Goal: Task Accomplishment & Management: Manage account settings

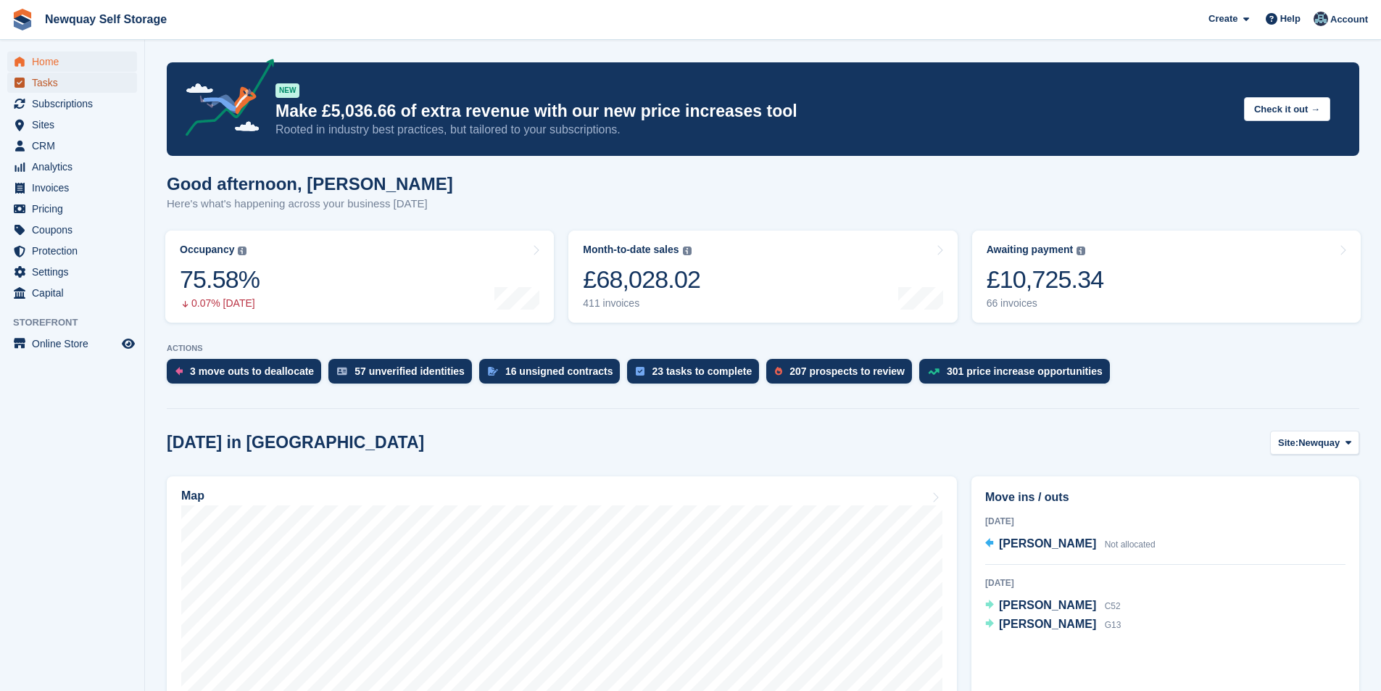
click at [69, 86] on span "Tasks" at bounding box center [75, 83] width 87 height 20
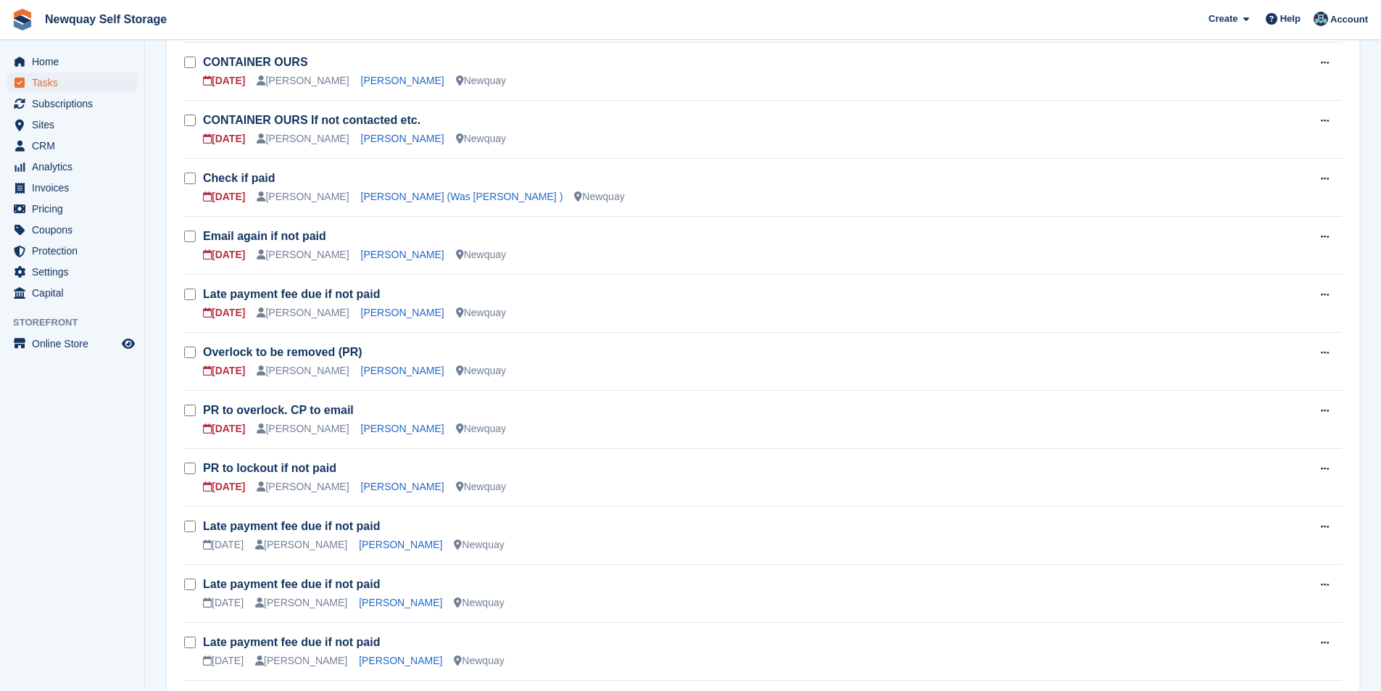
scroll to position [363, 0]
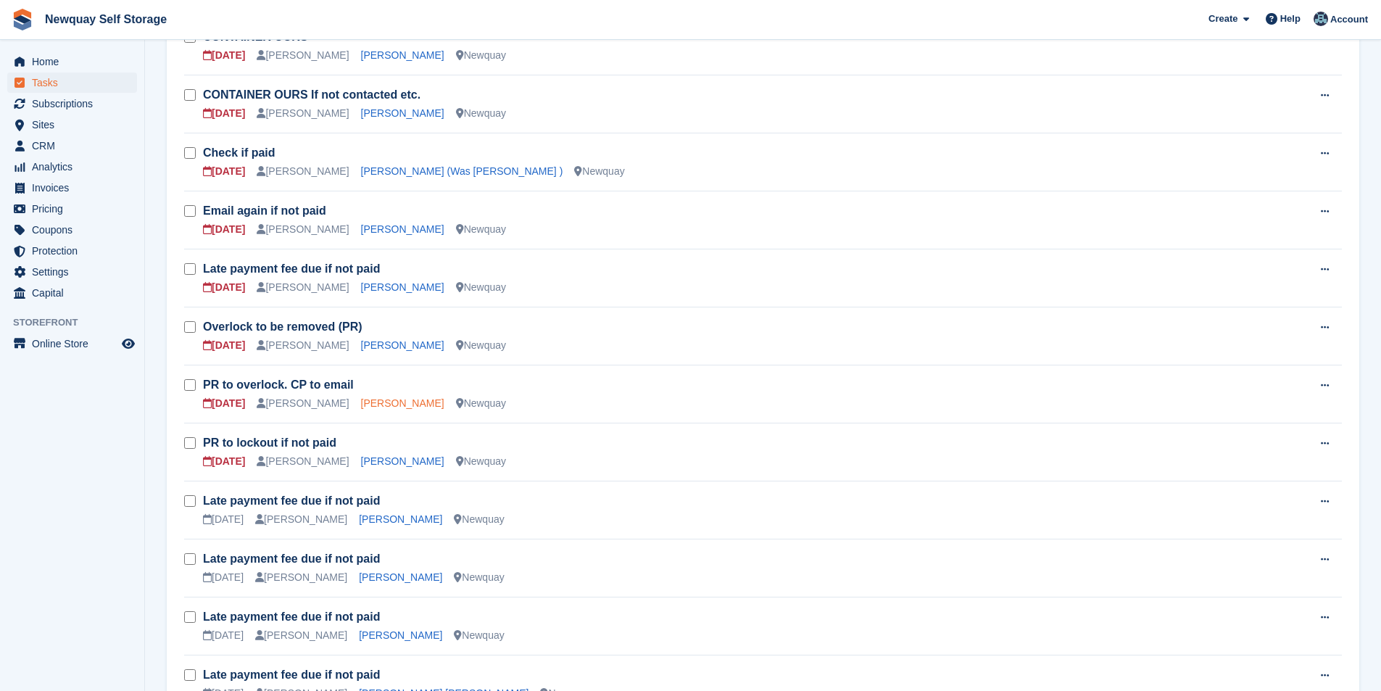
click at [389, 400] on link "[PERSON_NAME]" at bounding box center [402, 403] width 83 height 12
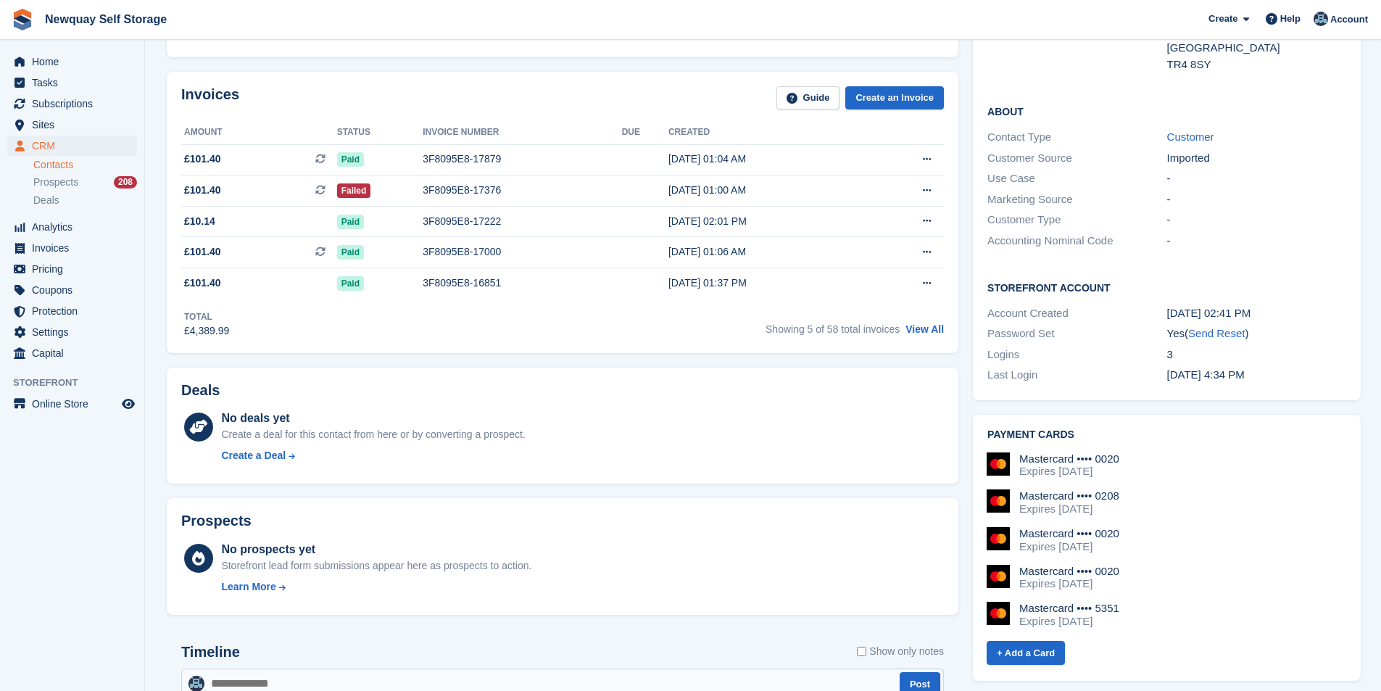
scroll to position [73, 0]
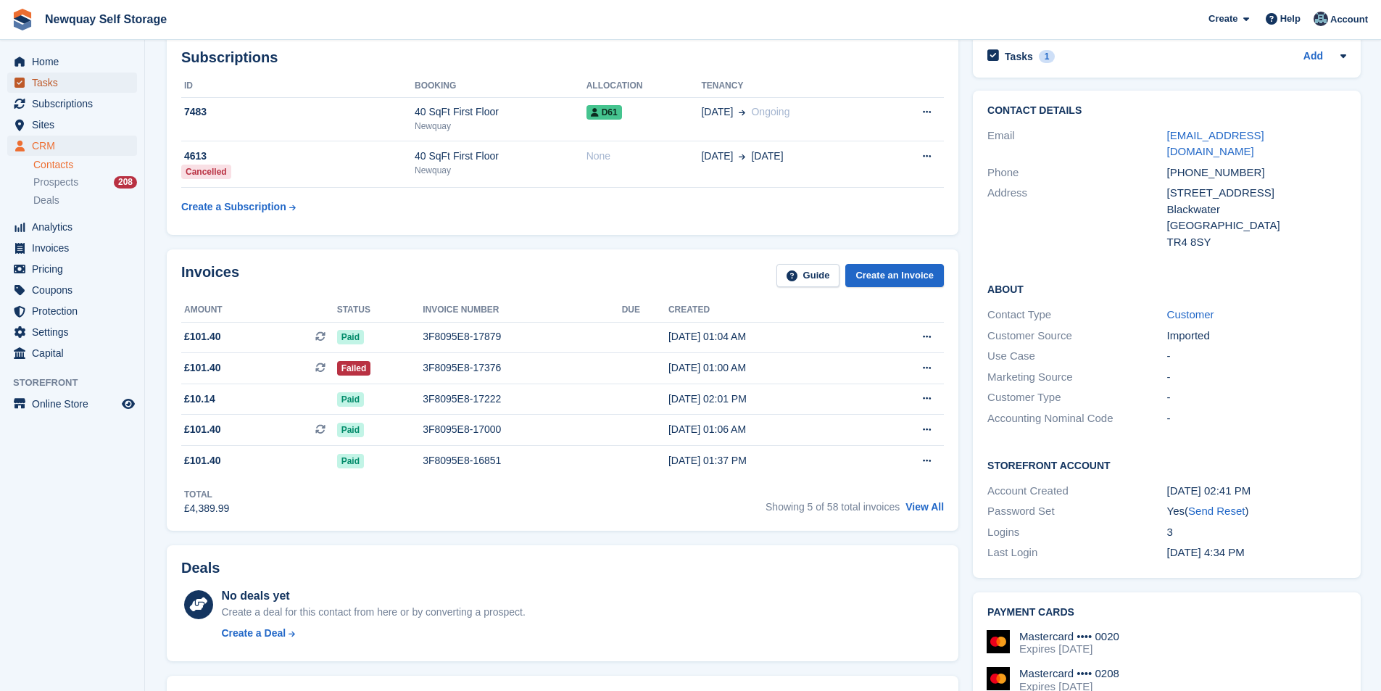
click at [73, 78] on span "Tasks" at bounding box center [75, 83] width 87 height 20
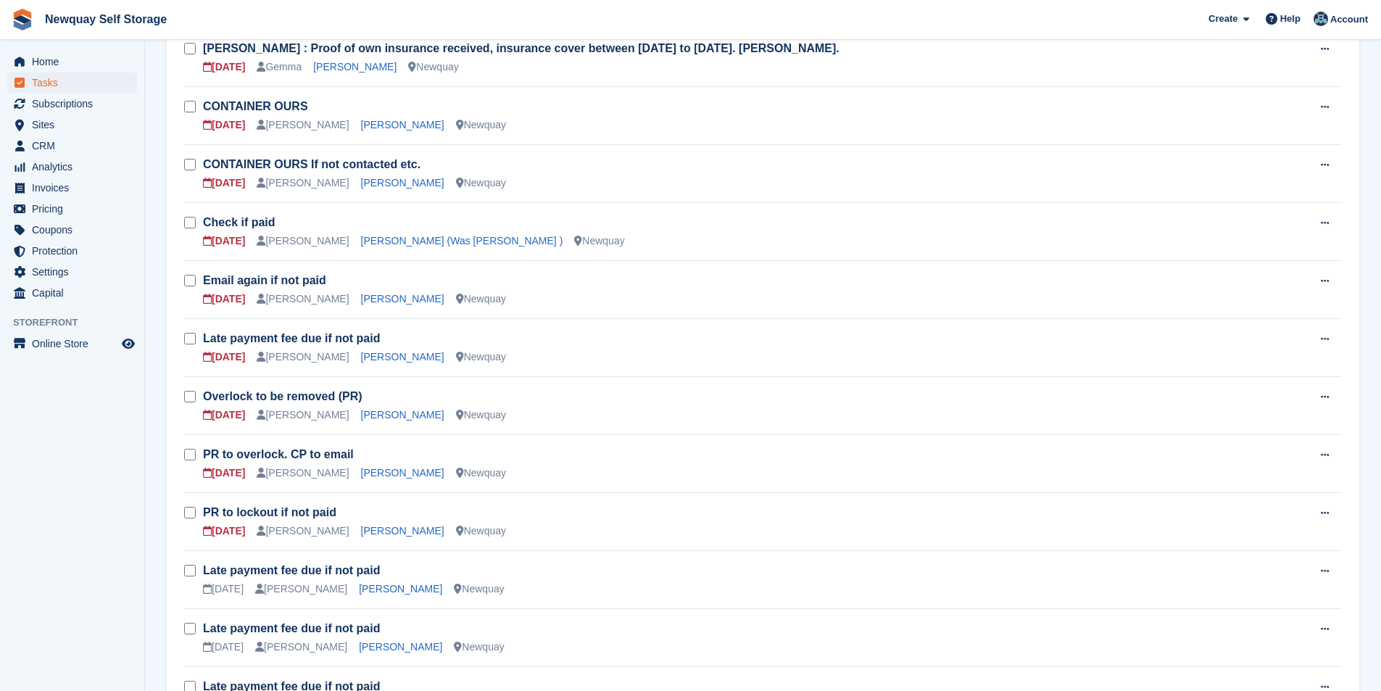
scroll to position [435, 0]
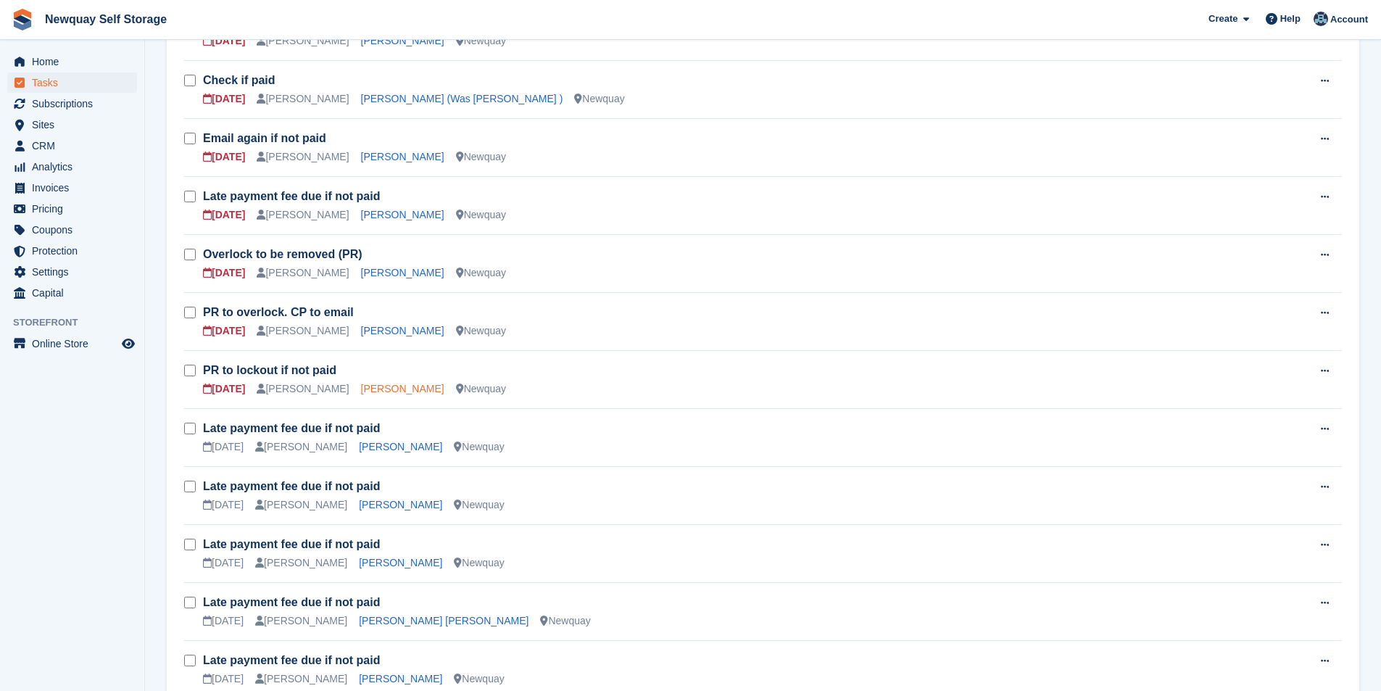
click at [379, 389] on link "Laura Dutton" at bounding box center [402, 389] width 83 height 12
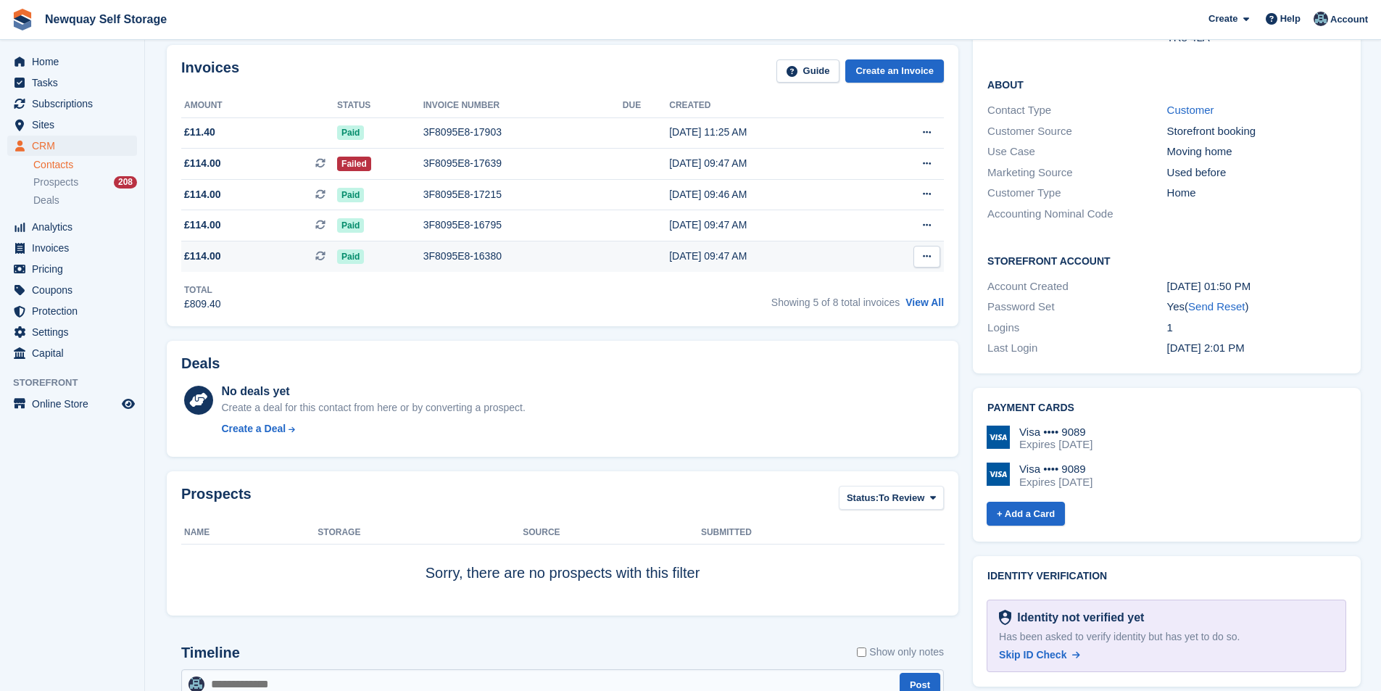
scroll to position [218, 0]
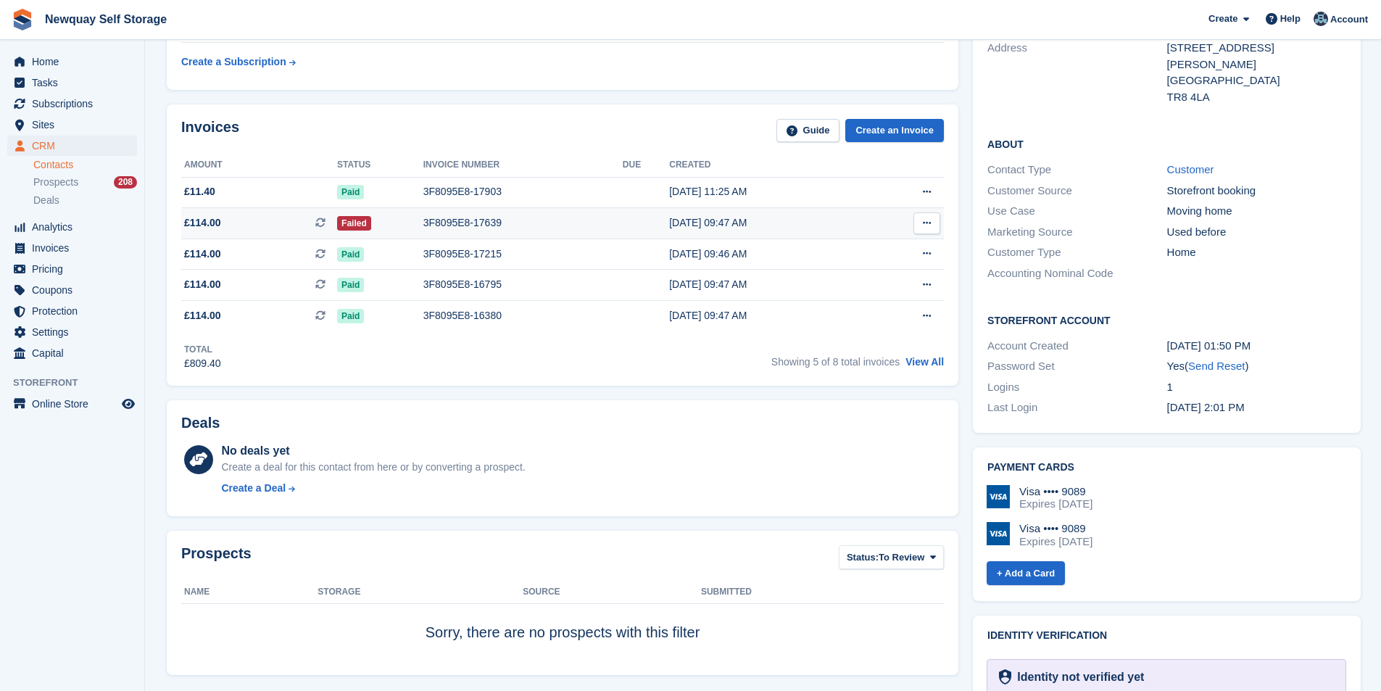
click at [476, 220] on div "3F8095E8-17639" at bounding box center [523, 222] width 199 height 15
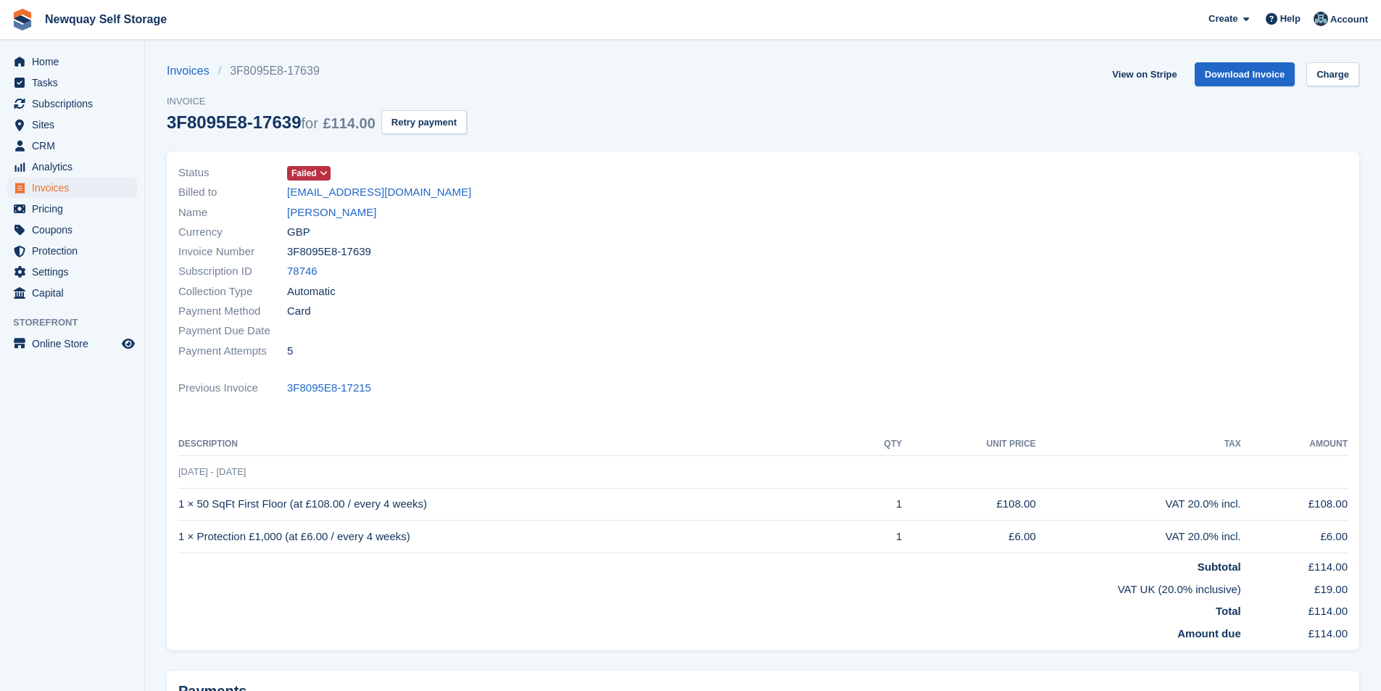
click at [1339, 51] on section "Invoices 3F8095E8-17639 Invoice 3F8095E8-17639 for £114.00 Retry payment View o…" at bounding box center [763, 426] width 1236 height 853
click at [1327, 79] on link "Charge" at bounding box center [1333, 74] width 53 height 24
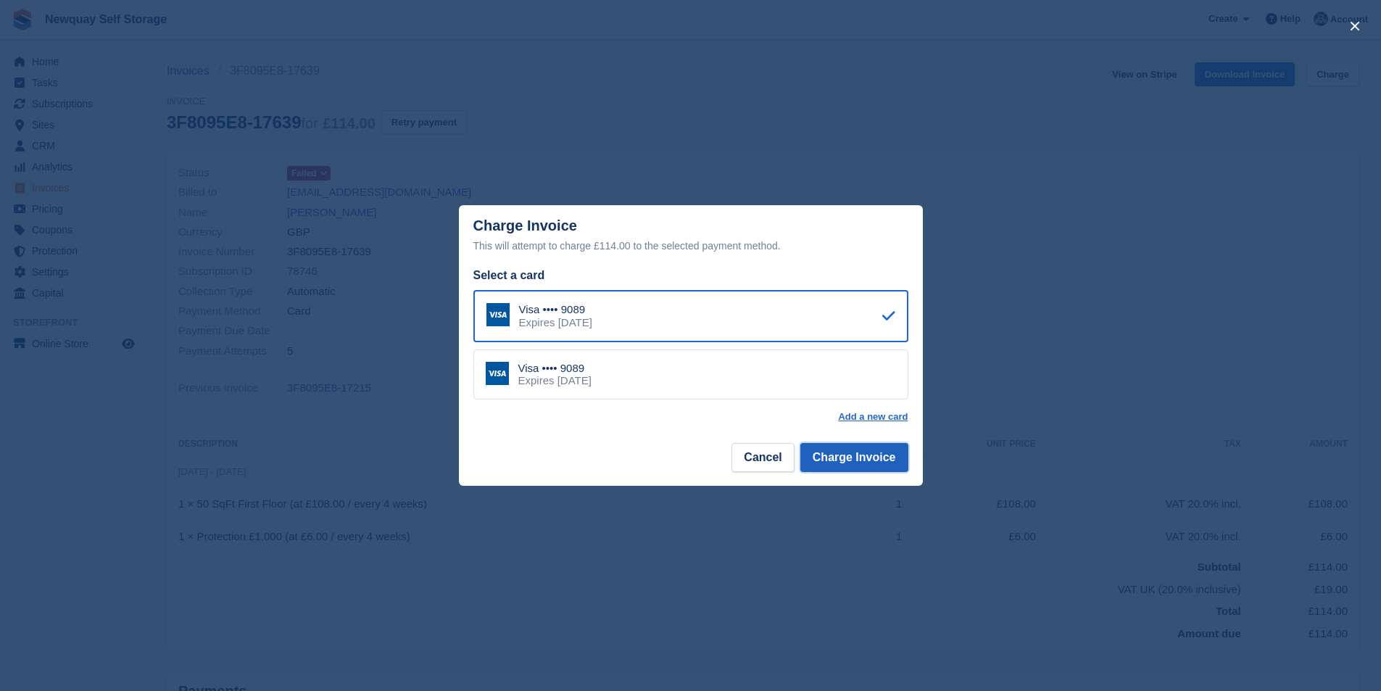
click at [872, 457] on button "Charge Invoice" at bounding box center [855, 457] width 108 height 29
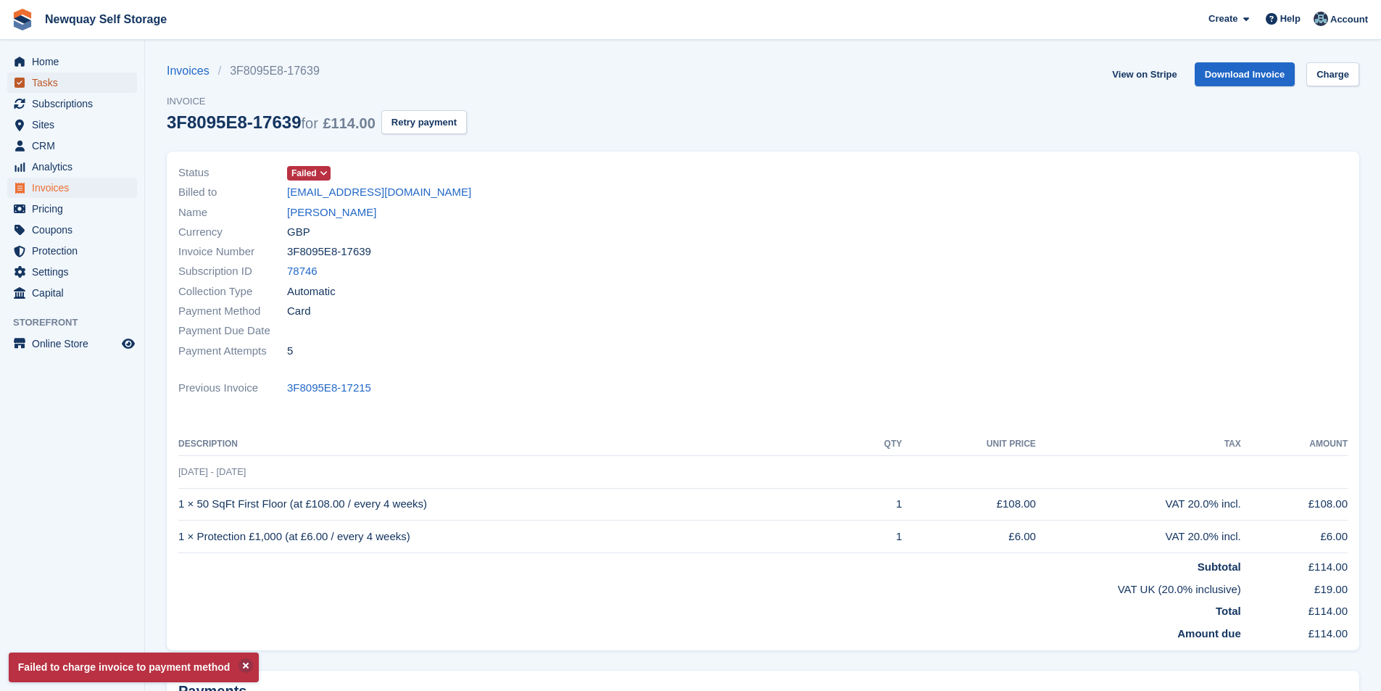
click at [44, 75] on span "Tasks" at bounding box center [75, 83] width 87 height 20
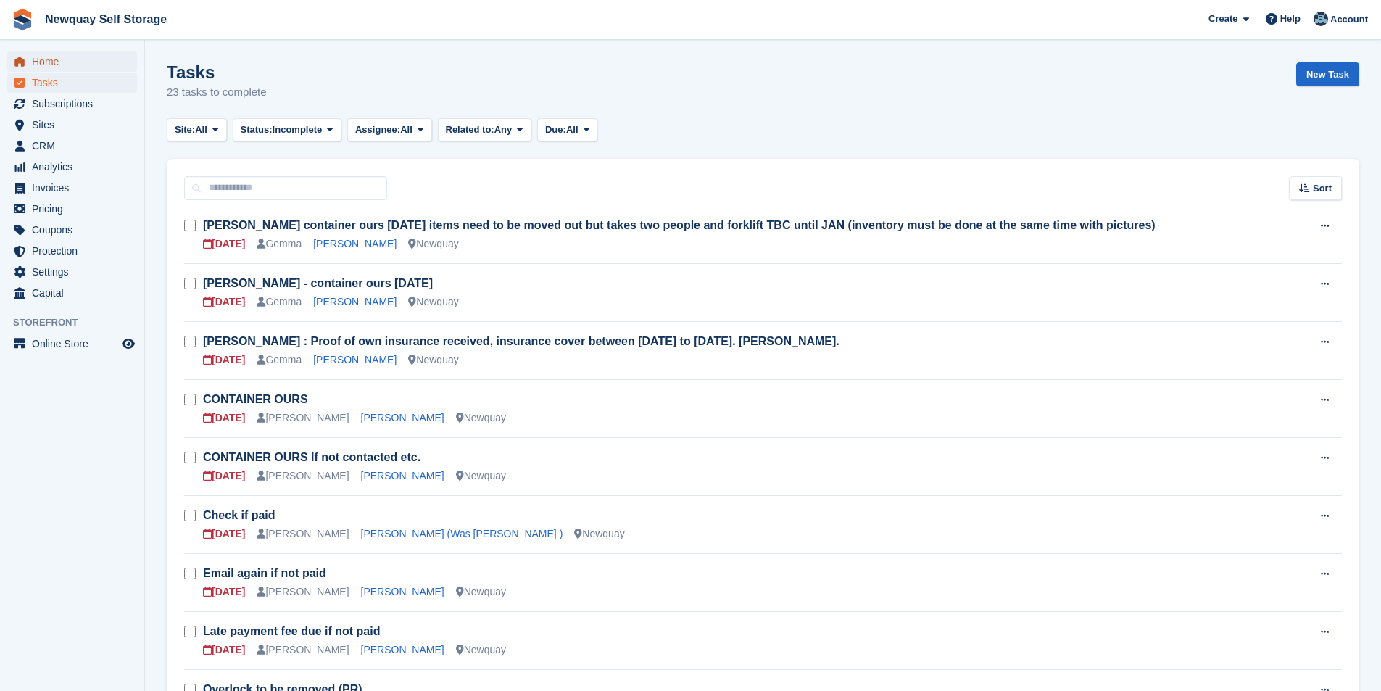
click at [70, 62] on span "Home" at bounding box center [75, 61] width 87 height 20
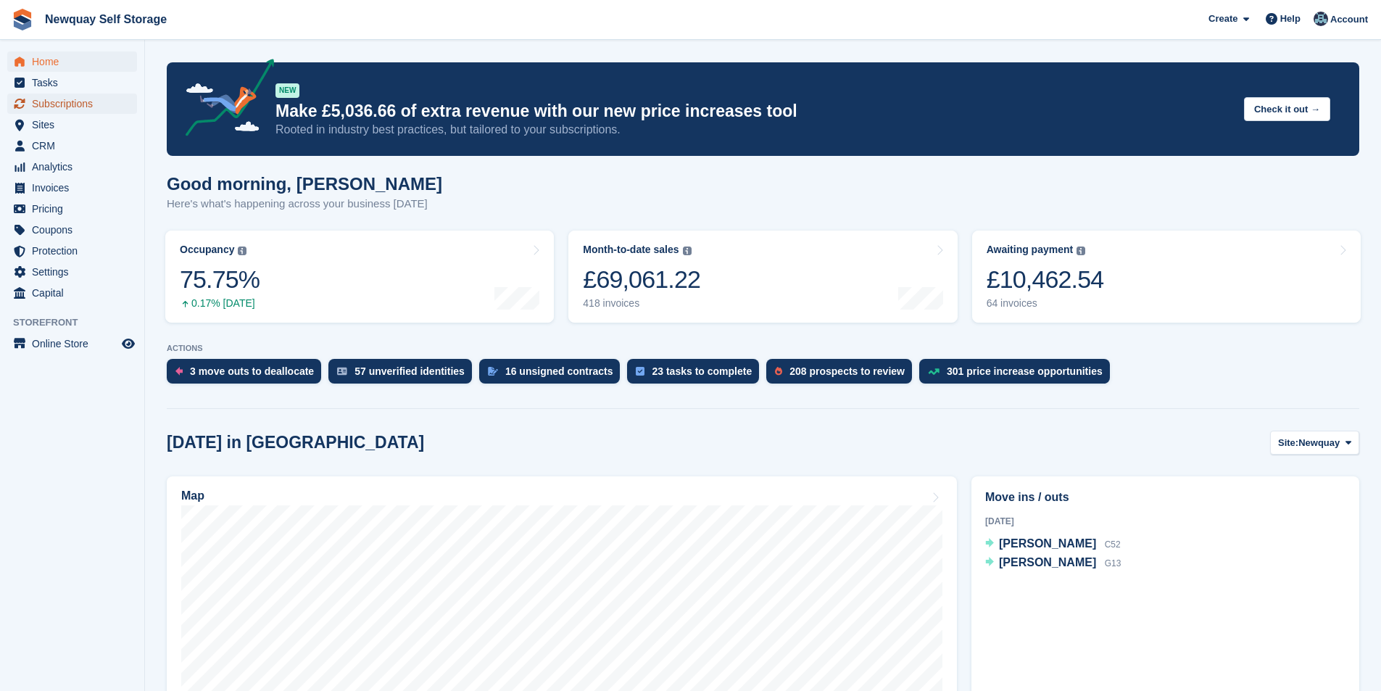
click at [57, 107] on span "Subscriptions" at bounding box center [75, 104] width 87 height 20
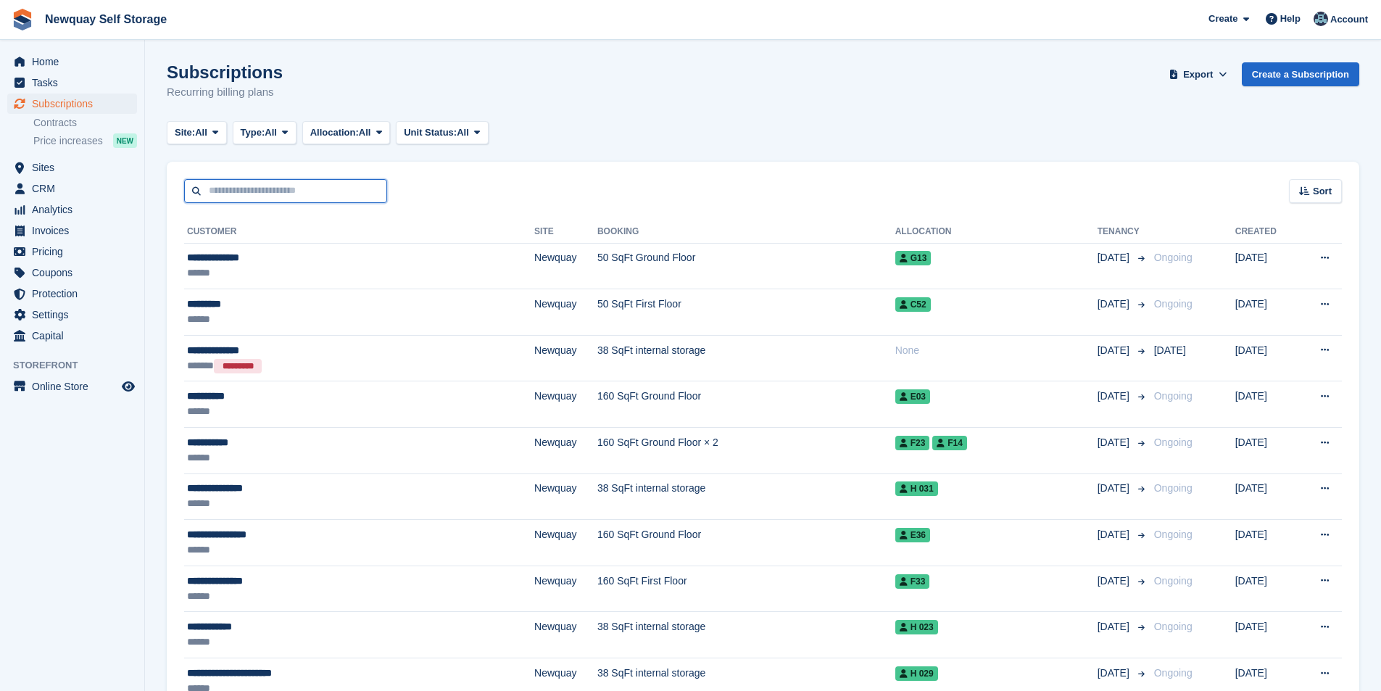
click at [313, 200] on input "text" at bounding box center [285, 191] width 203 height 24
type input "*****"
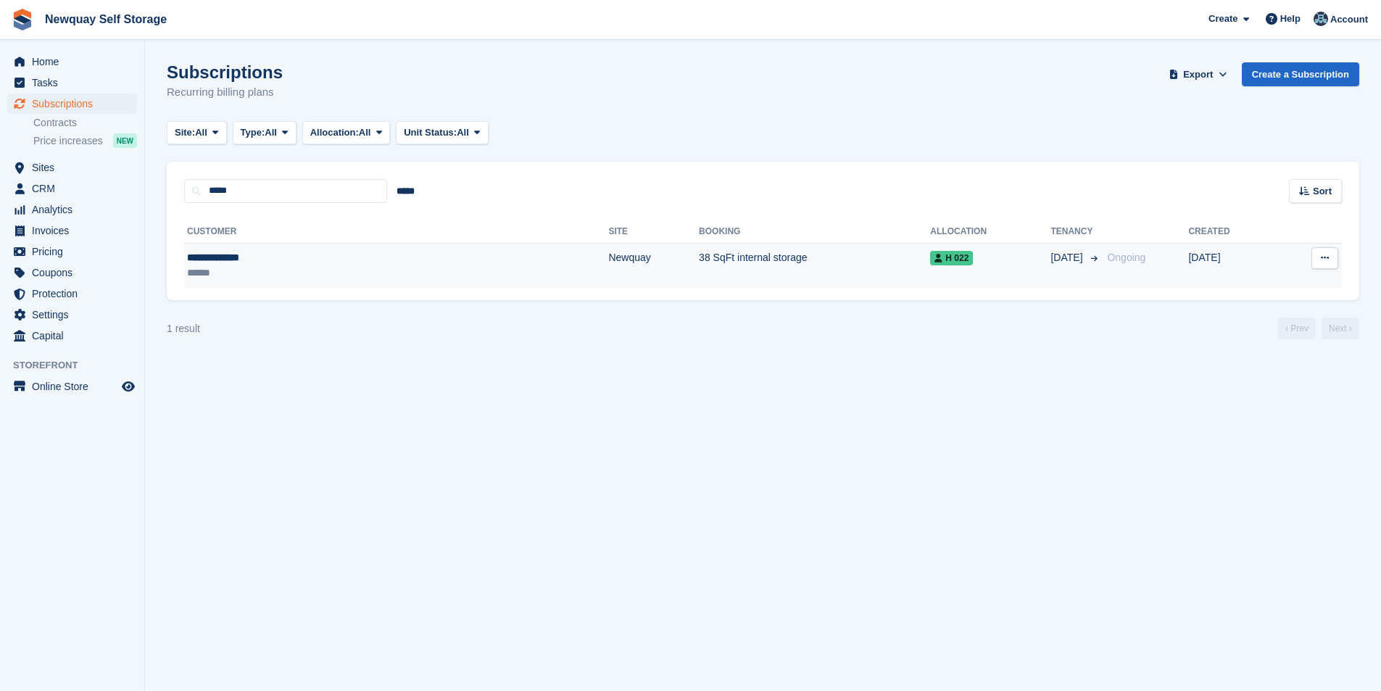
click at [234, 255] on div "**********" at bounding box center [285, 257] width 196 height 15
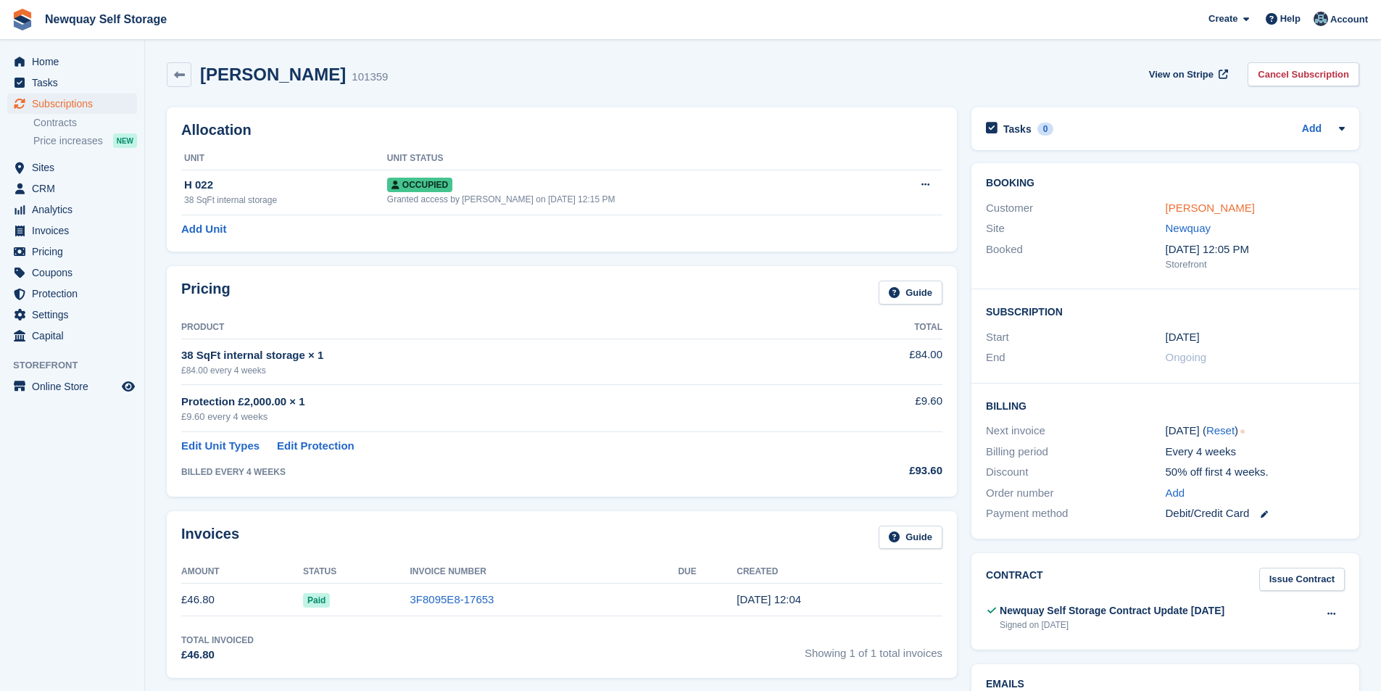
click at [1196, 202] on link "[PERSON_NAME]" at bounding box center [1210, 208] width 89 height 12
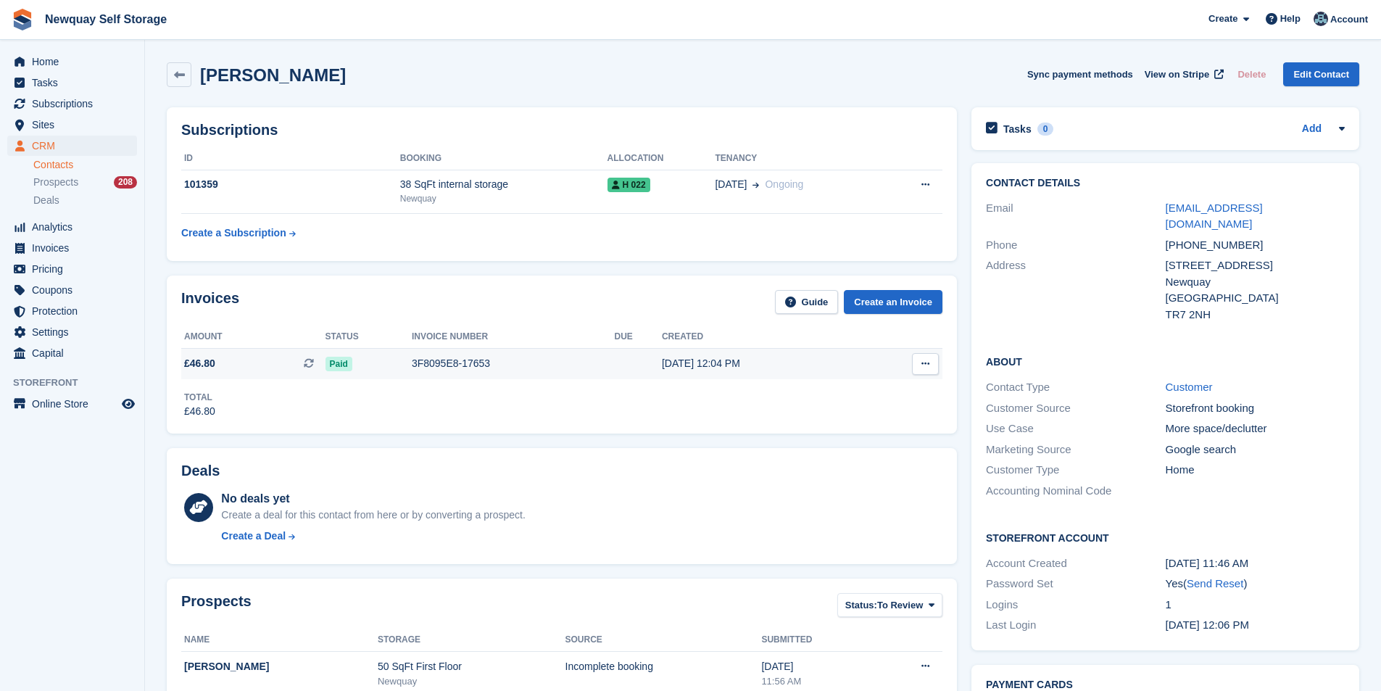
click at [458, 360] on div "3F8095E8-17653" at bounding box center [513, 363] width 203 height 15
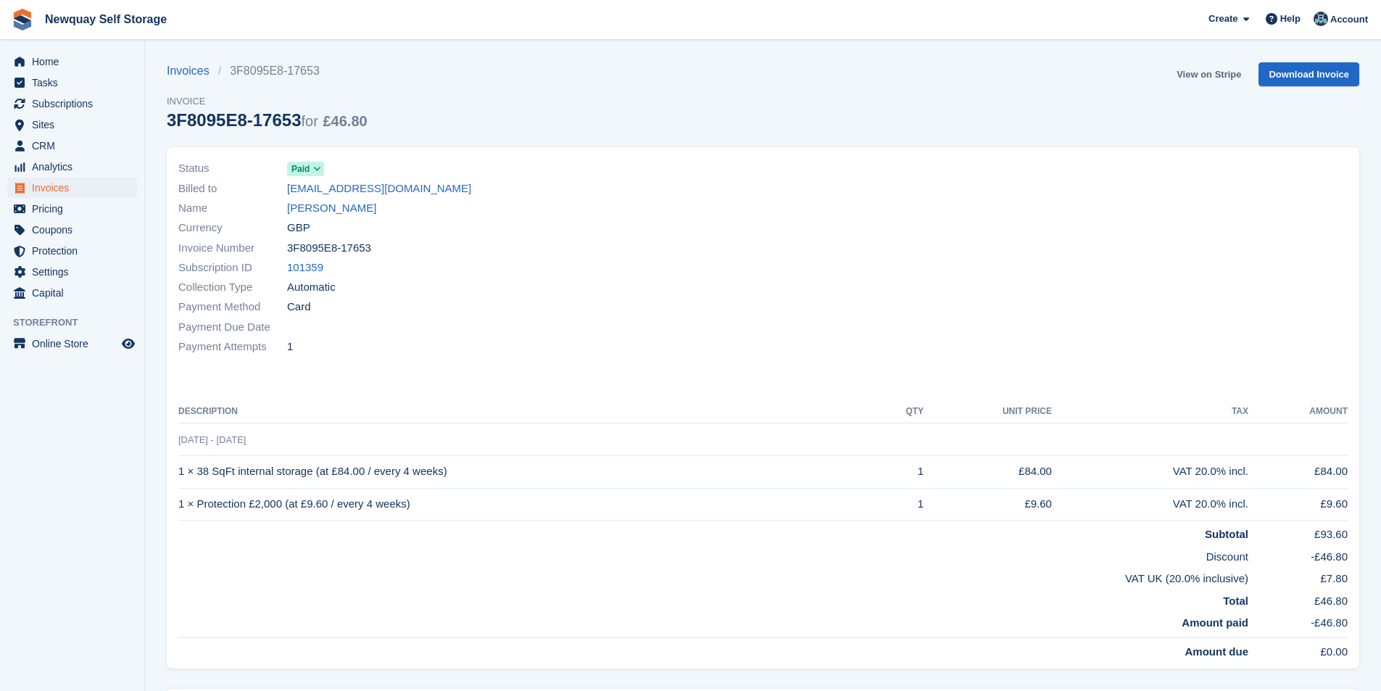
click at [1198, 72] on link "View on Stripe" at bounding box center [1209, 74] width 76 height 24
click at [75, 83] on span "Tasks" at bounding box center [75, 83] width 87 height 20
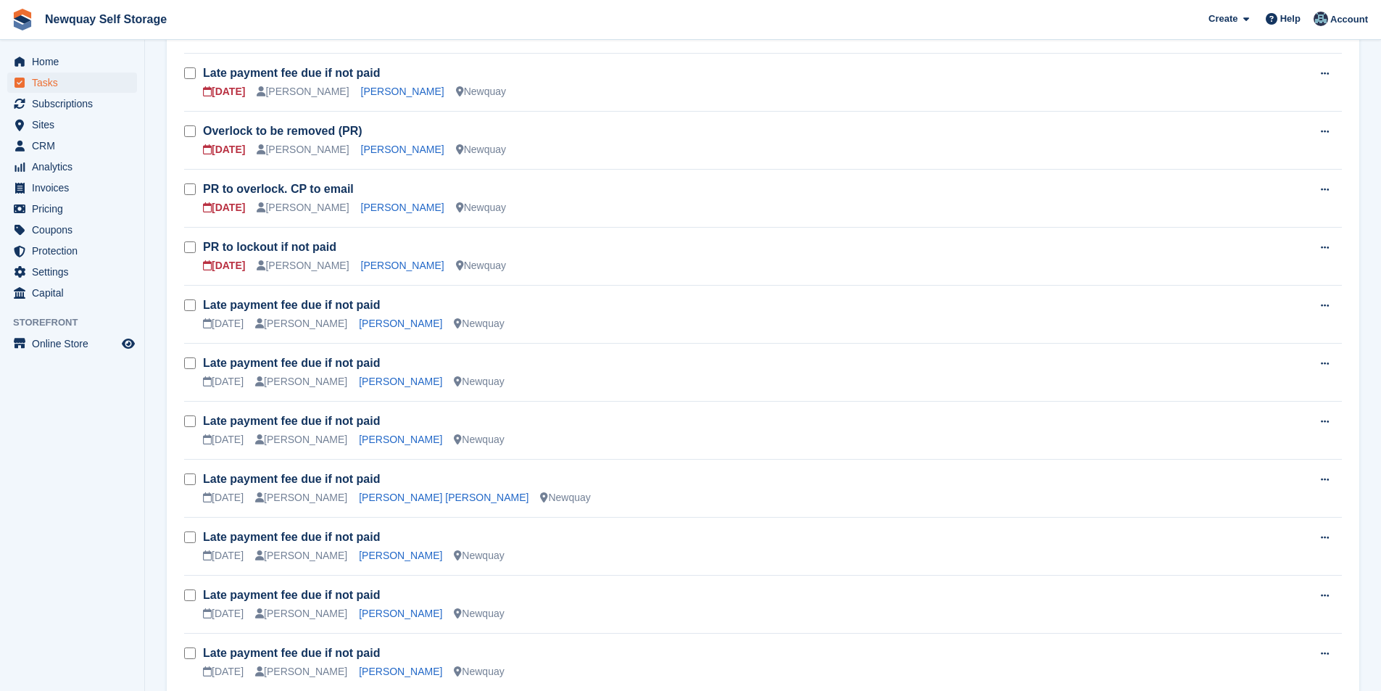
scroll to position [915, 0]
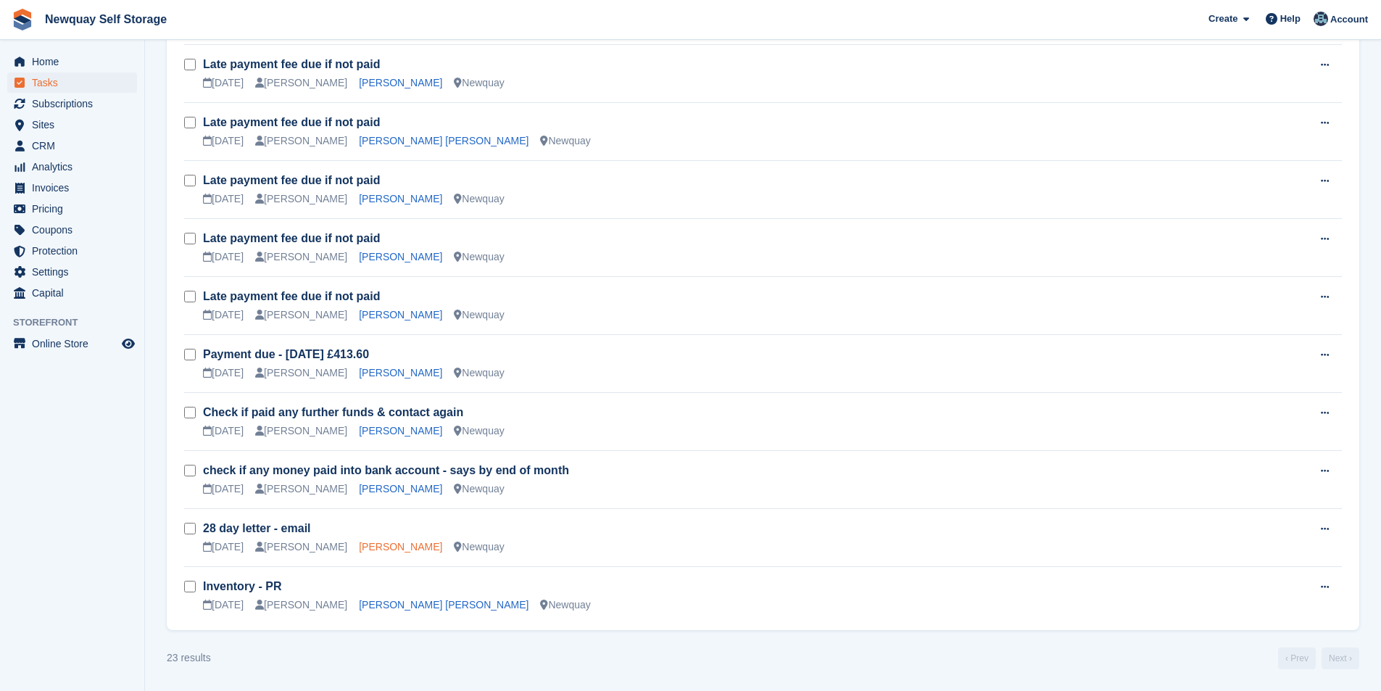
click at [389, 548] on link "[PERSON_NAME]" at bounding box center [400, 547] width 83 height 12
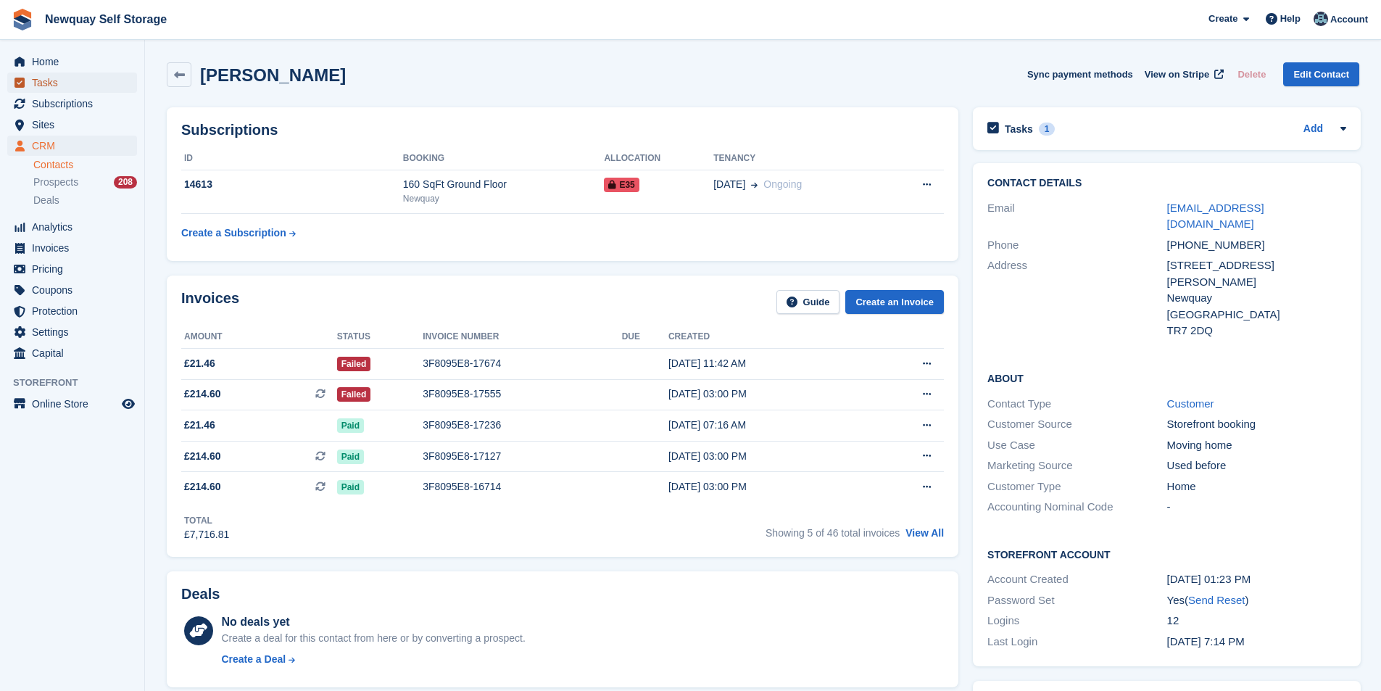
click at [73, 88] on span "Tasks" at bounding box center [75, 83] width 87 height 20
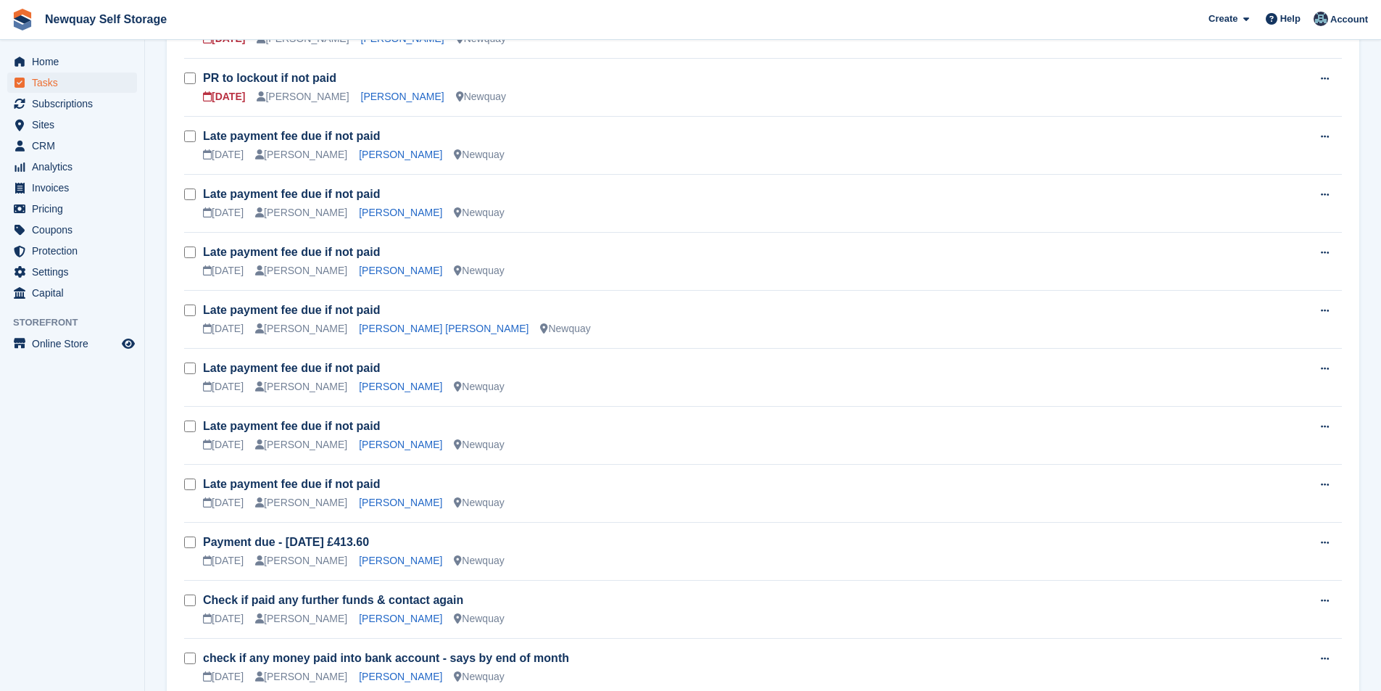
scroll to position [915, 0]
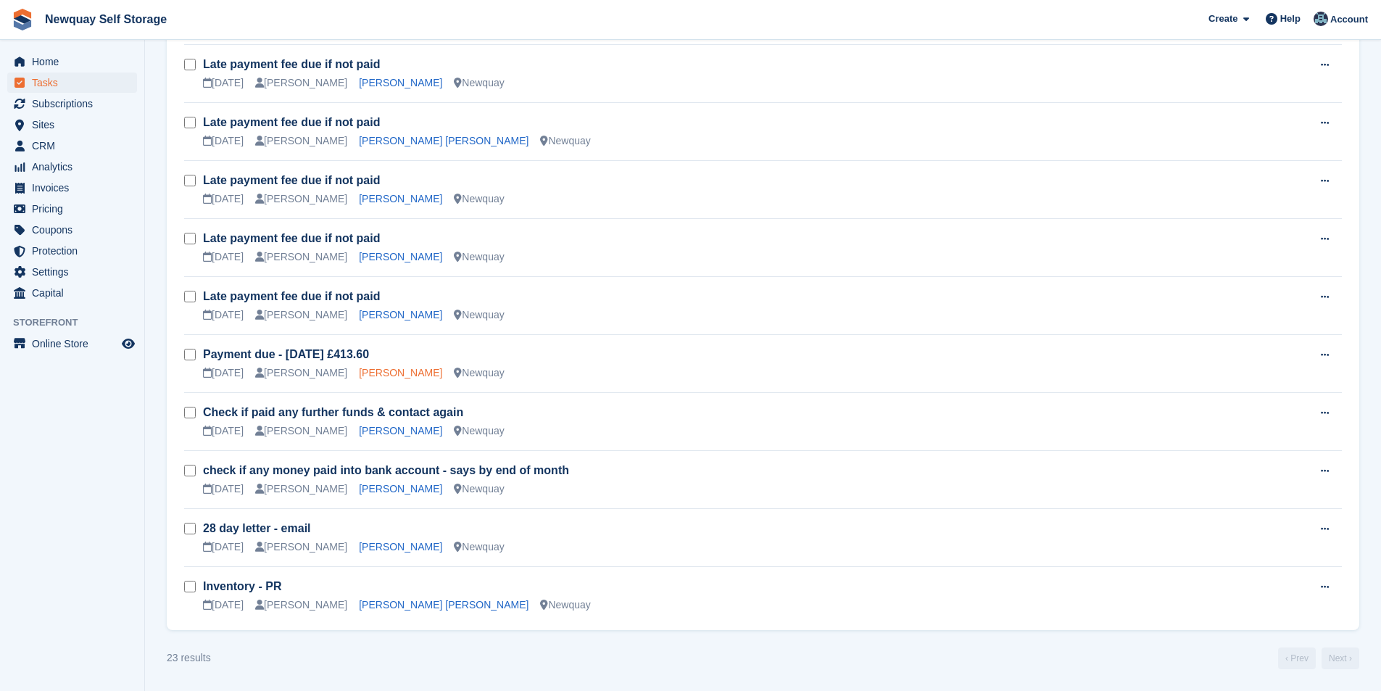
click at [373, 373] on link "[PERSON_NAME]" at bounding box center [400, 373] width 83 height 12
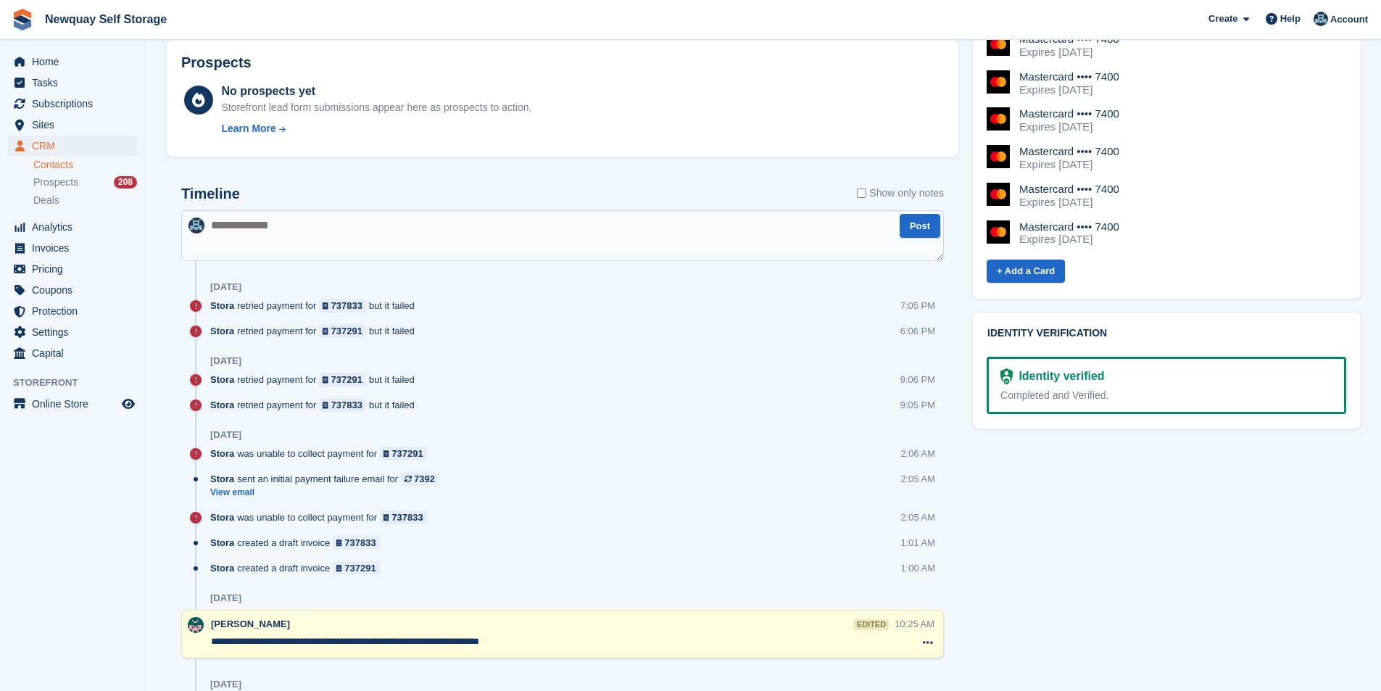
scroll to position [798, 0]
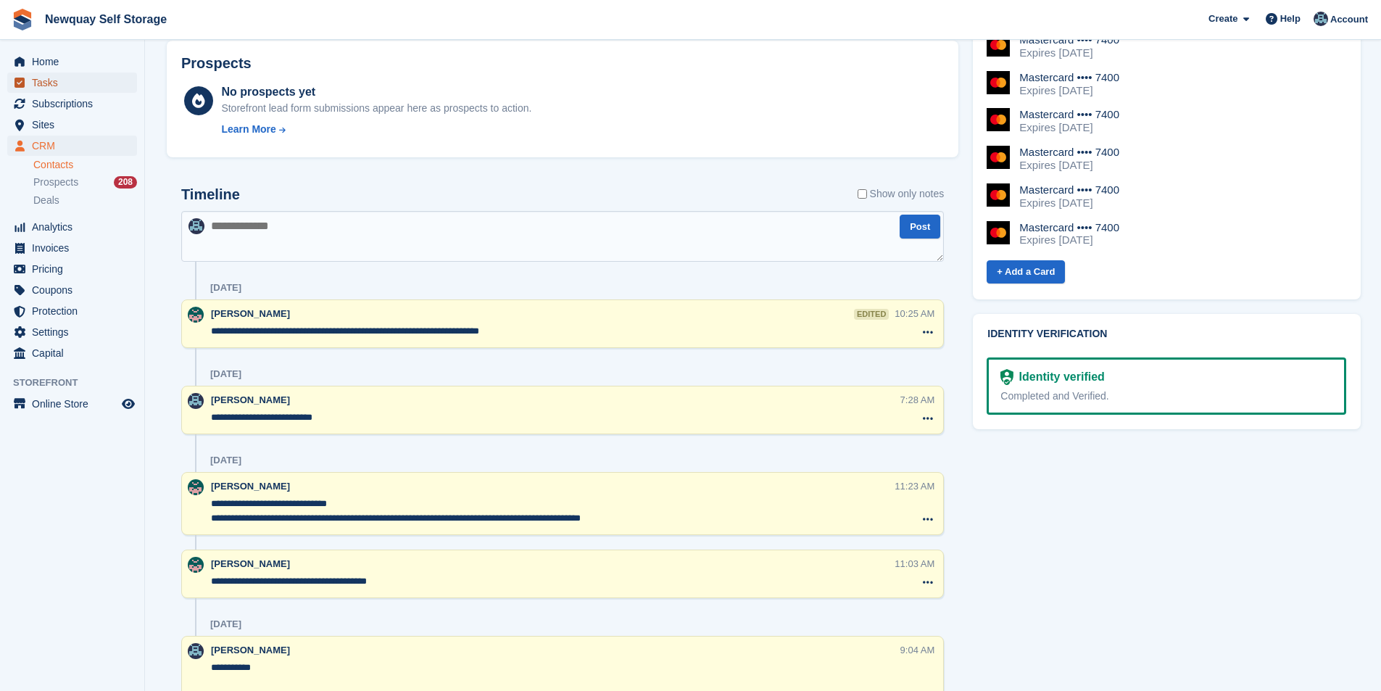
click at [52, 80] on span "Tasks" at bounding box center [75, 83] width 87 height 20
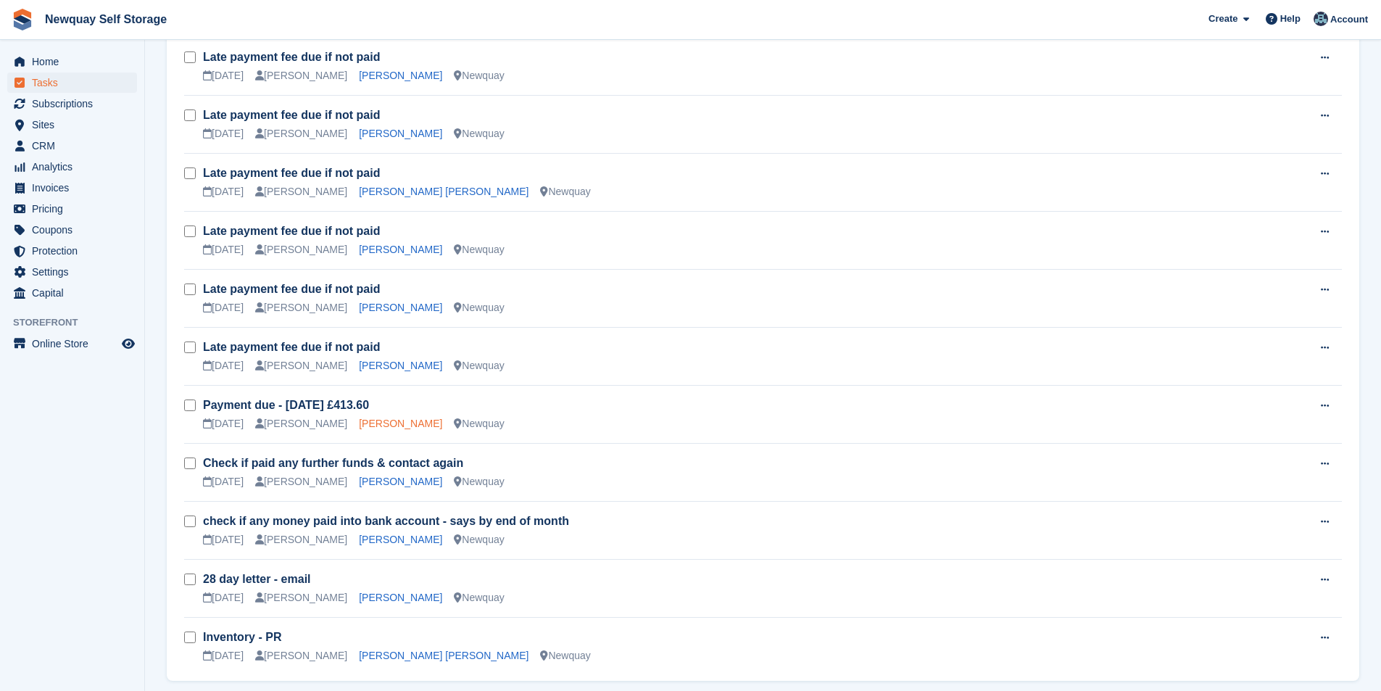
scroll to position [843, 0]
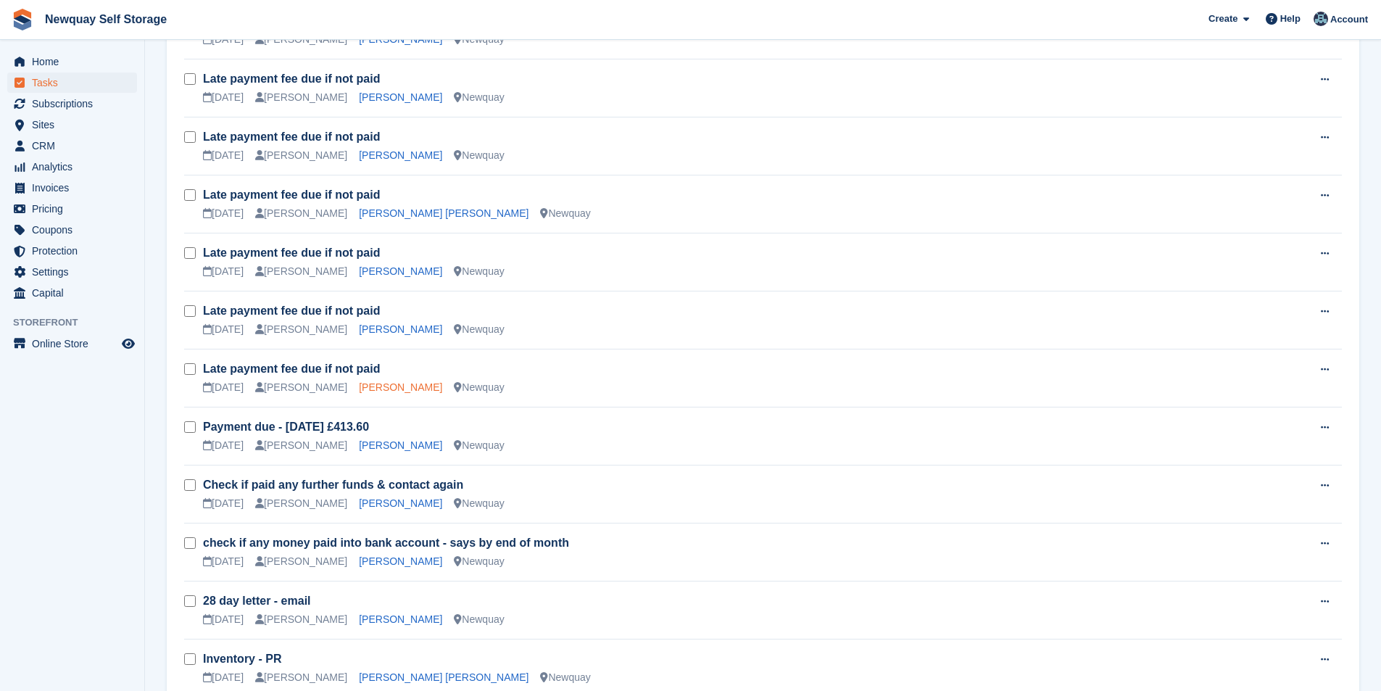
click at [367, 387] on link "[PERSON_NAME]" at bounding box center [400, 387] width 83 height 12
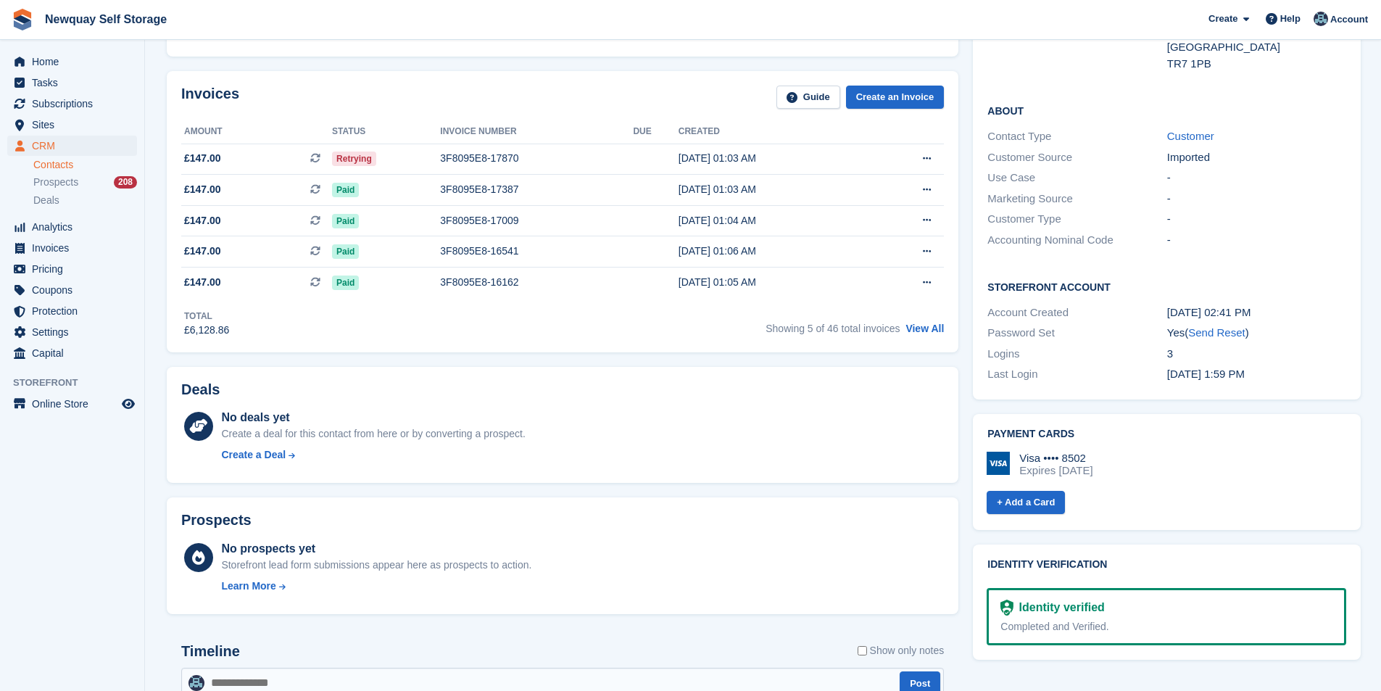
scroll to position [218, 0]
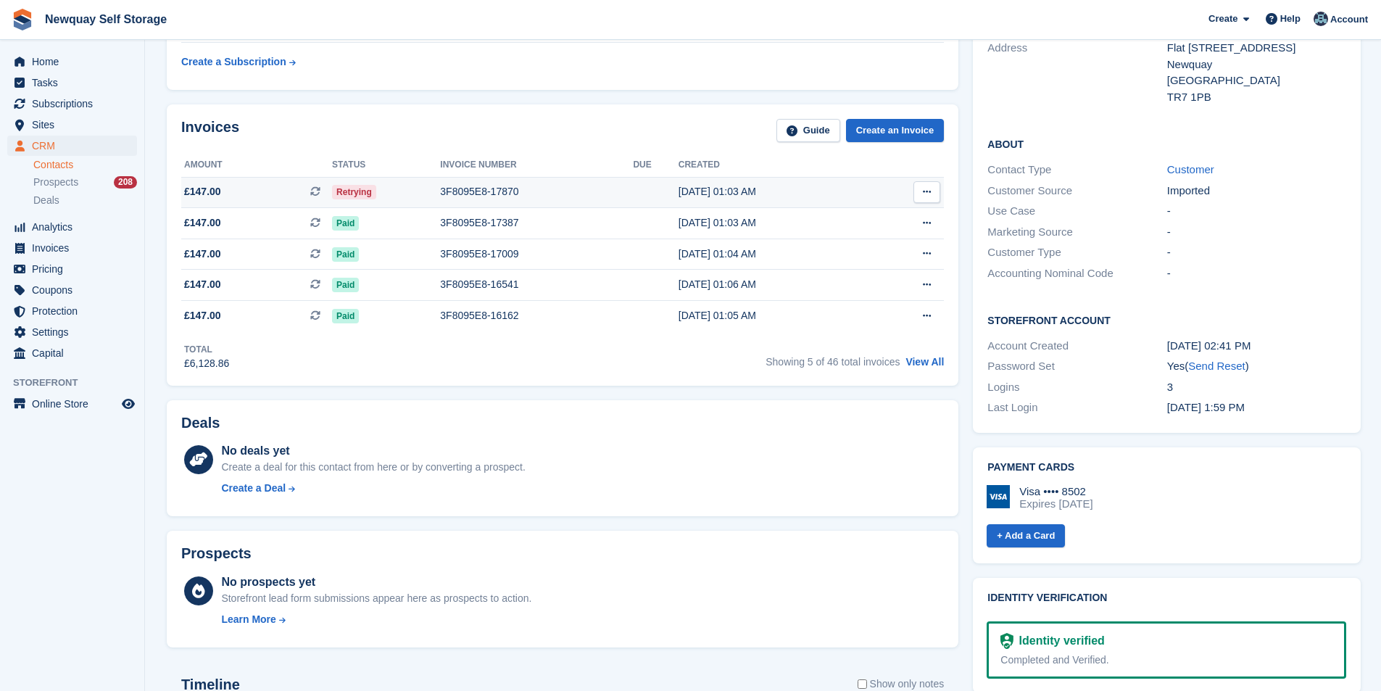
click at [495, 191] on div "3F8095E8-17870" at bounding box center [536, 191] width 193 height 15
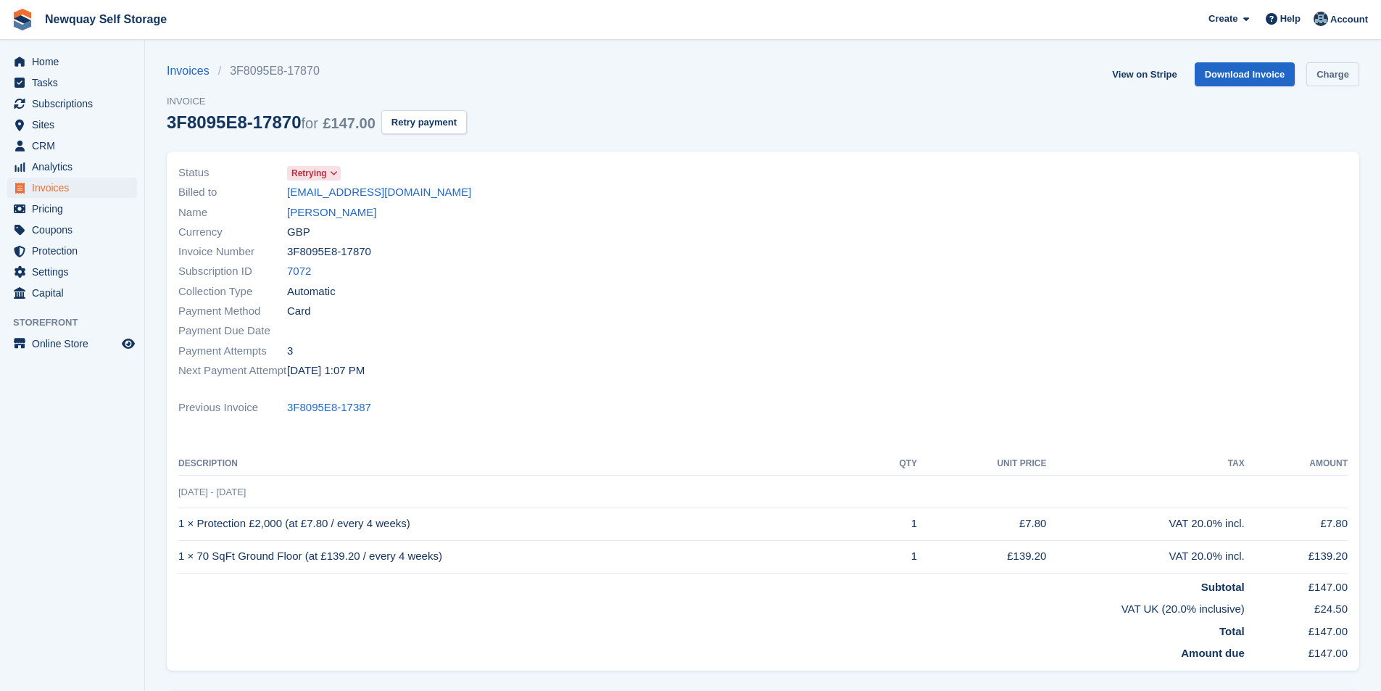
click at [1337, 70] on link "Charge" at bounding box center [1333, 74] width 53 height 24
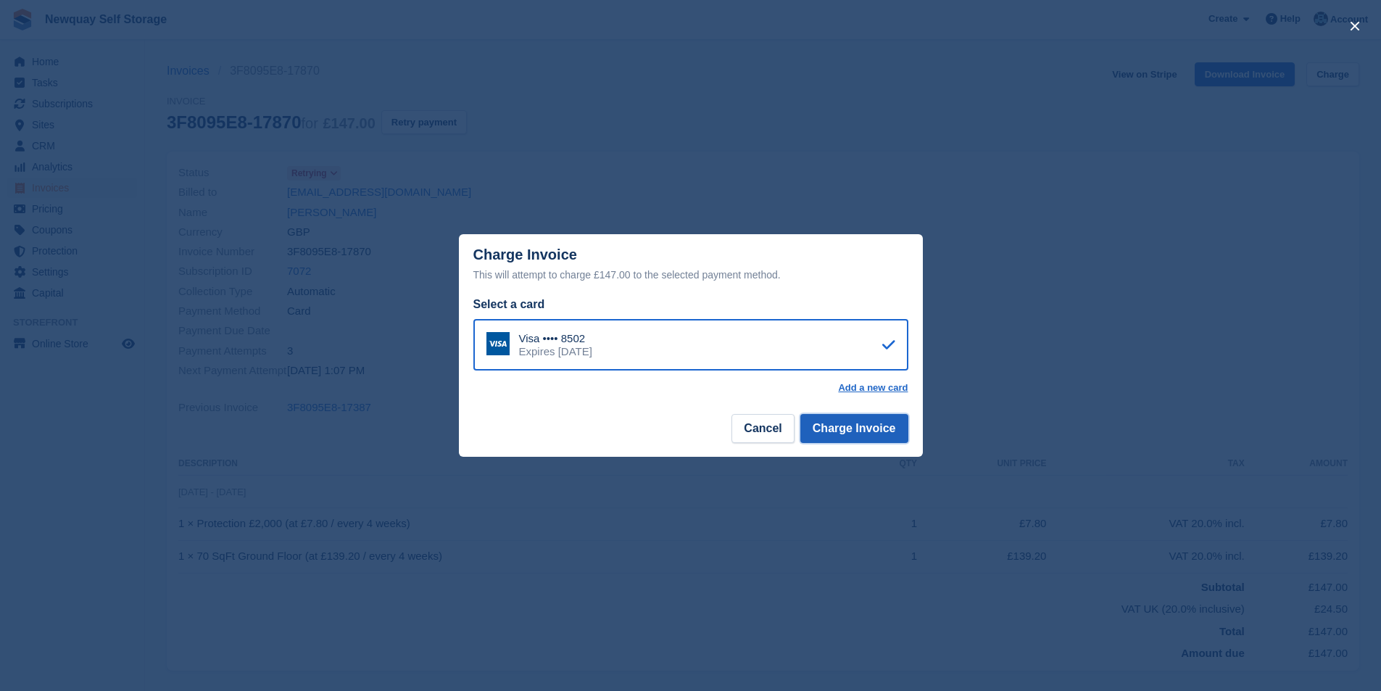
click at [877, 423] on button "Charge Invoice" at bounding box center [855, 428] width 108 height 29
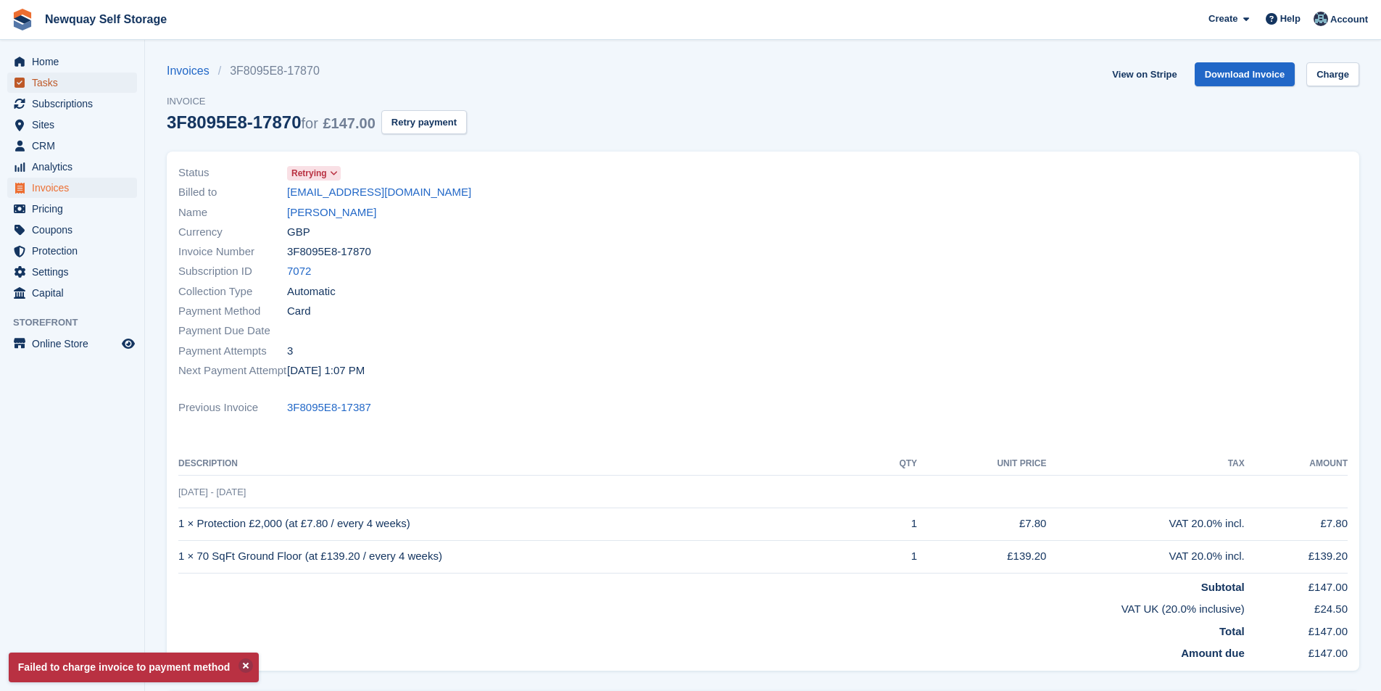
click at [72, 77] on span "Tasks" at bounding box center [75, 83] width 87 height 20
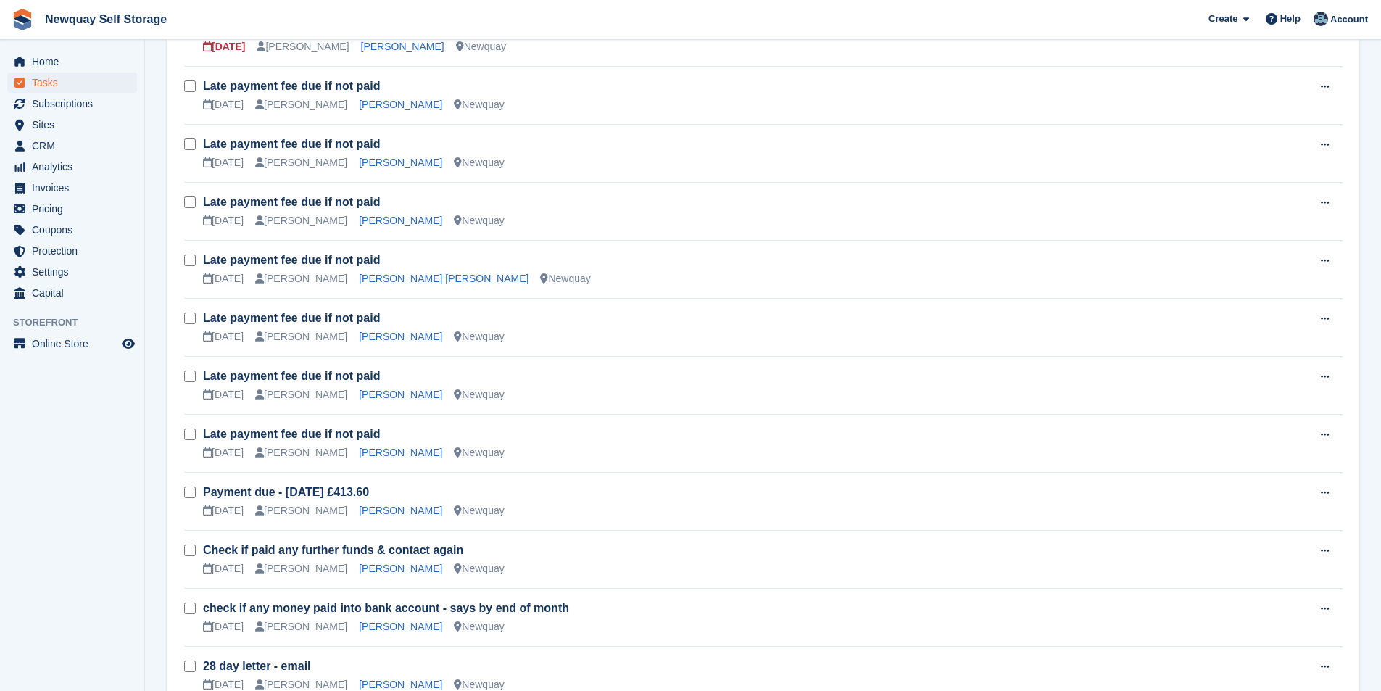
scroll to position [915, 0]
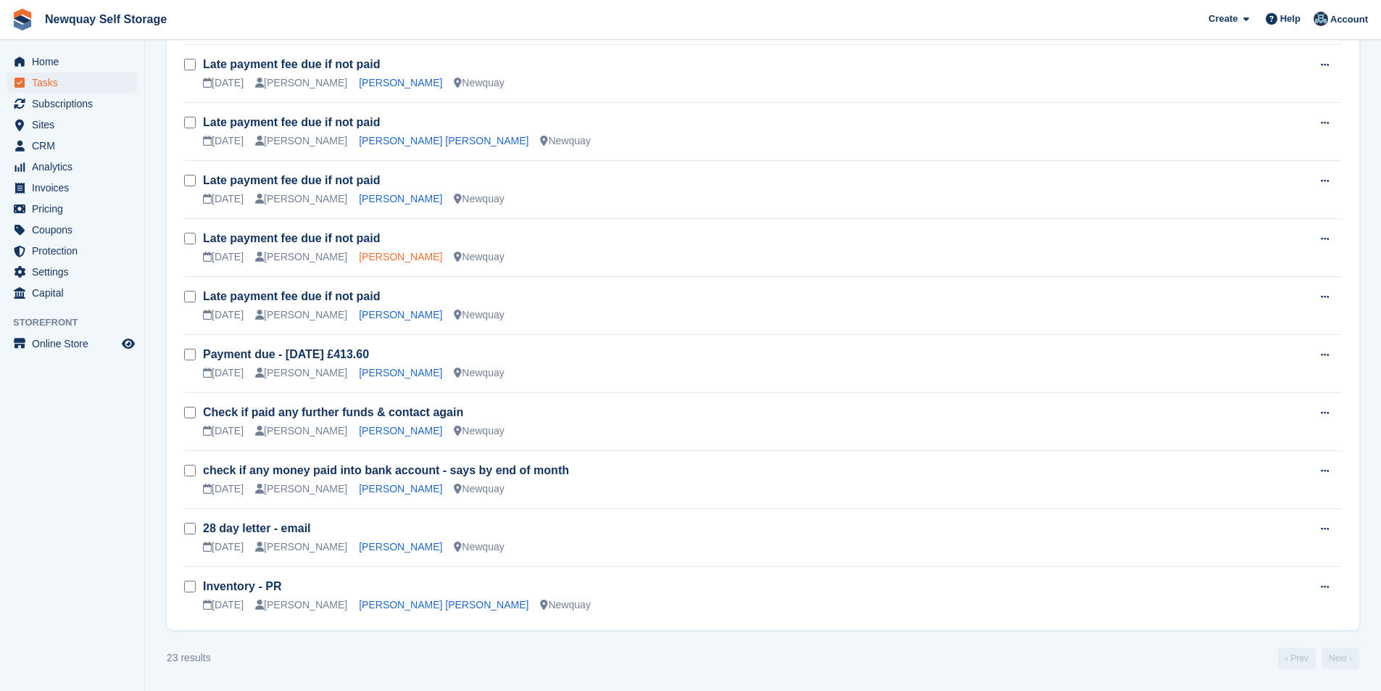
click at [376, 258] on link "[PERSON_NAME]" at bounding box center [400, 257] width 83 height 12
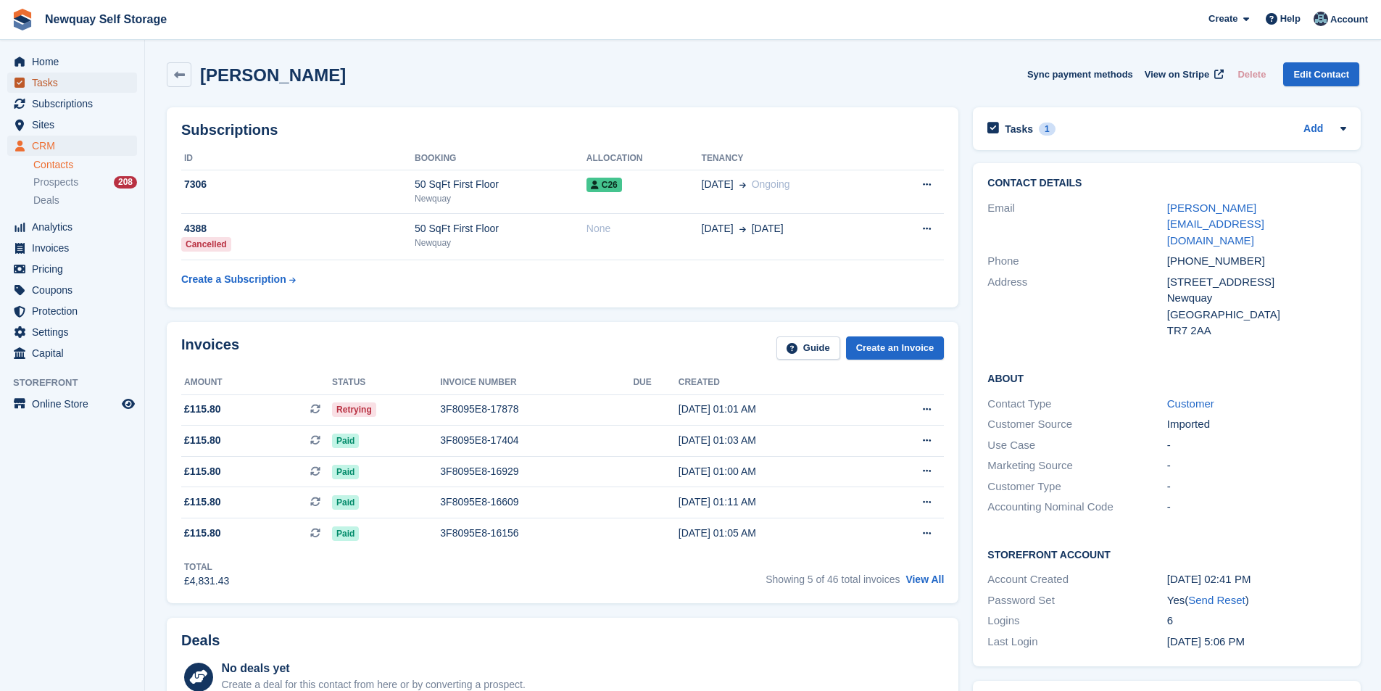
click at [56, 76] on span "Tasks" at bounding box center [75, 83] width 87 height 20
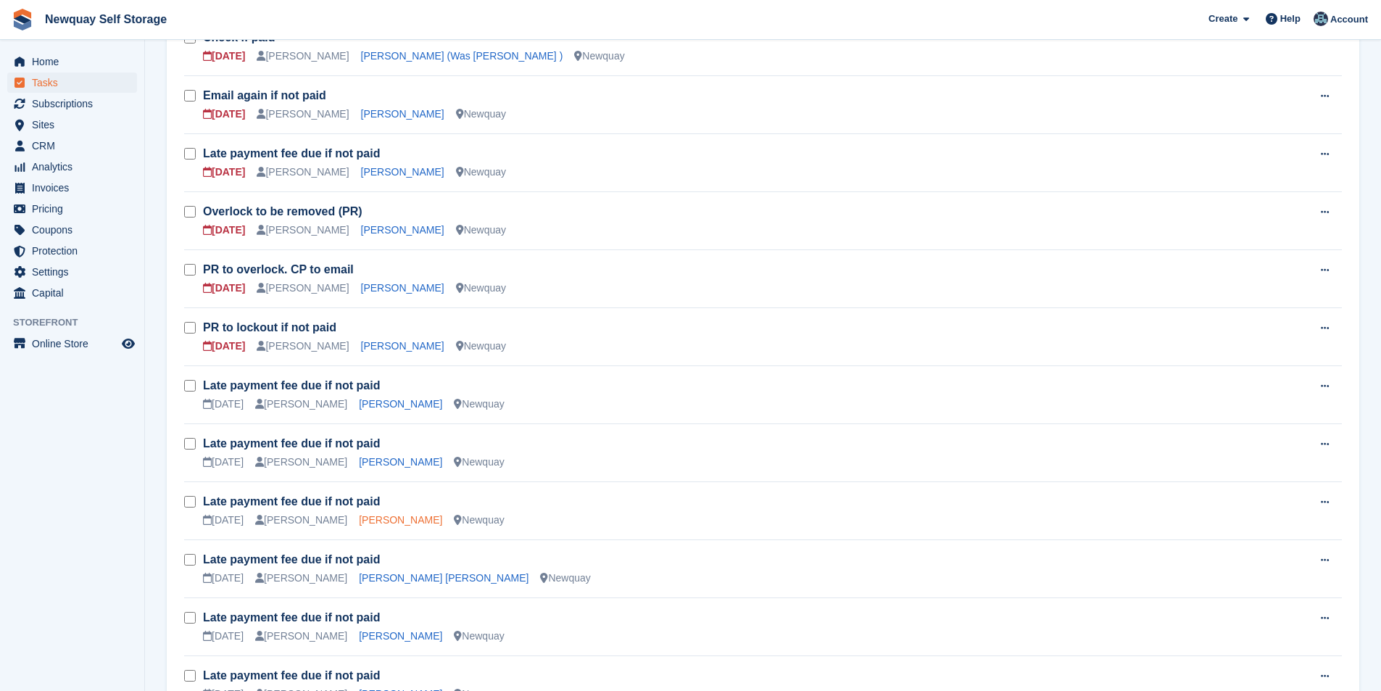
scroll to position [653, 0]
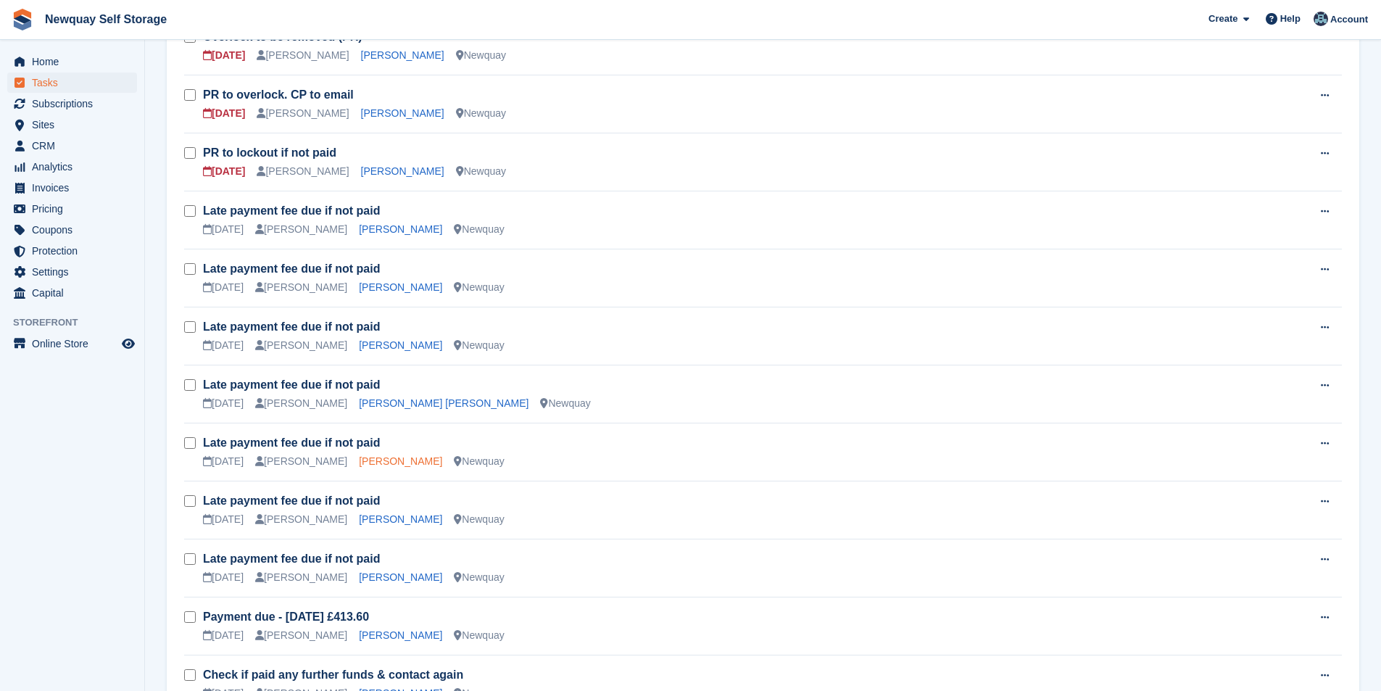
click at [382, 458] on link "[PERSON_NAME]" at bounding box center [400, 461] width 83 height 12
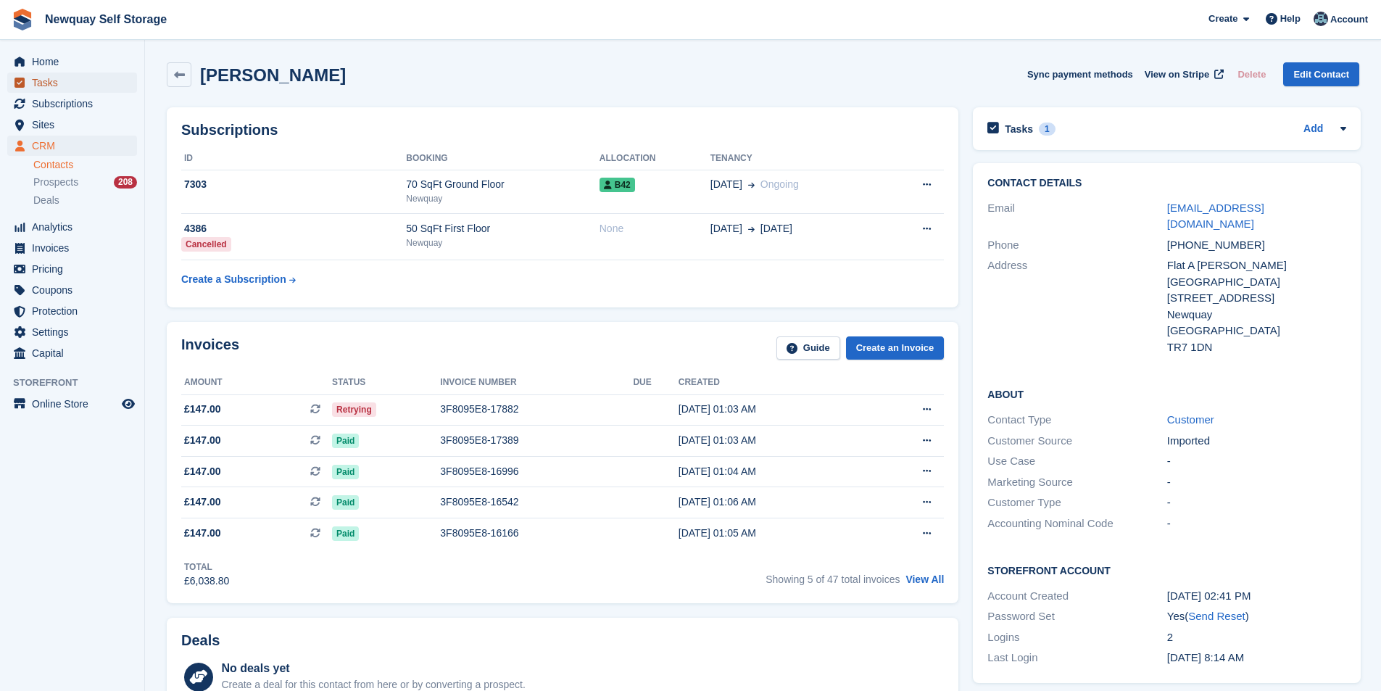
click at [63, 79] on span "Tasks" at bounding box center [75, 83] width 87 height 20
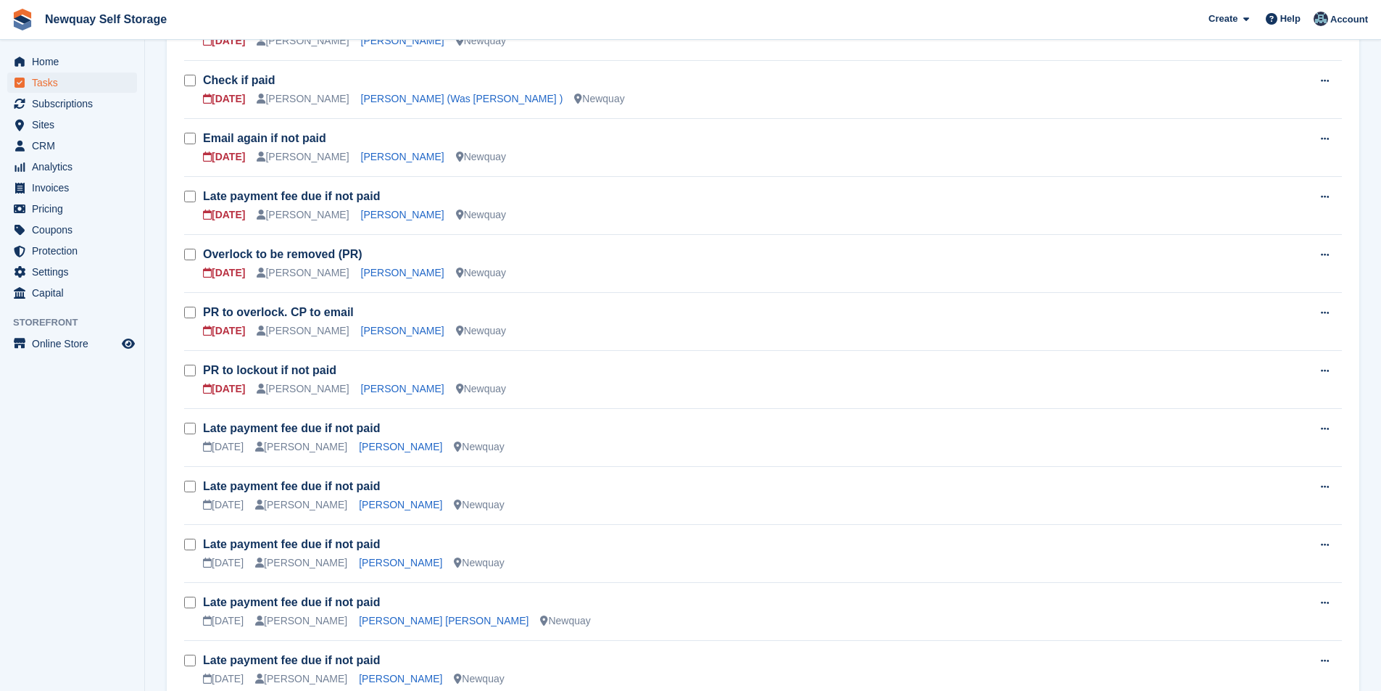
scroll to position [580, 0]
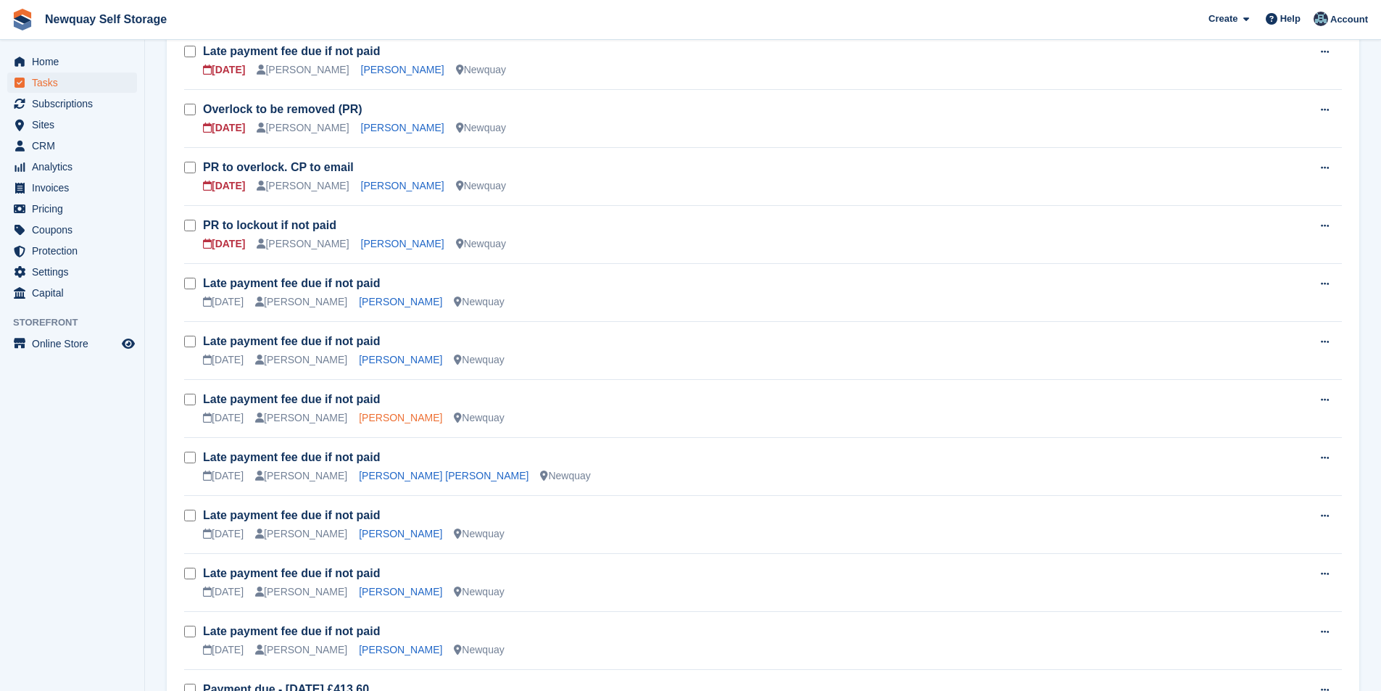
click at [395, 415] on link "[PERSON_NAME]" at bounding box center [400, 418] width 83 height 12
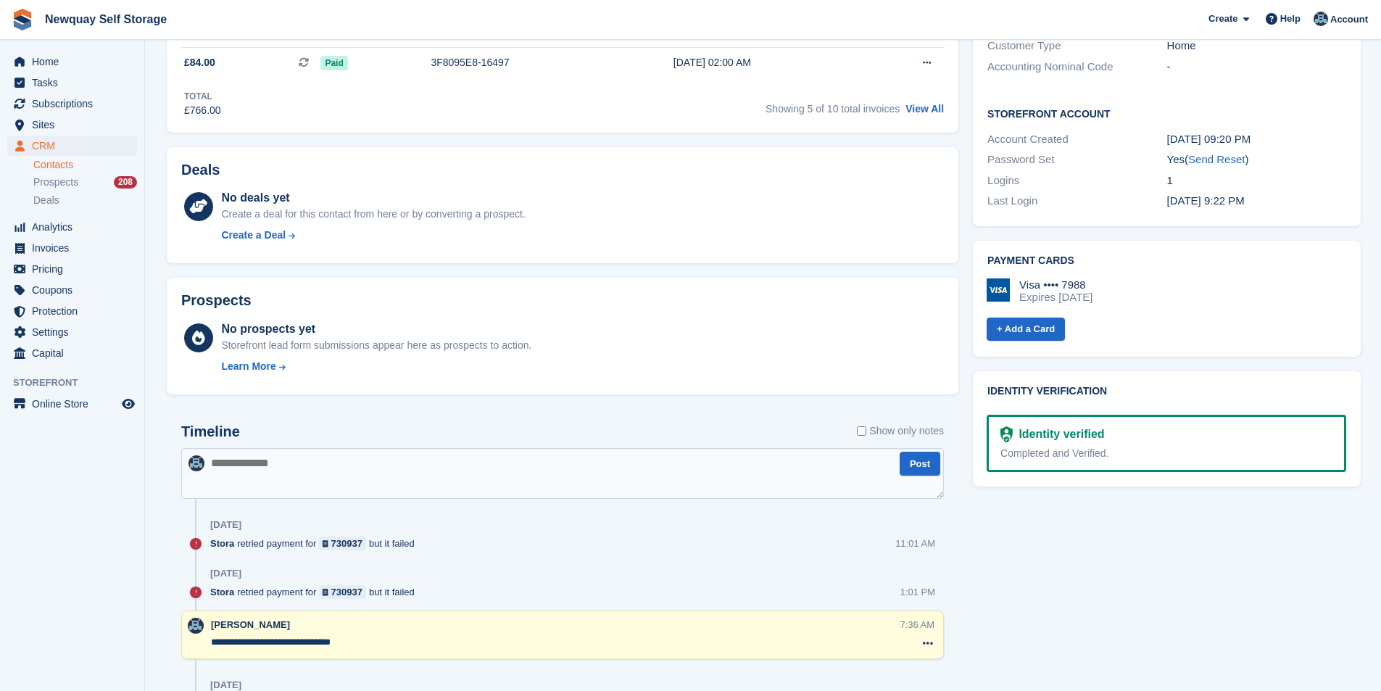
scroll to position [580, 0]
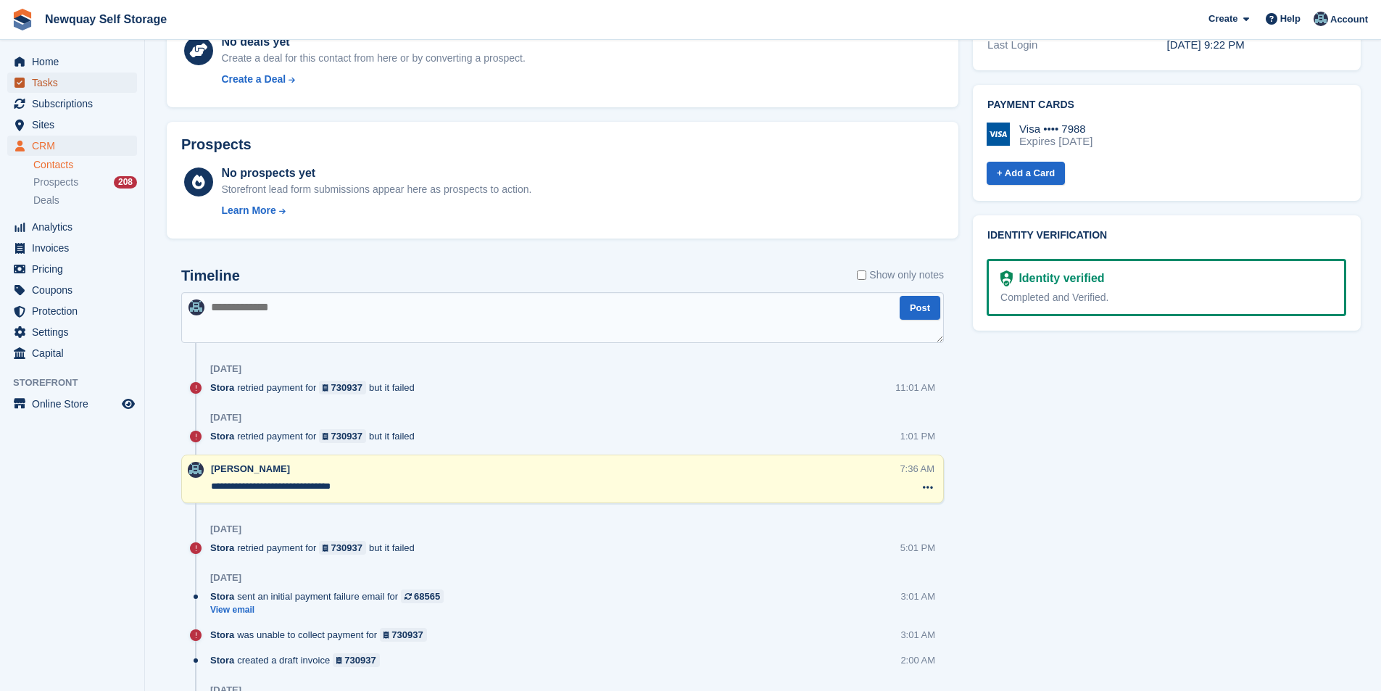
click at [71, 86] on span "Tasks" at bounding box center [75, 83] width 87 height 20
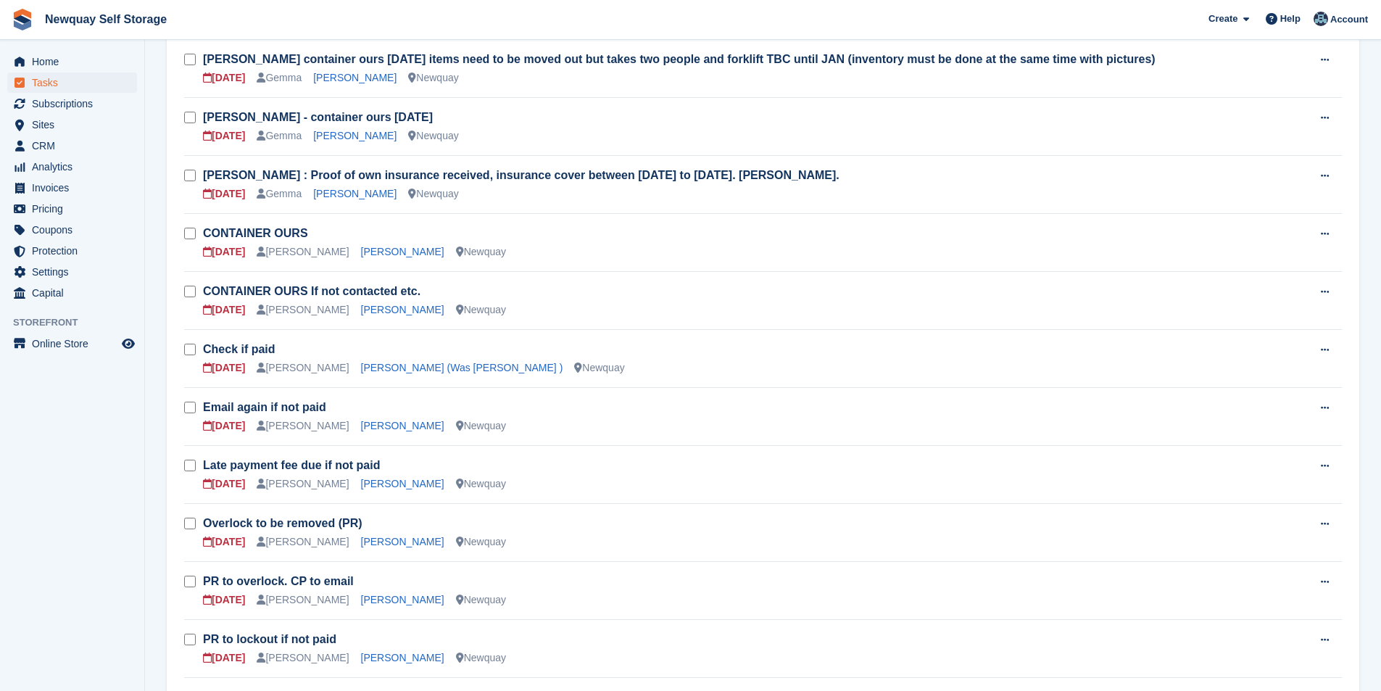
scroll to position [435, 0]
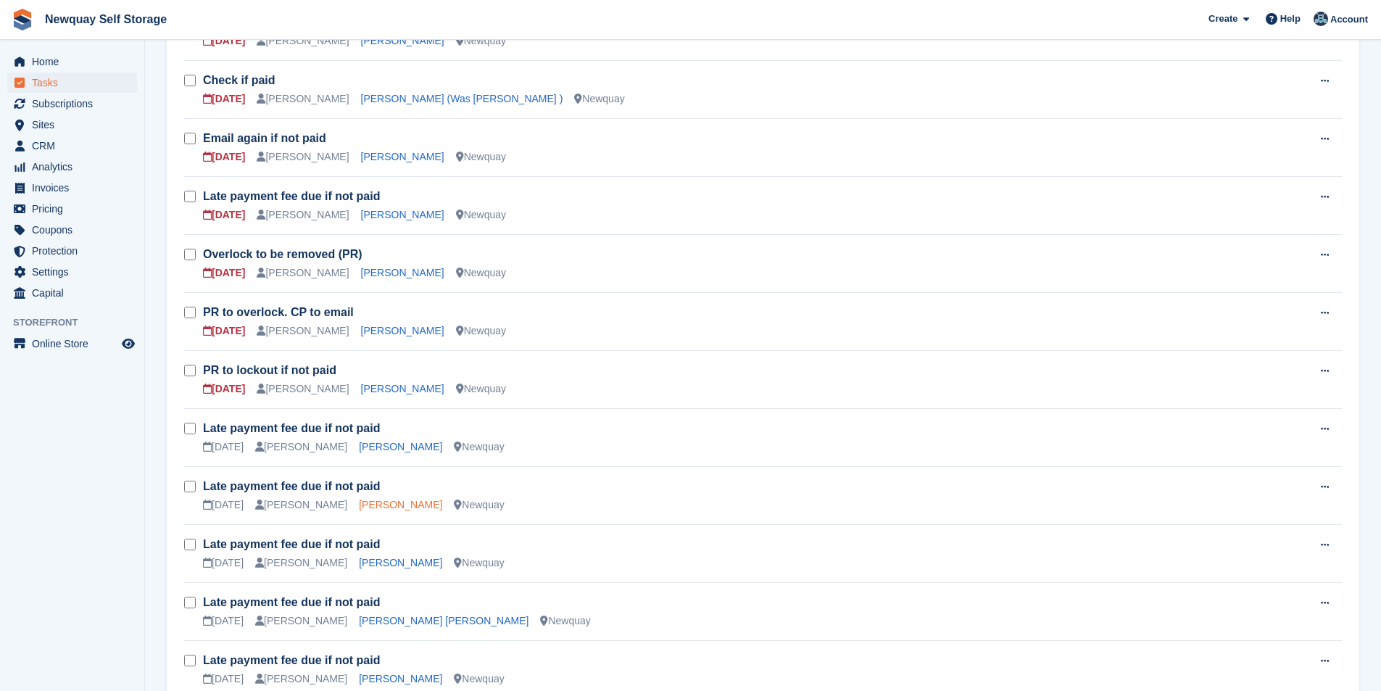
click at [389, 500] on link "Barbara Morgan" at bounding box center [400, 505] width 83 height 12
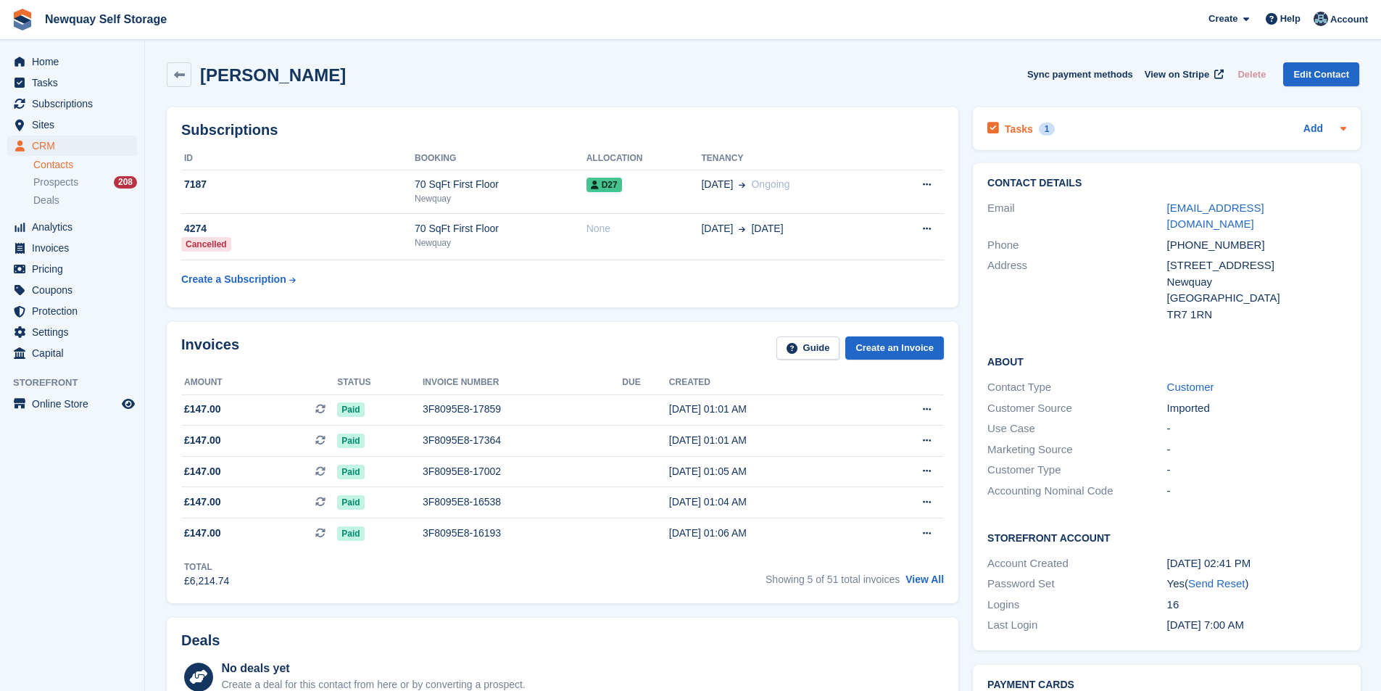
click at [991, 125] on icon at bounding box center [994, 128] width 12 height 13
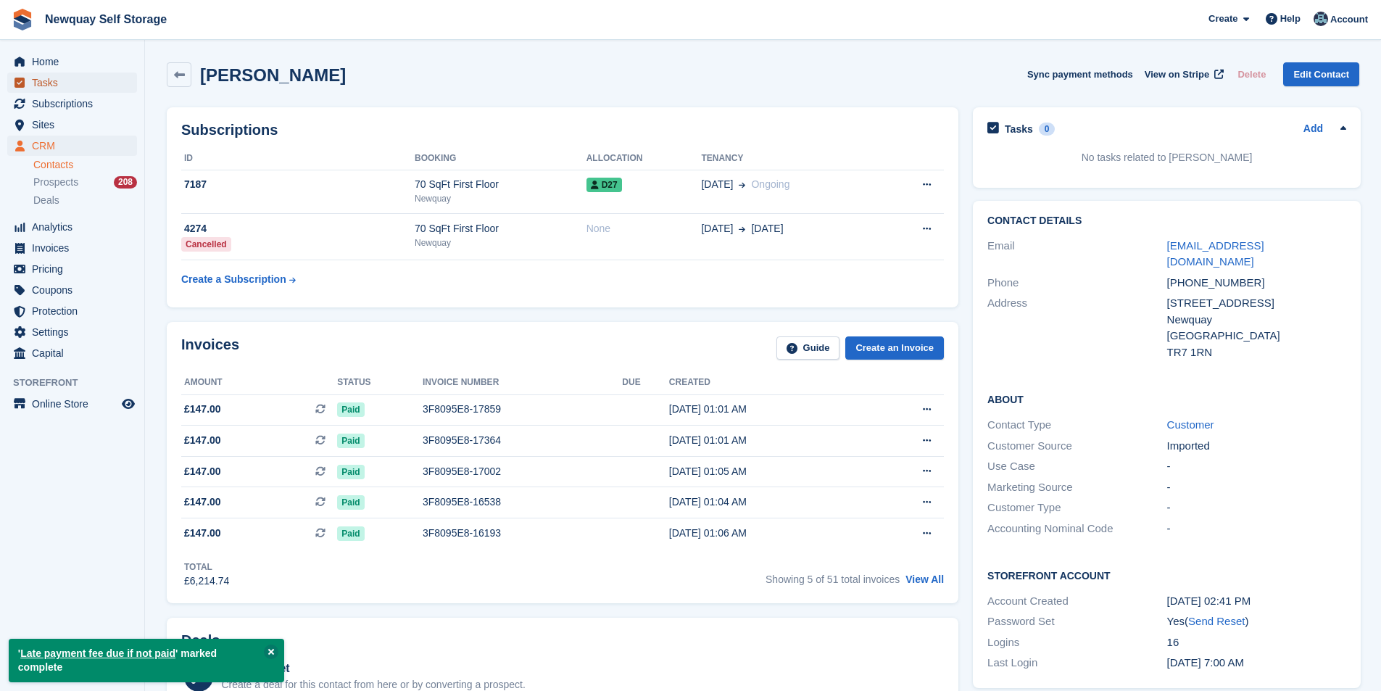
click at [69, 90] on span "Tasks" at bounding box center [75, 83] width 87 height 20
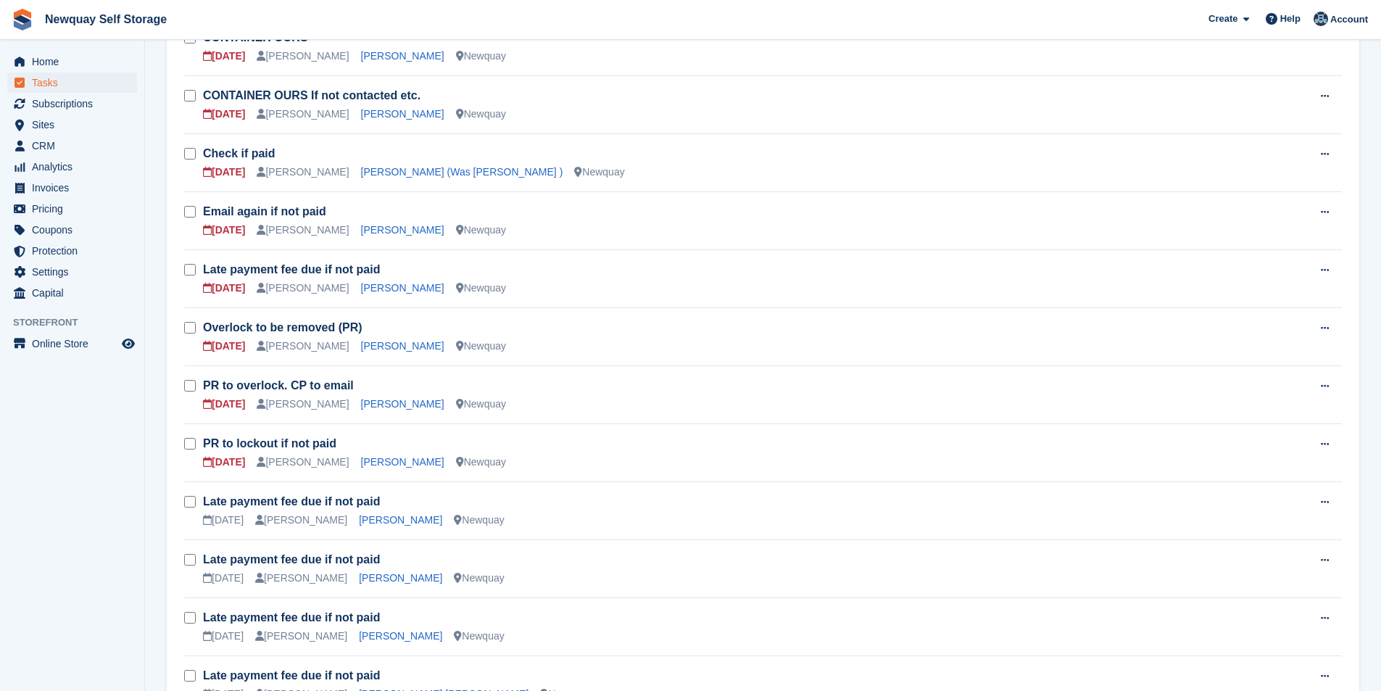
scroll to position [363, 0]
click at [67, 99] on span "Subscriptions" at bounding box center [75, 104] width 87 height 20
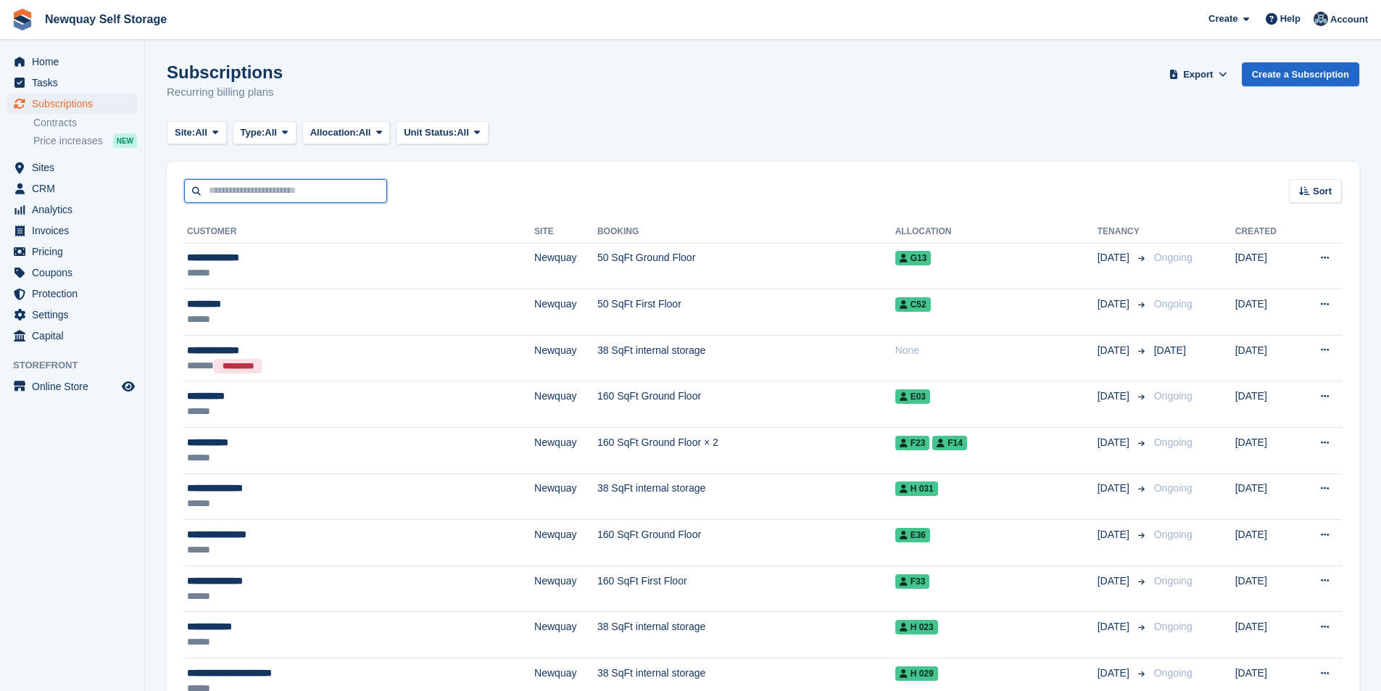
click at [288, 194] on input "text" at bounding box center [285, 191] width 203 height 24
type input "*****"
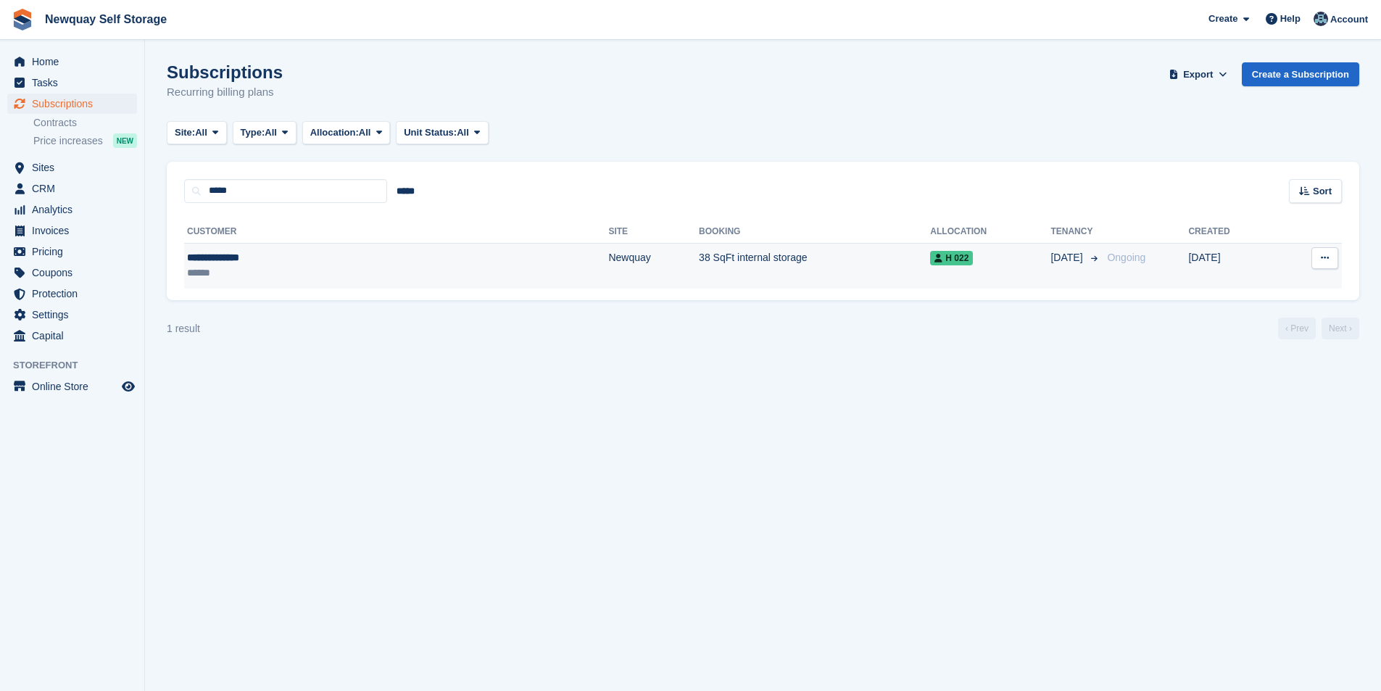
click at [226, 253] on div "**********" at bounding box center [285, 257] width 196 height 15
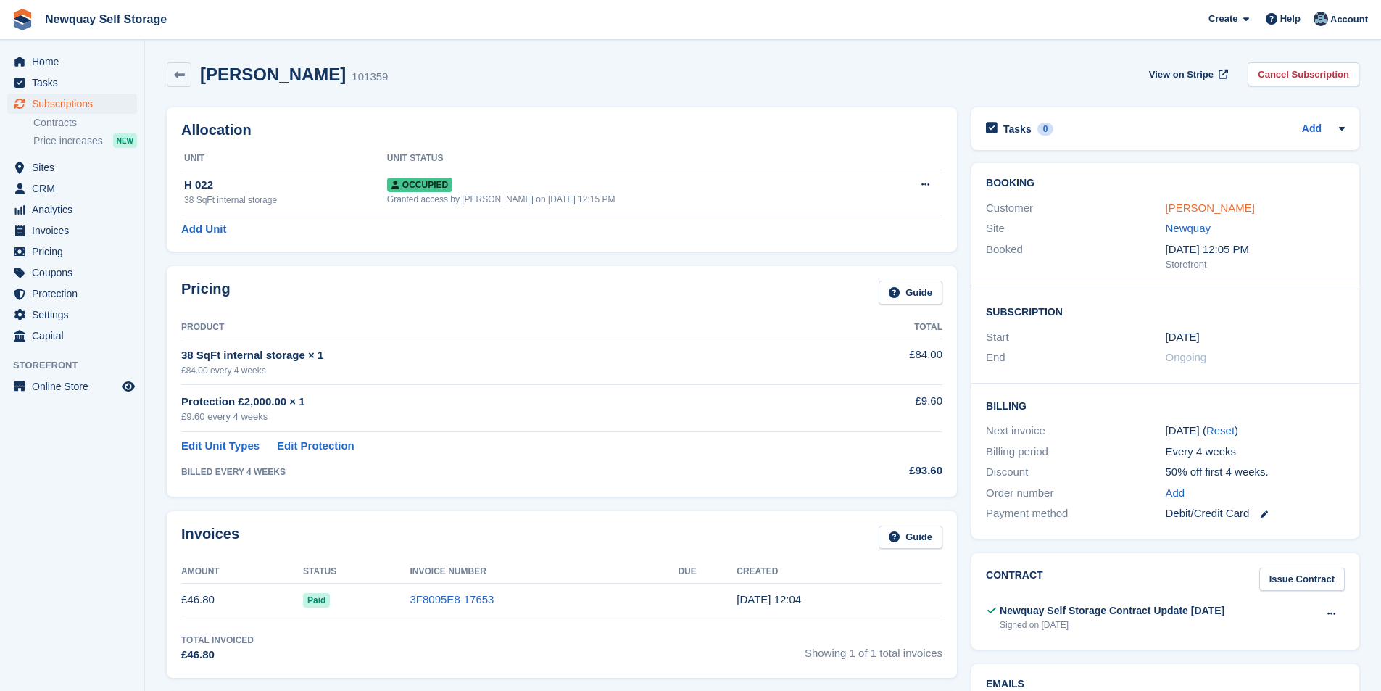
click at [1197, 202] on link "[PERSON_NAME]" at bounding box center [1210, 208] width 89 height 12
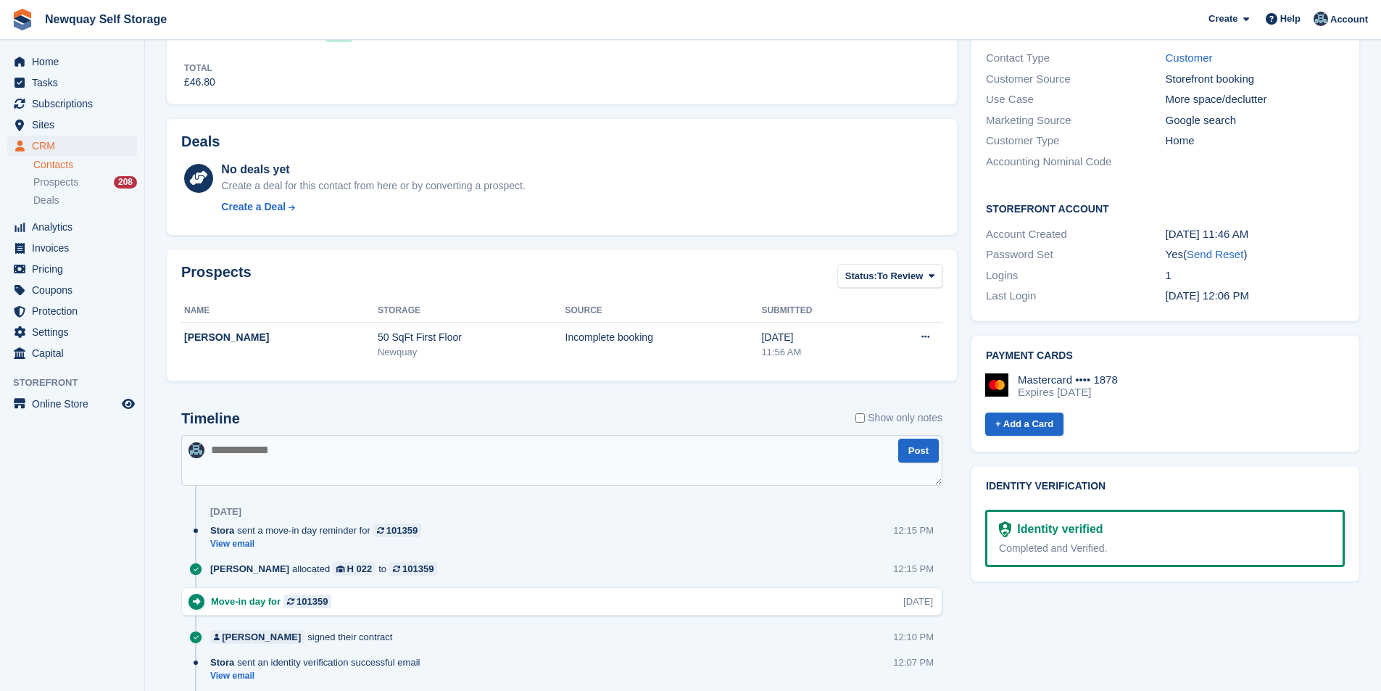
scroll to position [363, 0]
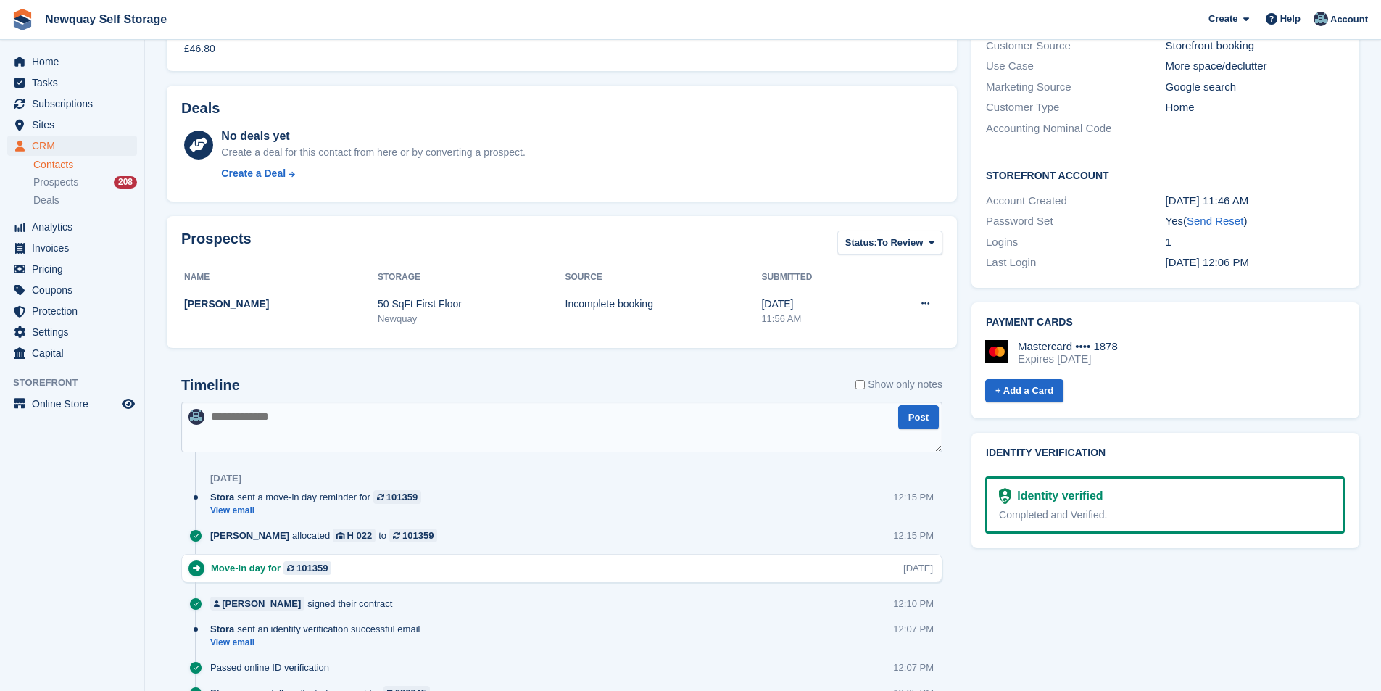
click at [298, 429] on textarea at bounding box center [561, 427] width 761 height 51
paste textarea "**********"
type textarea "**********"
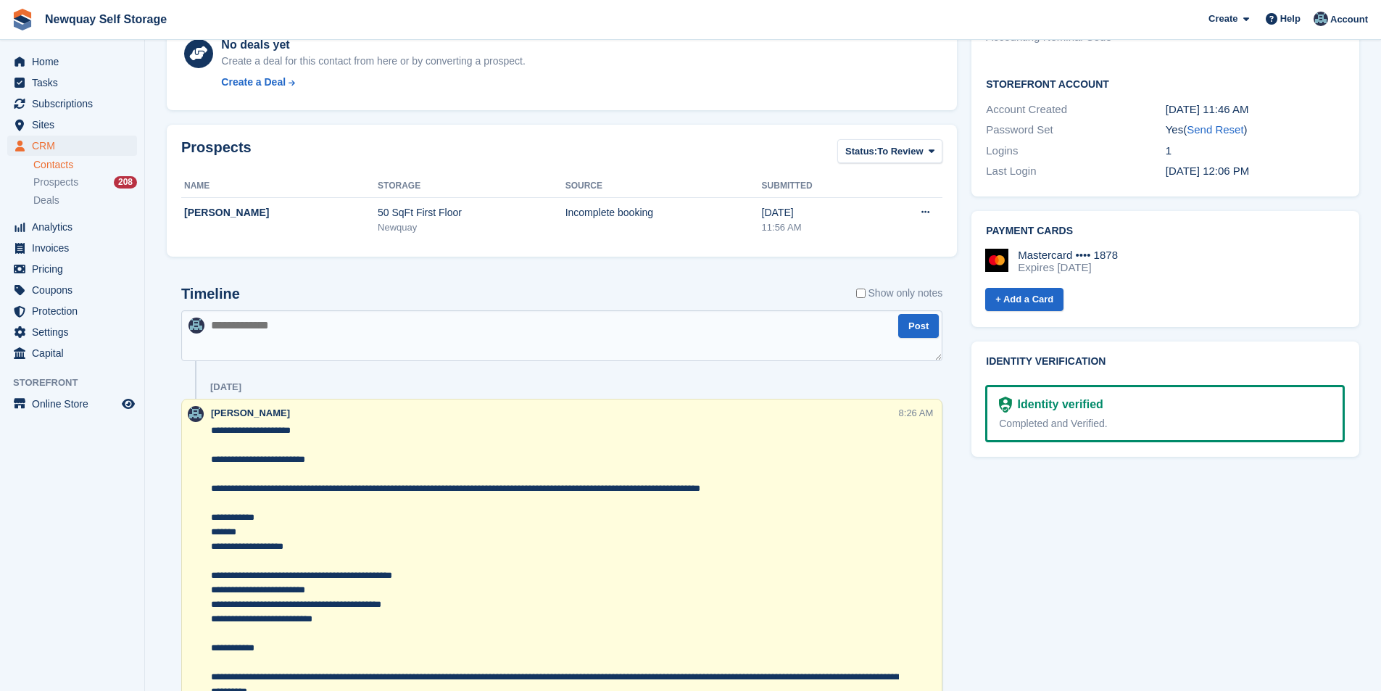
scroll to position [653, 0]
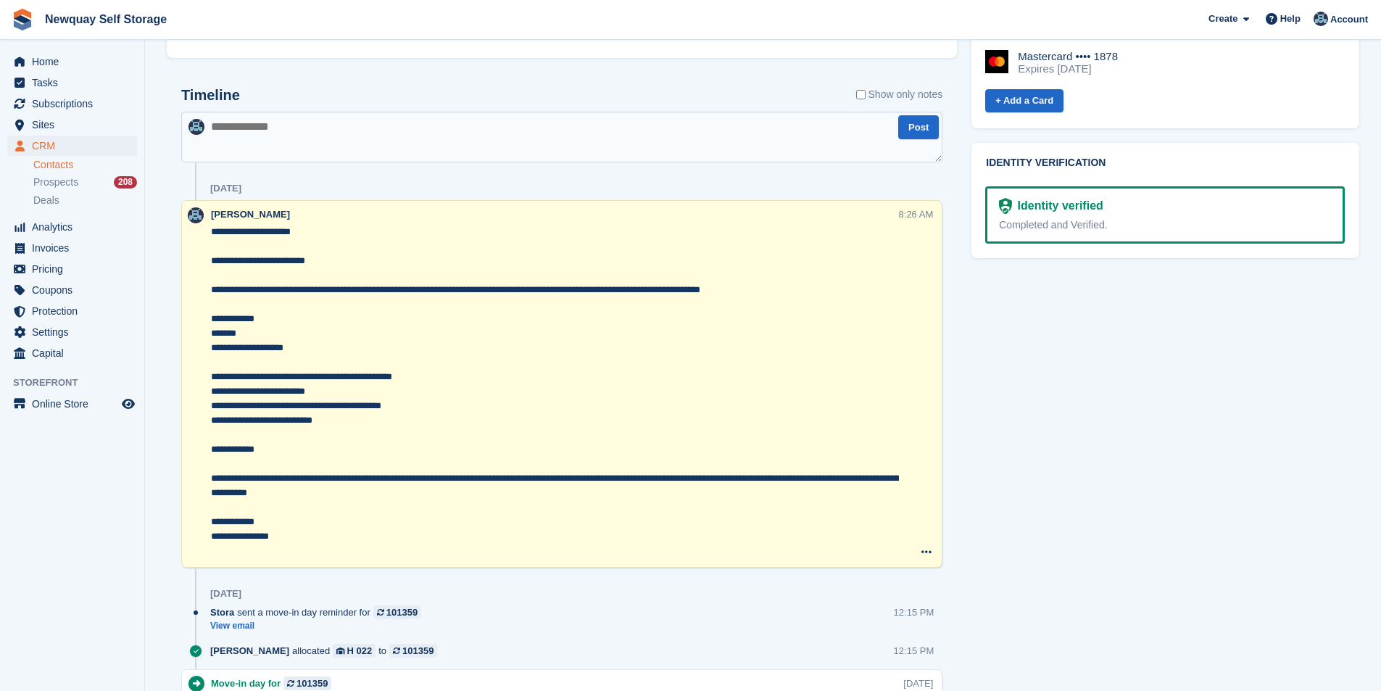
click at [214, 236] on textarea "**********" at bounding box center [555, 392] width 688 height 334
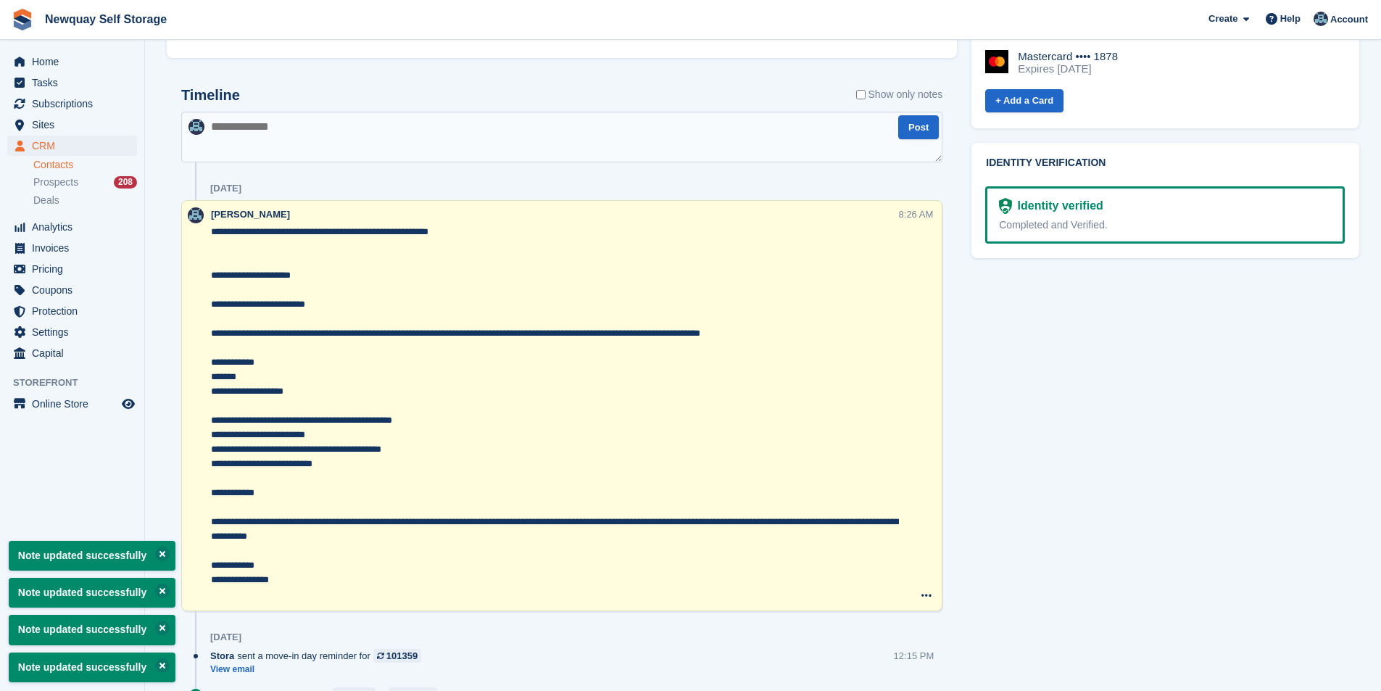
type textarea "**********"
click at [1055, 494] on div "Tasks 0 Add No tasks related to [PERSON_NAME] Contact Details Email [EMAIL_ADDR…" at bounding box center [1166, 280] width 402 height 1666
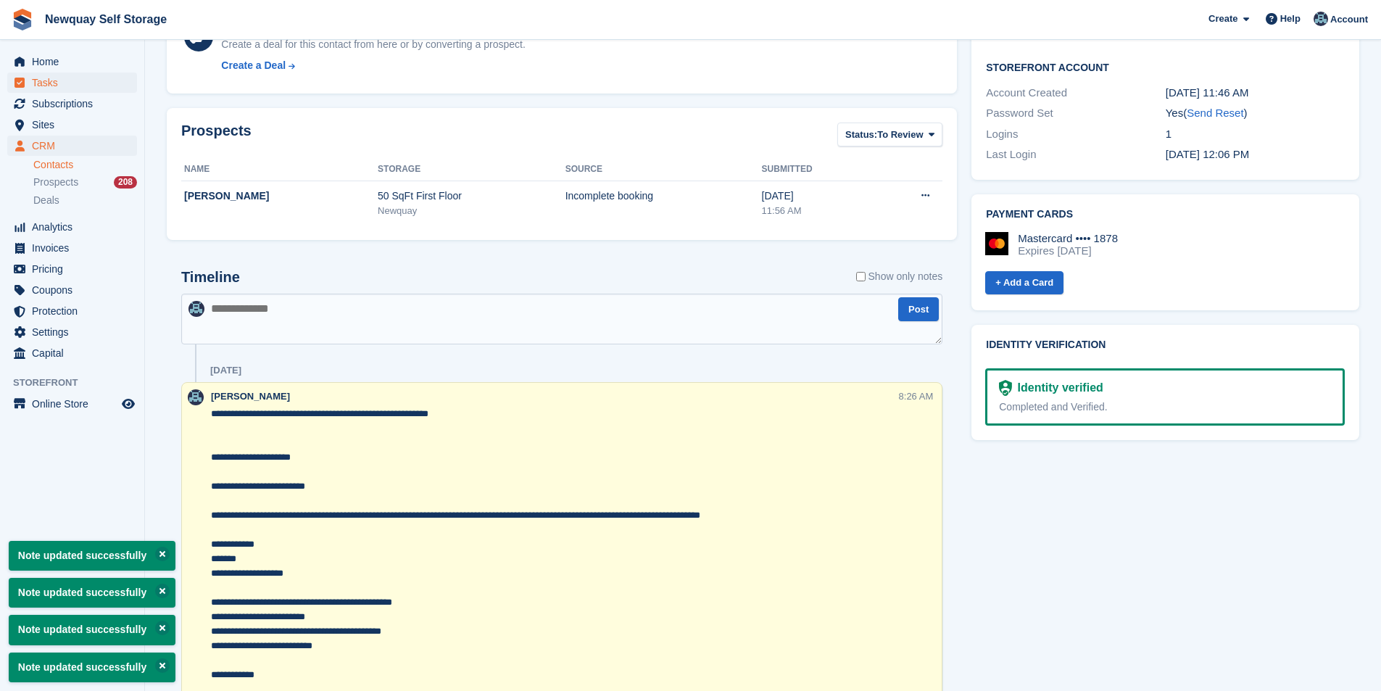
scroll to position [363, 0]
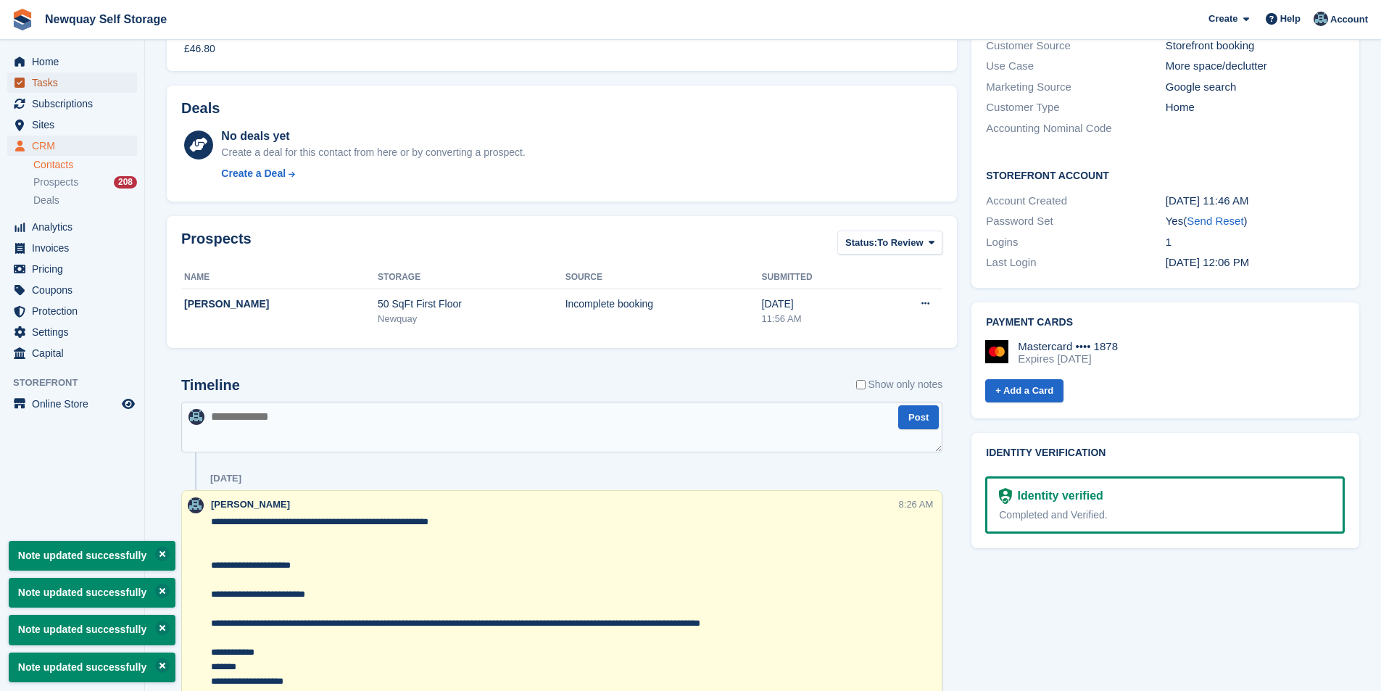
click at [57, 78] on span "Tasks" at bounding box center [75, 83] width 87 height 20
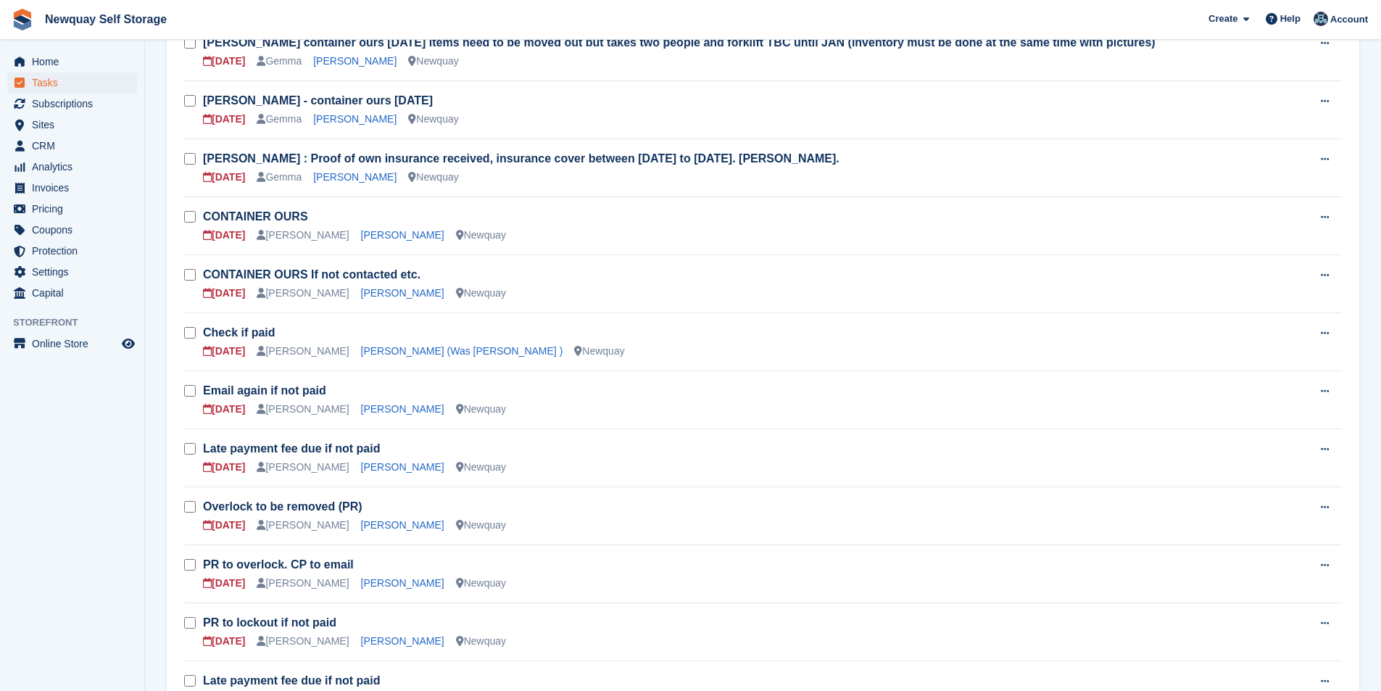
scroll to position [290, 0]
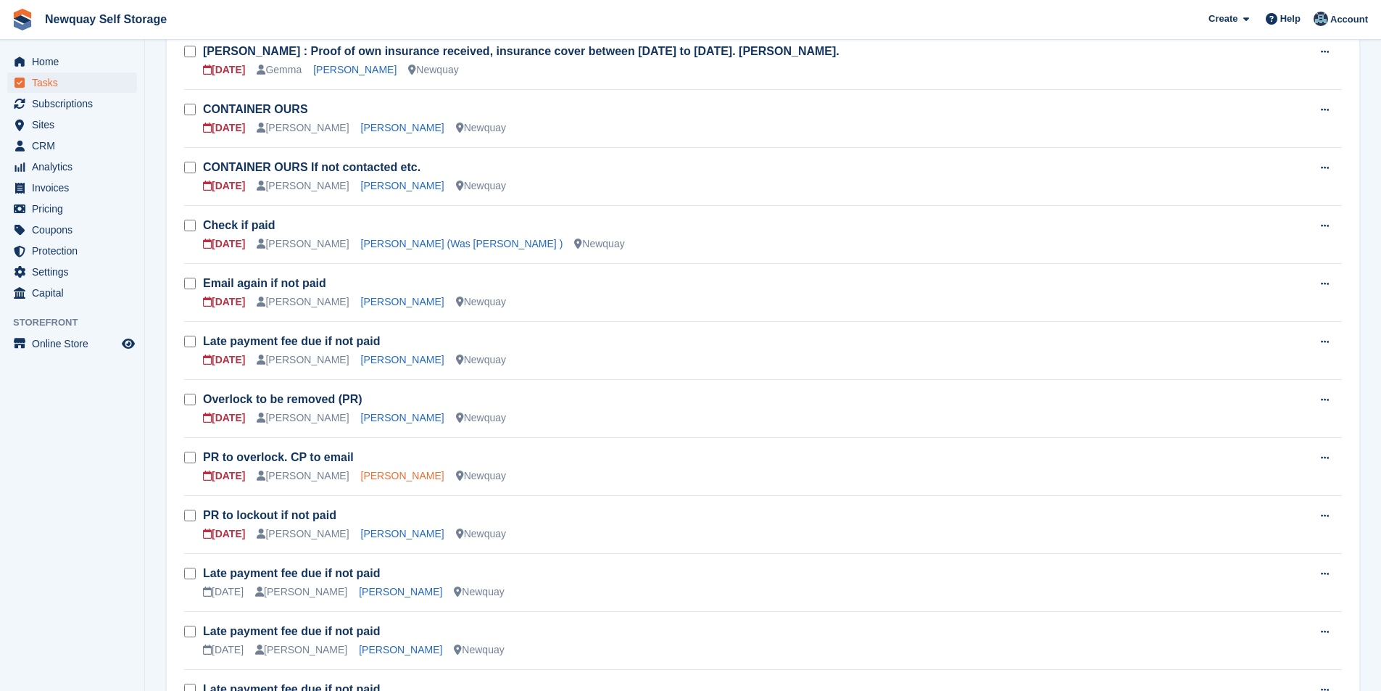
click at [379, 476] on link "[PERSON_NAME]" at bounding box center [402, 476] width 83 height 12
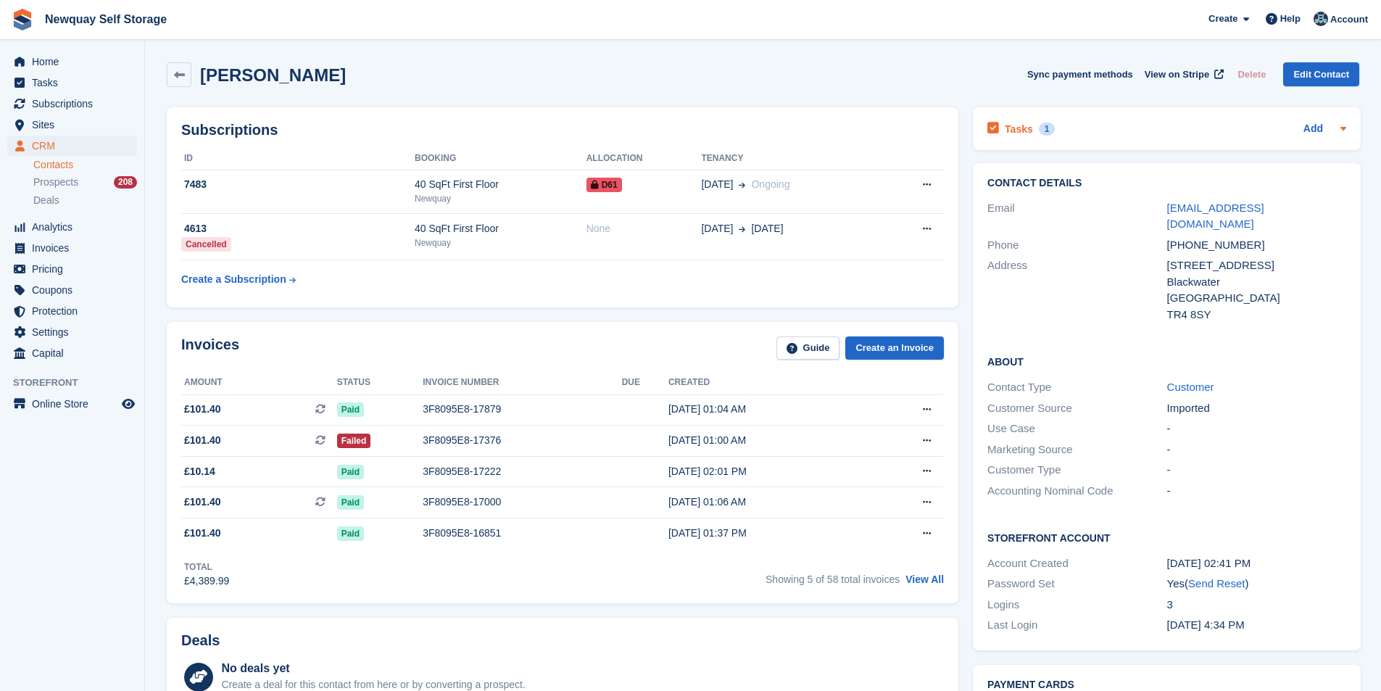
click at [999, 125] on div "Tasks 1" at bounding box center [1021, 129] width 67 height 20
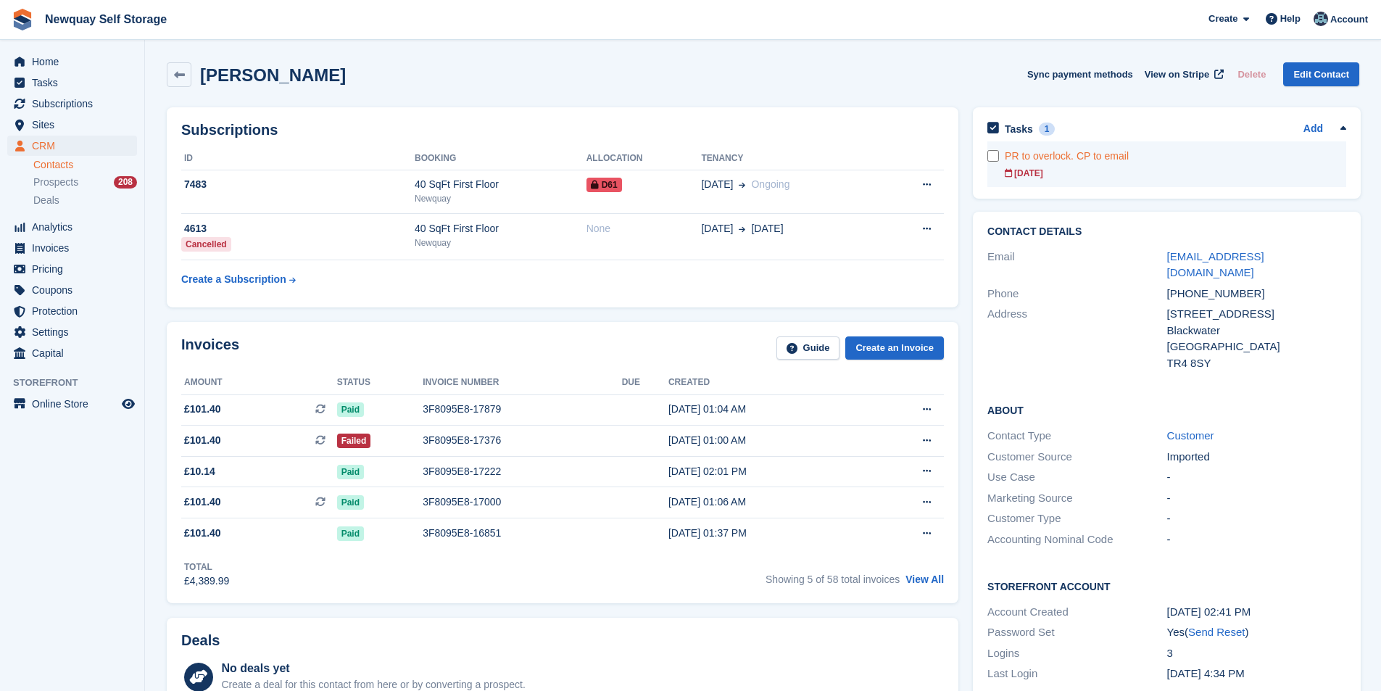
click at [1038, 162] on div "PR to overlock. CP to email" at bounding box center [1176, 156] width 342 height 15
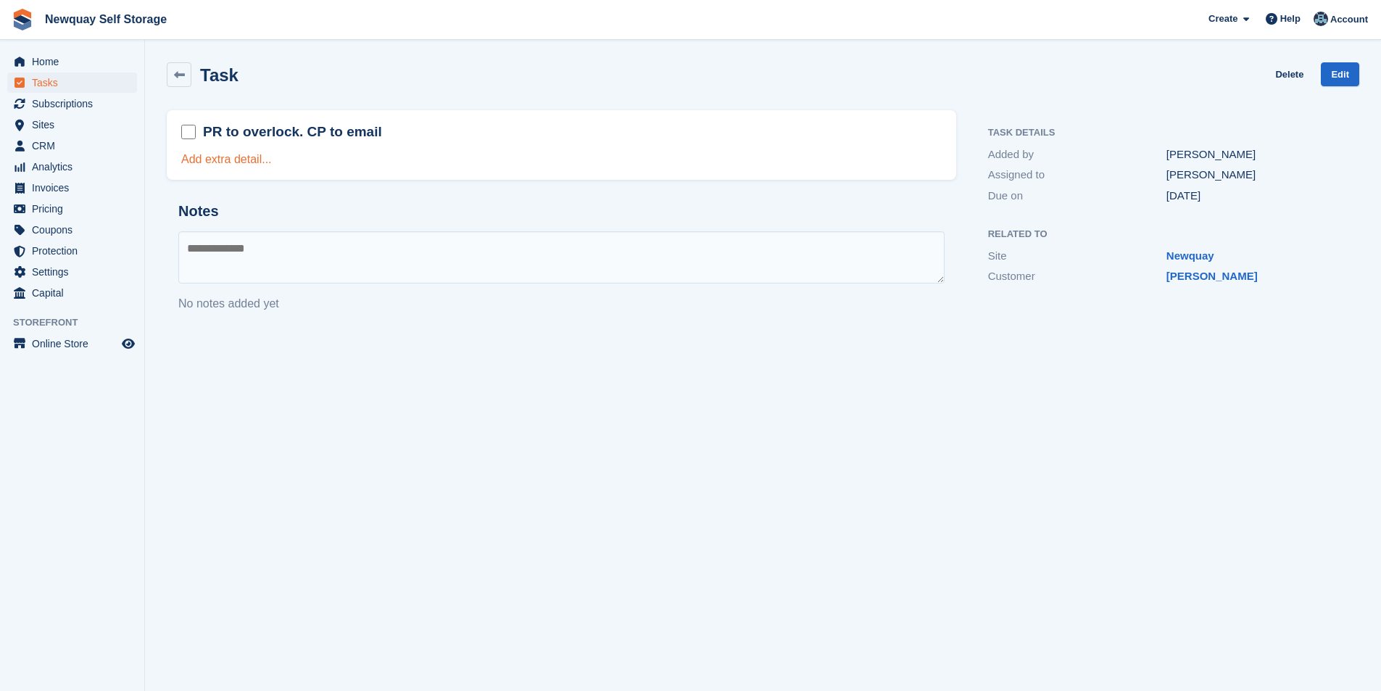
click at [208, 161] on link "Add extra detail..." at bounding box center [226, 159] width 91 height 12
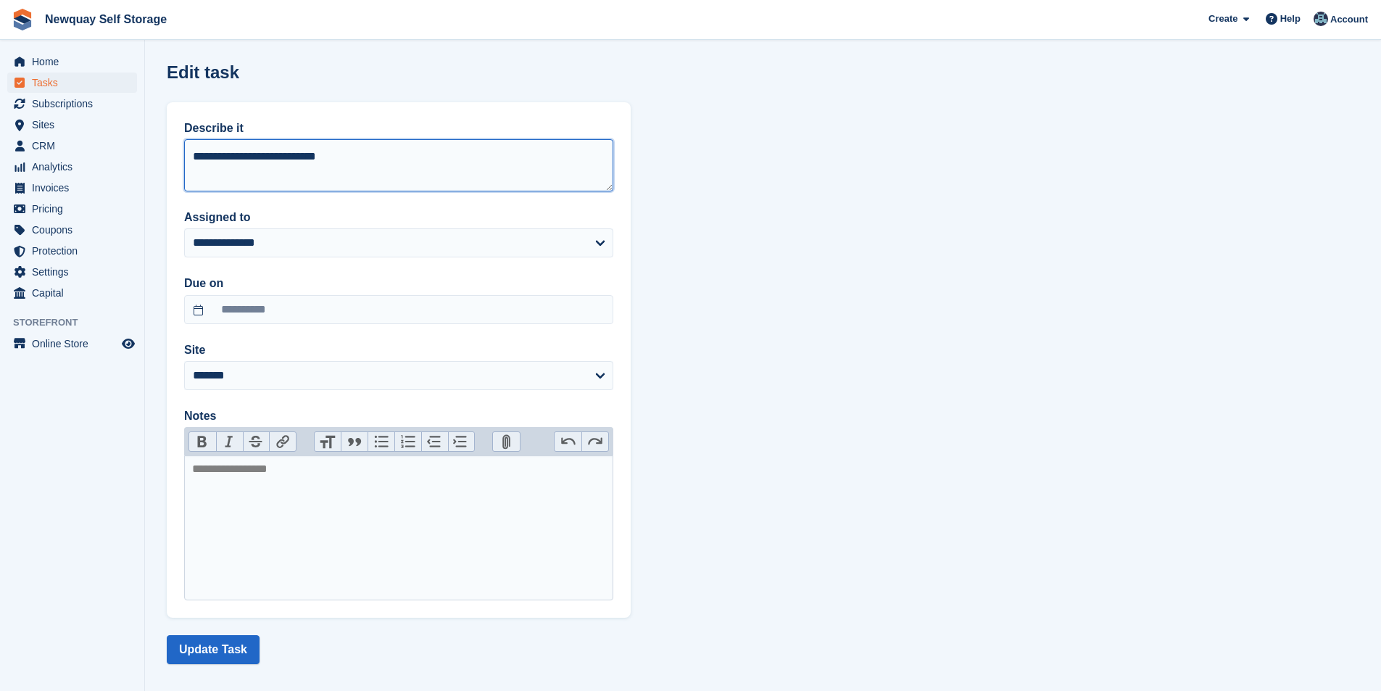
drag, startPoint x: 394, startPoint y: 171, endPoint x: 162, endPoint y: 162, distance: 232.3
click at [166, 162] on section "**********" at bounding box center [763, 351] width 1236 height 703
type textarea "*"
type textarea "**********"
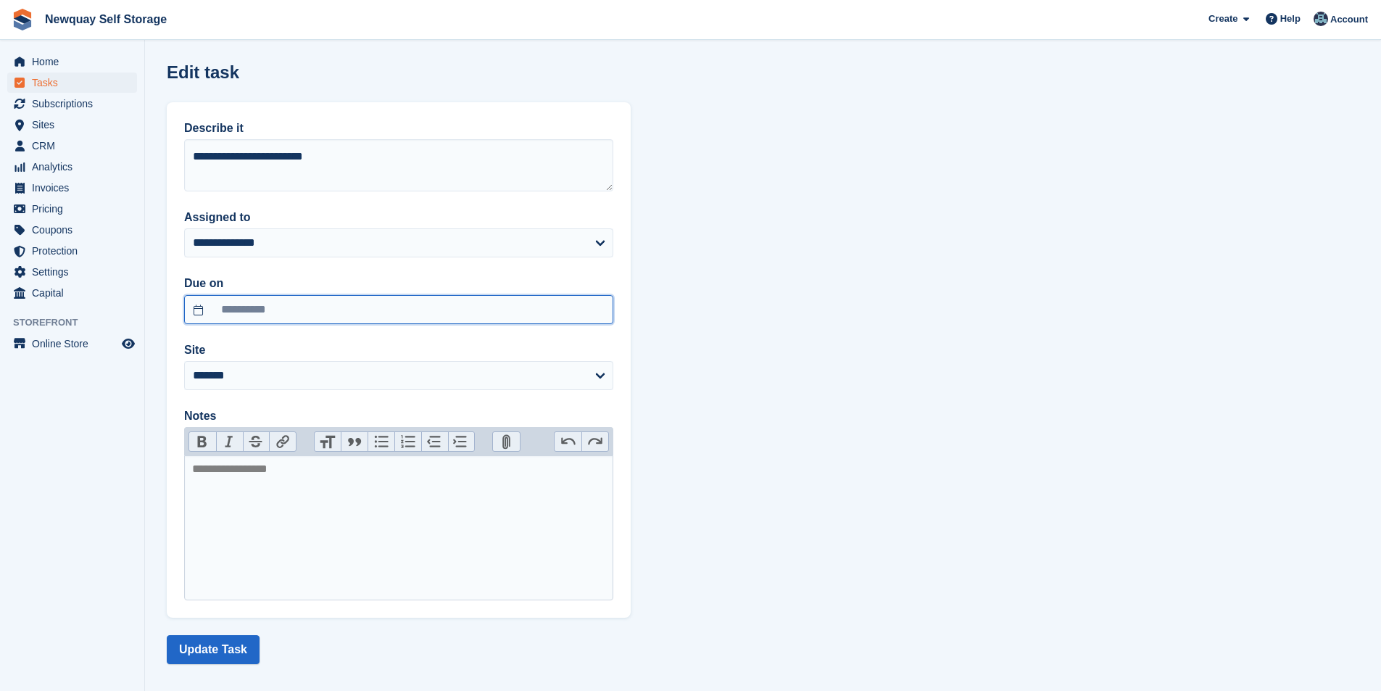
click at [320, 307] on input "**********" at bounding box center [398, 309] width 429 height 29
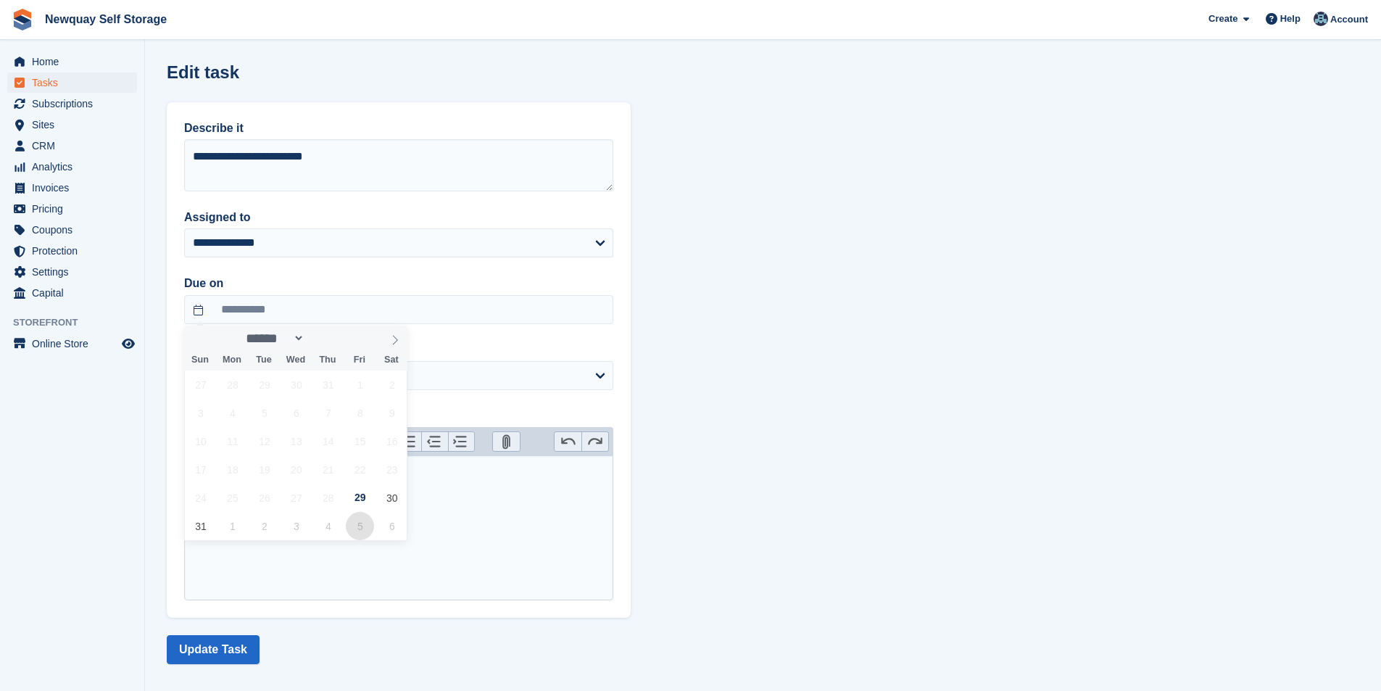
click at [357, 529] on span "5" at bounding box center [360, 526] width 28 height 28
type input "**********"
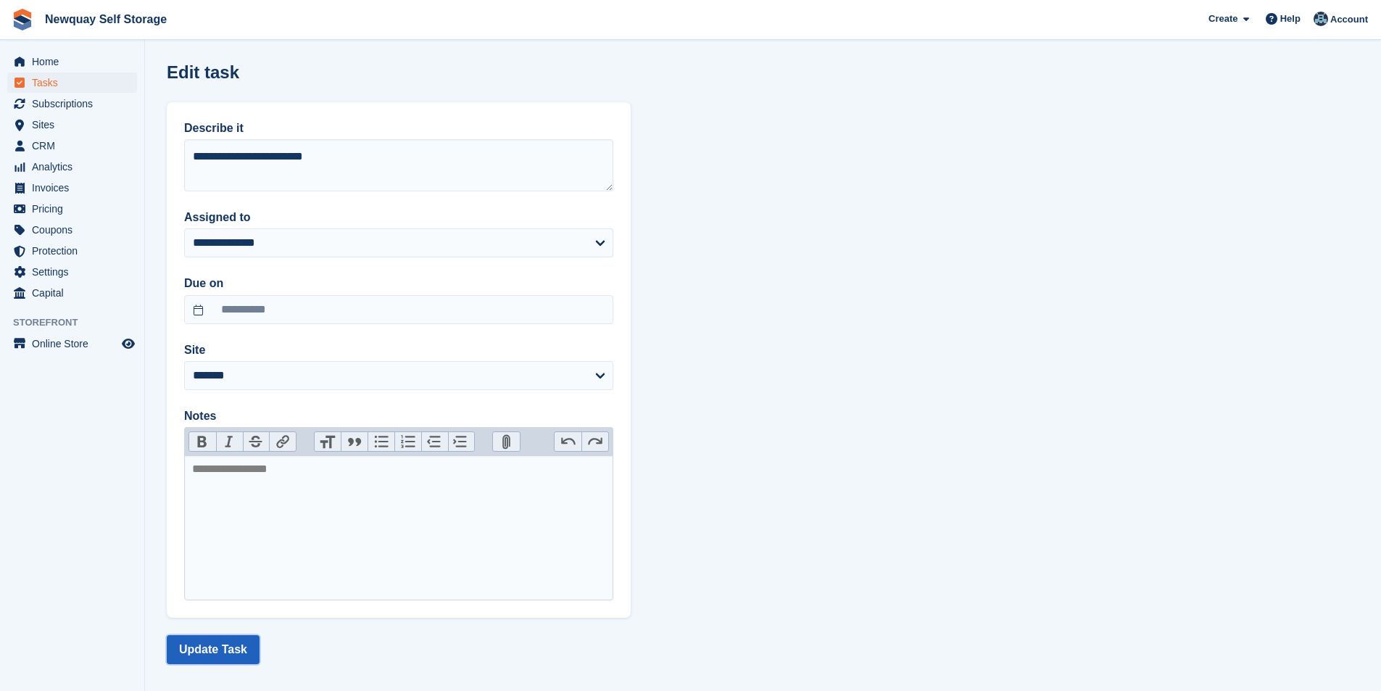
drag, startPoint x: 204, startPoint y: 653, endPoint x: 208, endPoint y: 639, distance: 14.4
click at [205, 653] on button "Update Task" at bounding box center [213, 649] width 93 height 29
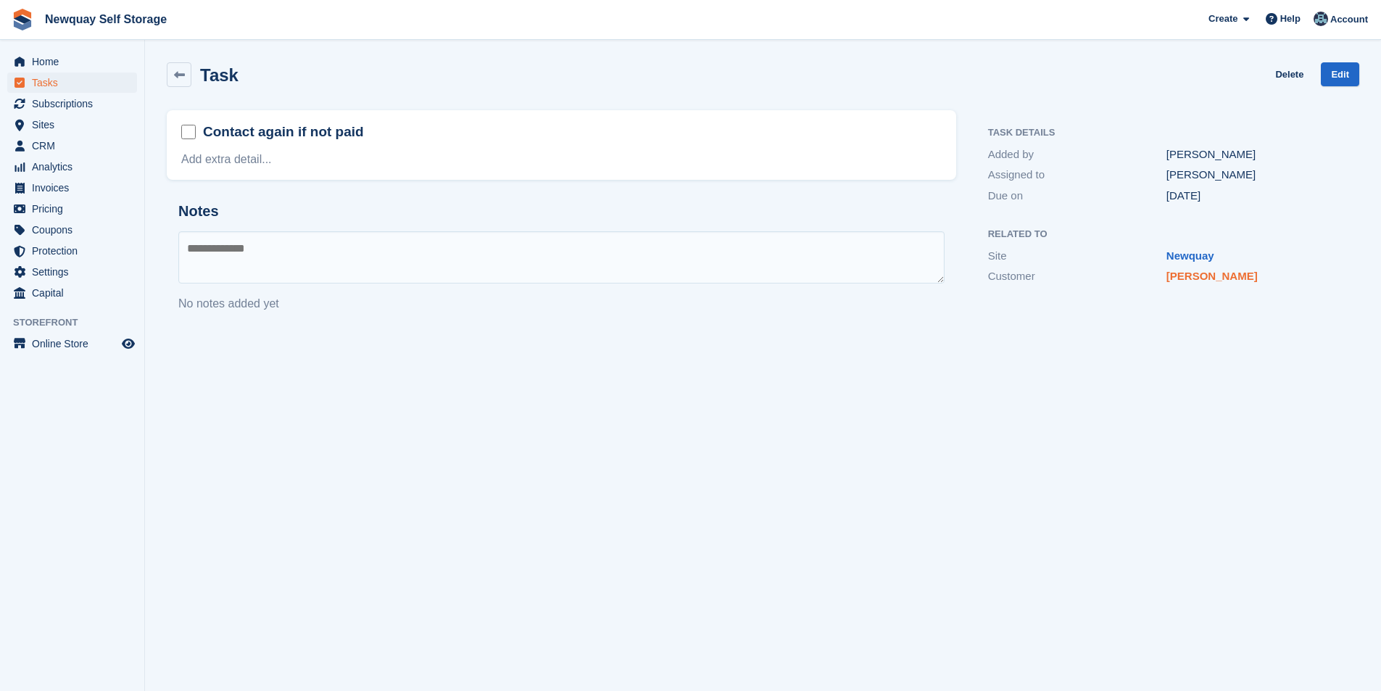
click at [1218, 275] on link "[PERSON_NAME]" at bounding box center [1212, 276] width 91 height 12
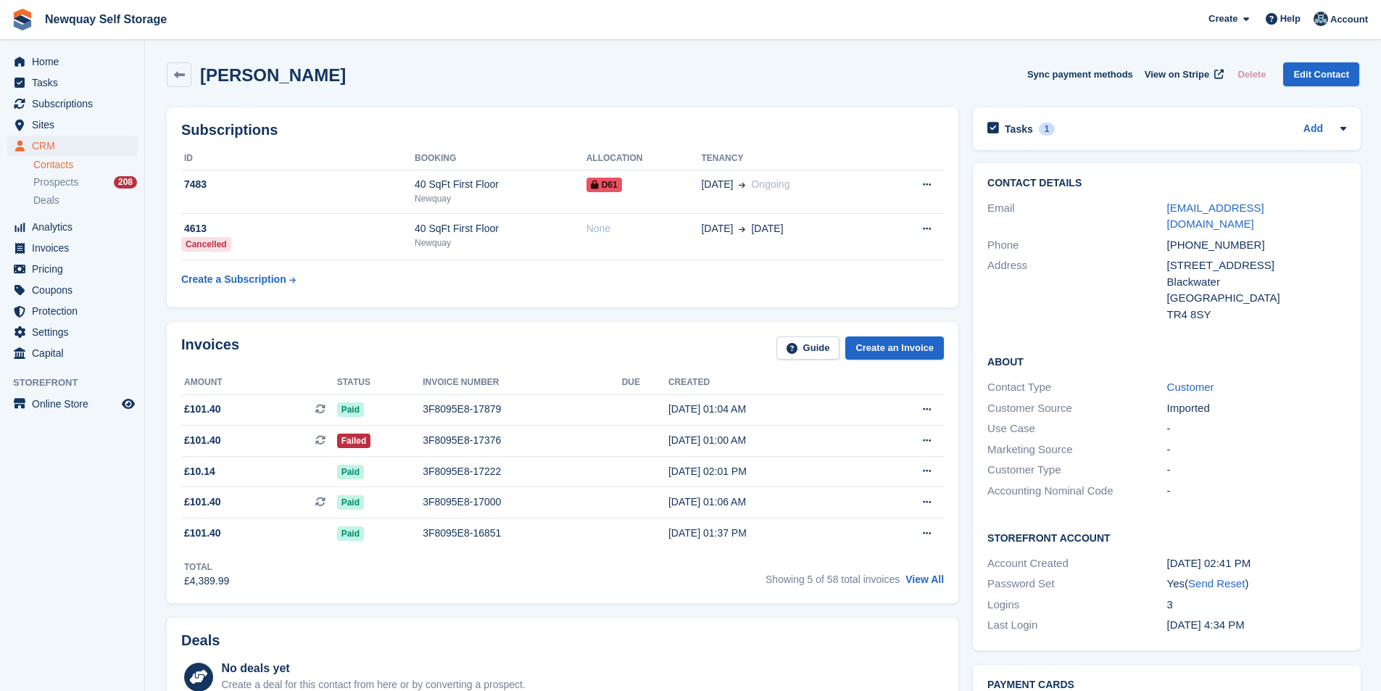
scroll to position [435, 0]
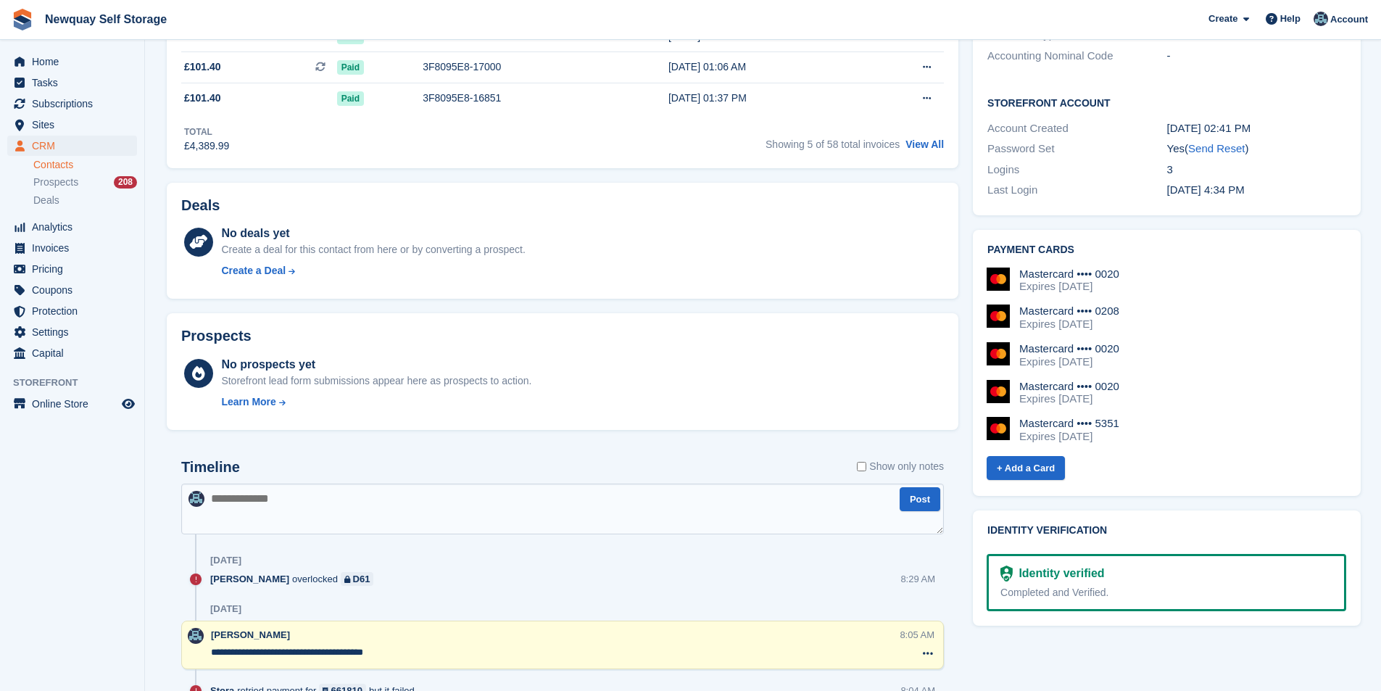
click at [370, 488] on textarea at bounding box center [562, 509] width 763 height 51
paste textarea "**********"
type textarea "**********"
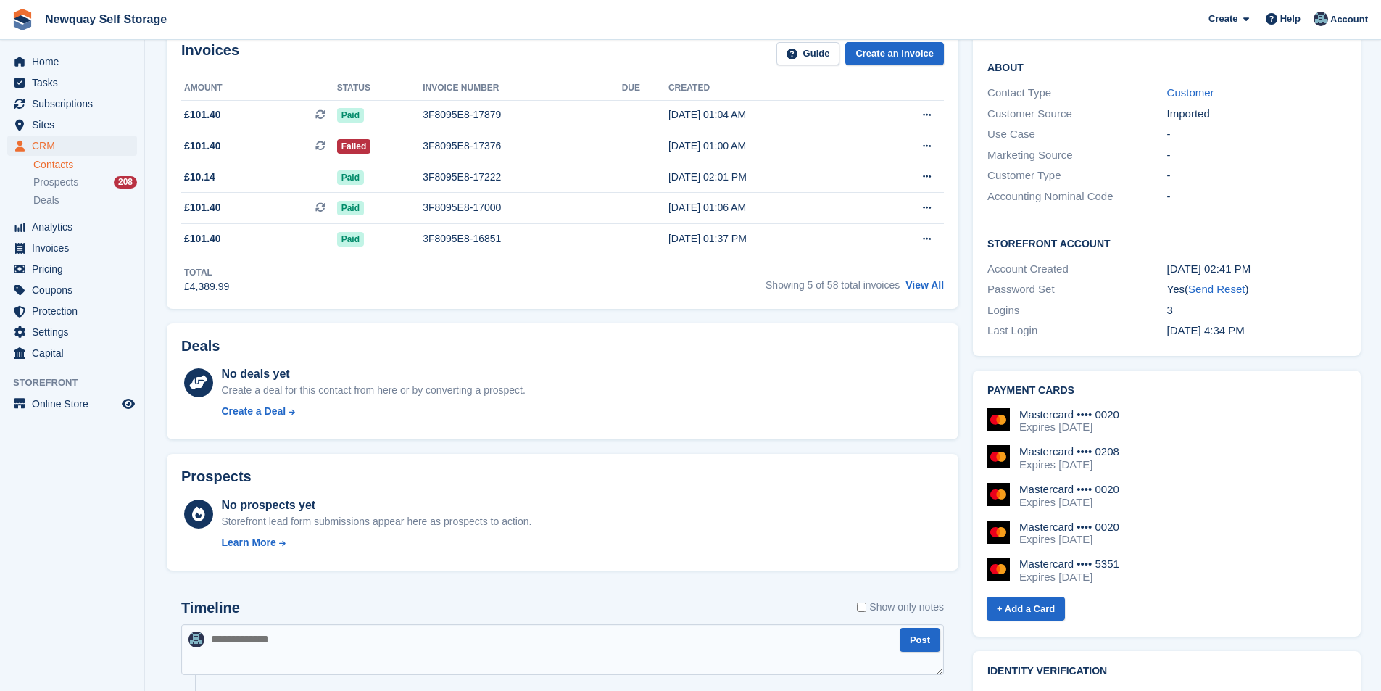
scroll to position [0, 0]
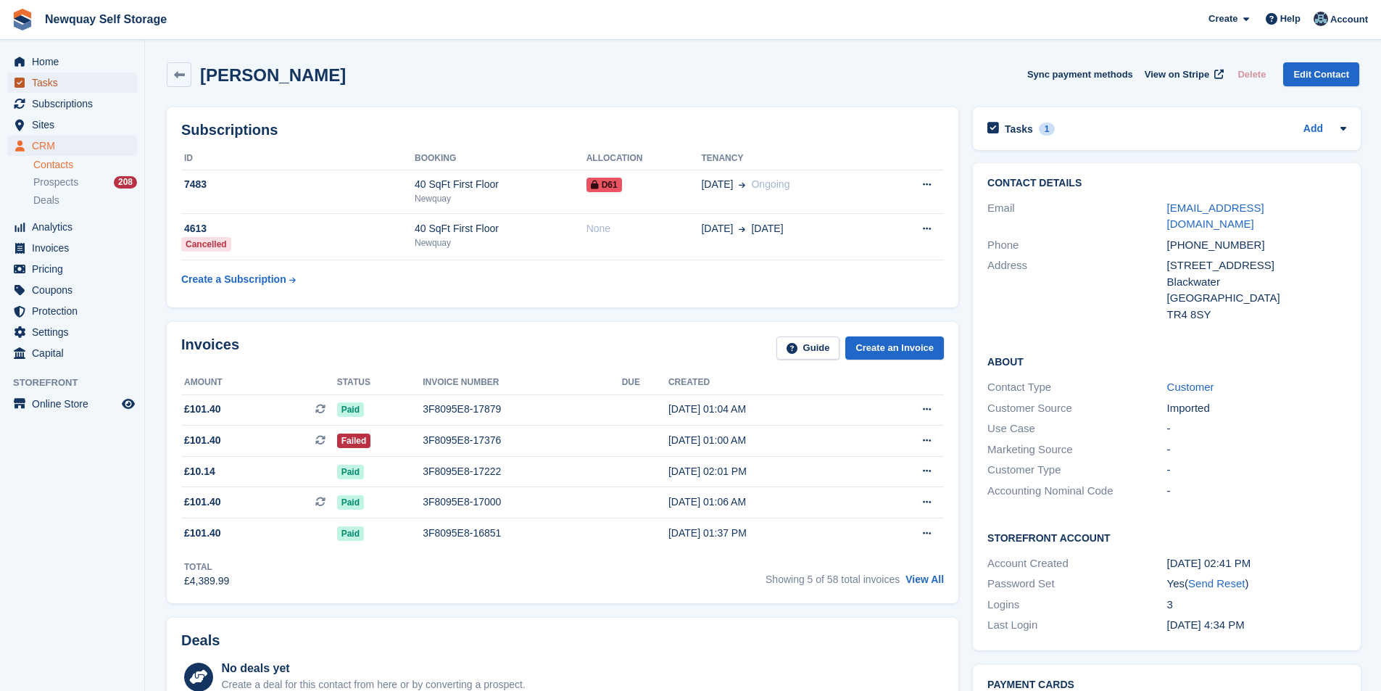
click at [64, 89] on span "Tasks" at bounding box center [75, 83] width 87 height 20
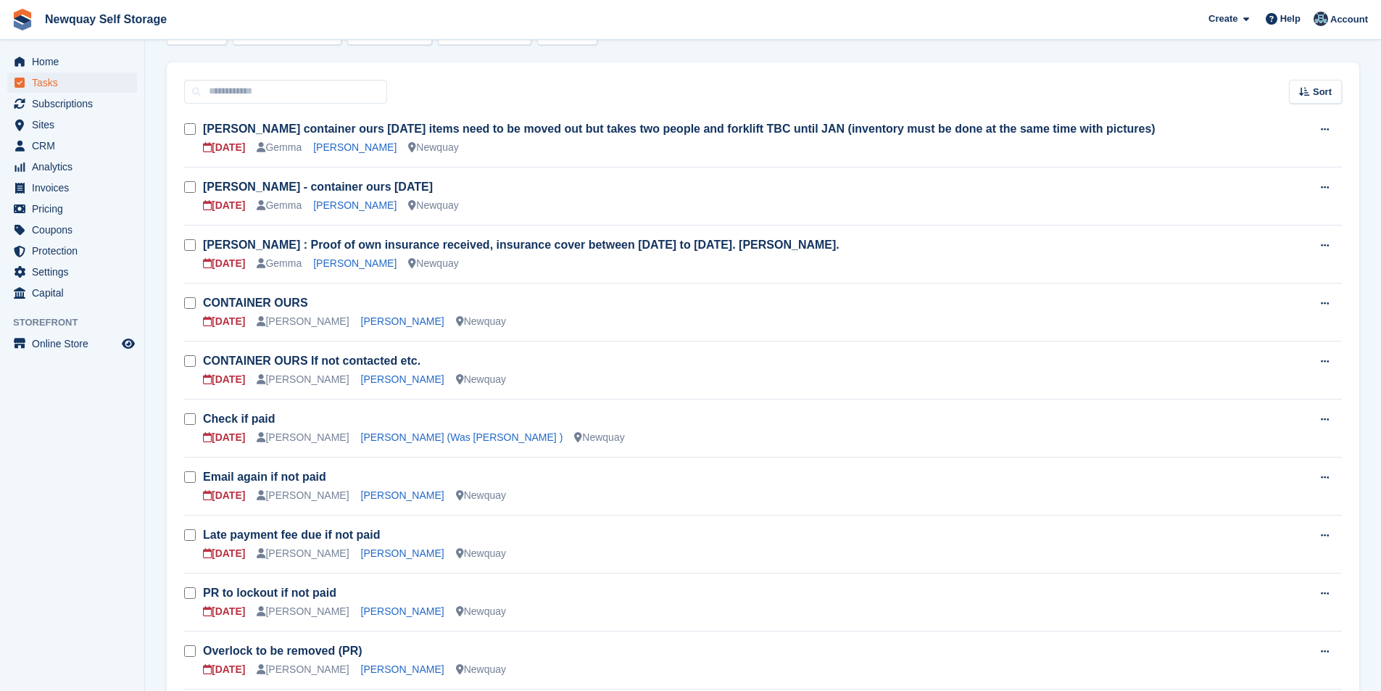
scroll to position [218, 0]
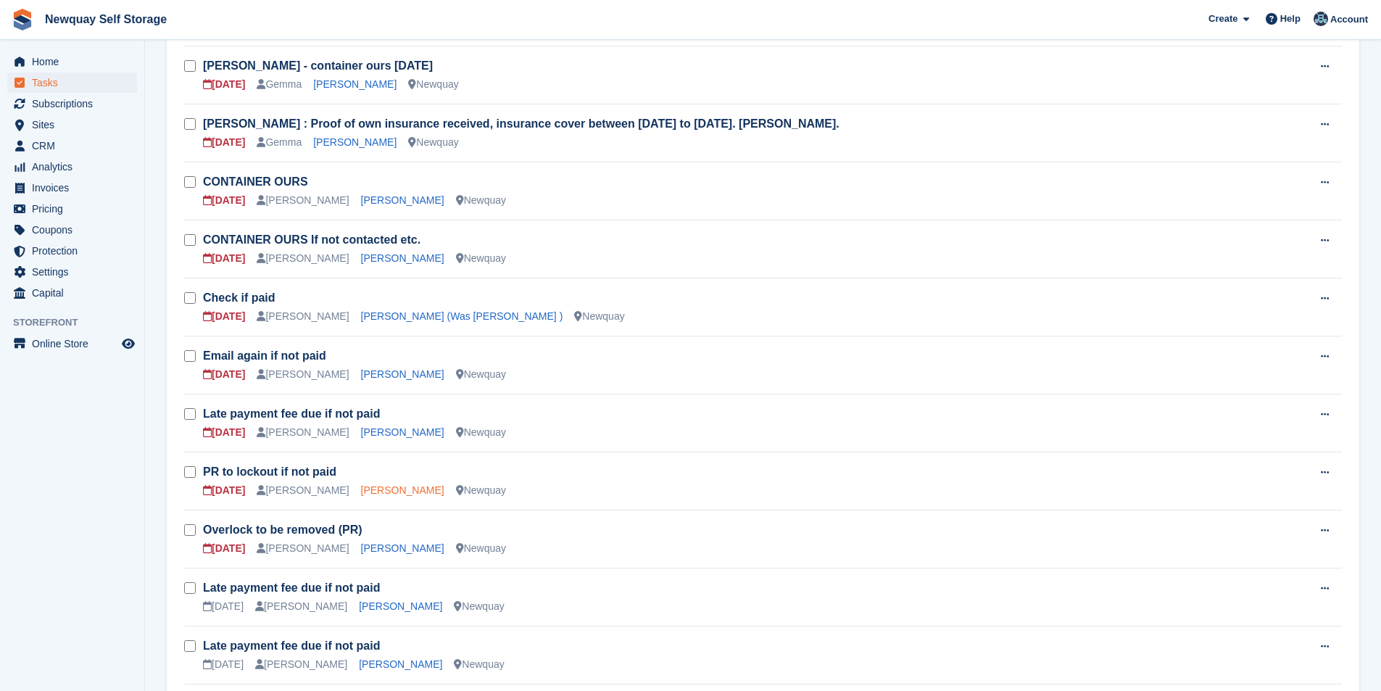
click at [368, 490] on link "[PERSON_NAME]" at bounding box center [402, 490] width 83 height 12
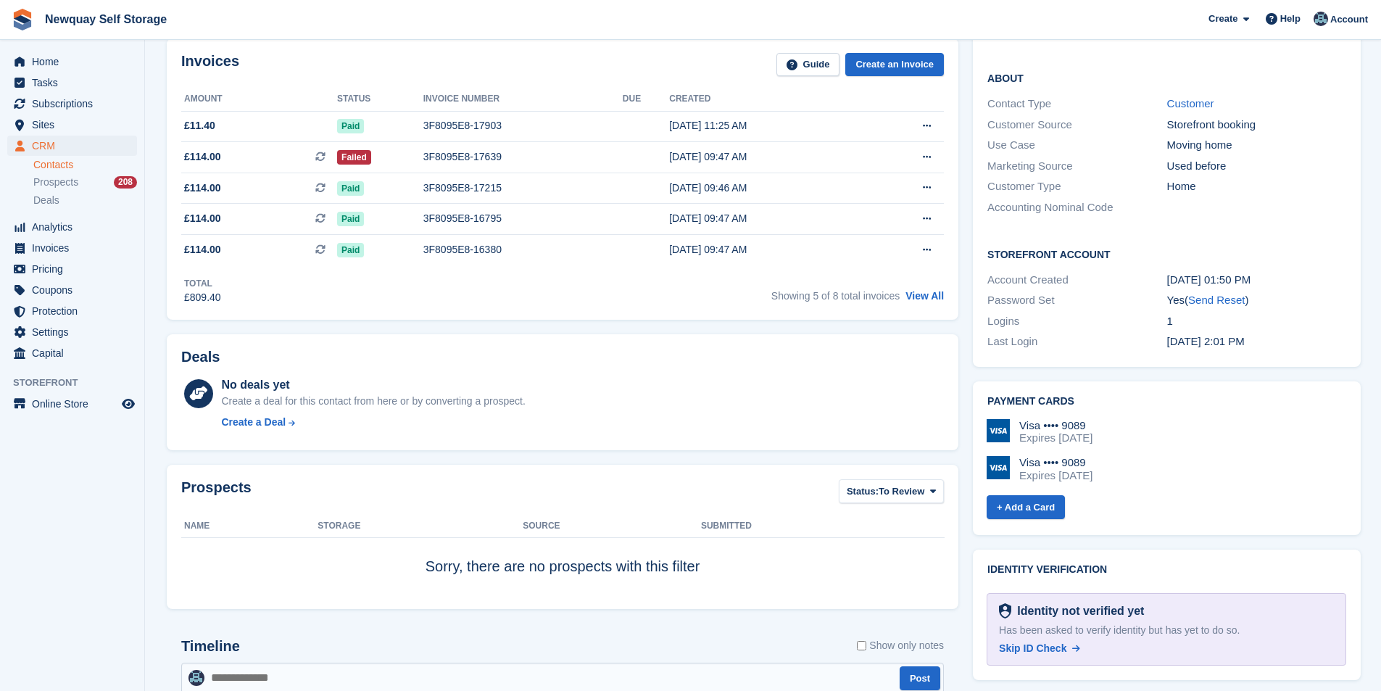
scroll to position [508, 0]
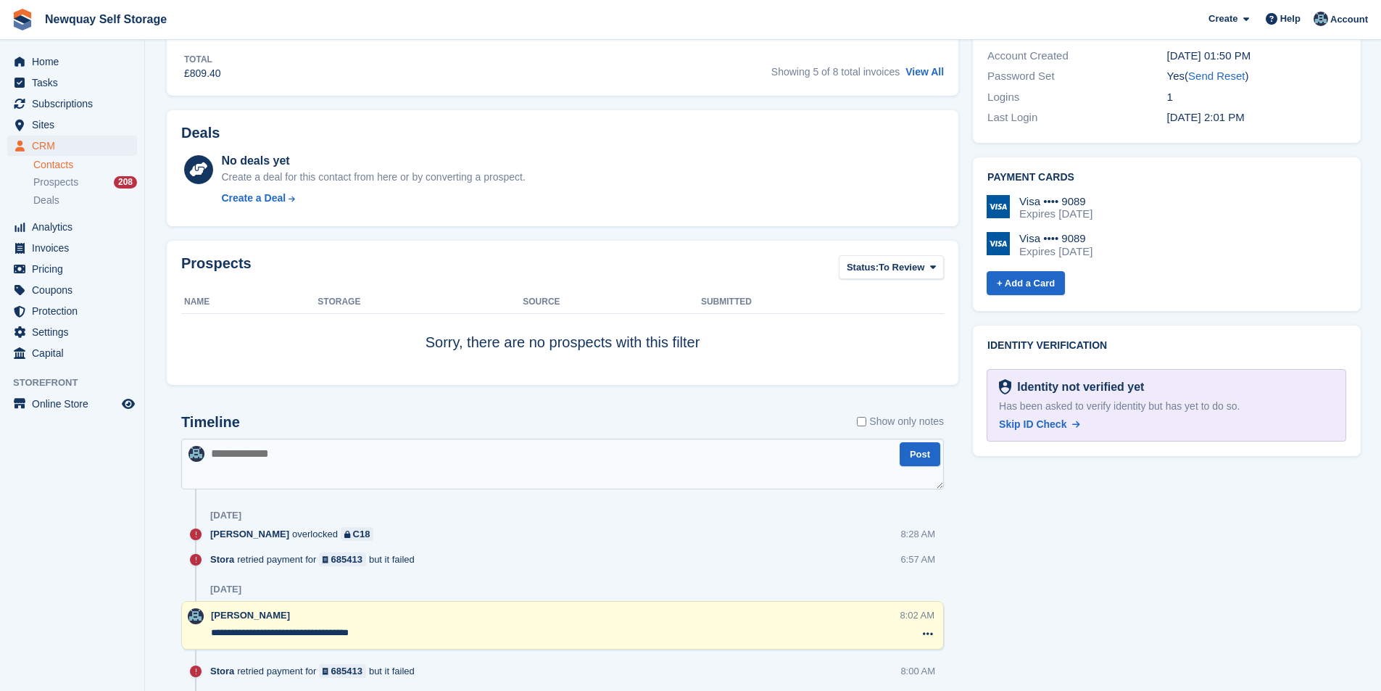
click at [405, 466] on textarea at bounding box center [562, 464] width 763 height 51
paste textarea "**********"
type textarea "**********"
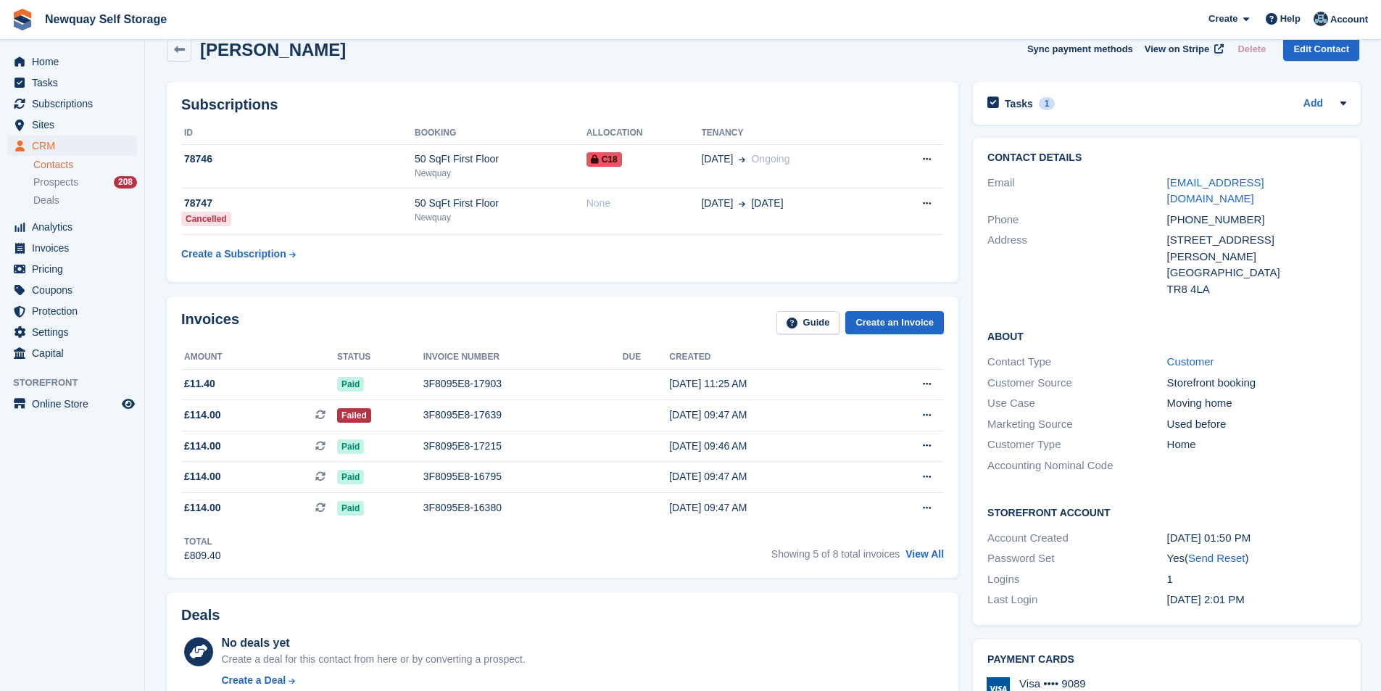
scroll to position [0, 0]
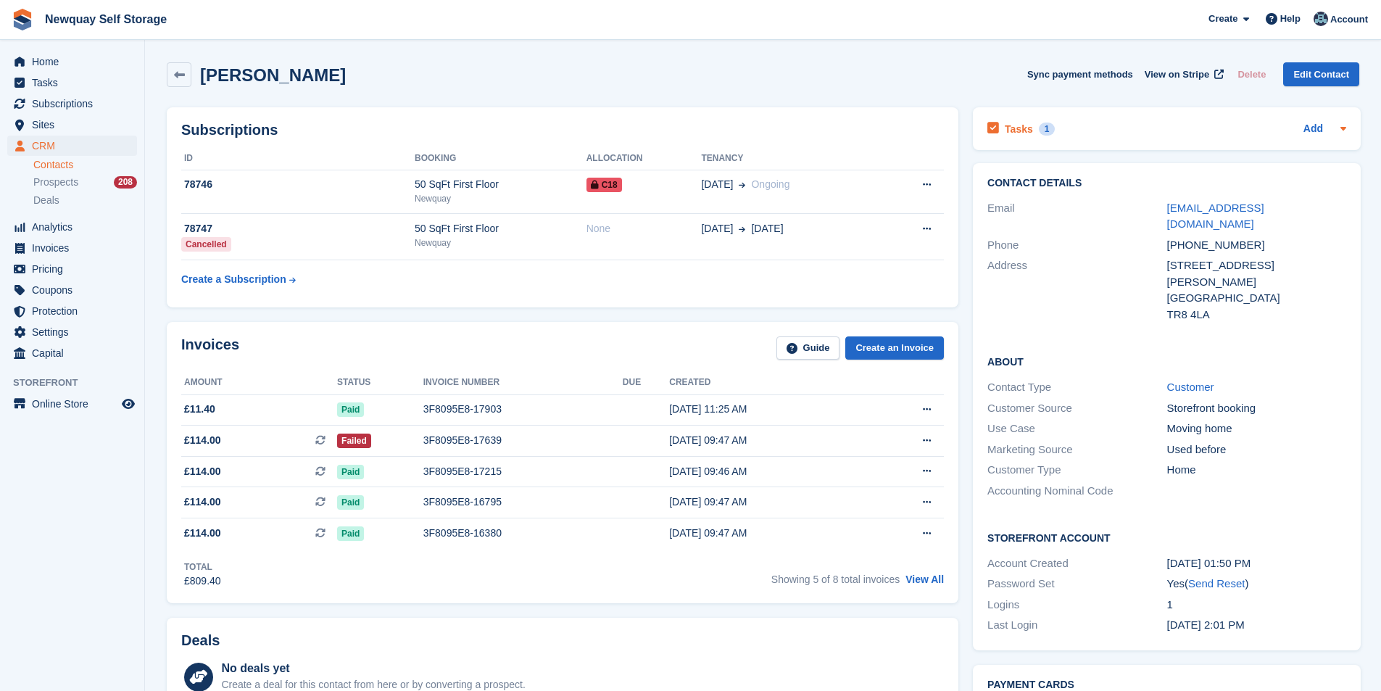
click at [1017, 128] on h2 "Tasks" at bounding box center [1019, 129] width 28 height 13
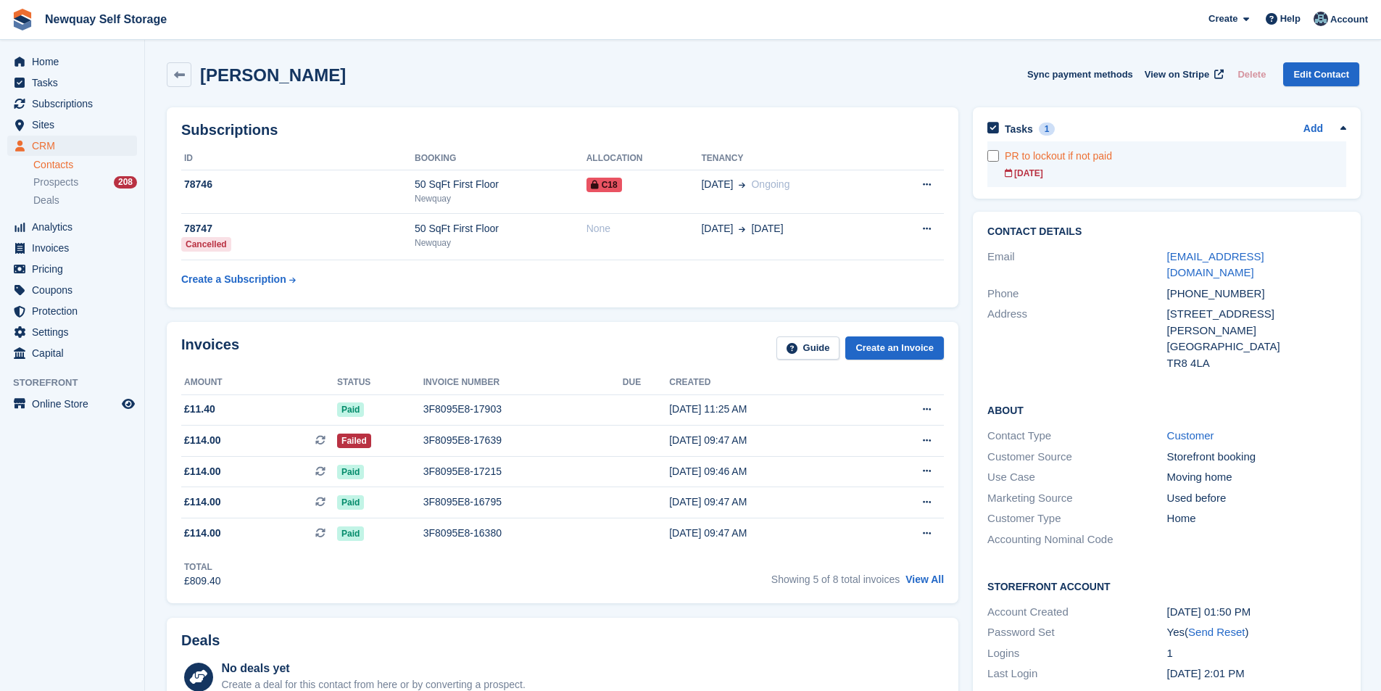
click at [1015, 164] on link "PR to lockout if not paid 29 Aug" at bounding box center [1176, 164] width 342 height 46
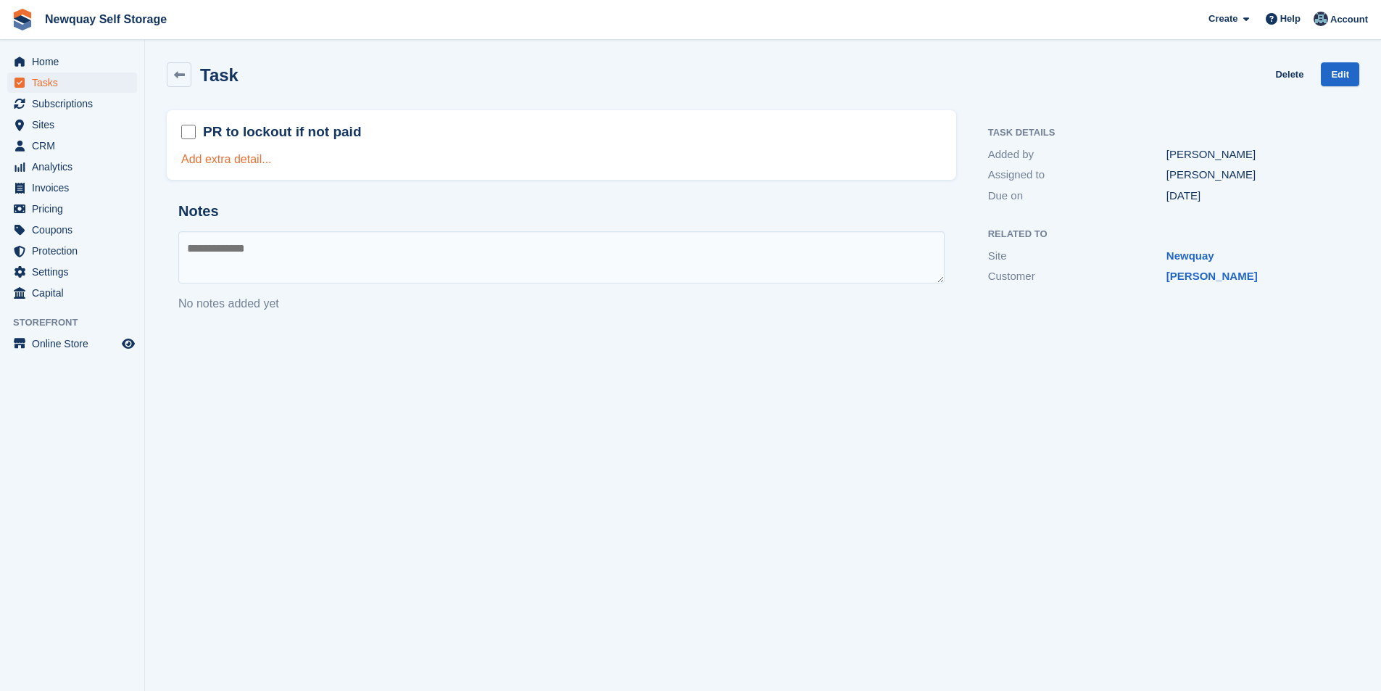
click at [229, 157] on link "Add extra detail..." at bounding box center [226, 159] width 91 height 12
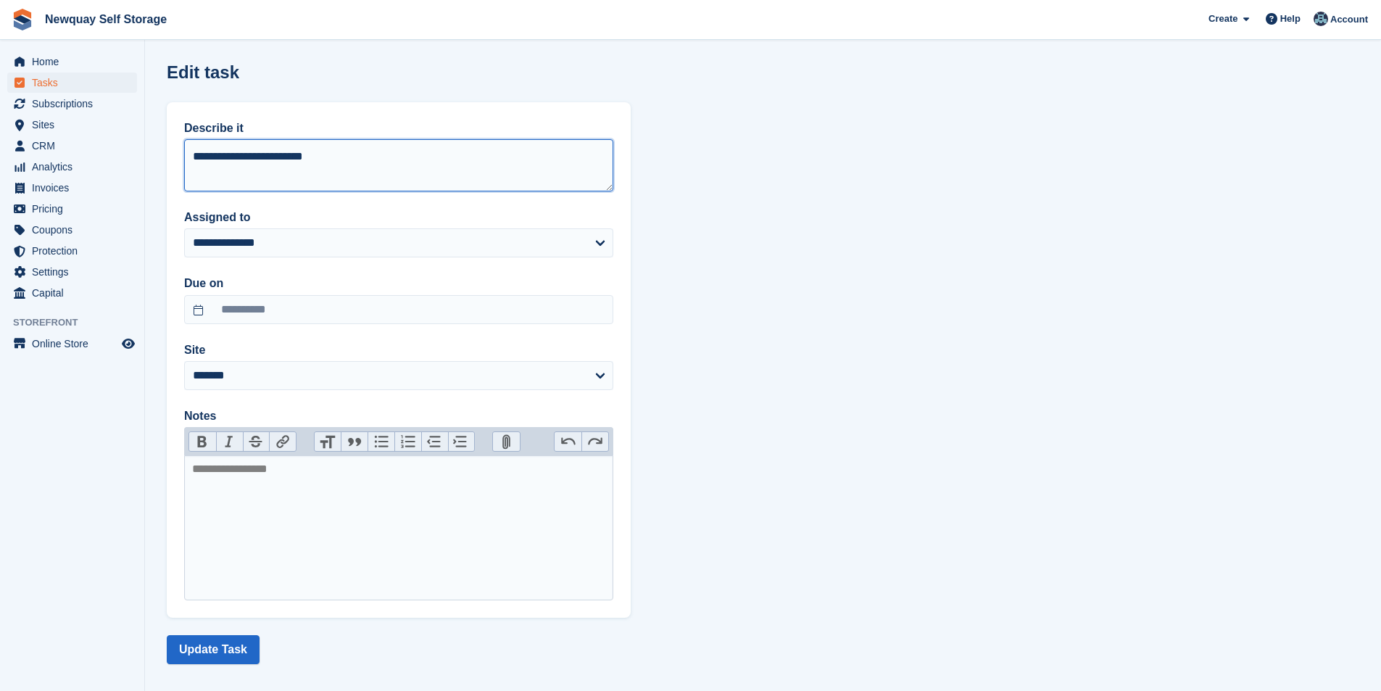
click at [1, 139] on div "Home Tasks Subscriptions Subscriptions Subscriptions Contracts Price increases …" at bounding box center [690, 351] width 1381 height 703
type textarea "**********"
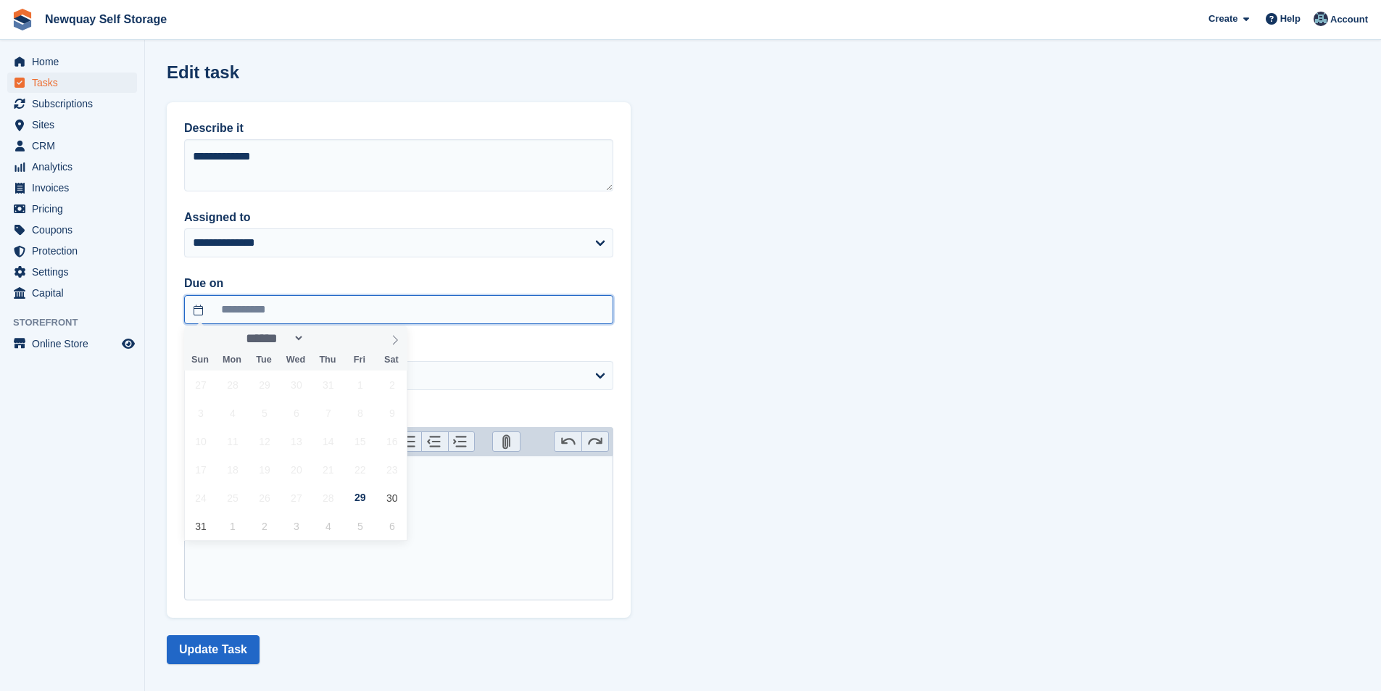
click at [351, 310] on input "**********" at bounding box center [398, 309] width 429 height 29
click at [364, 526] on span "5" at bounding box center [360, 526] width 28 height 28
type input "**********"
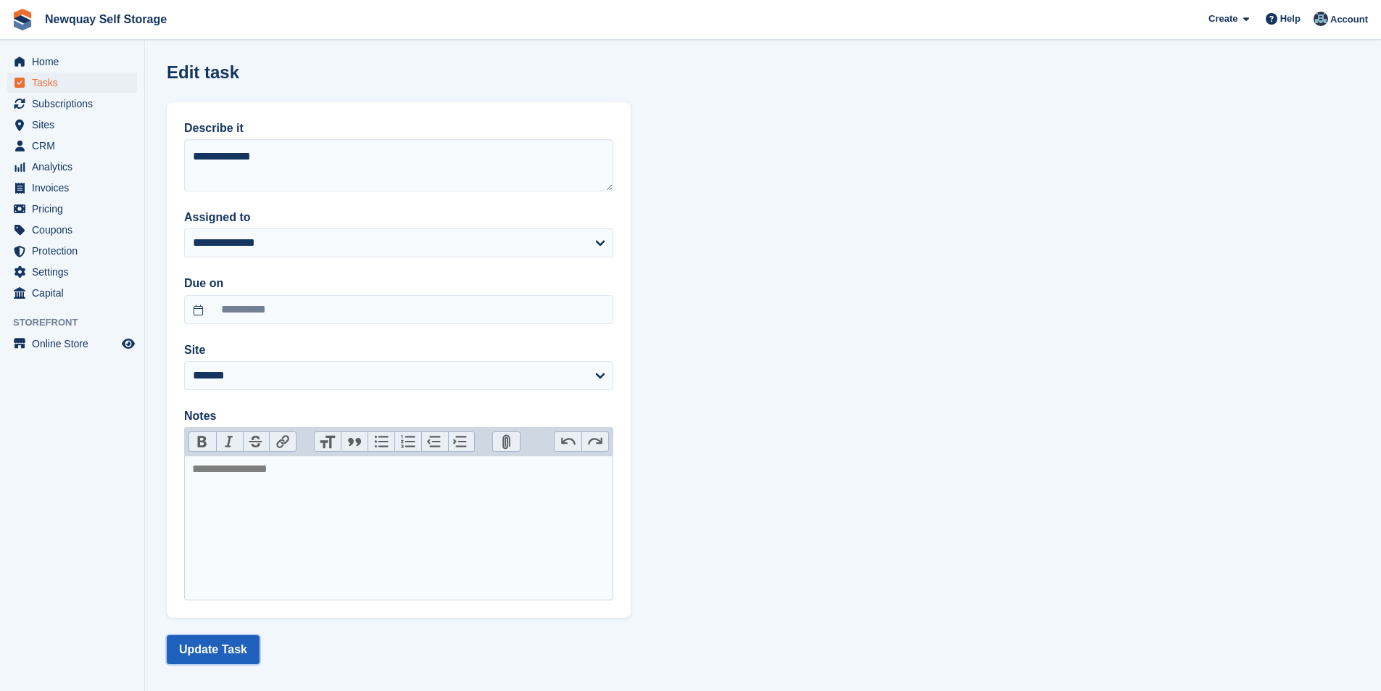
click at [228, 643] on button "Update Task" at bounding box center [213, 649] width 93 height 29
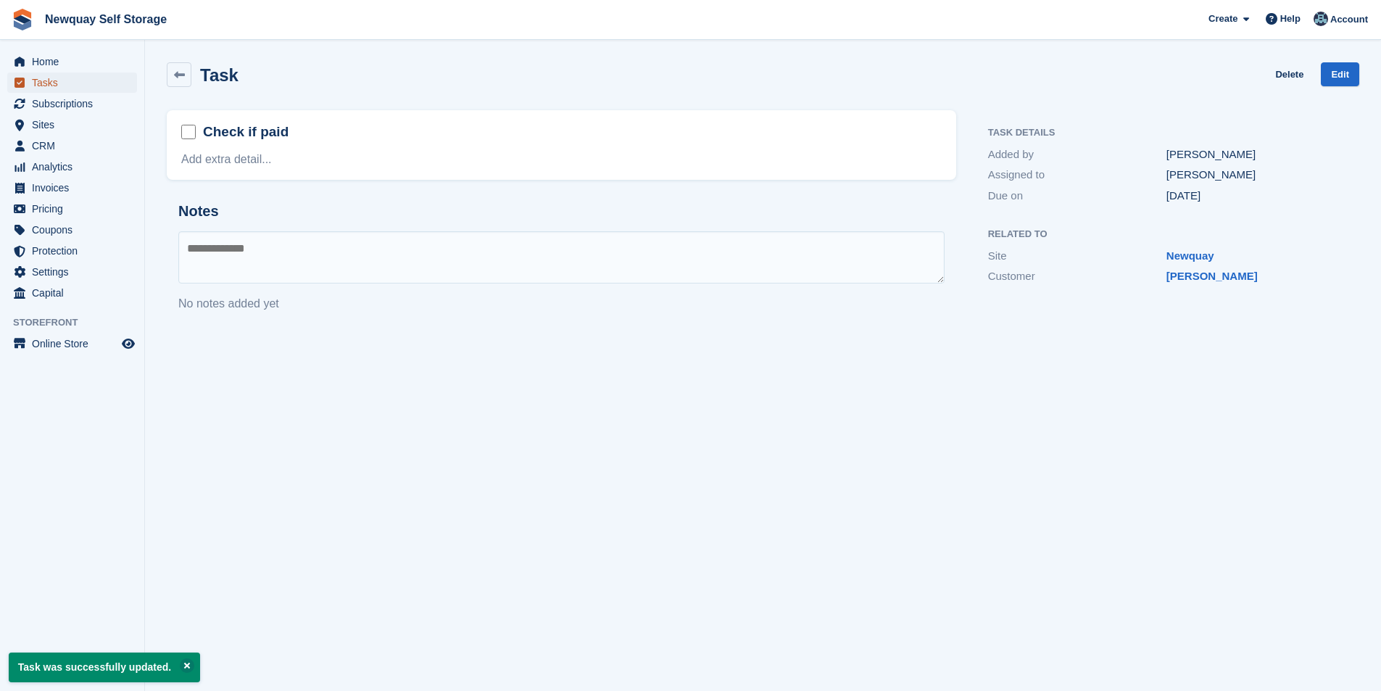
click at [50, 86] on span "Tasks" at bounding box center [75, 83] width 87 height 20
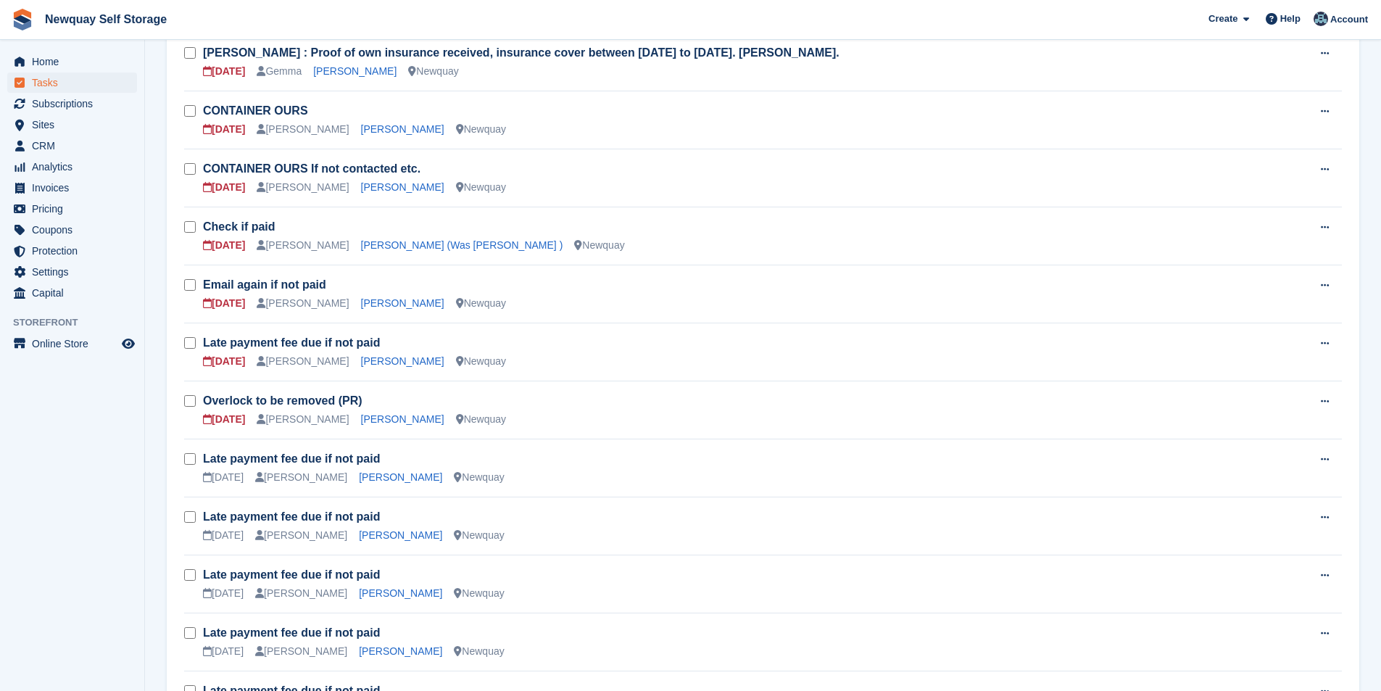
scroll to position [290, 0]
click at [390, 244] on link "[PERSON_NAME] (Was [PERSON_NAME] )" at bounding box center [462, 244] width 202 height 12
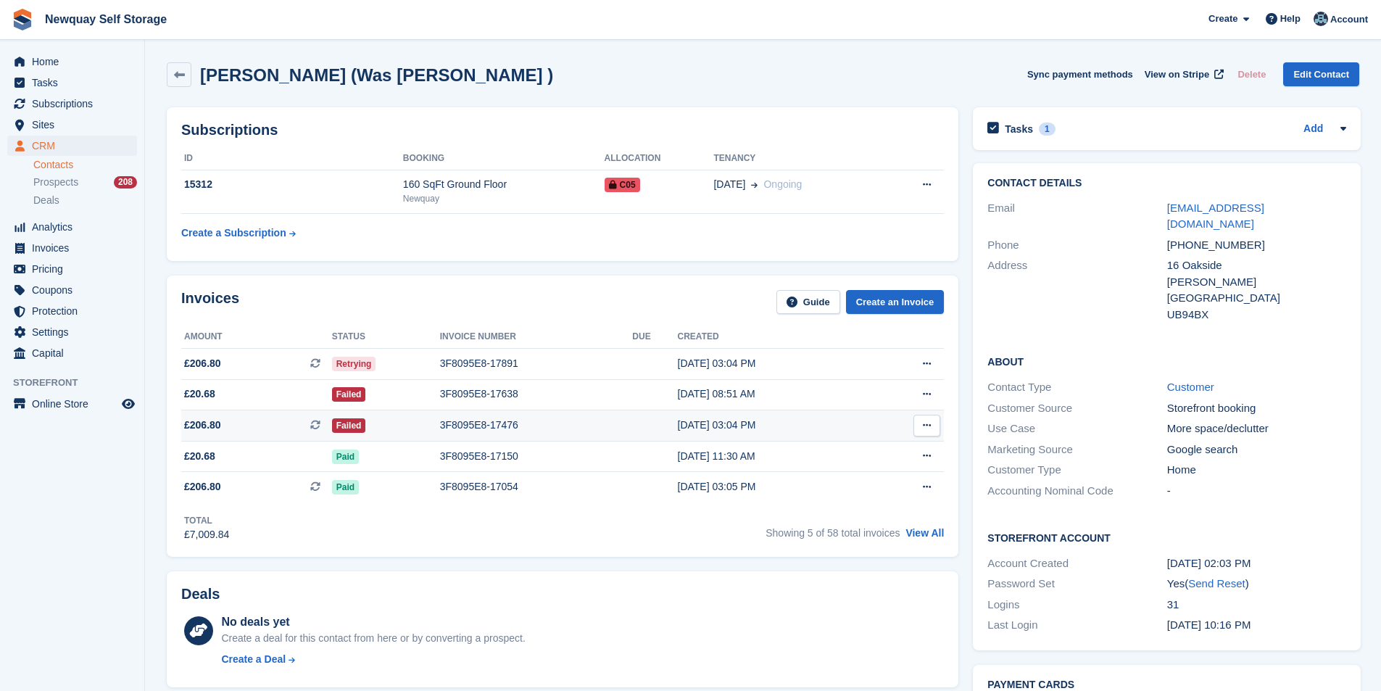
click at [685, 428] on div "28 Jul, 03:04 PM" at bounding box center [774, 425] width 192 height 15
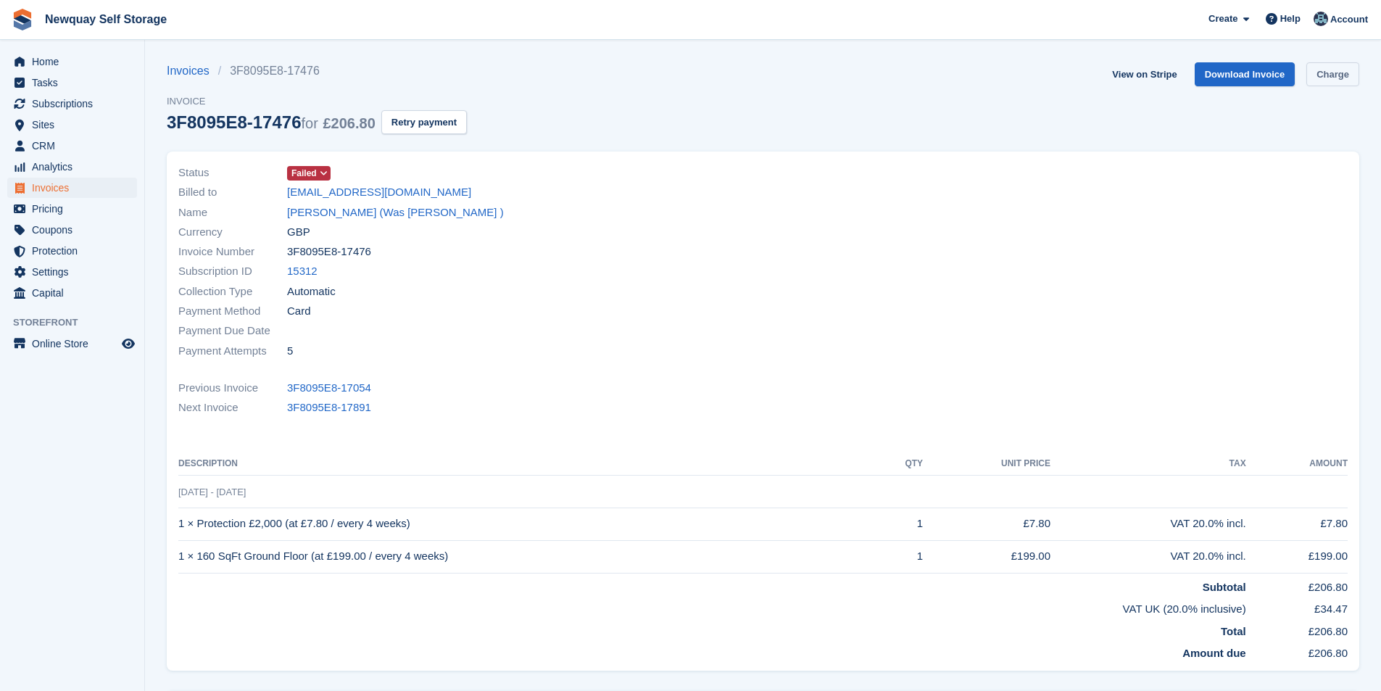
click at [1348, 80] on link "Charge" at bounding box center [1333, 74] width 53 height 24
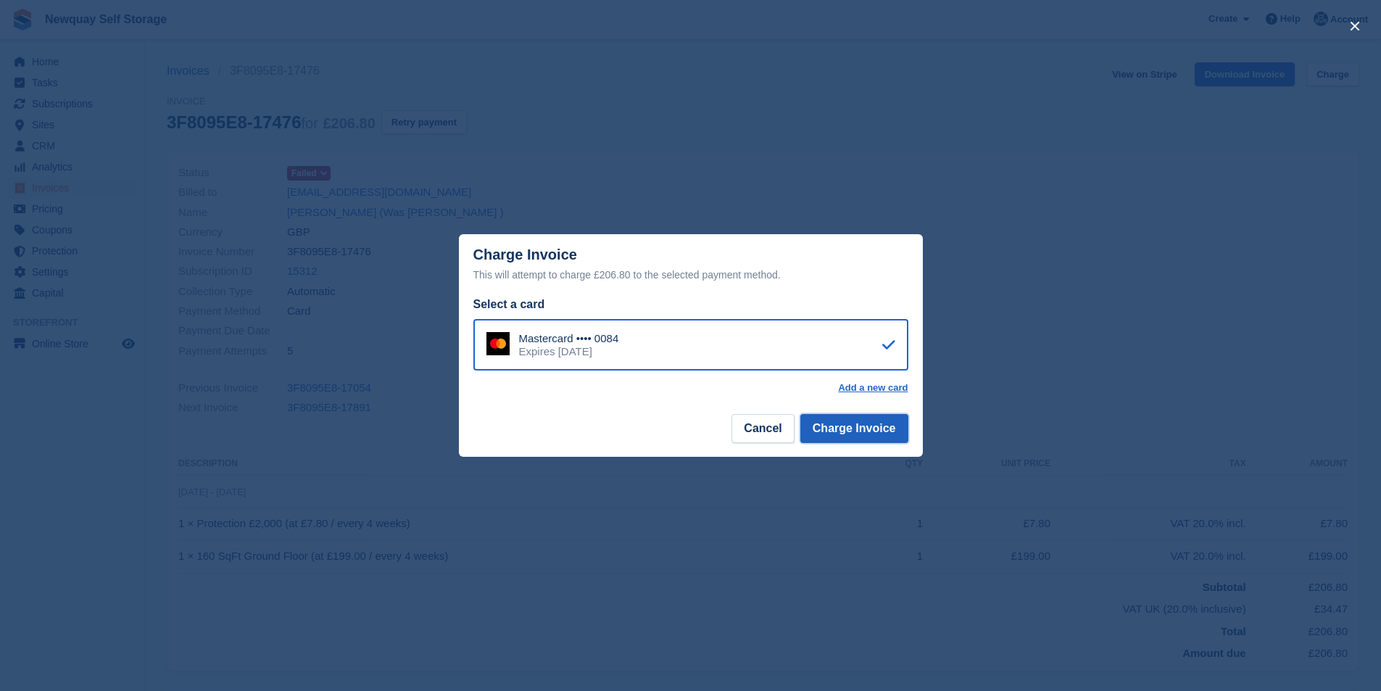
click at [855, 427] on button "Charge Invoice" at bounding box center [855, 428] width 108 height 29
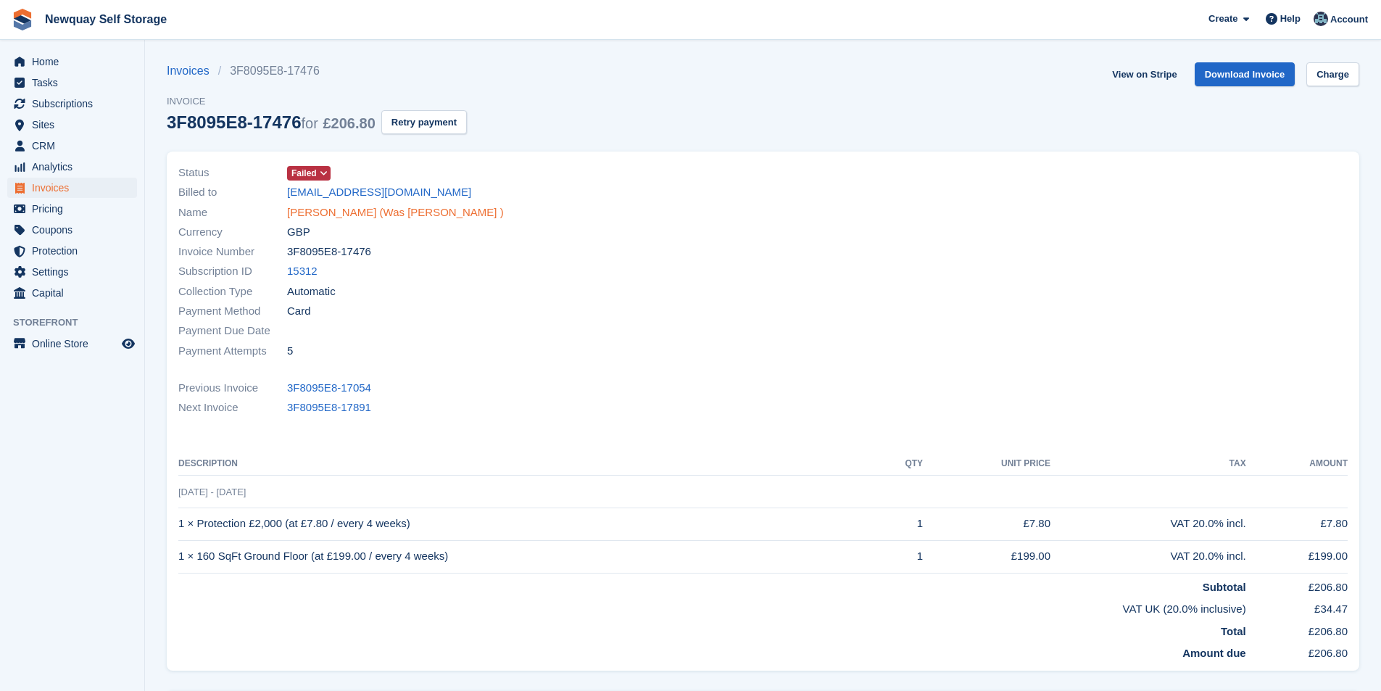
click at [340, 214] on link "[PERSON_NAME] (Was [PERSON_NAME] )" at bounding box center [395, 213] width 217 height 17
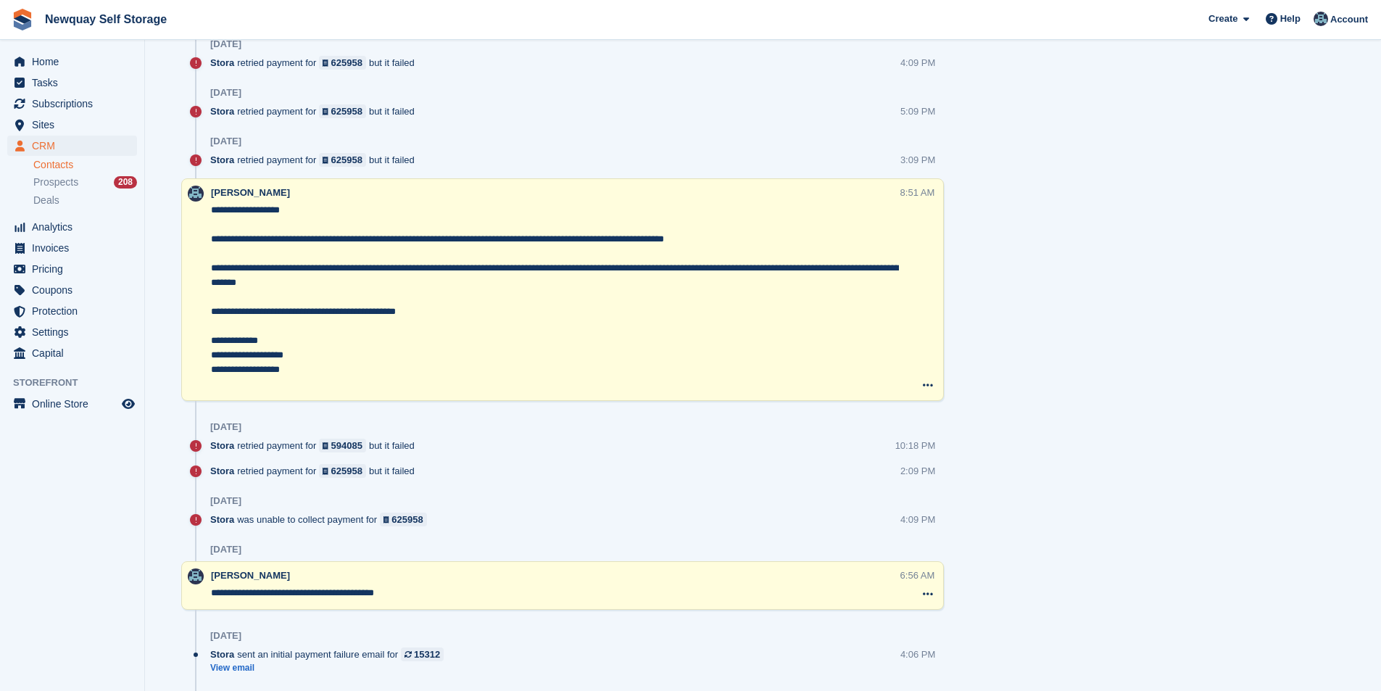
scroll to position [2103, 0]
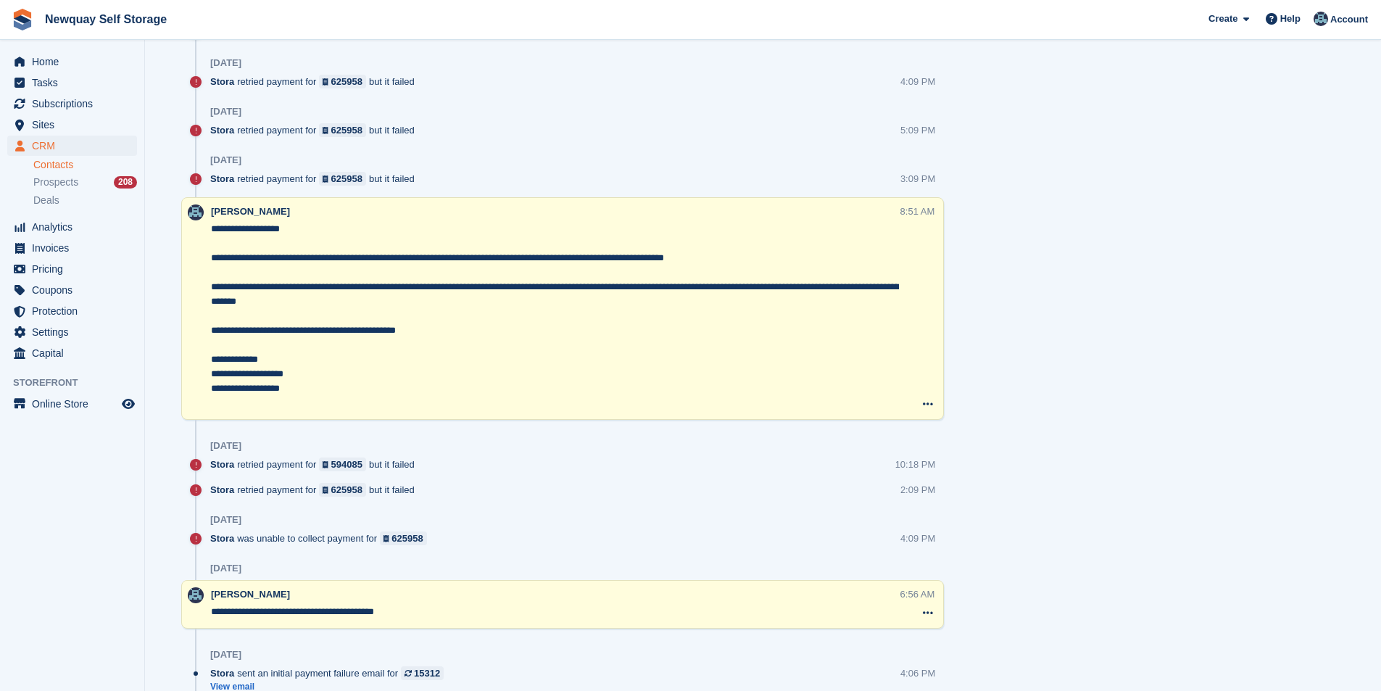
drag, startPoint x: 292, startPoint y: 389, endPoint x: 173, endPoint y: 228, distance: 200.6
click at [173, 228] on div "Timeline Show only notes Post Today Stora retried payment for 663192 but it fai…" at bounding box center [563, 703] width 792 height 3947
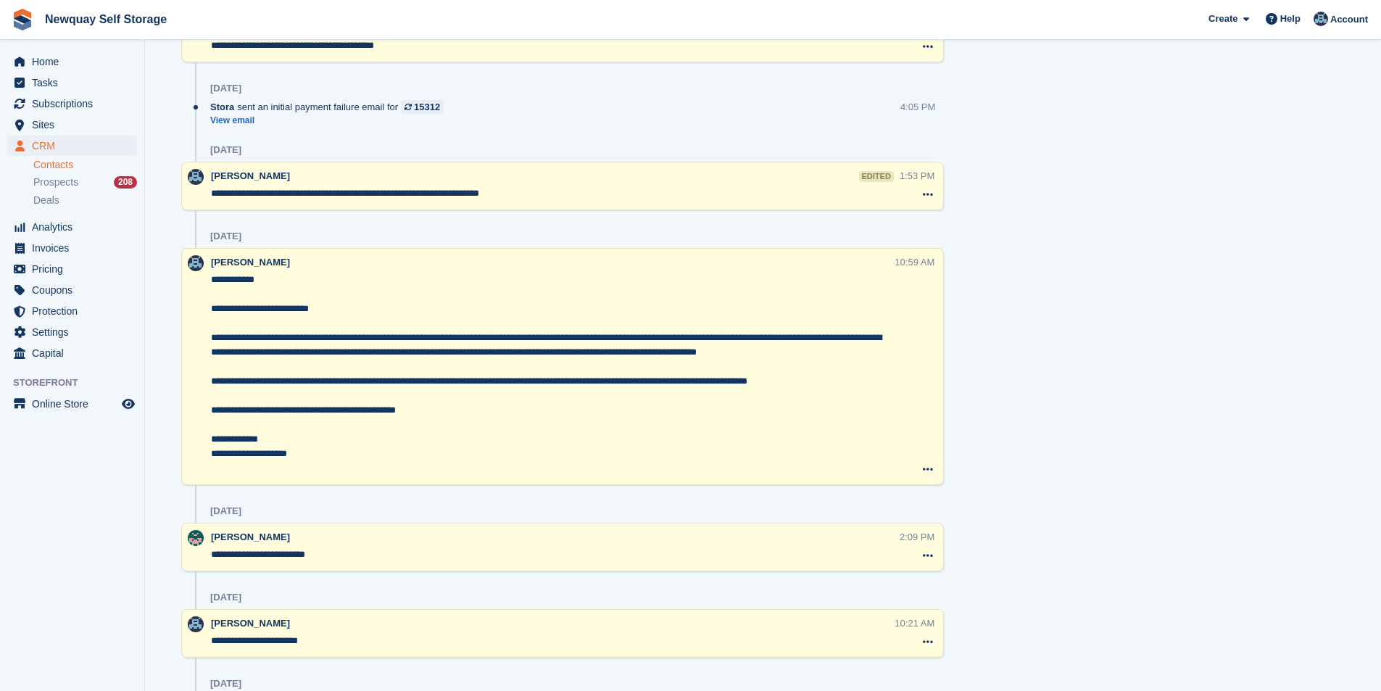
scroll to position [2901, 0]
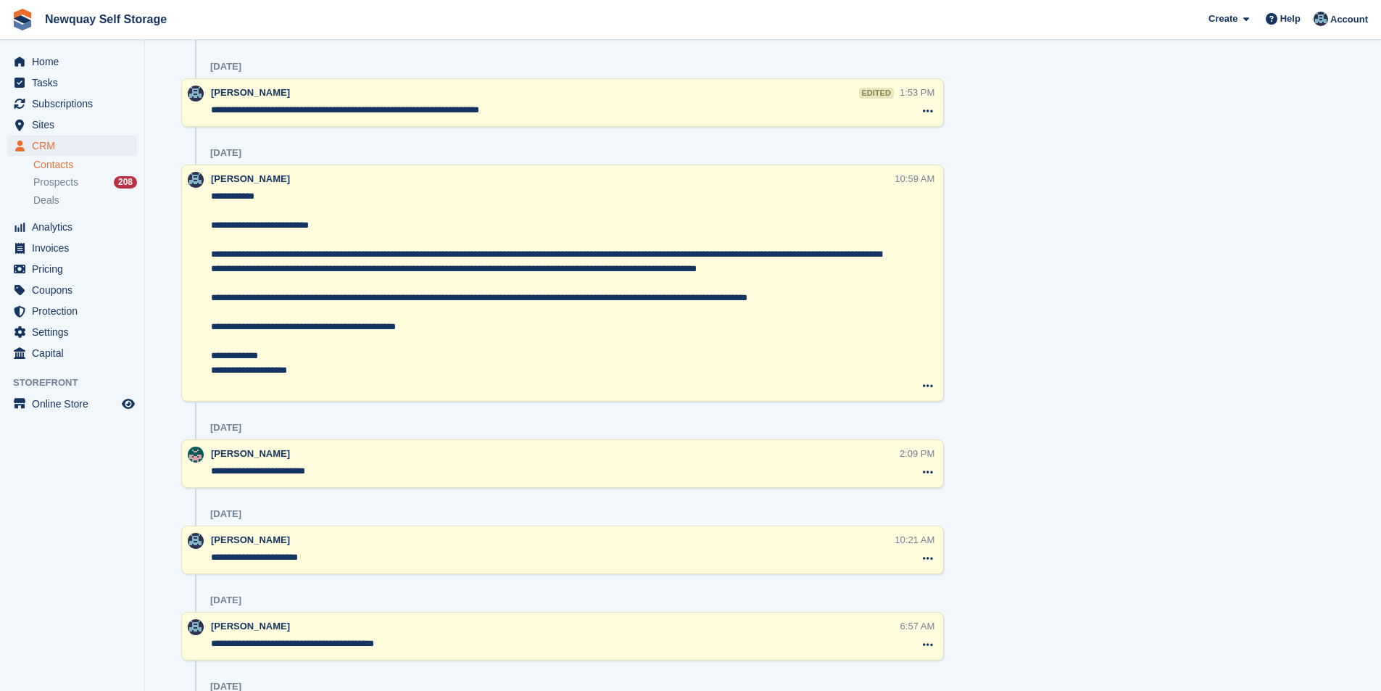
drag, startPoint x: 343, startPoint y: 377, endPoint x: 185, endPoint y: 198, distance: 238.9
click at [185, 198] on div "**********" at bounding box center [562, 283] width 763 height 237
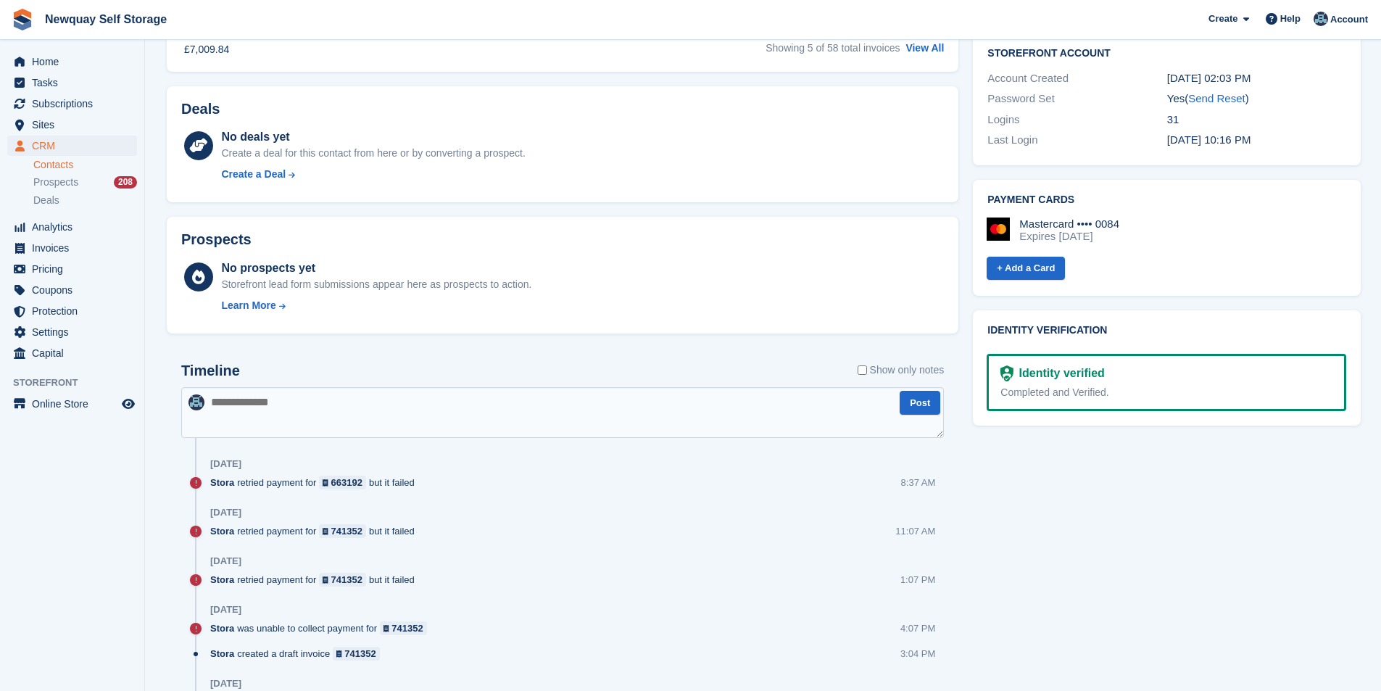
scroll to position [508, 0]
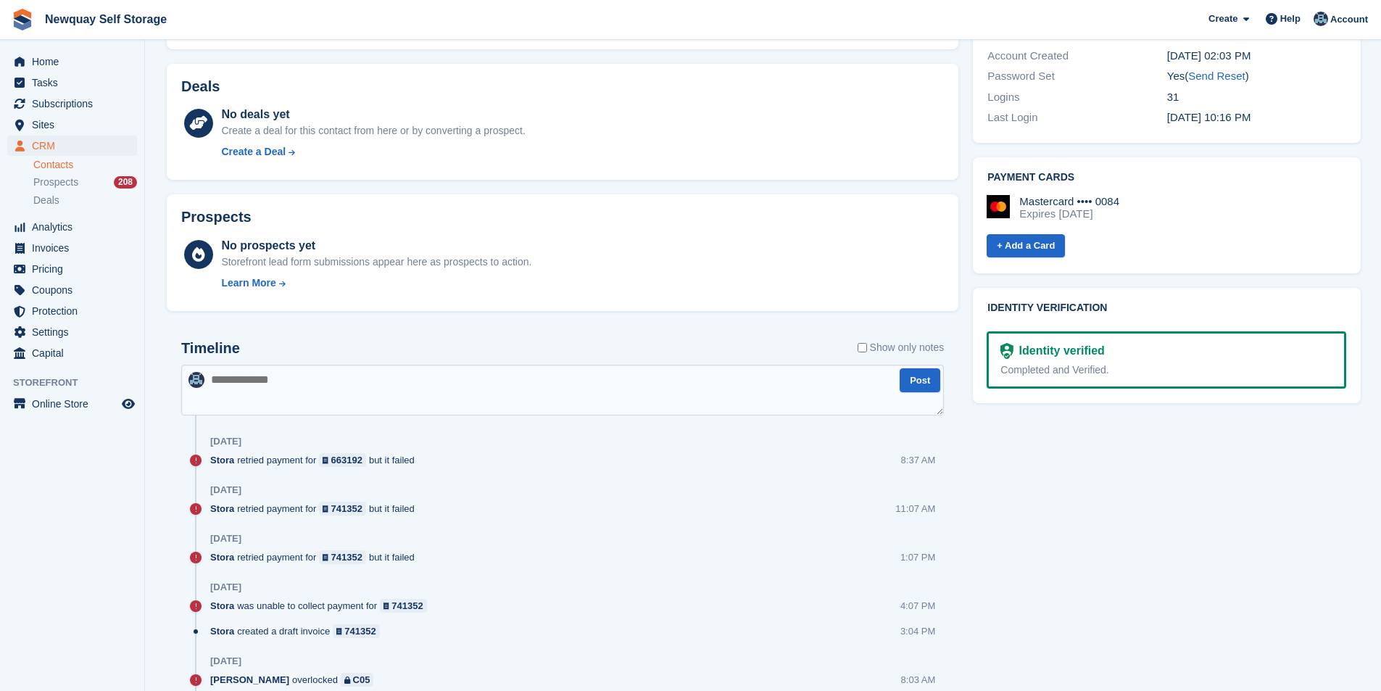
click at [442, 397] on textarea at bounding box center [562, 390] width 763 height 51
paste textarea "**********"
type textarea "**********"
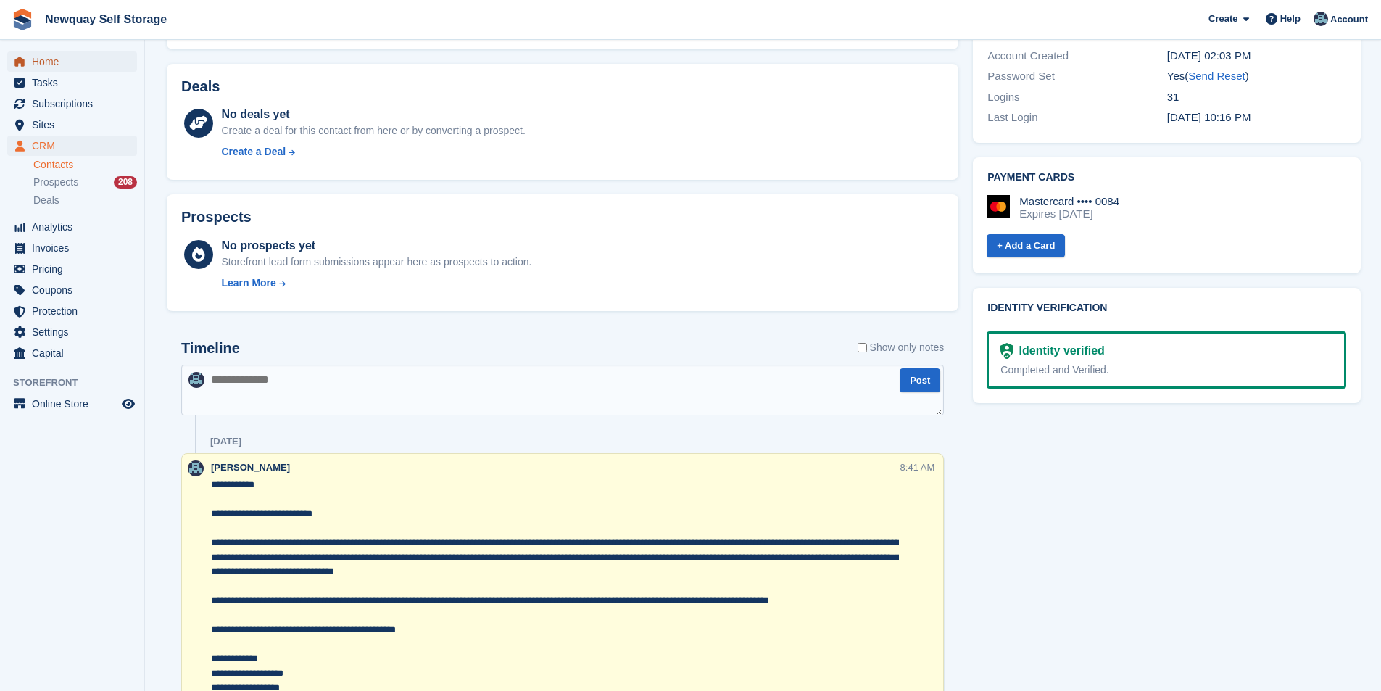
click at [53, 62] on span "Home" at bounding box center [75, 61] width 87 height 20
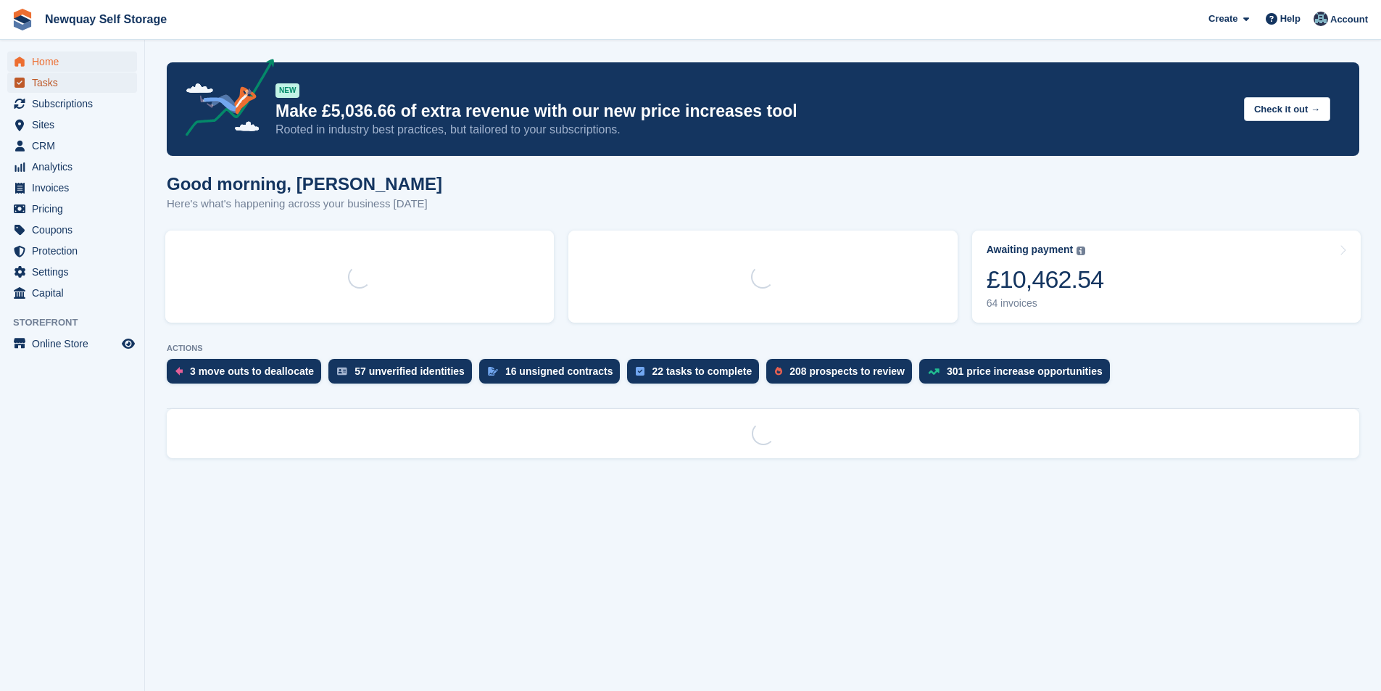
click at [52, 83] on span "Tasks" at bounding box center [75, 83] width 87 height 20
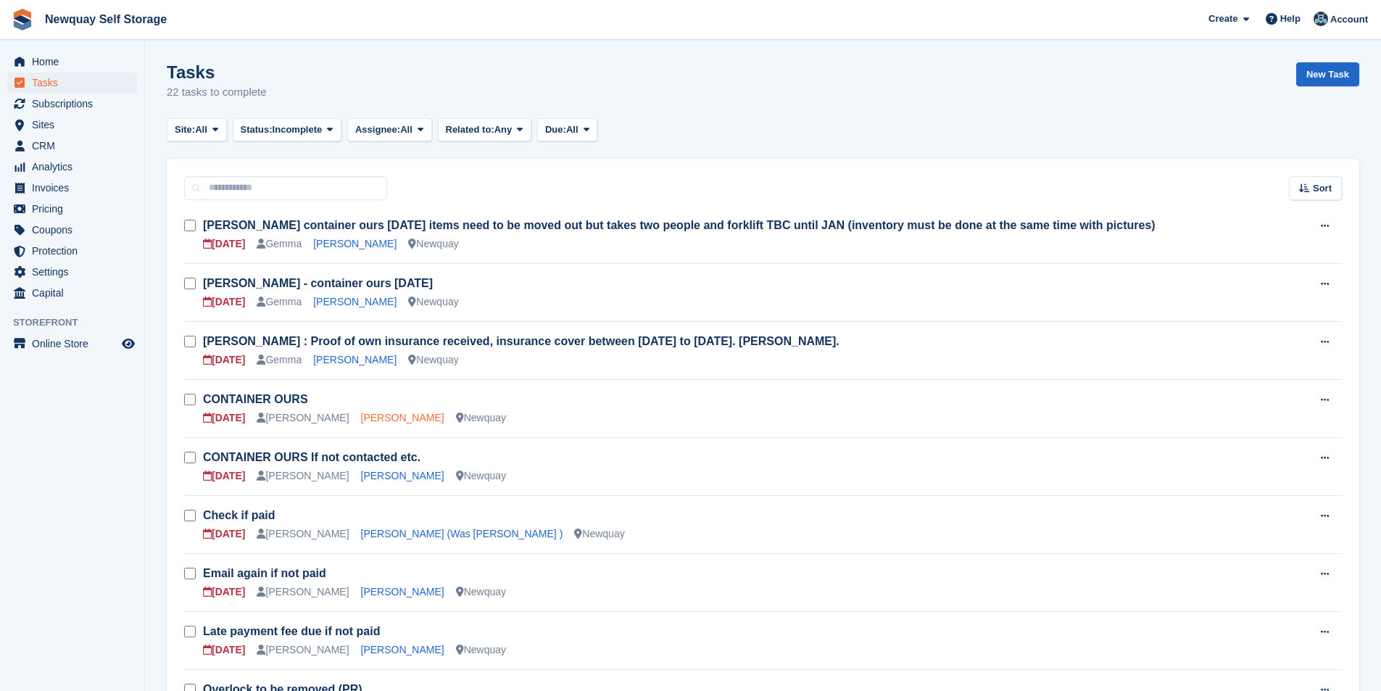
click at [376, 415] on link "Carolyn Jafrate" at bounding box center [402, 418] width 83 height 12
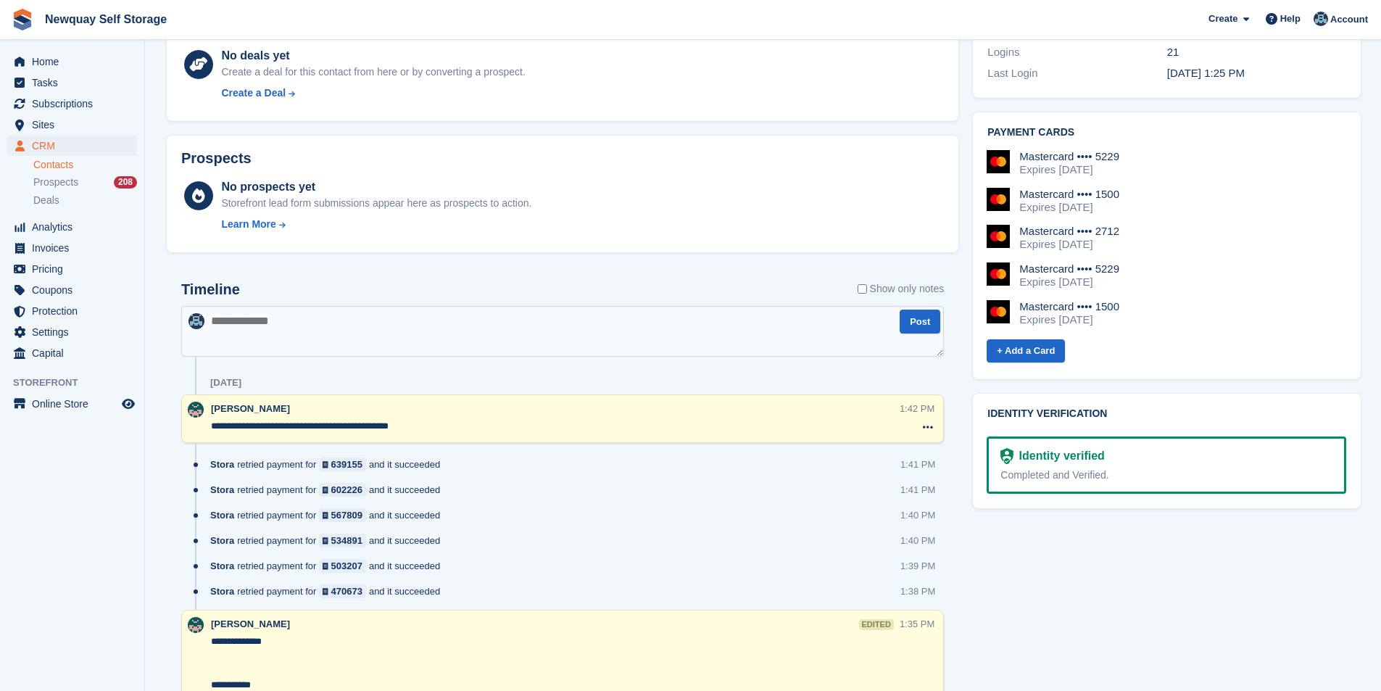
scroll to position [653, 0]
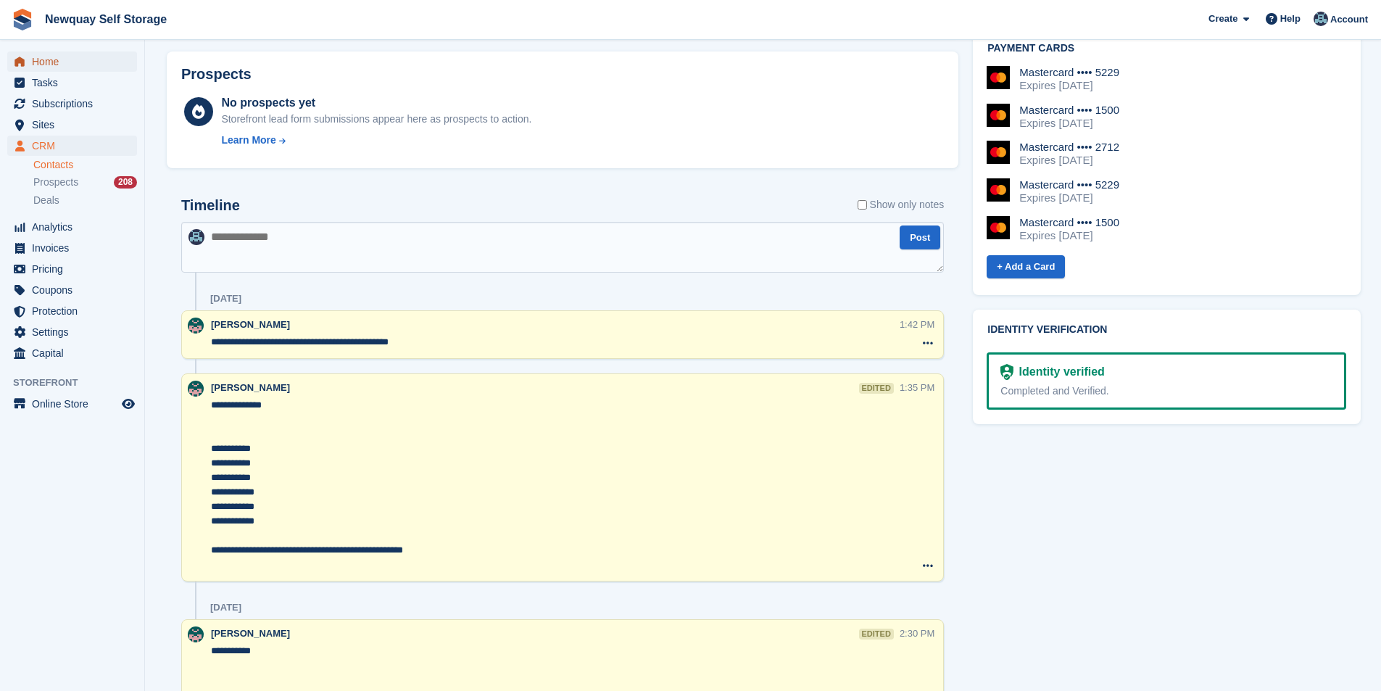
click at [51, 67] on span "Home" at bounding box center [75, 61] width 87 height 20
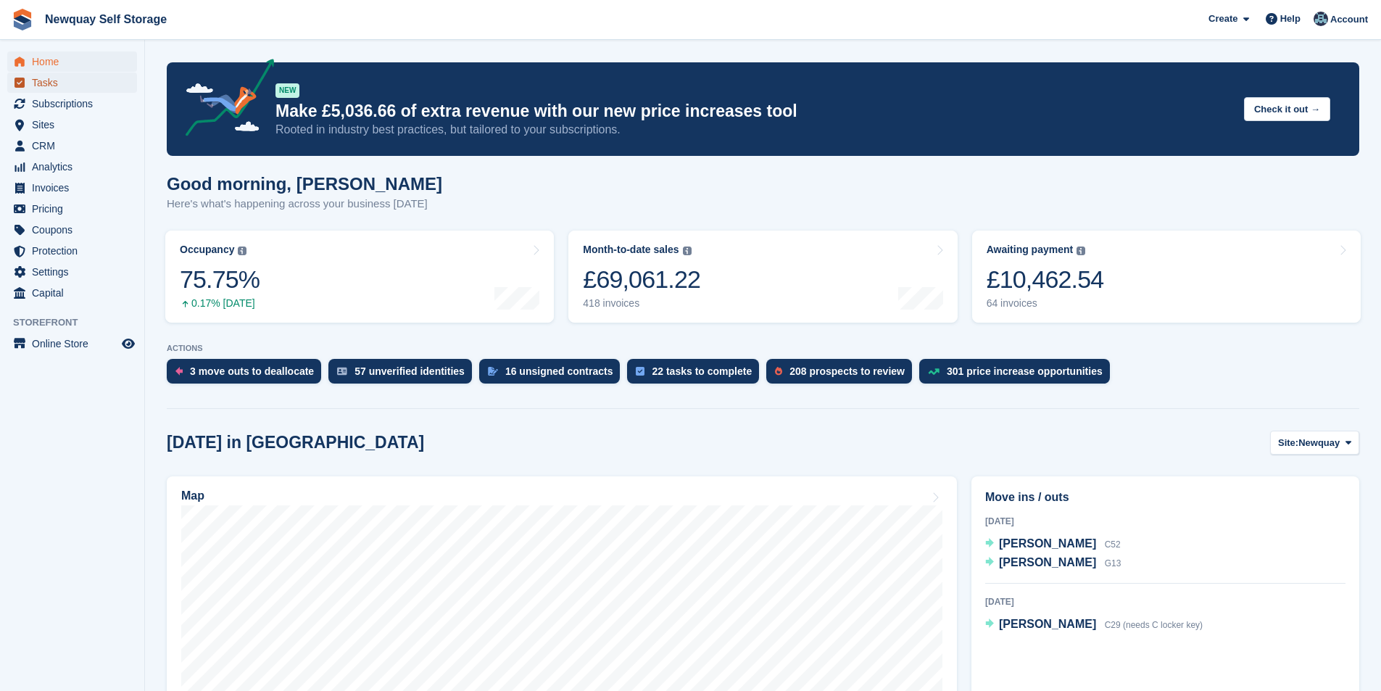
click at [70, 80] on span "Tasks" at bounding box center [75, 83] width 87 height 20
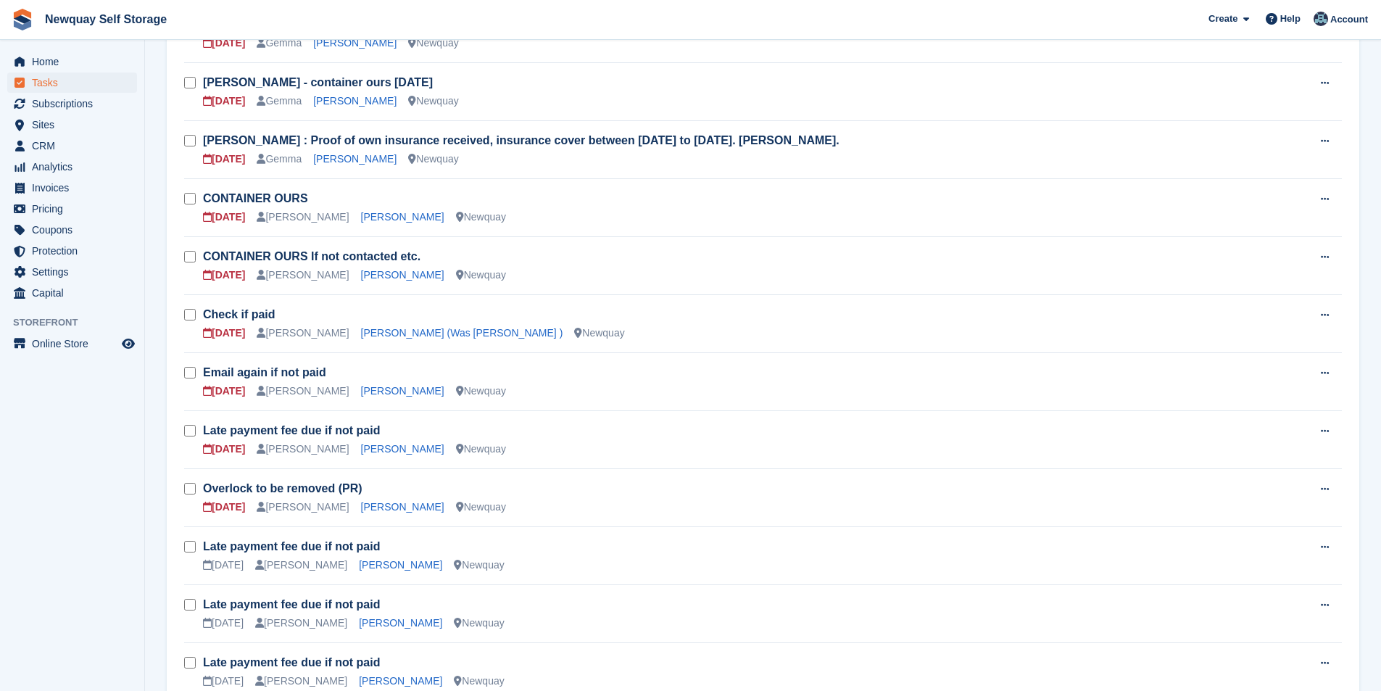
scroll to position [218, 0]
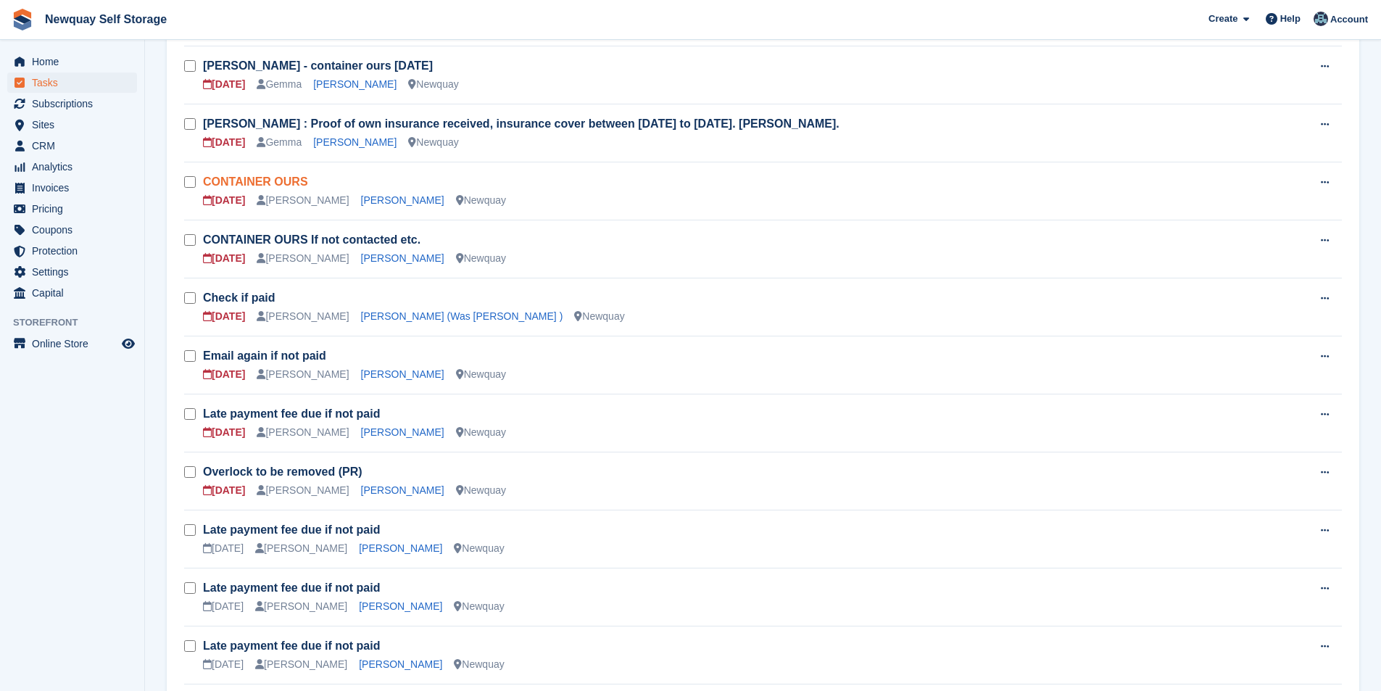
click at [239, 179] on link "CONTAINER OURS" at bounding box center [255, 181] width 105 height 12
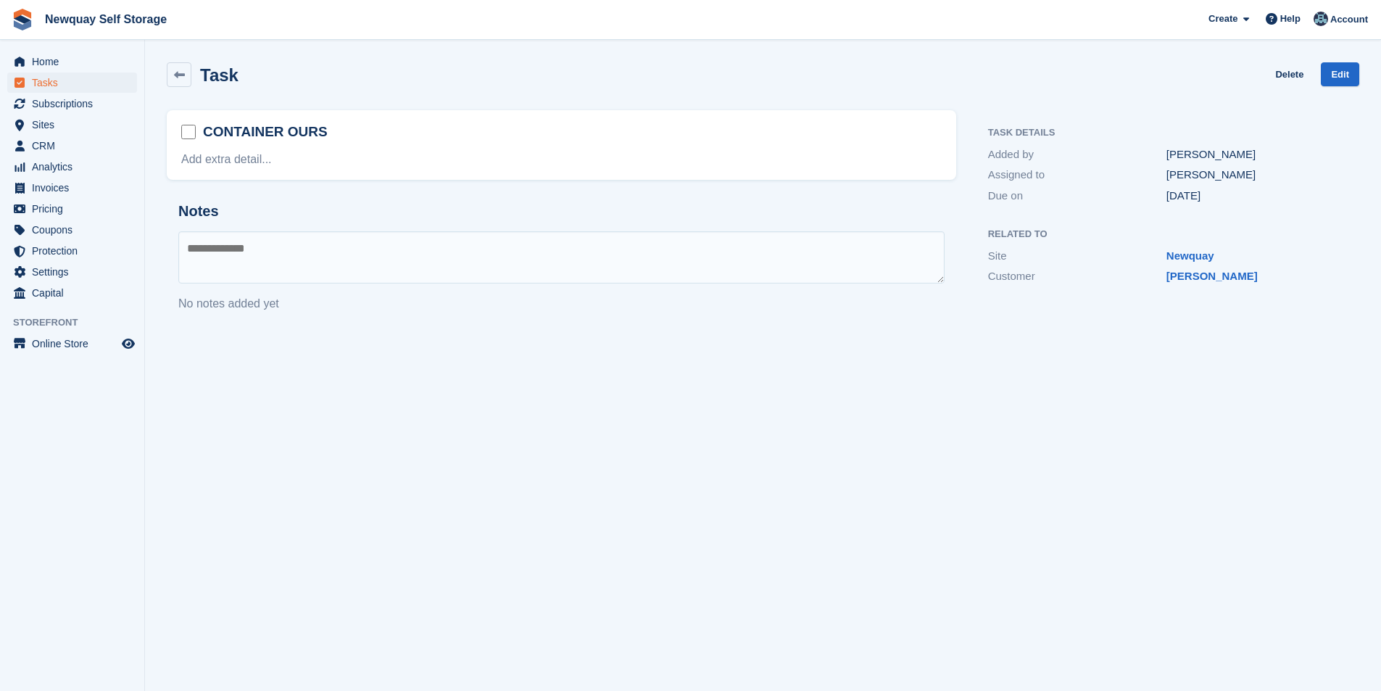
click at [332, 132] on div "CONTAINER OURS" at bounding box center [561, 133] width 761 height 22
click at [319, 136] on div "CONTAINER OURS" at bounding box center [561, 133] width 761 height 22
click at [252, 165] on link "Add extra detail..." at bounding box center [226, 159] width 91 height 12
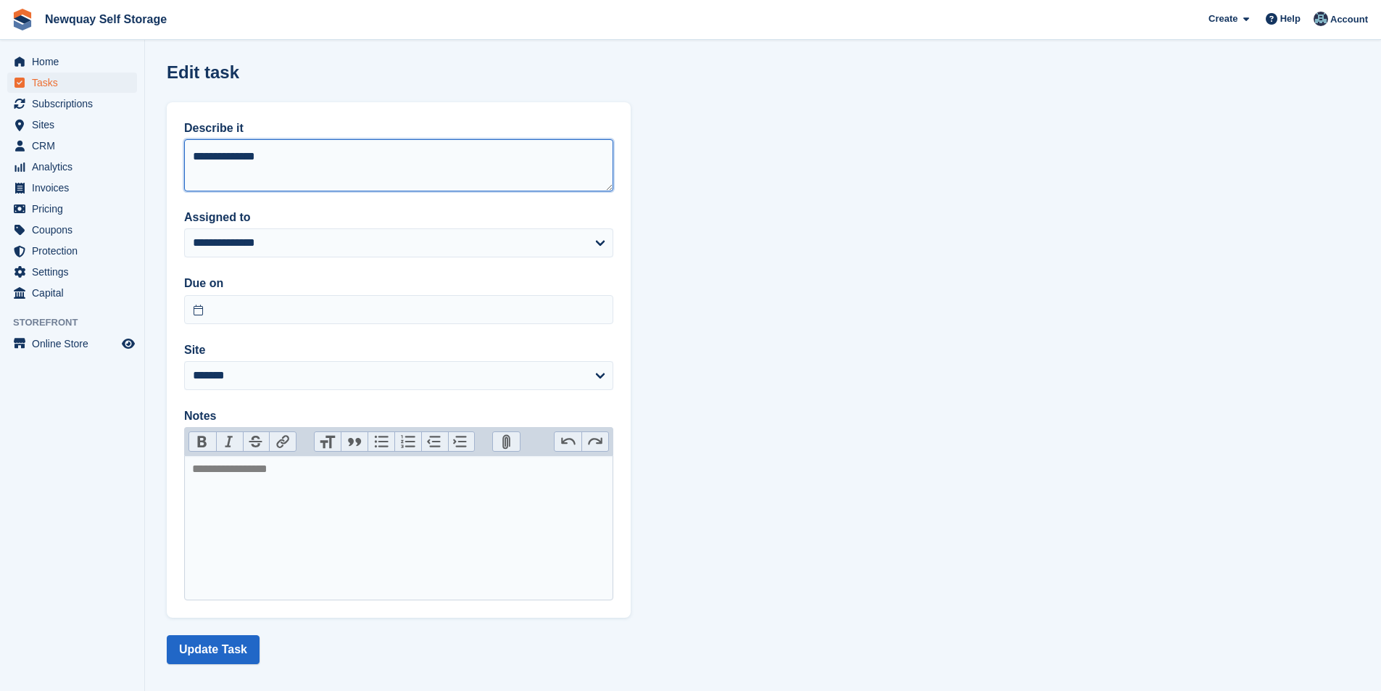
click at [323, 164] on textarea "**********" at bounding box center [398, 165] width 429 height 52
type textarea "**********"
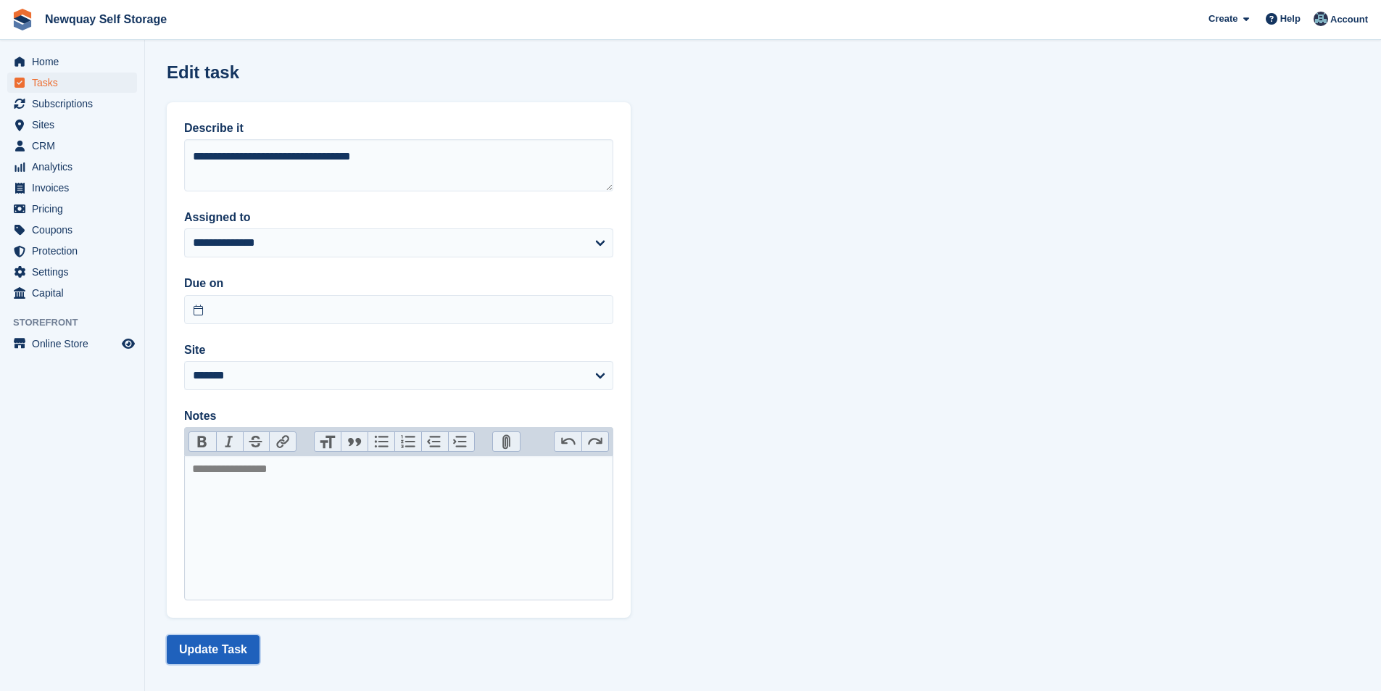
click at [218, 645] on button "Update Task" at bounding box center [213, 649] width 93 height 29
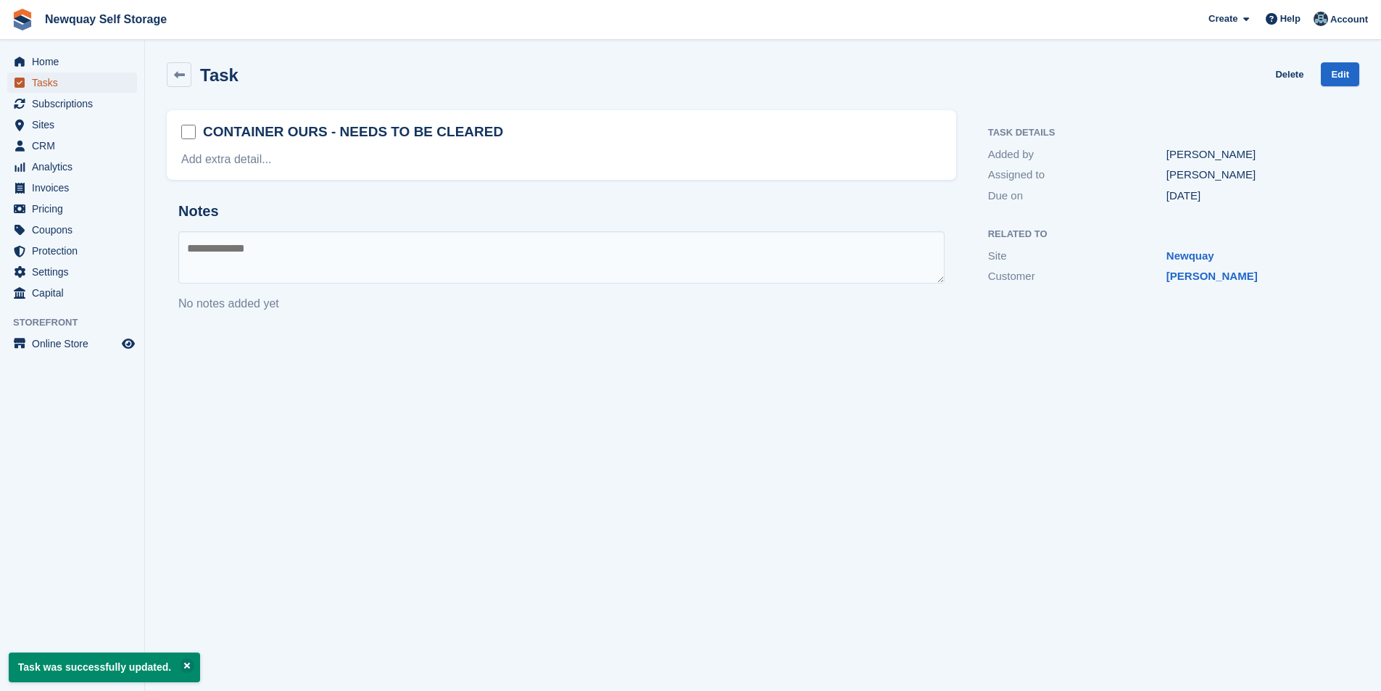
click at [45, 84] on span "Tasks" at bounding box center [75, 83] width 87 height 20
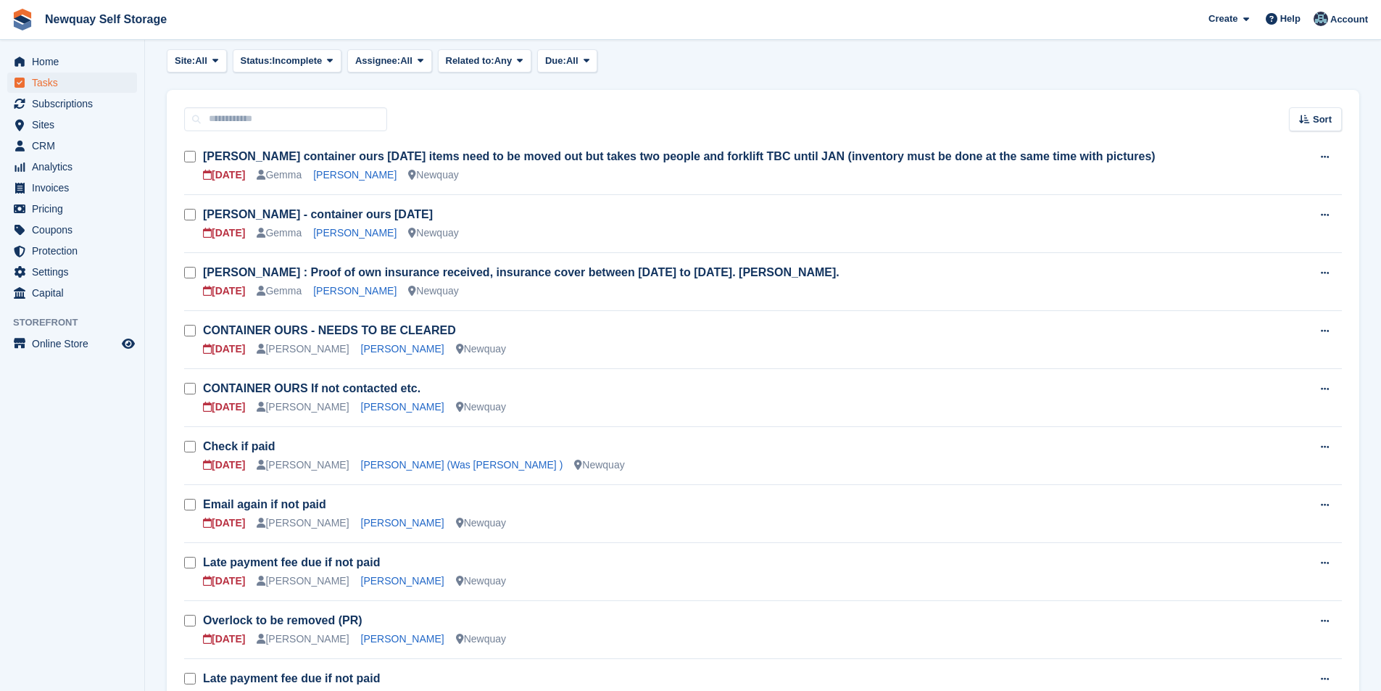
scroll to position [73, 0]
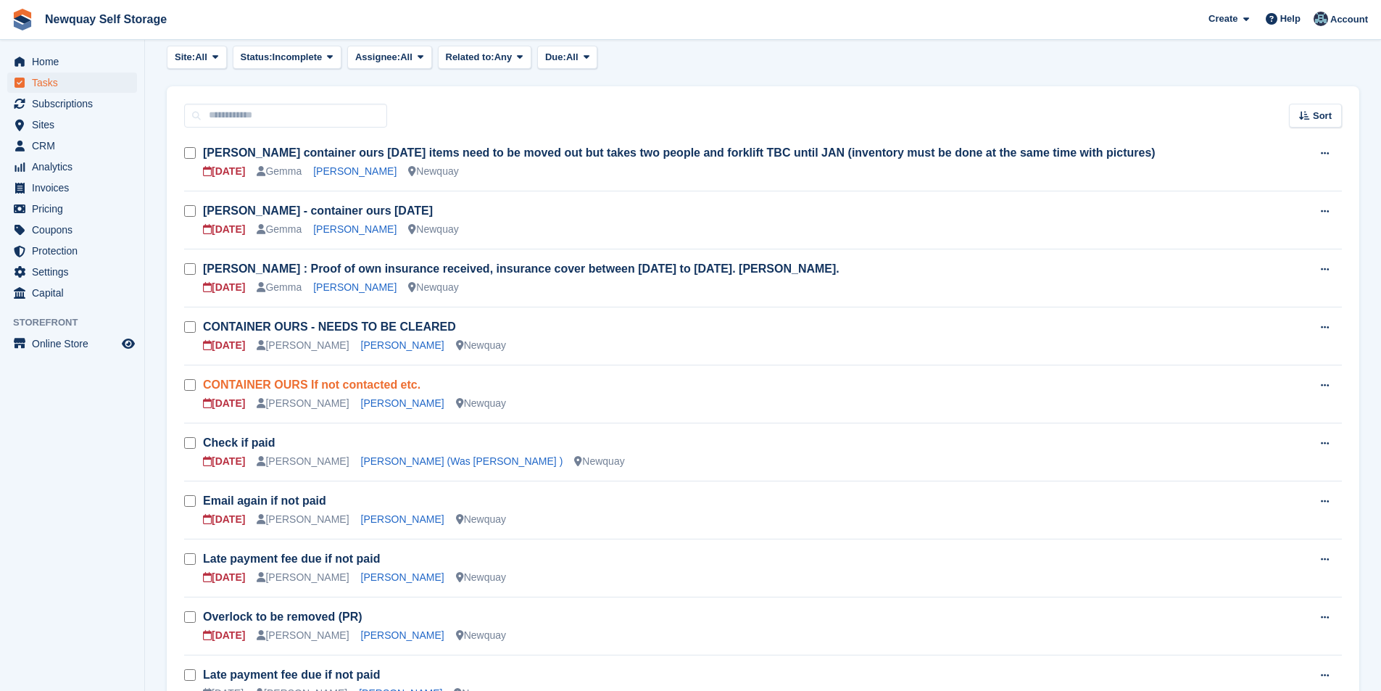
click at [315, 388] on link "CONTAINER OURS If not contacted etc." at bounding box center [312, 385] width 218 height 12
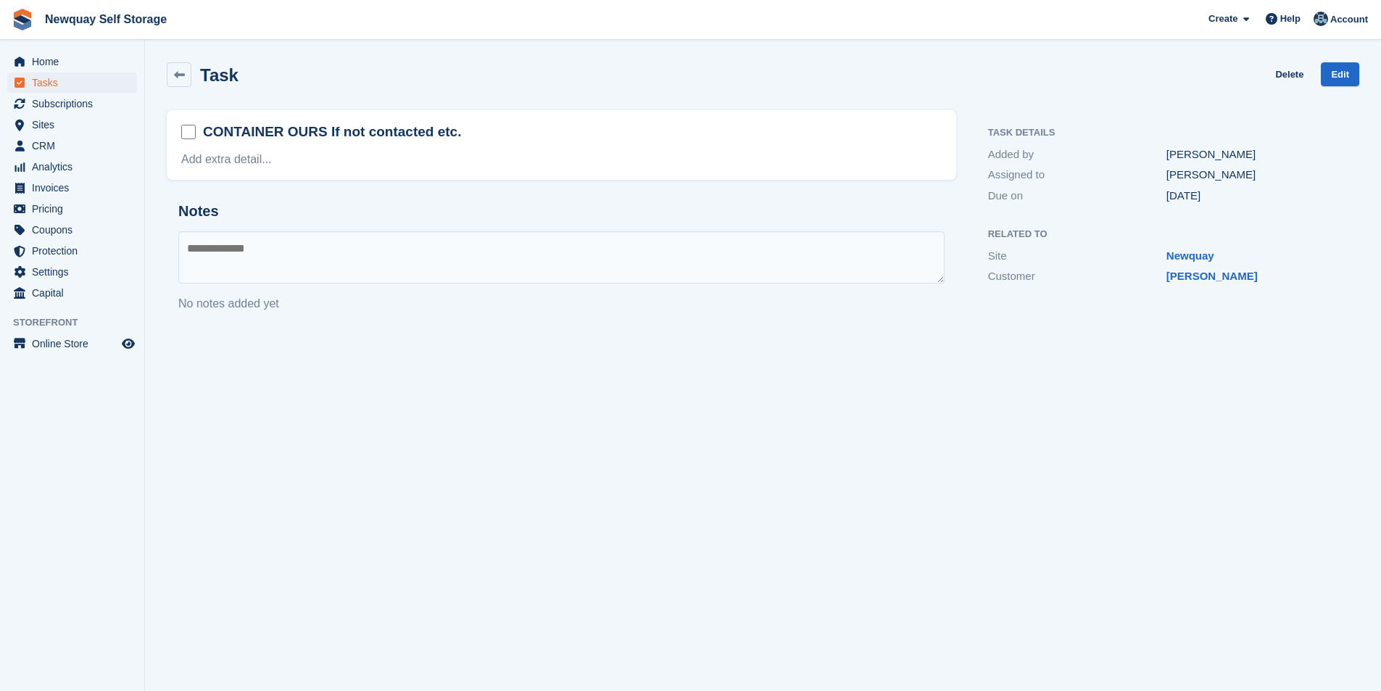
drag, startPoint x: 320, startPoint y: 134, endPoint x: 527, endPoint y: 160, distance: 209.0
click at [527, 160] on div "CONTAINER OURS If not contacted etc. Add extra detail..." at bounding box center [562, 145] width 790 height 70
click at [226, 158] on link "Add extra detail..." at bounding box center [226, 159] width 91 height 12
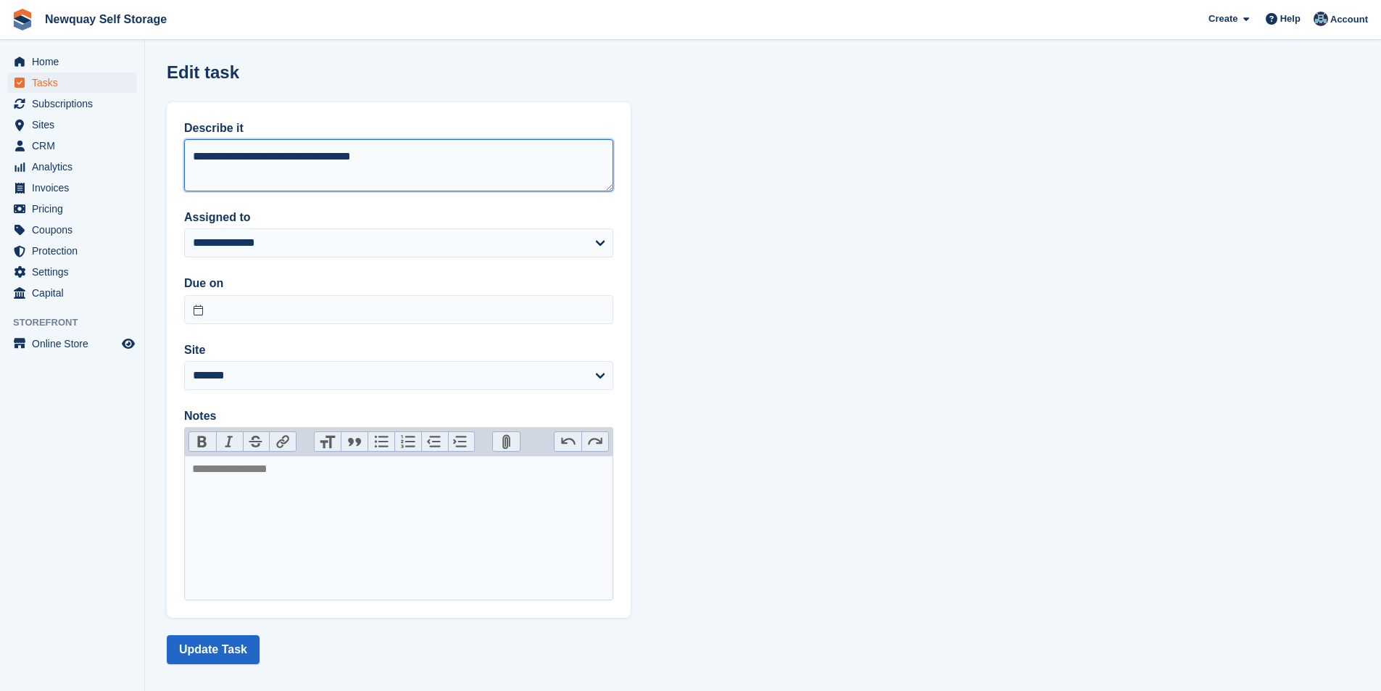
drag, startPoint x: 288, startPoint y: 160, endPoint x: 633, endPoint y: 160, distance: 345.2
click at [633, 160] on section "**********" at bounding box center [763, 351] width 1236 height 703
type textarea "**********"
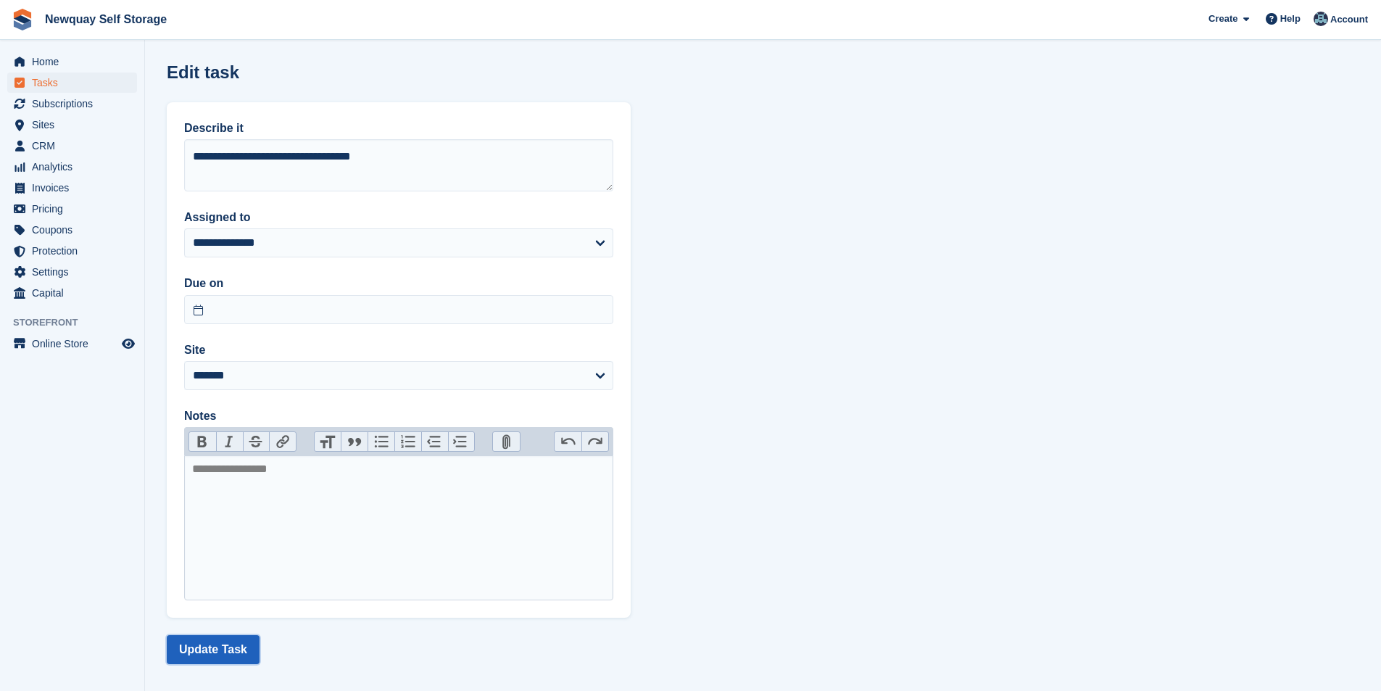
click at [234, 643] on button "Update Task" at bounding box center [213, 649] width 93 height 29
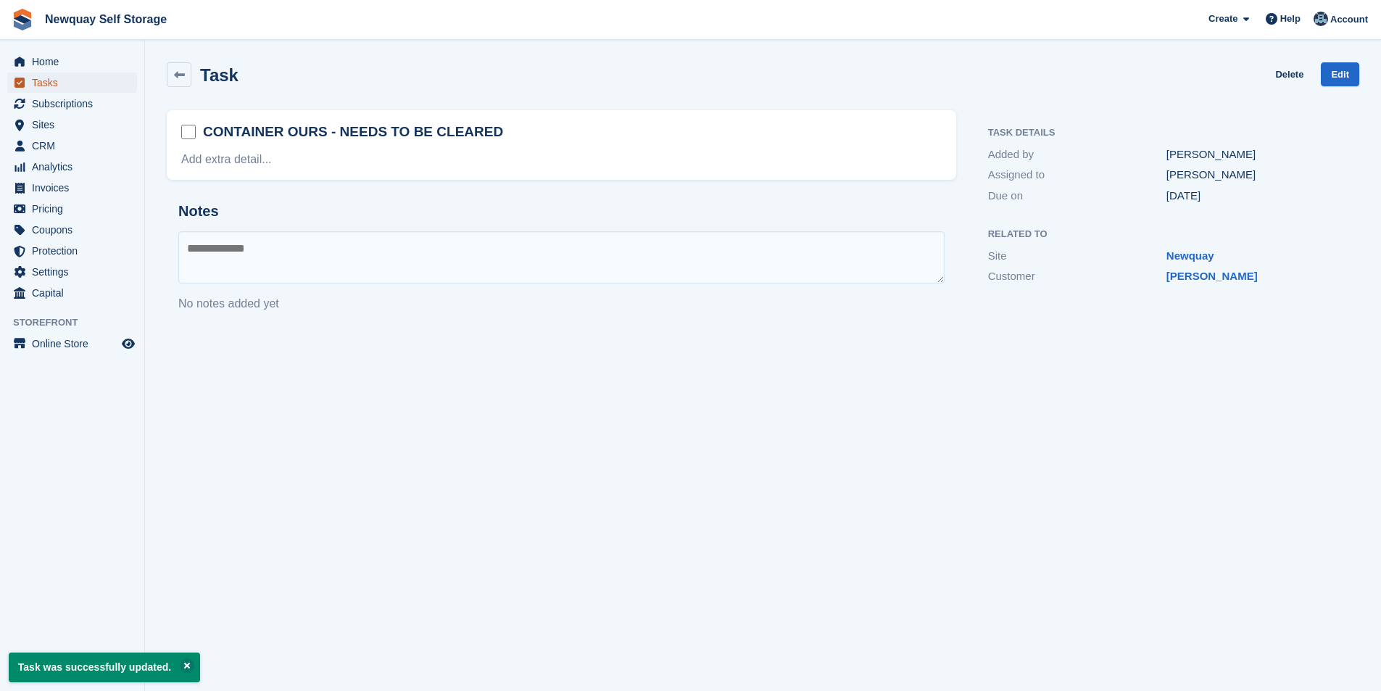
click at [44, 78] on span "Tasks" at bounding box center [75, 83] width 87 height 20
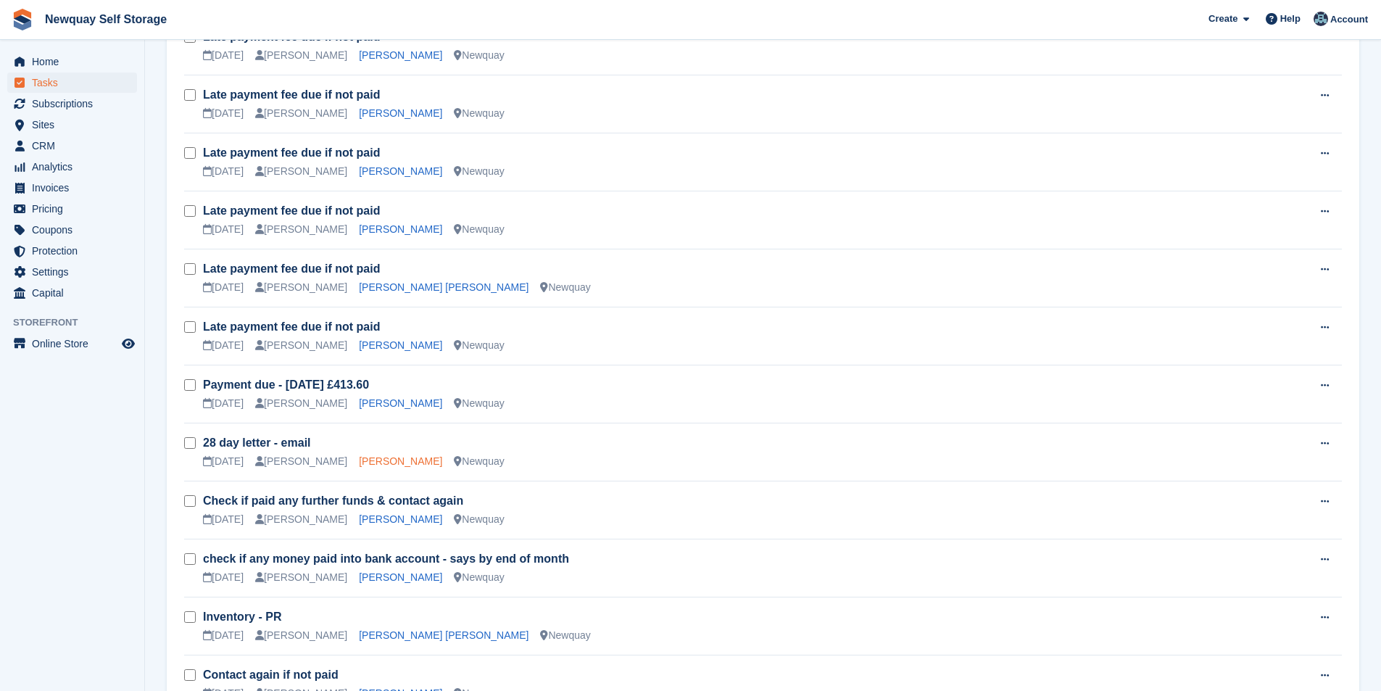
scroll to position [712, 0]
click at [389, 524] on link "Natasha Hedge" at bounding box center [400, 518] width 83 height 12
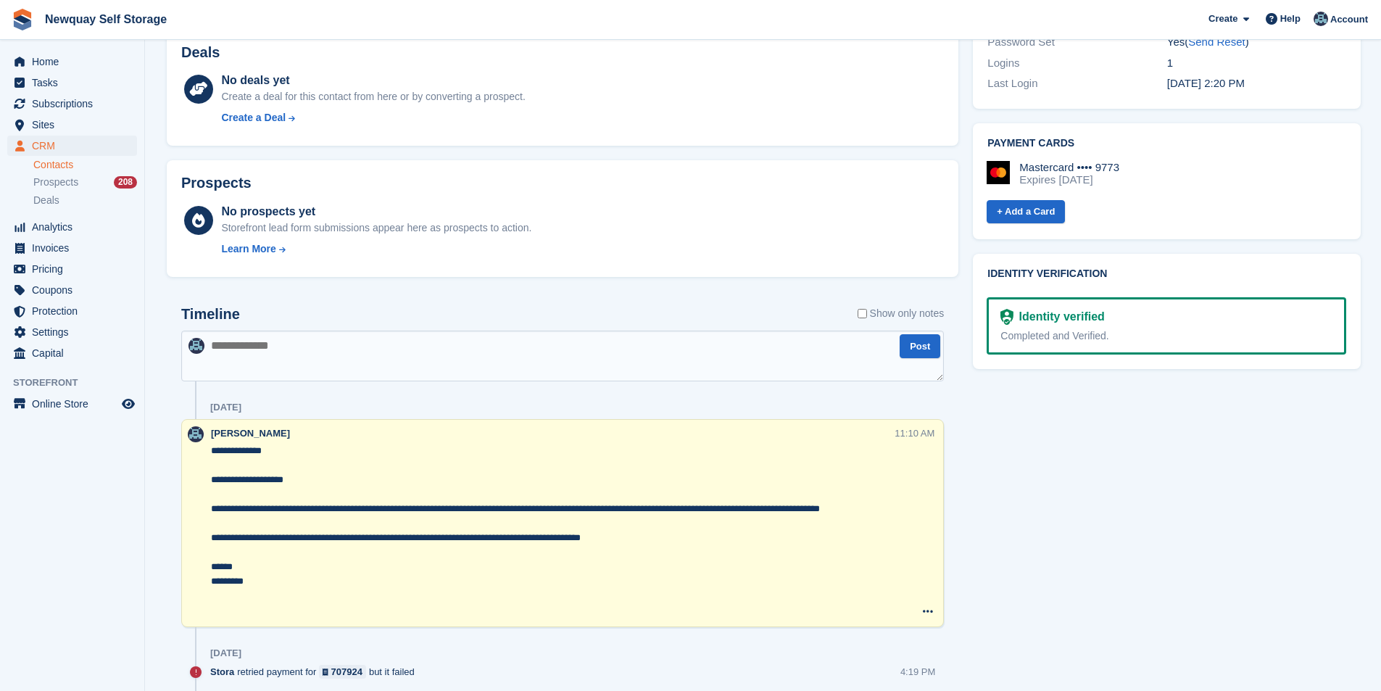
scroll to position [653, 0]
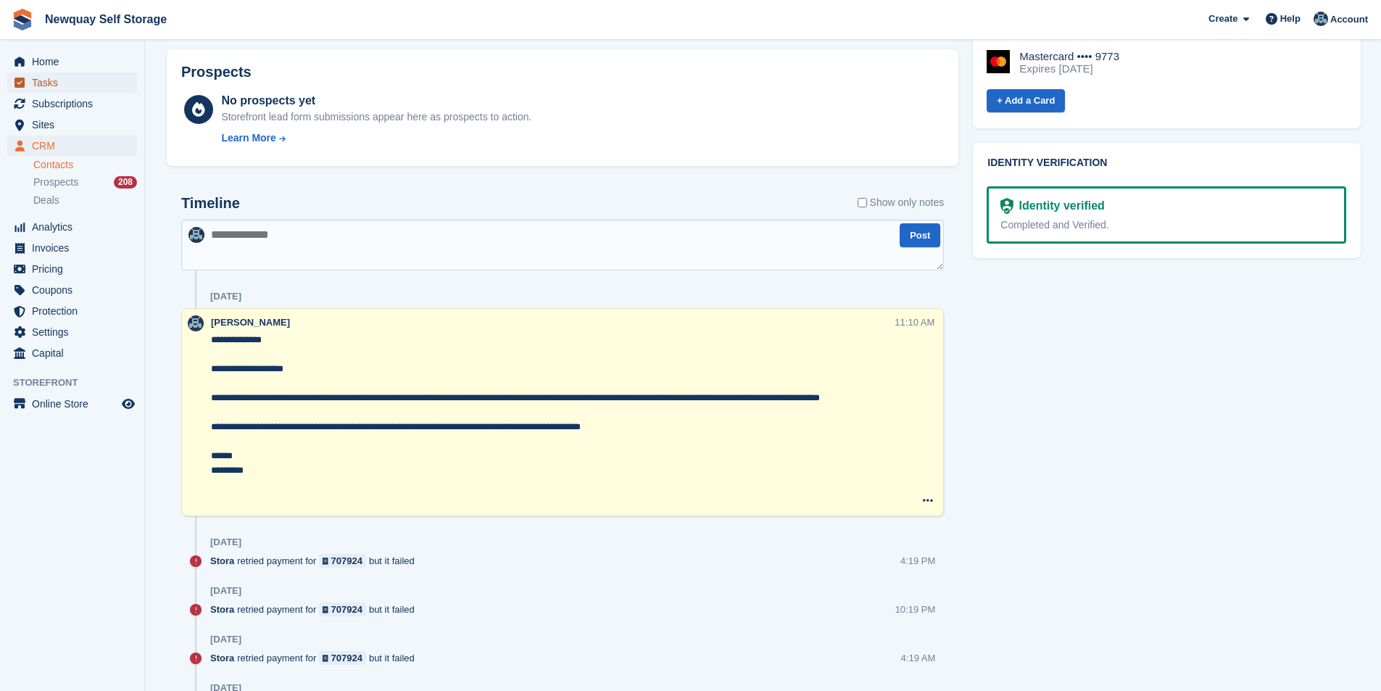
click at [51, 78] on span "Tasks" at bounding box center [75, 83] width 87 height 20
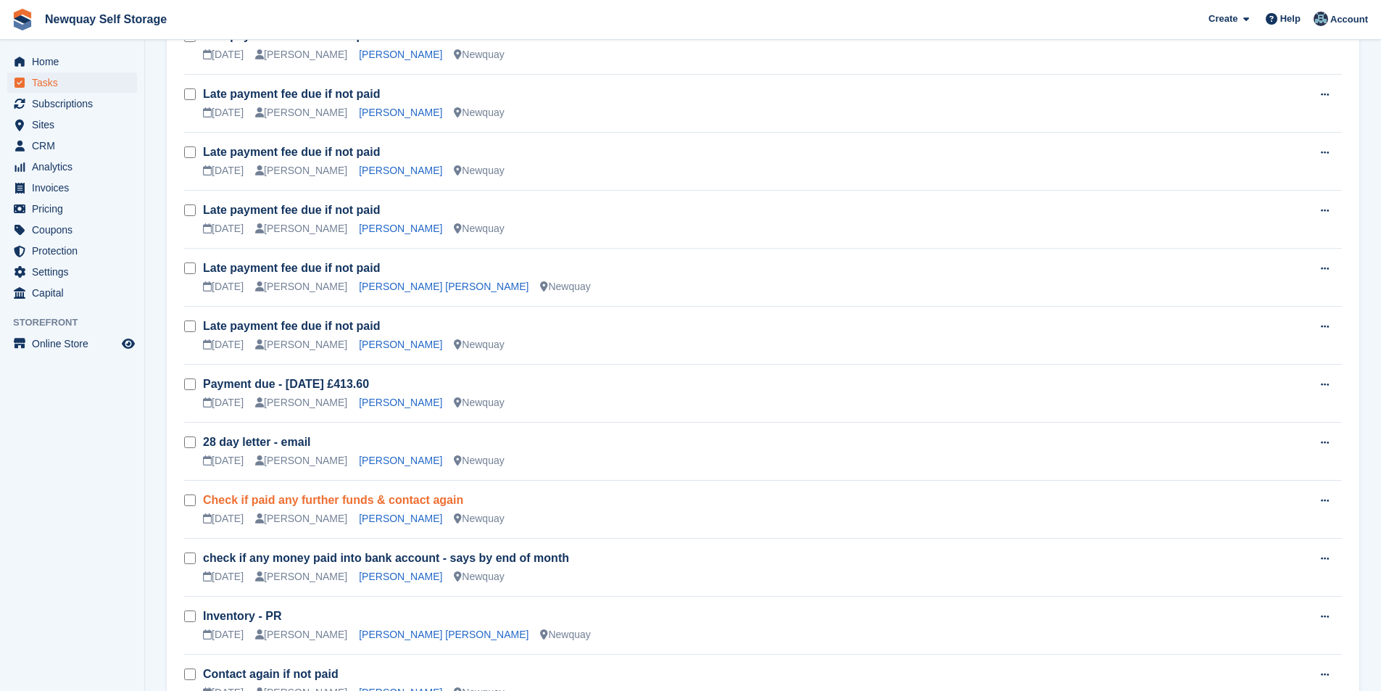
scroll to position [725, 0]
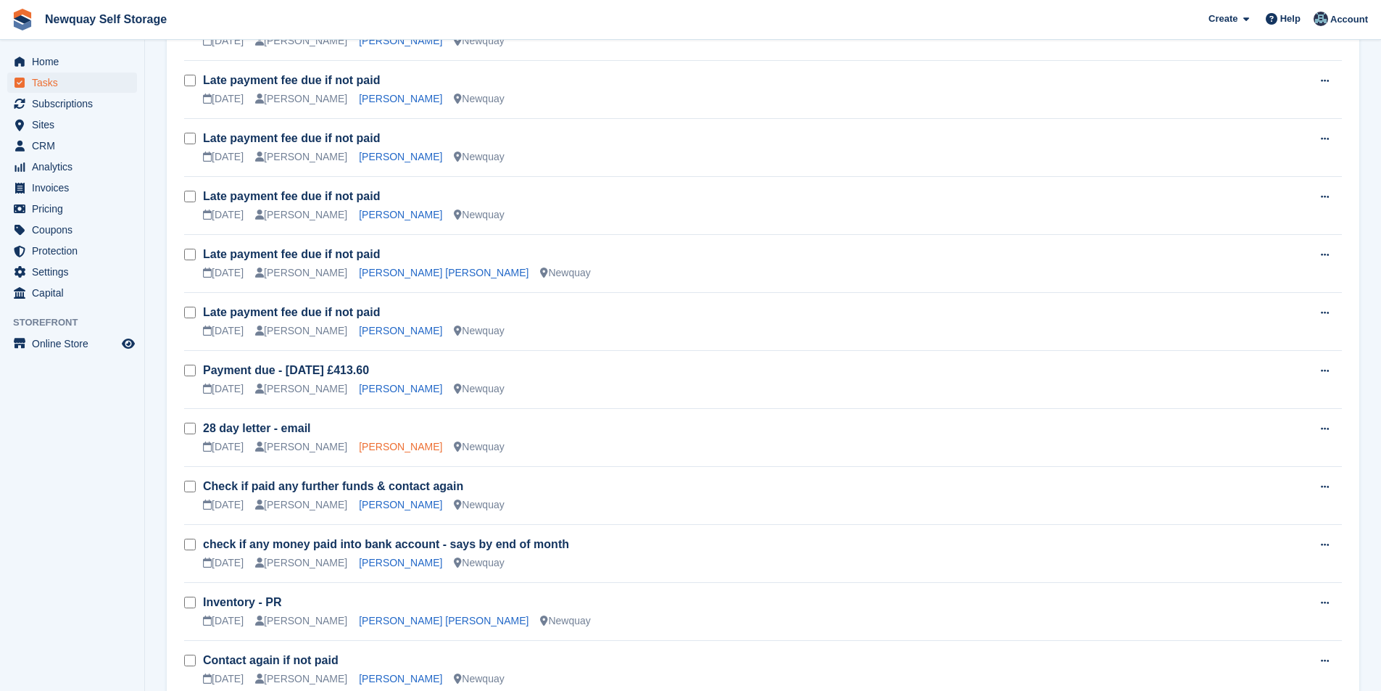
click at [387, 444] on link "[PERSON_NAME]" at bounding box center [400, 447] width 83 height 12
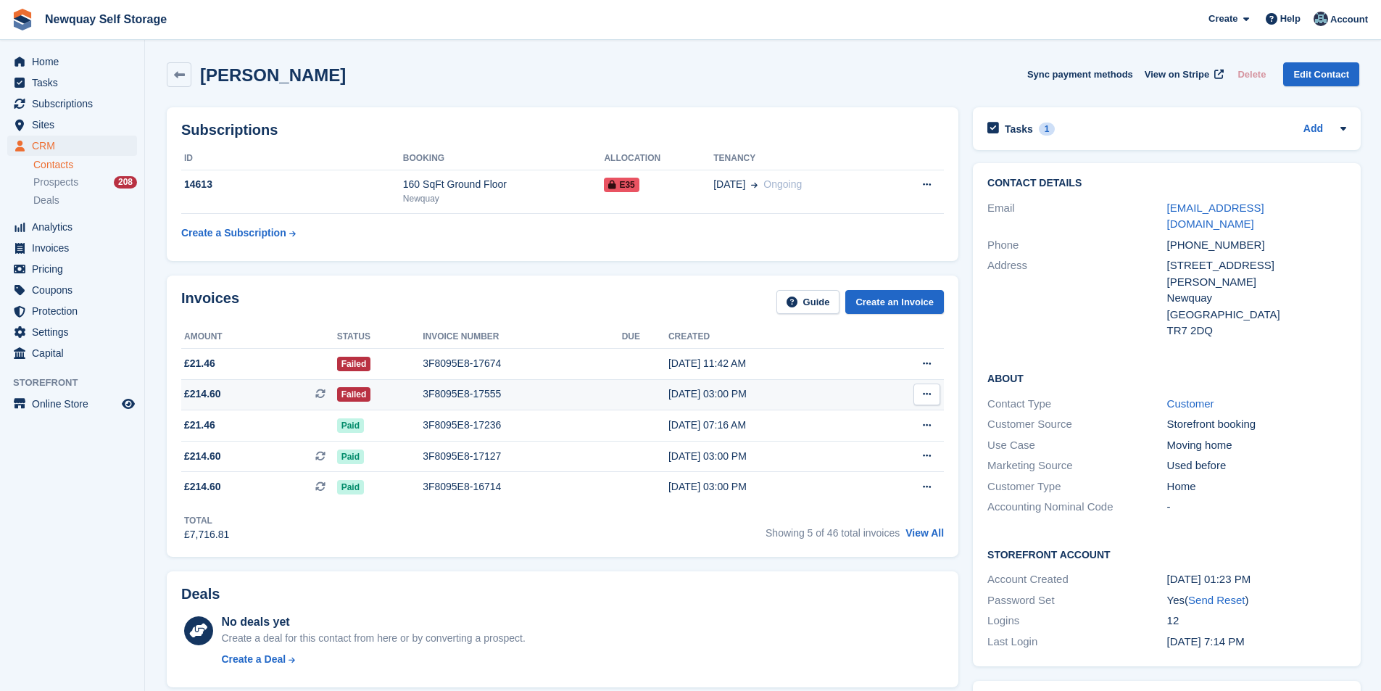
click at [677, 395] on div "[DATE] 03:00 PM" at bounding box center [768, 394] width 199 height 15
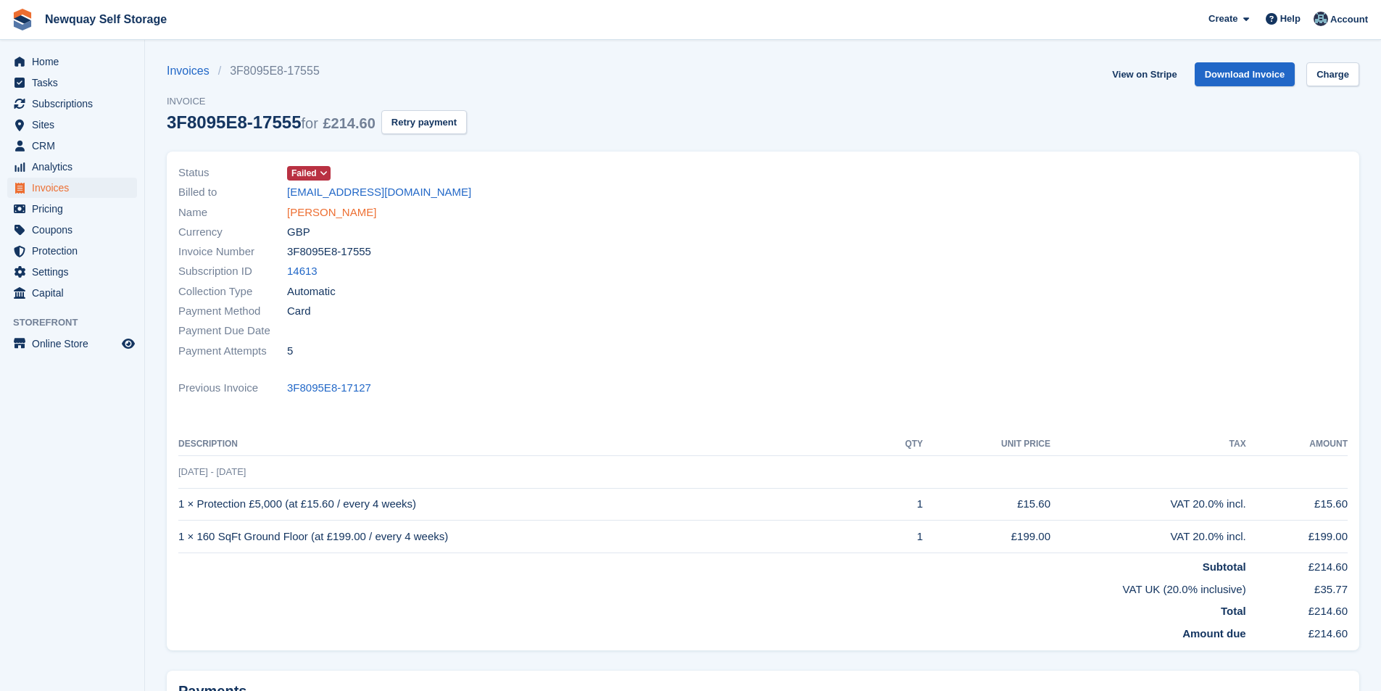
click at [348, 210] on link "[PERSON_NAME]" at bounding box center [331, 213] width 89 height 17
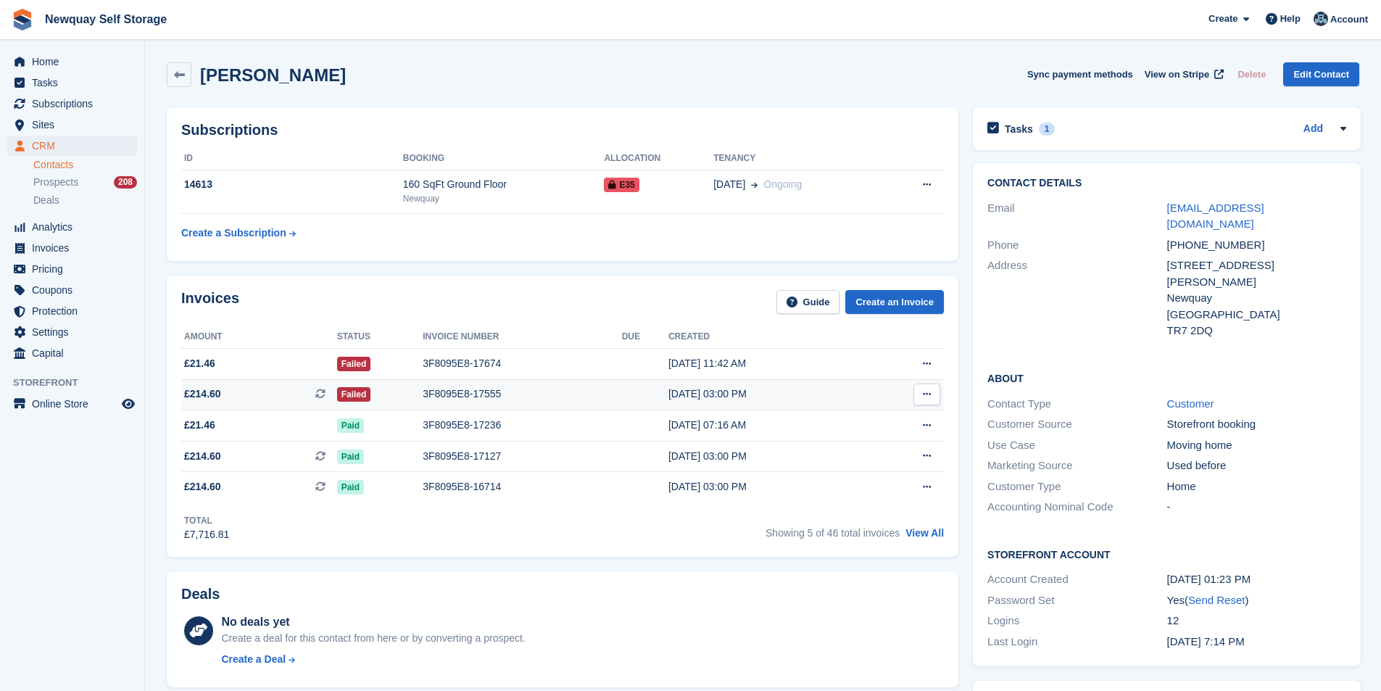
click at [468, 393] on div "3F8095E8-17555" at bounding box center [522, 394] width 199 height 15
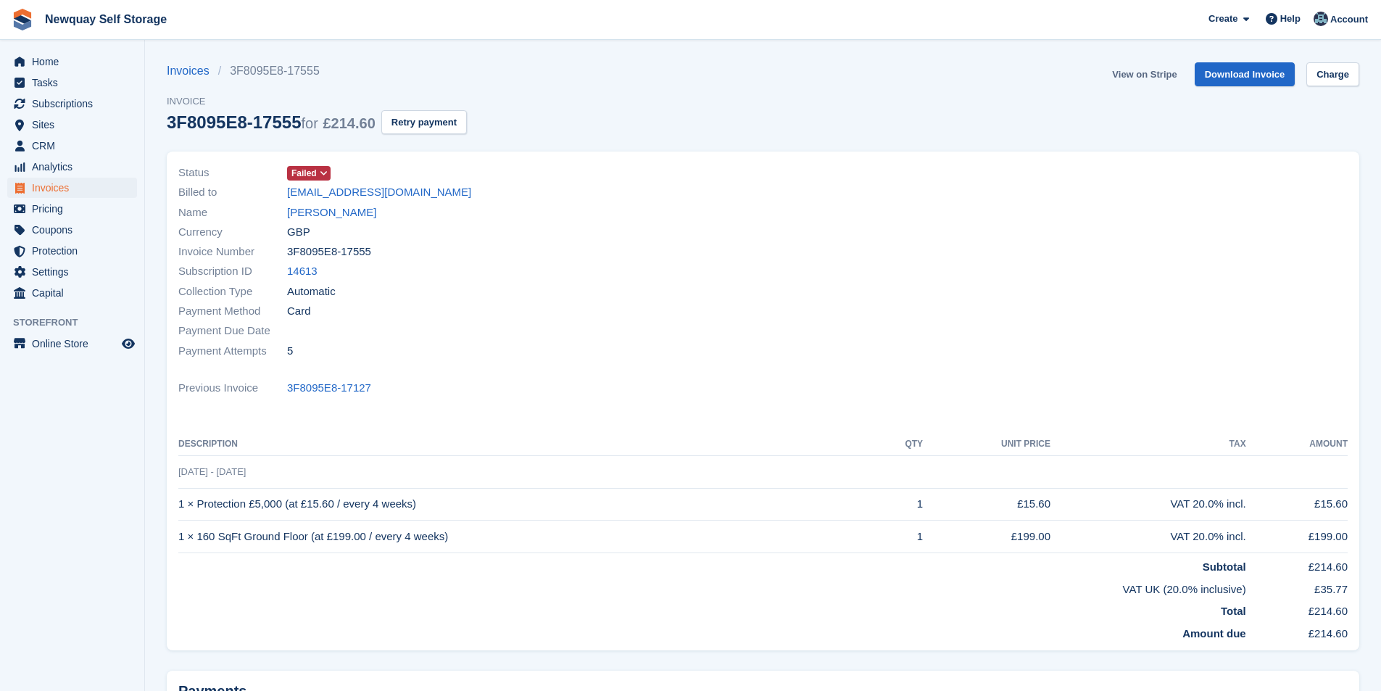
click at [1162, 80] on link "View on Stripe" at bounding box center [1145, 74] width 76 height 24
click at [346, 210] on link "[PERSON_NAME]" at bounding box center [331, 213] width 89 height 17
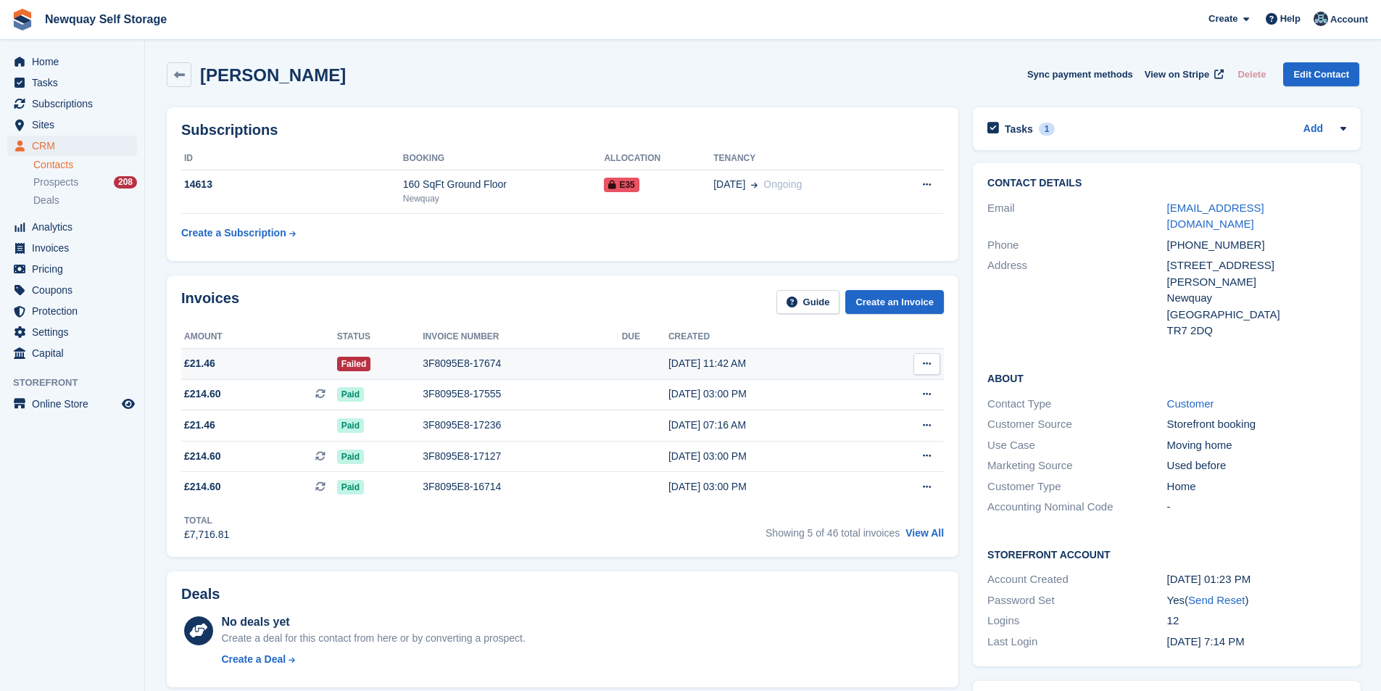
click at [687, 361] on div "[DATE] 11:42 AM" at bounding box center [768, 363] width 199 height 15
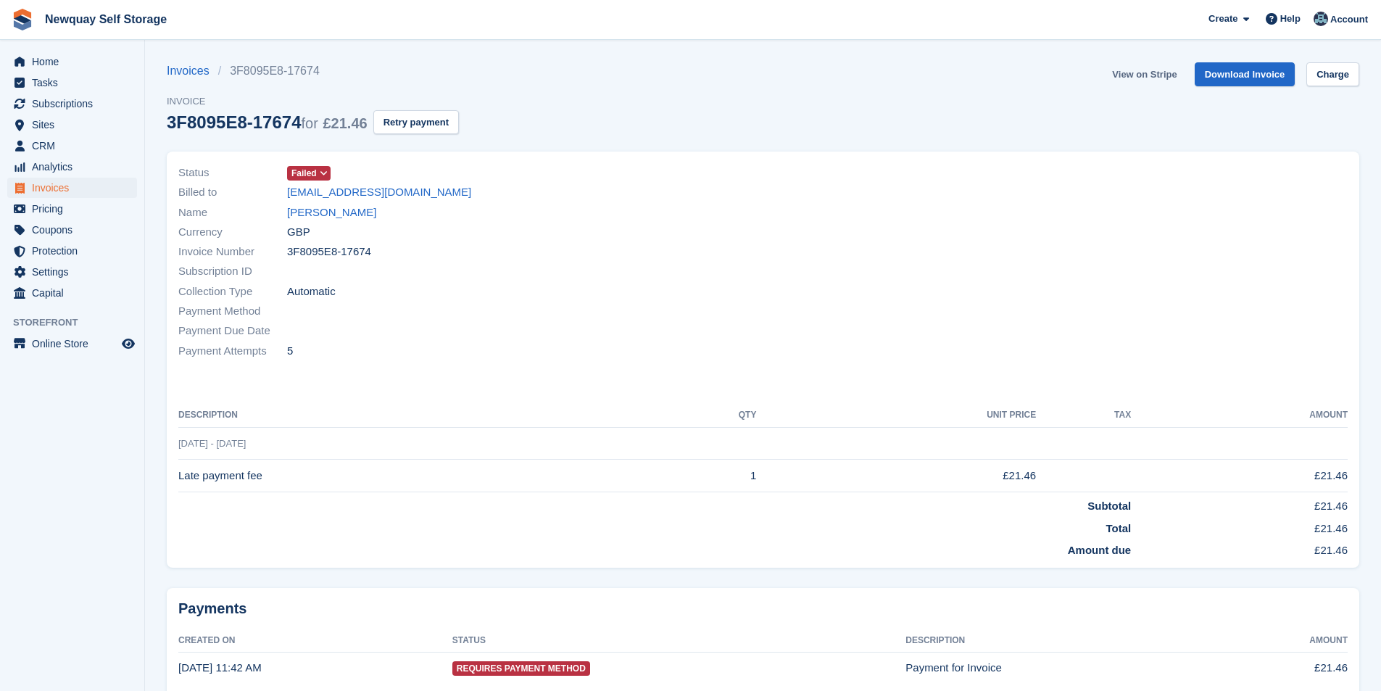
click at [1161, 78] on link "View on Stripe" at bounding box center [1145, 74] width 76 height 24
click at [338, 210] on link "[PERSON_NAME]" at bounding box center [331, 213] width 89 height 17
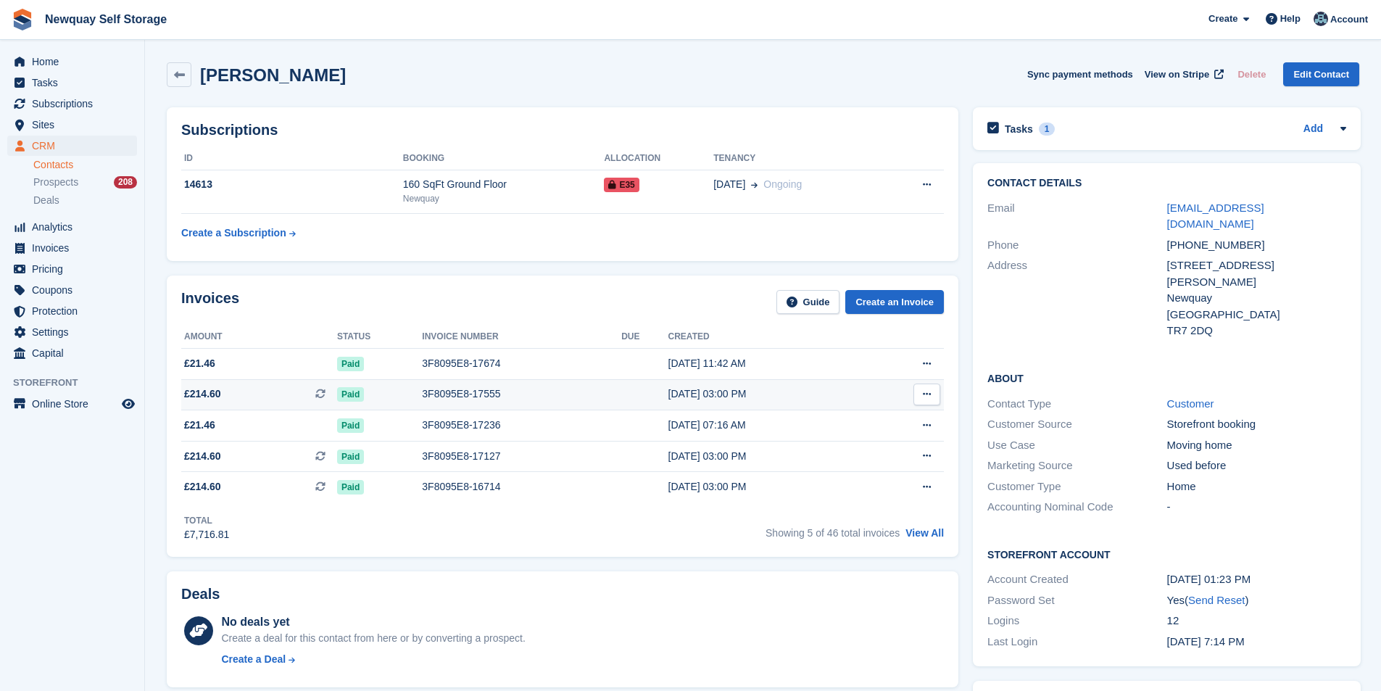
click at [453, 392] on div "3F8095E8-17555" at bounding box center [521, 394] width 199 height 15
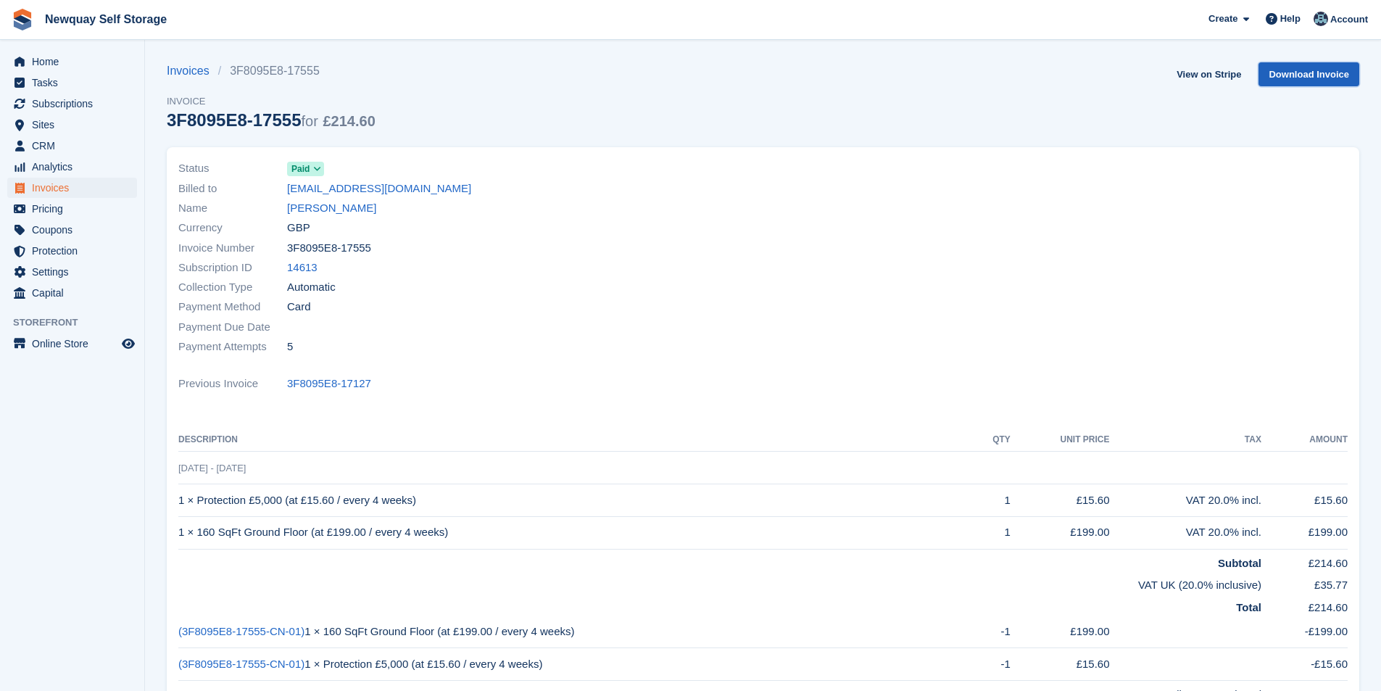
click at [1330, 67] on link "Download Invoice" at bounding box center [1309, 74] width 101 height 24
drag, startPoint x: 257, startPoint y: 467, endPoint x: 178, endPoint y: 474, distance: 78.7
click at [178, 474] on td "[DATE] - [DATE]" at bounding box center [763, 468] width 1170 height 33
copy span "4 Aug - 1 Sep"
click at [351, 207] on link "[PERSON_NAME]" at bounding box center [331, 208] width 89 height 17
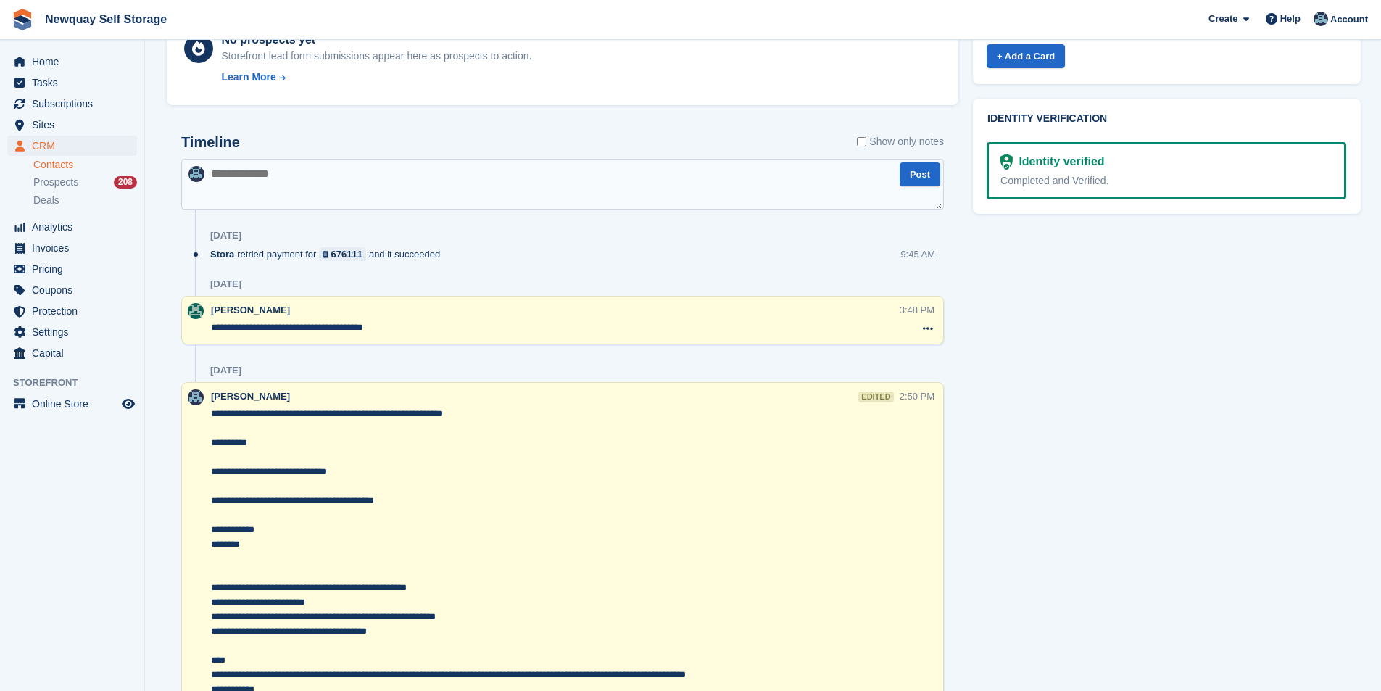
scroll to position [725, 0]
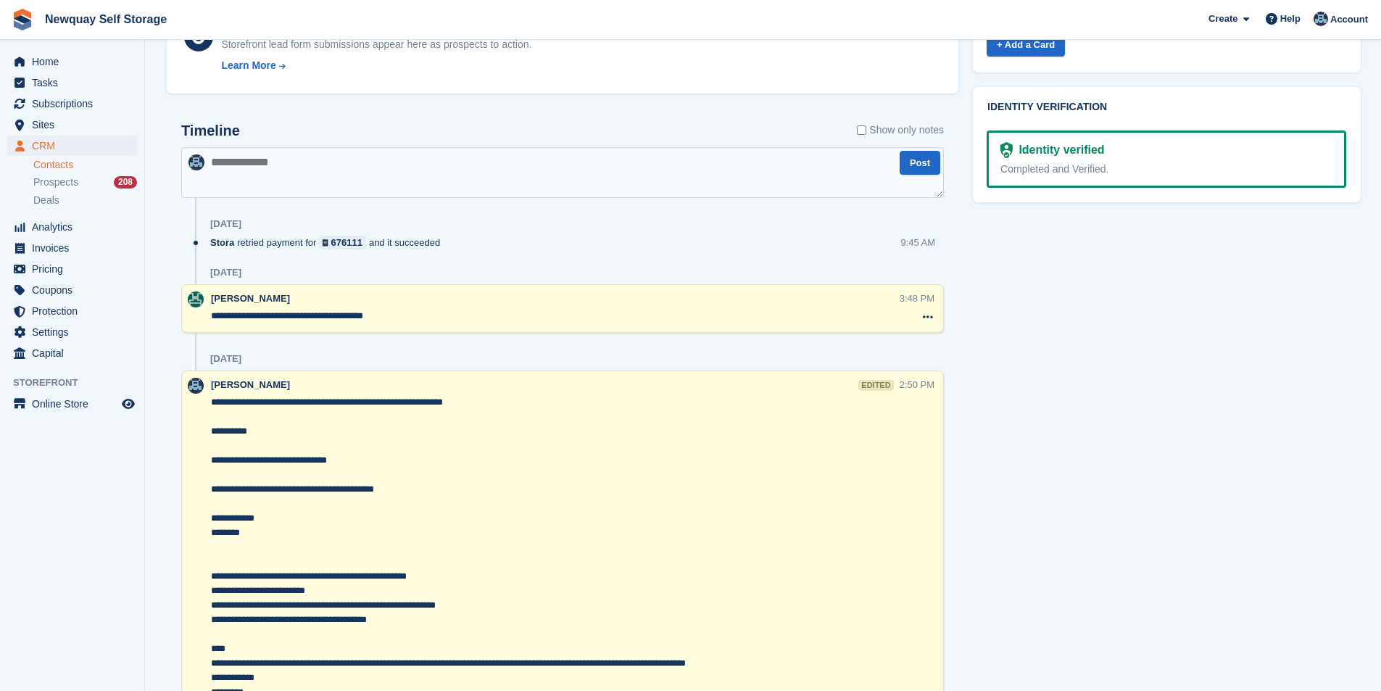
drag, startPoint x: 387, startPoint y: 166, endPoint x: 389, endPoint y: 190, distance: 24.0
click at [389, 170] on textarea at bounding box center [562, 172] width 763 height 51
type textarea "*"
click at [433, 174] on textarea "**********" at bounding box center [562, 172] width 763 height 51
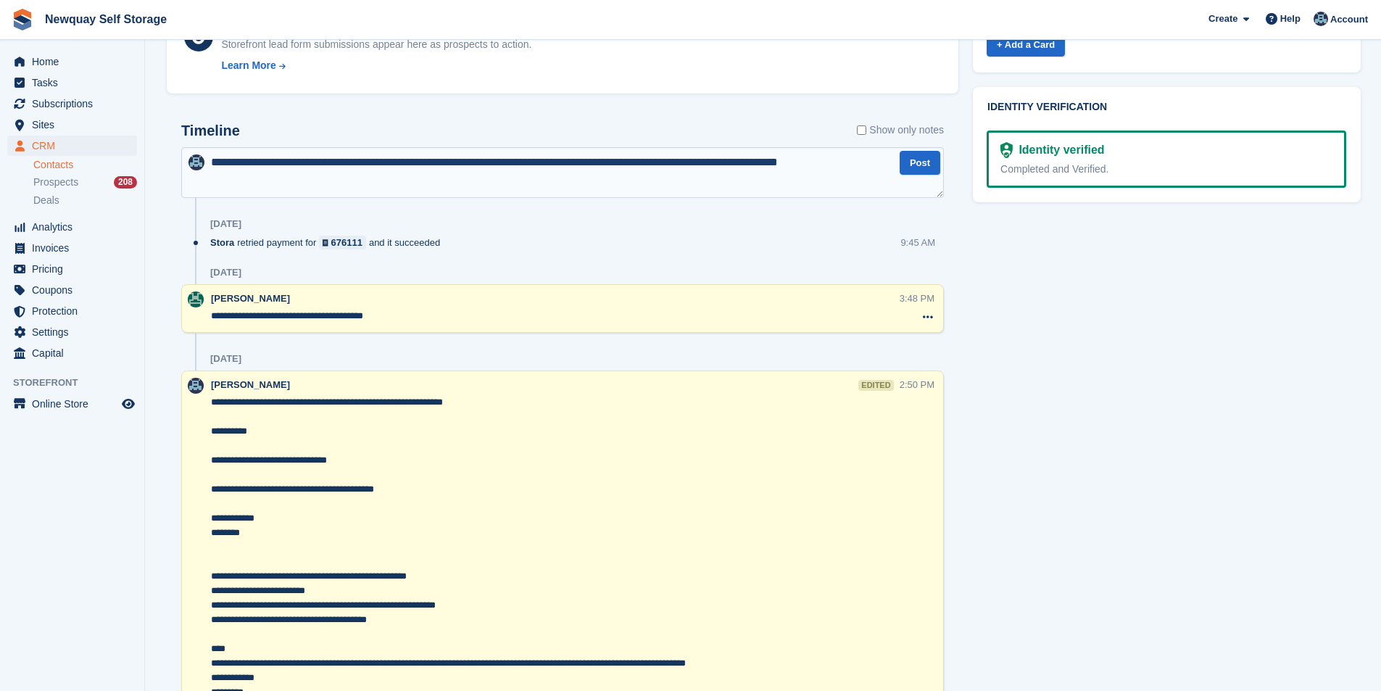
type textarea "**********"
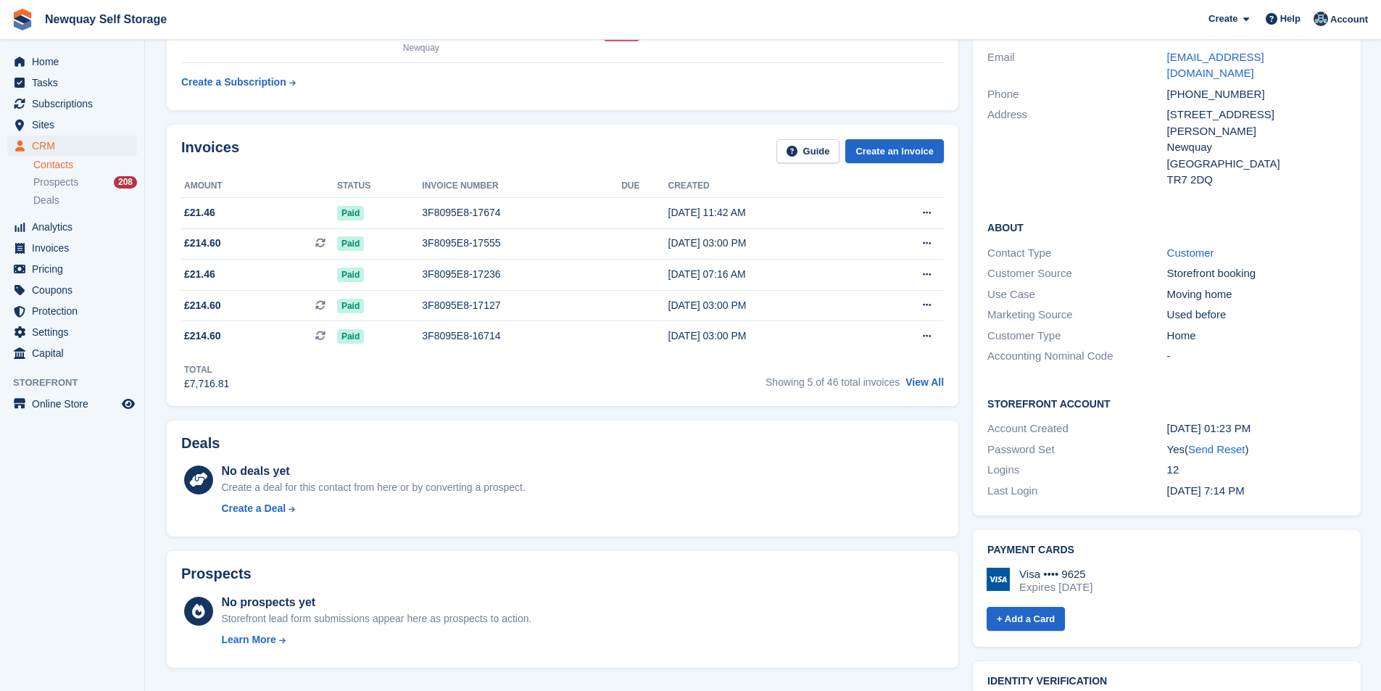
scroll to position [0, 0]
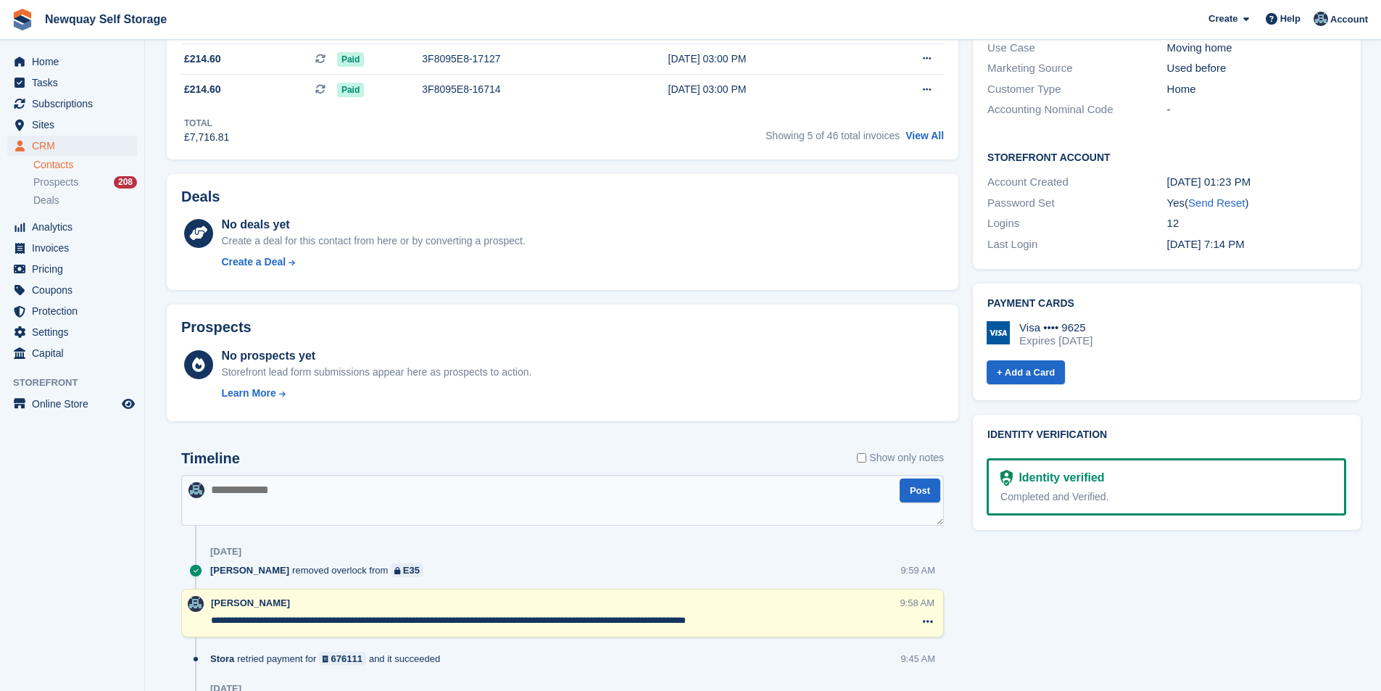
scroll to position [580, 0]
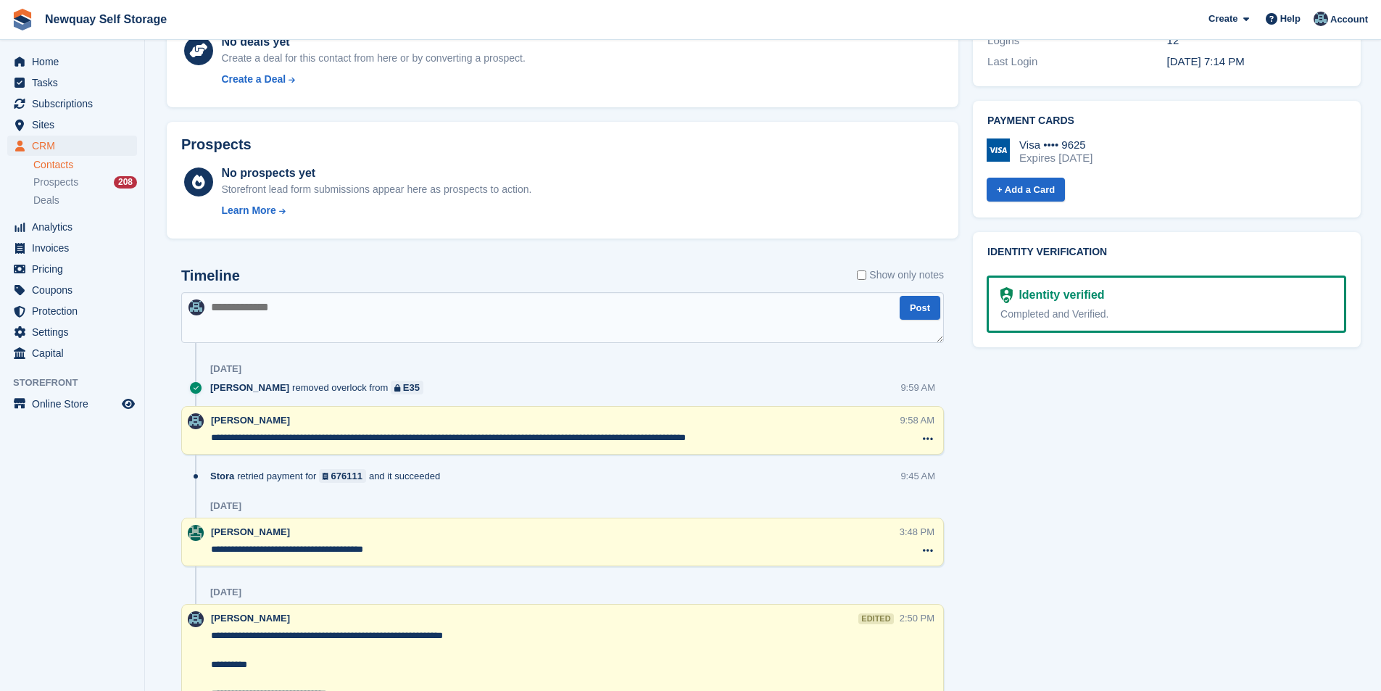
click at [377, 314] on textarea at bounding box center [562, 317] width 763 height 51
paste textarea "**********"
type textarea "**********"
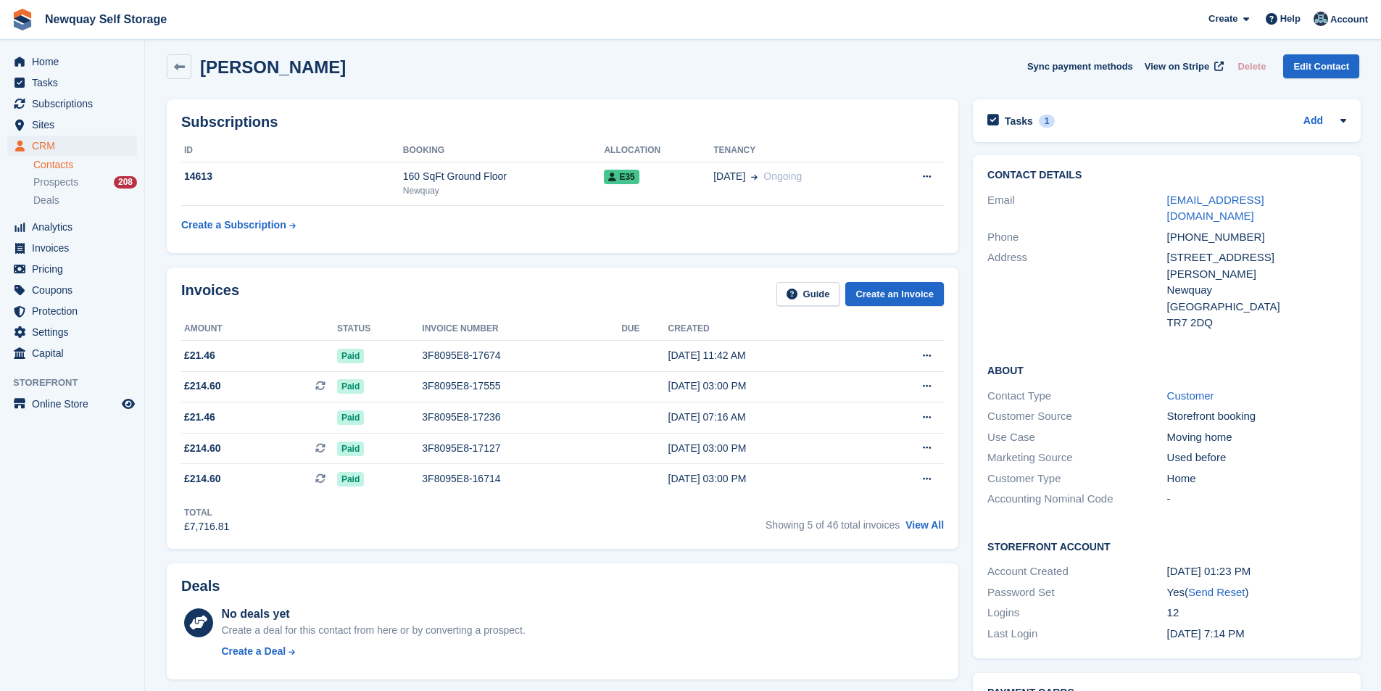
scroll to position [0, 0]
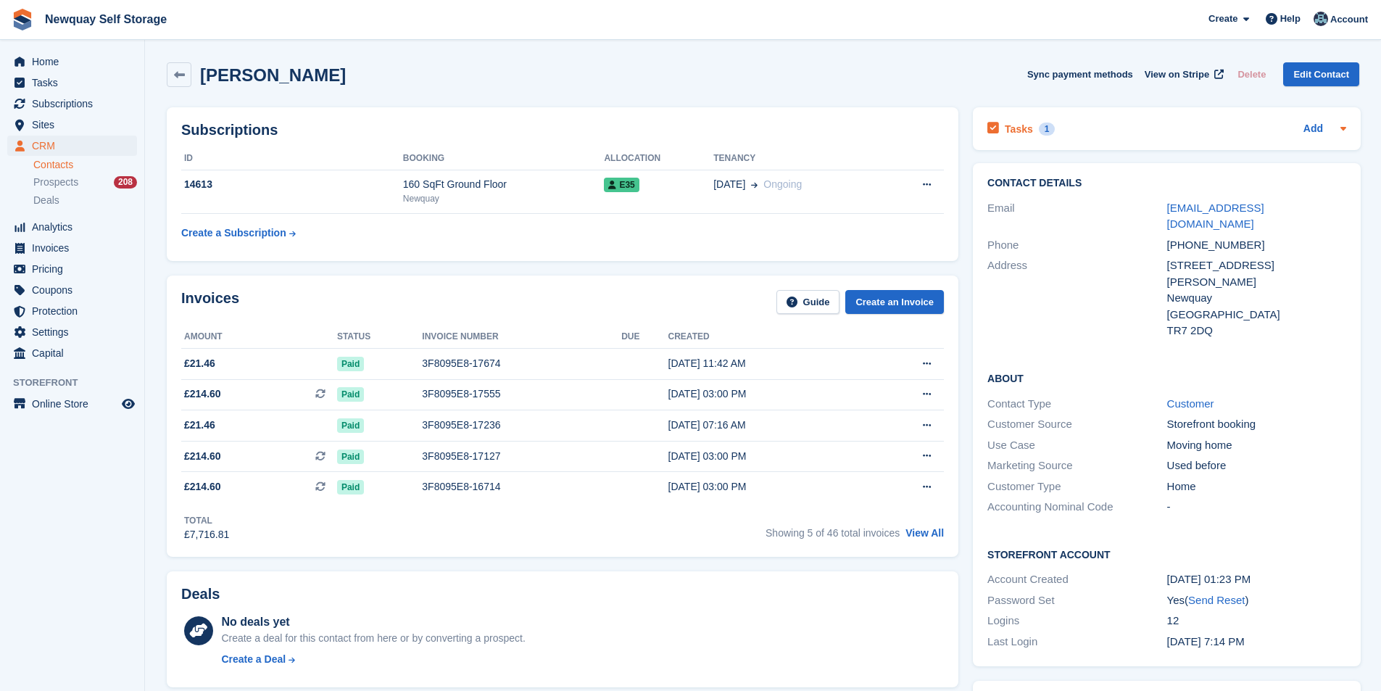
click at [1019, 125] on h2 "Tasks" at bounding box center [1019, 129] width 28 height 13
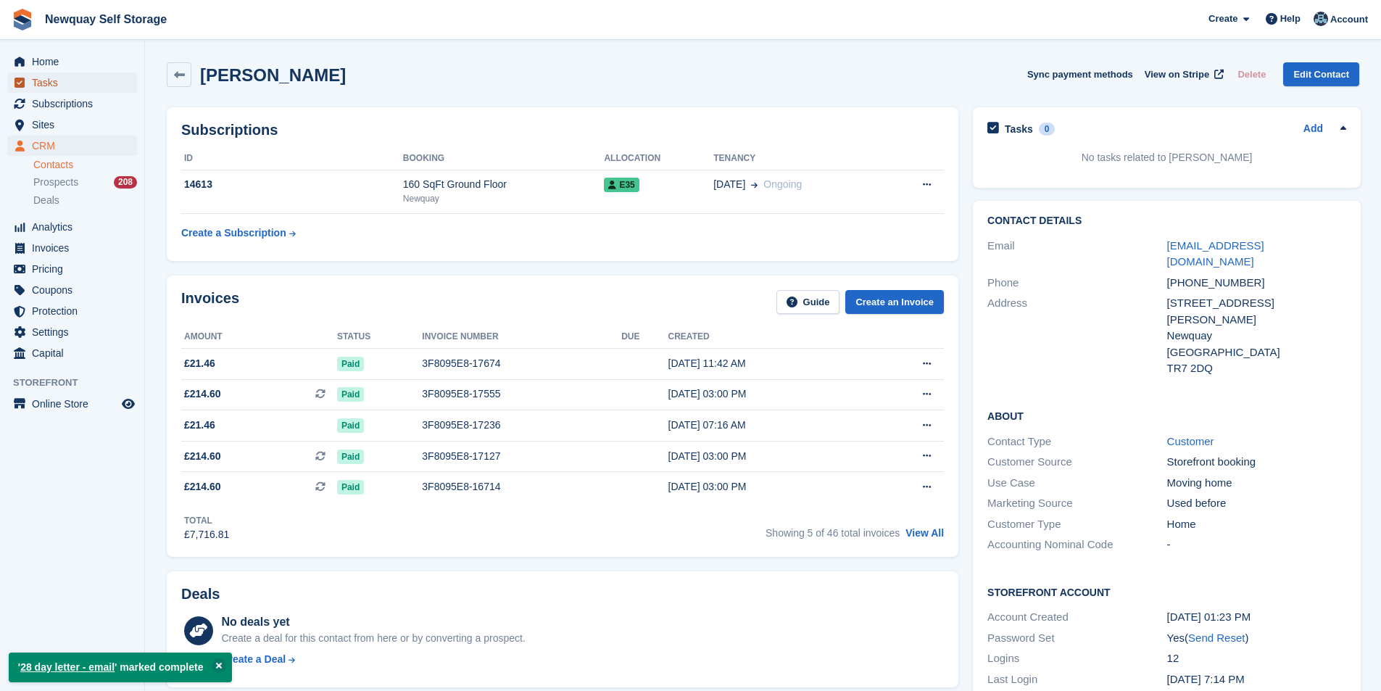
click at [57, 80] on span "Tasks" at bounding box center [75, 83] width 87 height 20
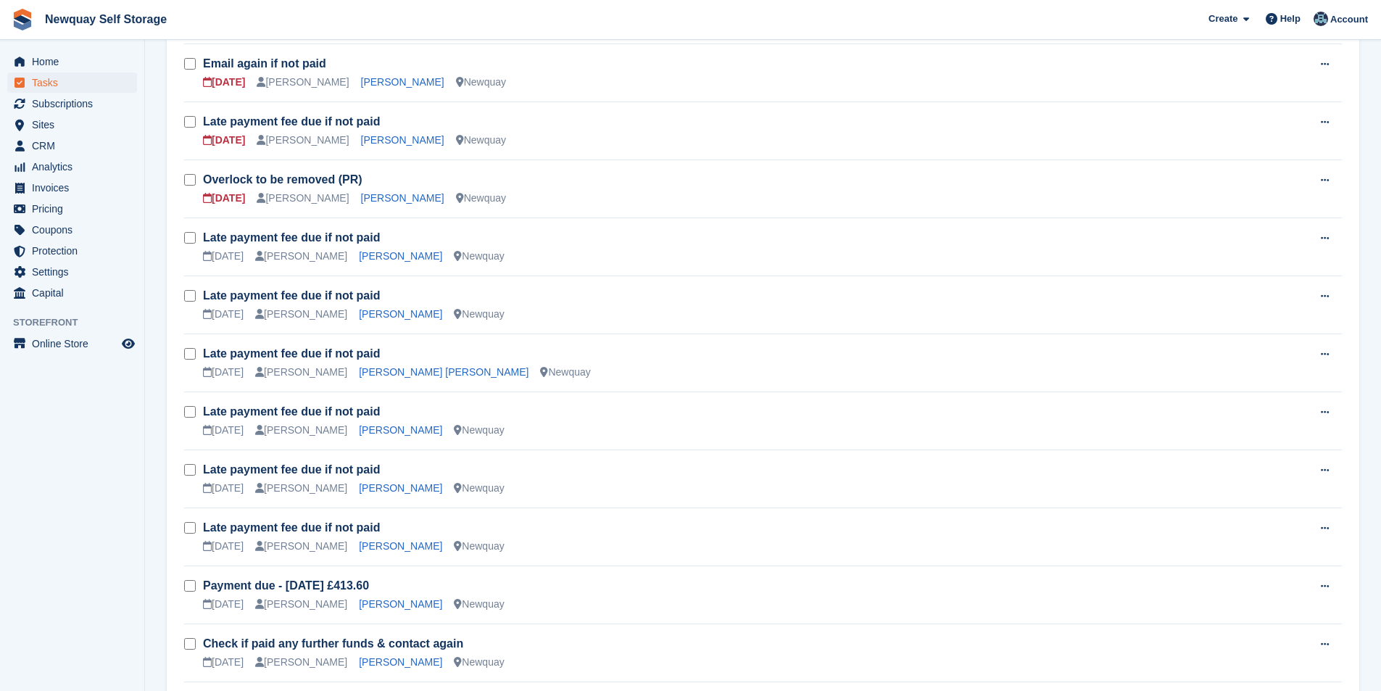
scroll to position [799, 0]
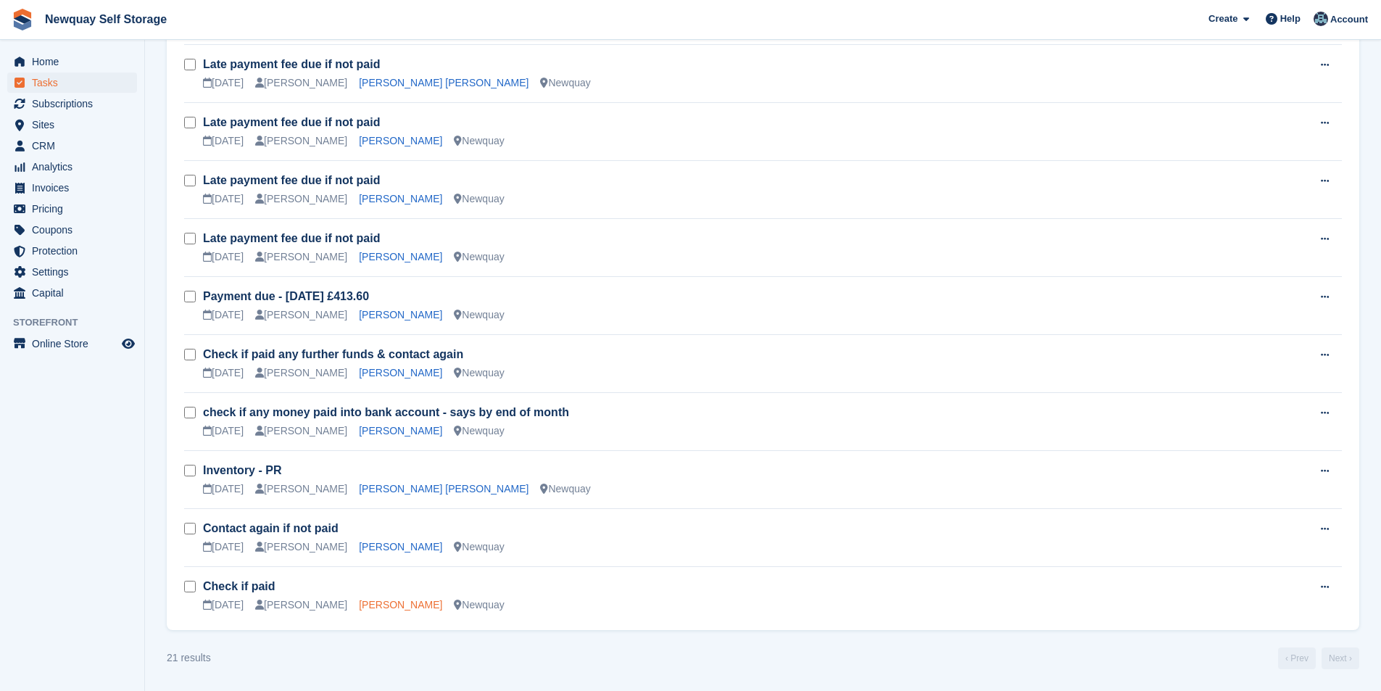
click at [379, 611] on link "Laura Dutton" at bounding box center [400, 605] width 83 height 12
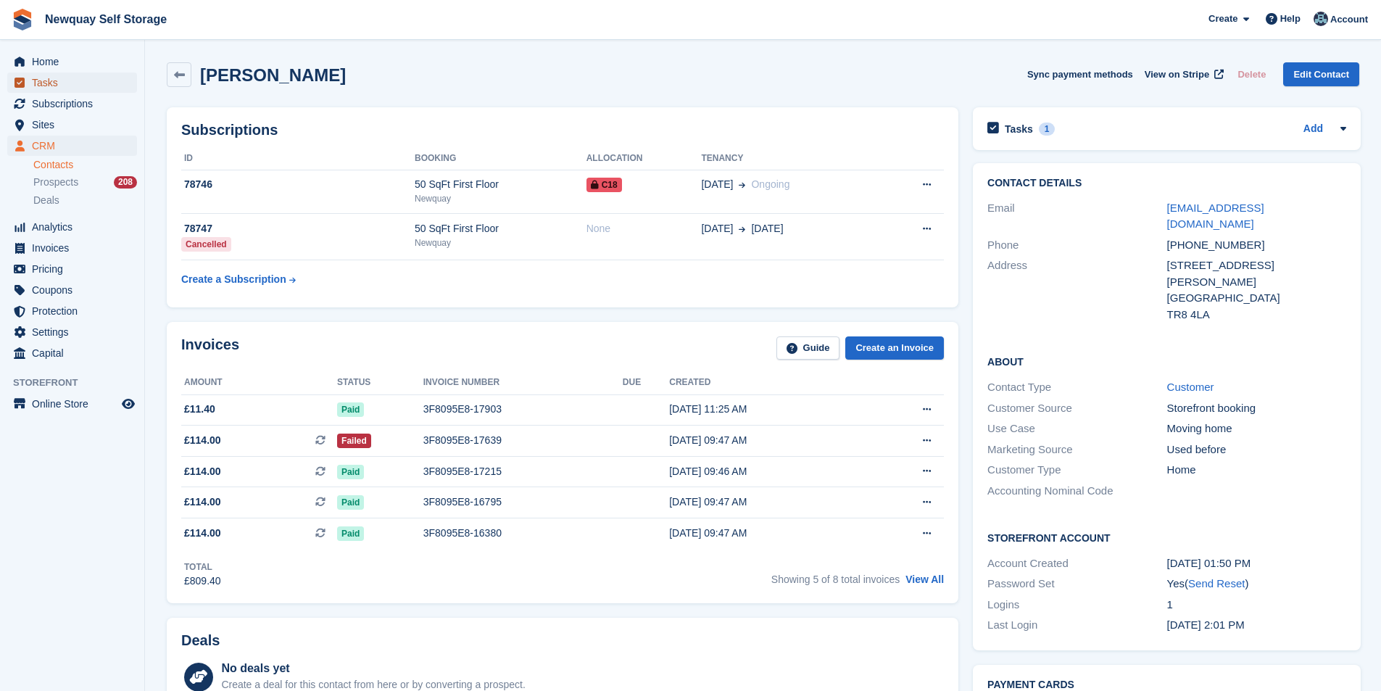
click at [48, 78] on span "Tasks" at bounding box center [75, 83] width 87 height 20
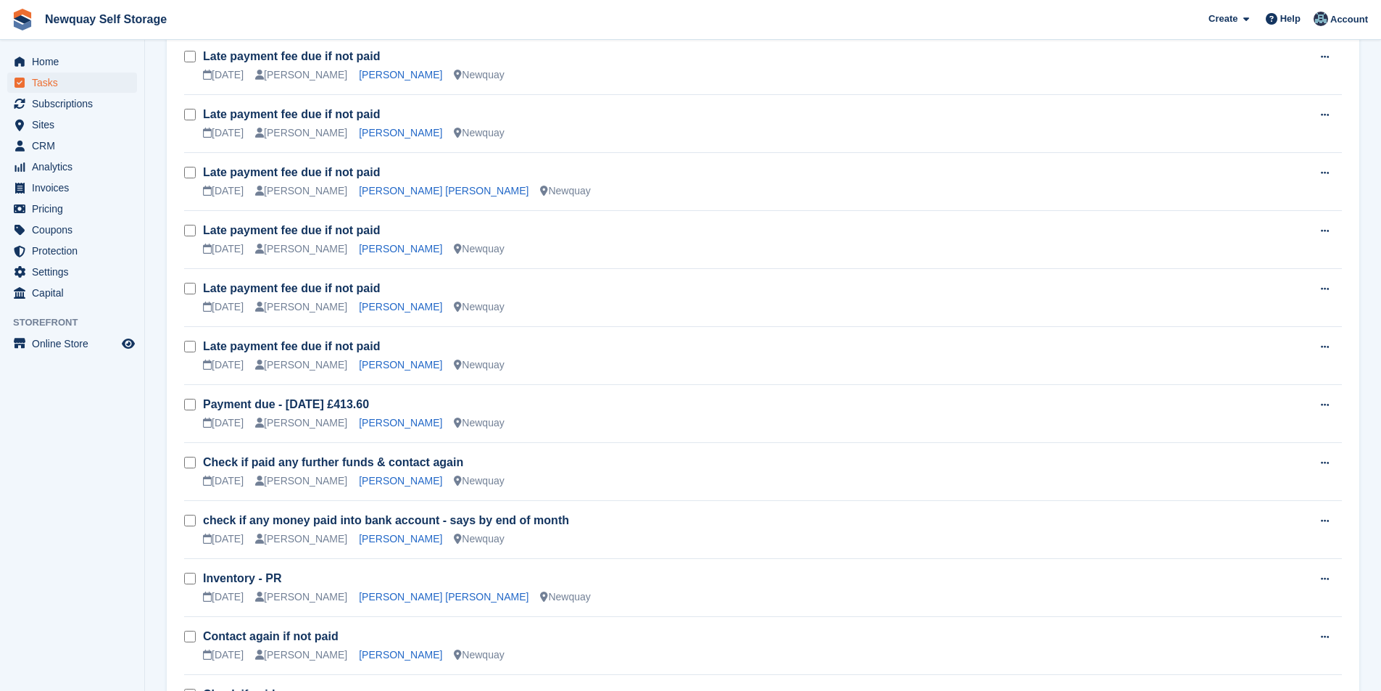
scroll to position [799, 0]
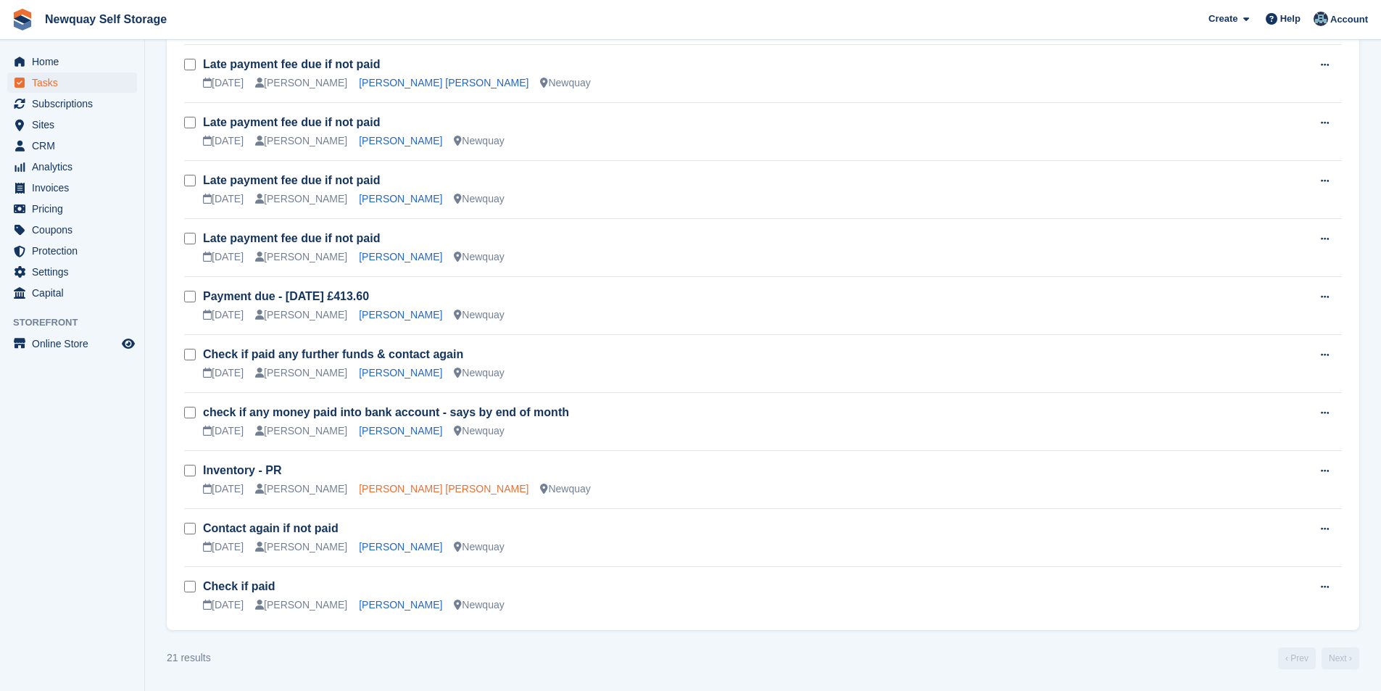
click at [393, 490] on link "[PERSON_NAME] [PERSON_NAME]" at bounding box center [444, 489] width 170 height 12
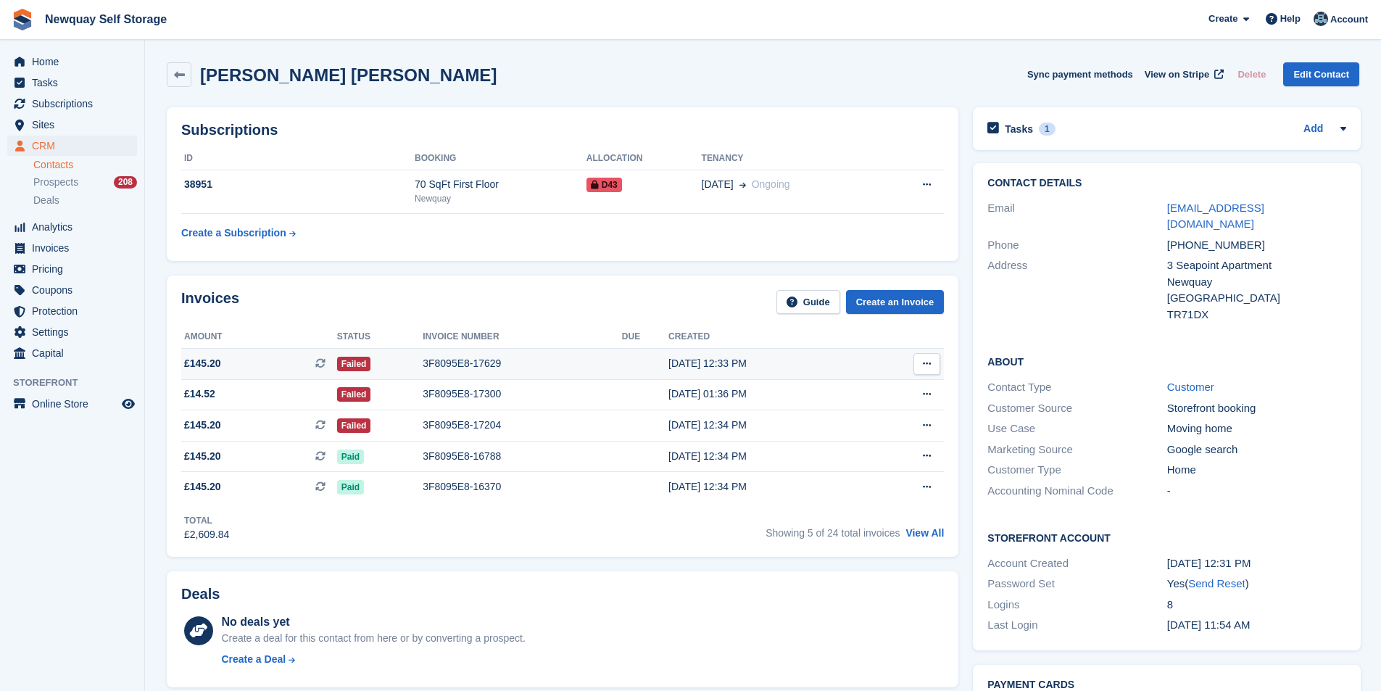
click at [483, 368] on div "3F8095E8-17629" at bounding box center [522, 363] width 199 height 15
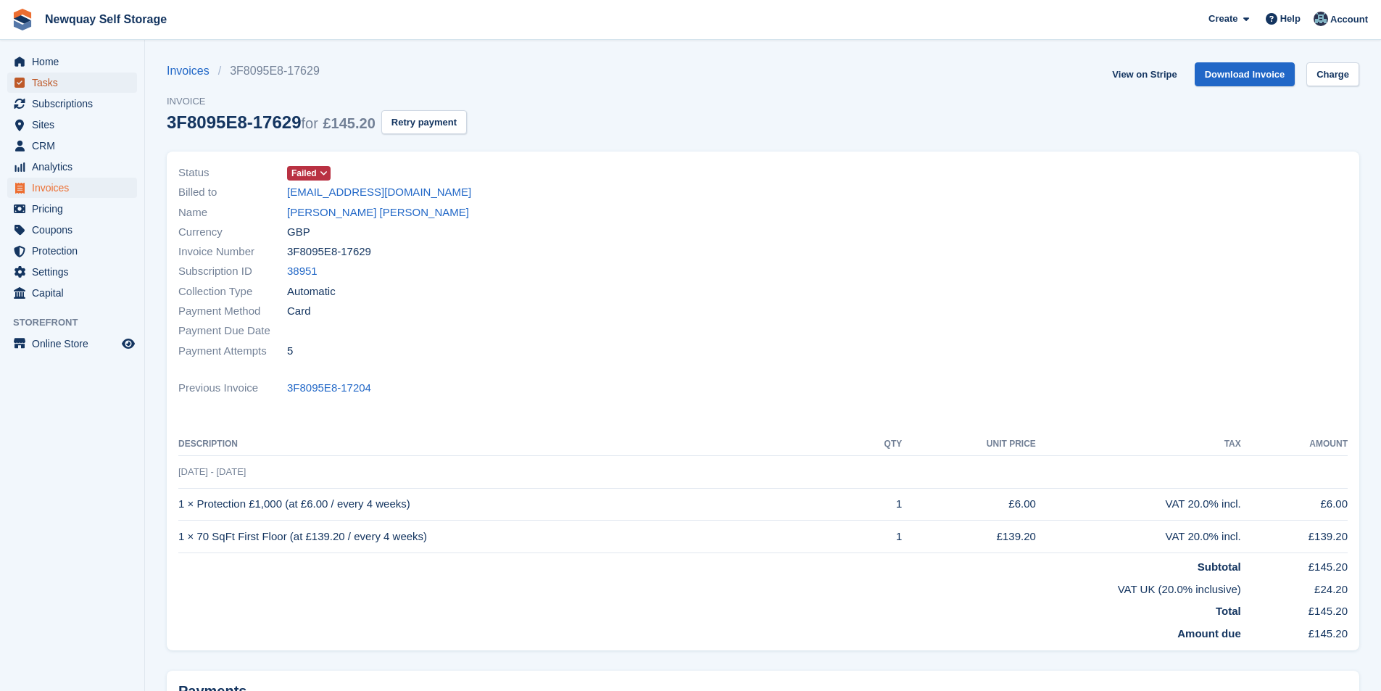
click at [67, 85] on span "Tasks" at bounding box center [75, 83] width 87 height 20
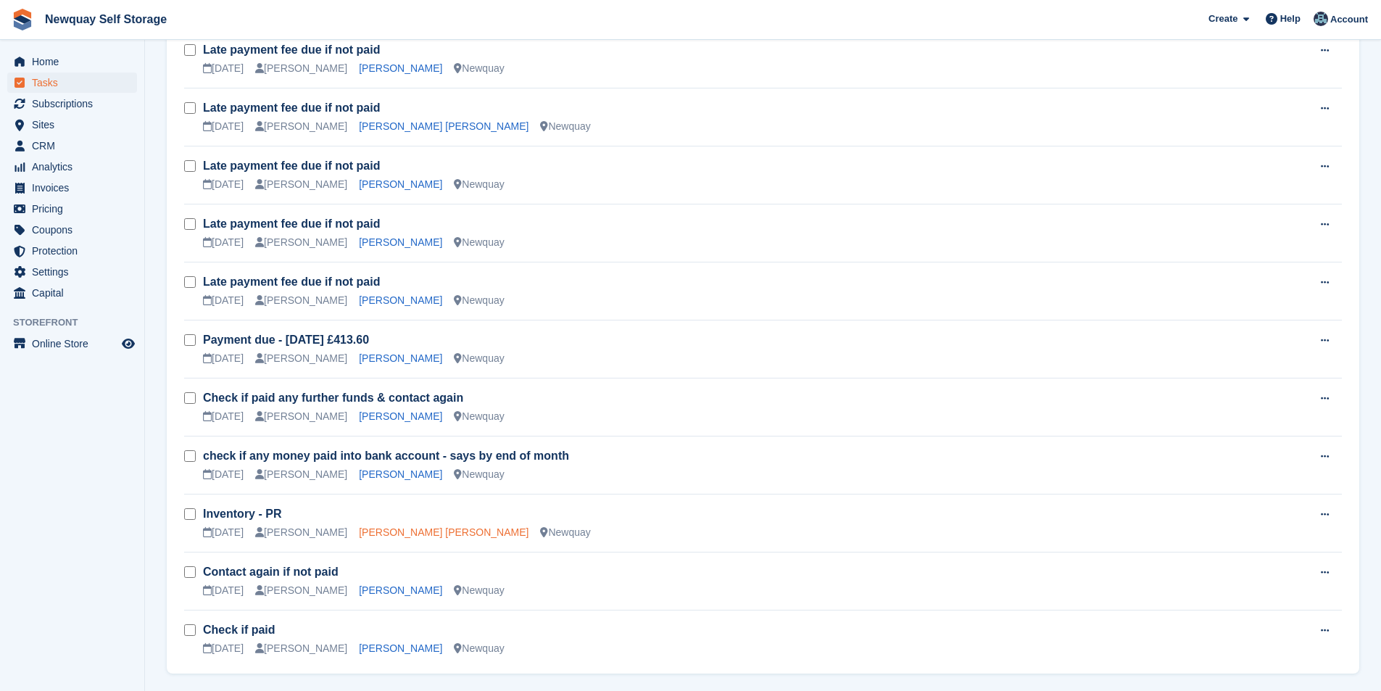
scroll to position [799, 0]
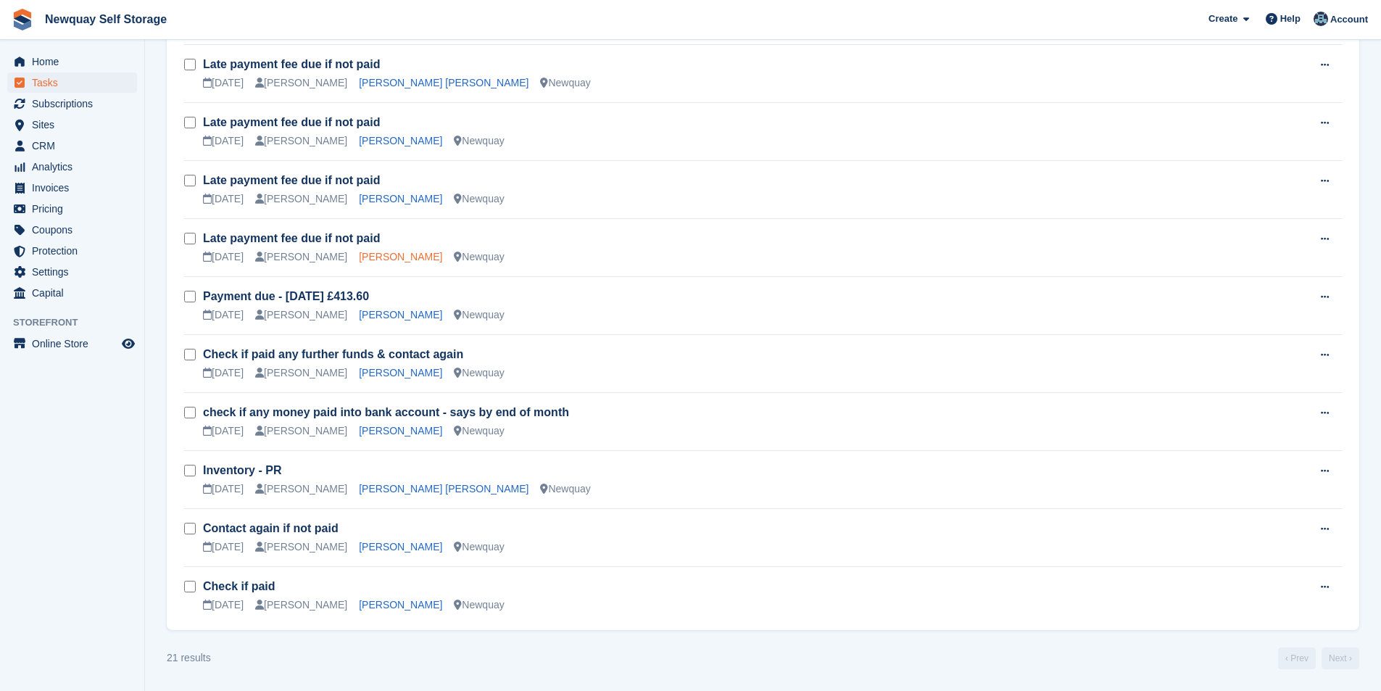
click at [389, 257] on link "[PERSON_NAME]" at bounding box center [400, 257] width 83 height 12
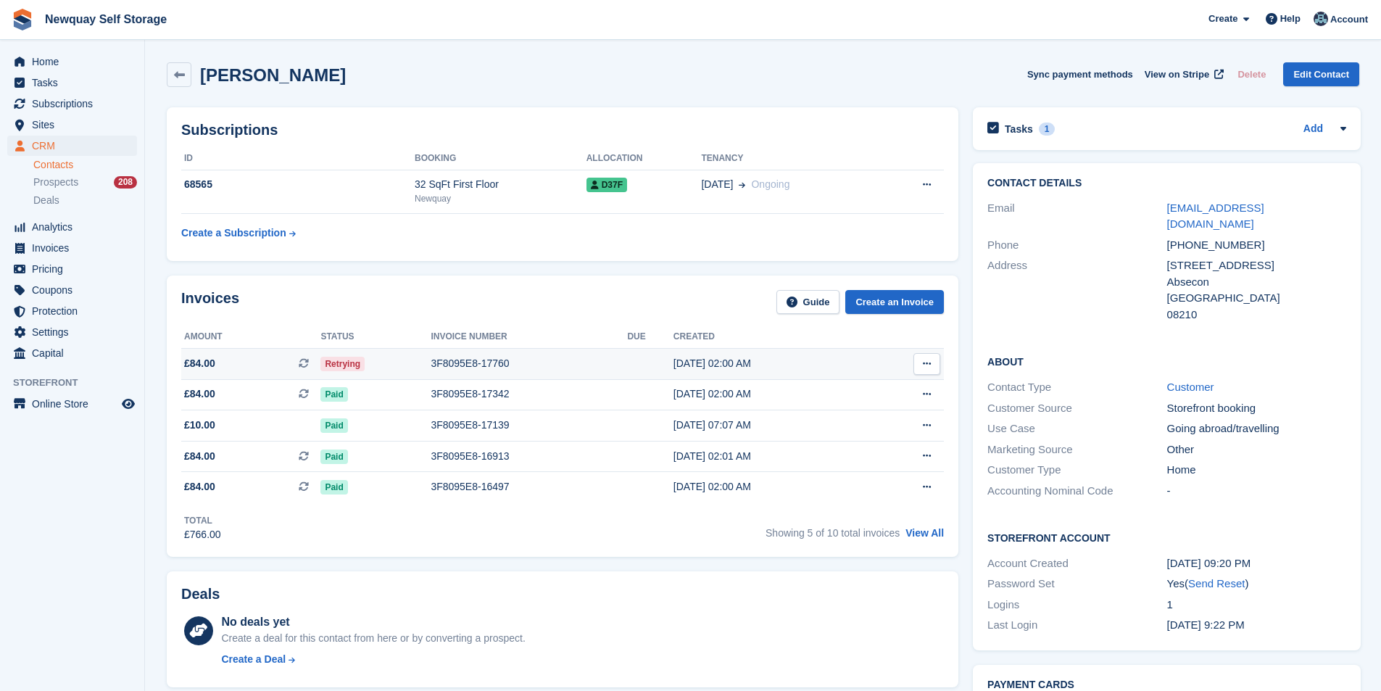
click at [475, 361] on div "3F8095E8-17760" at bounding box center [529, 363] width 197 height 15
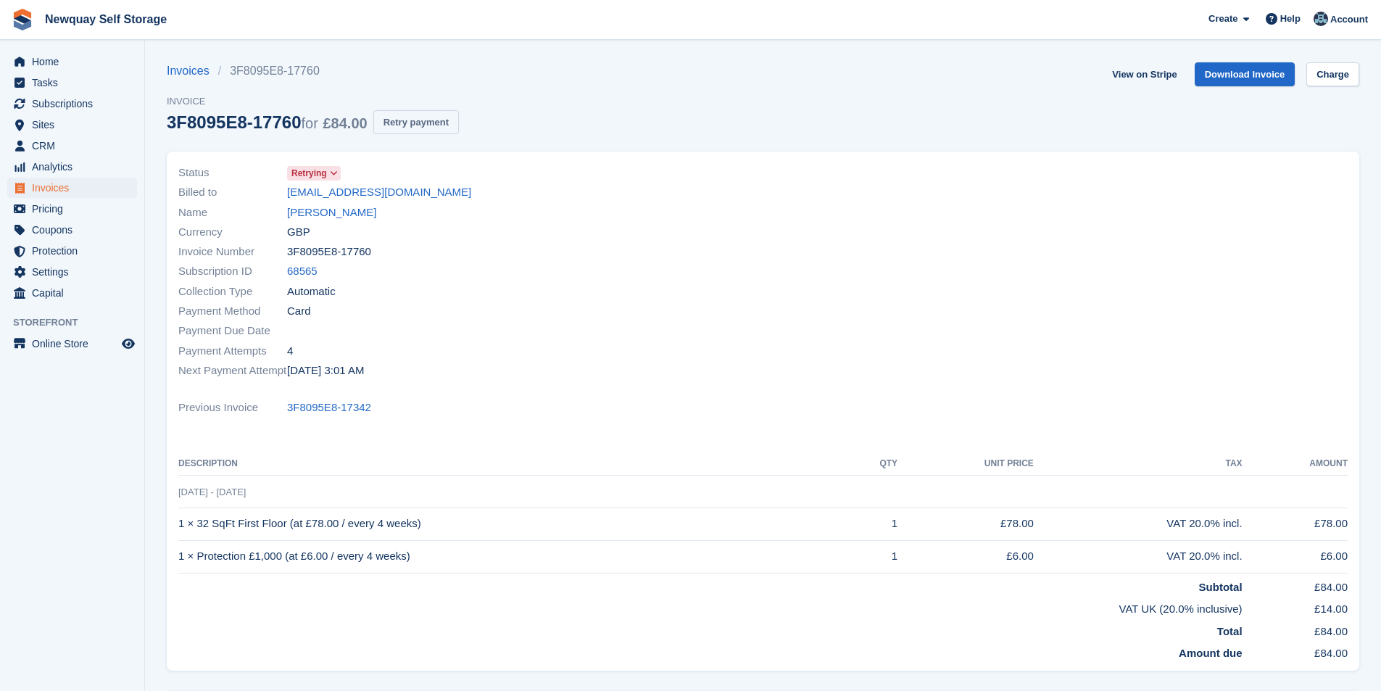
click at [453, 123] on button "Retry payment" at bounding box center [416, 122] width 86 height 24
click at [99, 88] on span "Tasks" at bounding box center [75, 83] width 87 height 20
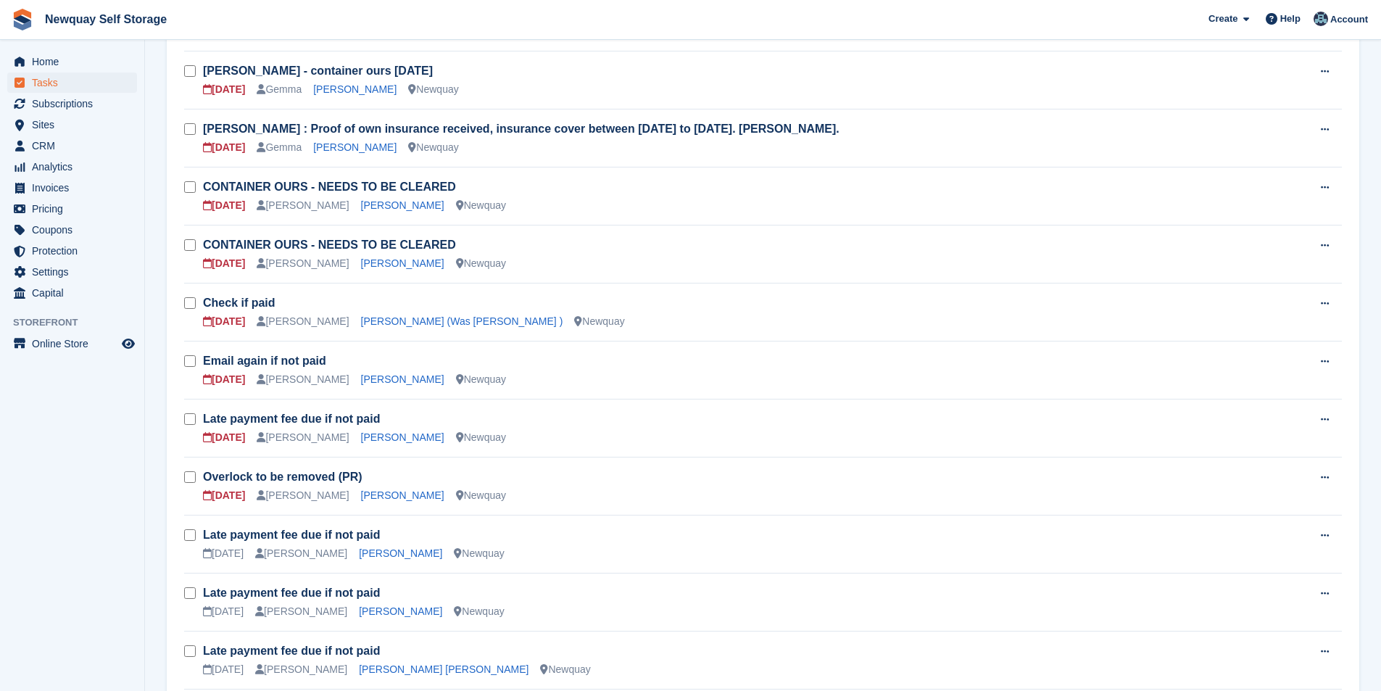
scroll to position [363, 0]
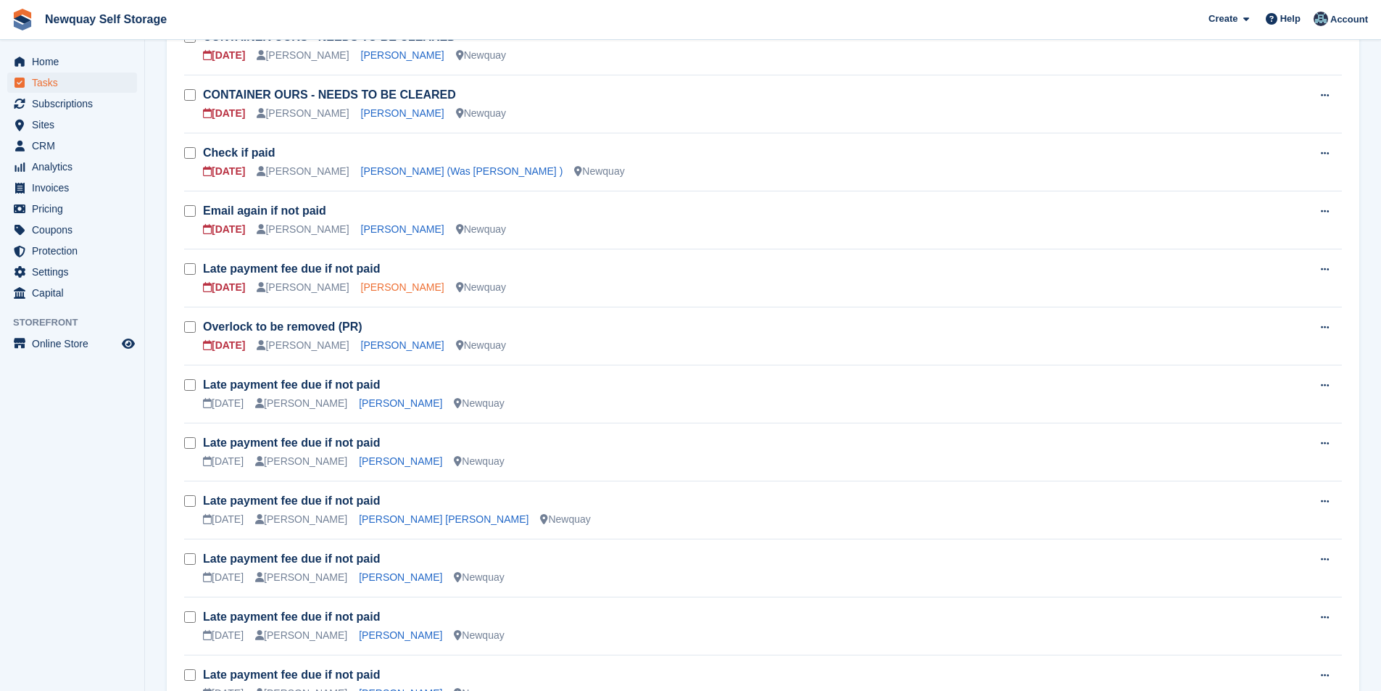
click at [387, 290] on link "Daisy Pooley-Tolkien" at bounding box center [402, 287] width 83 height 12
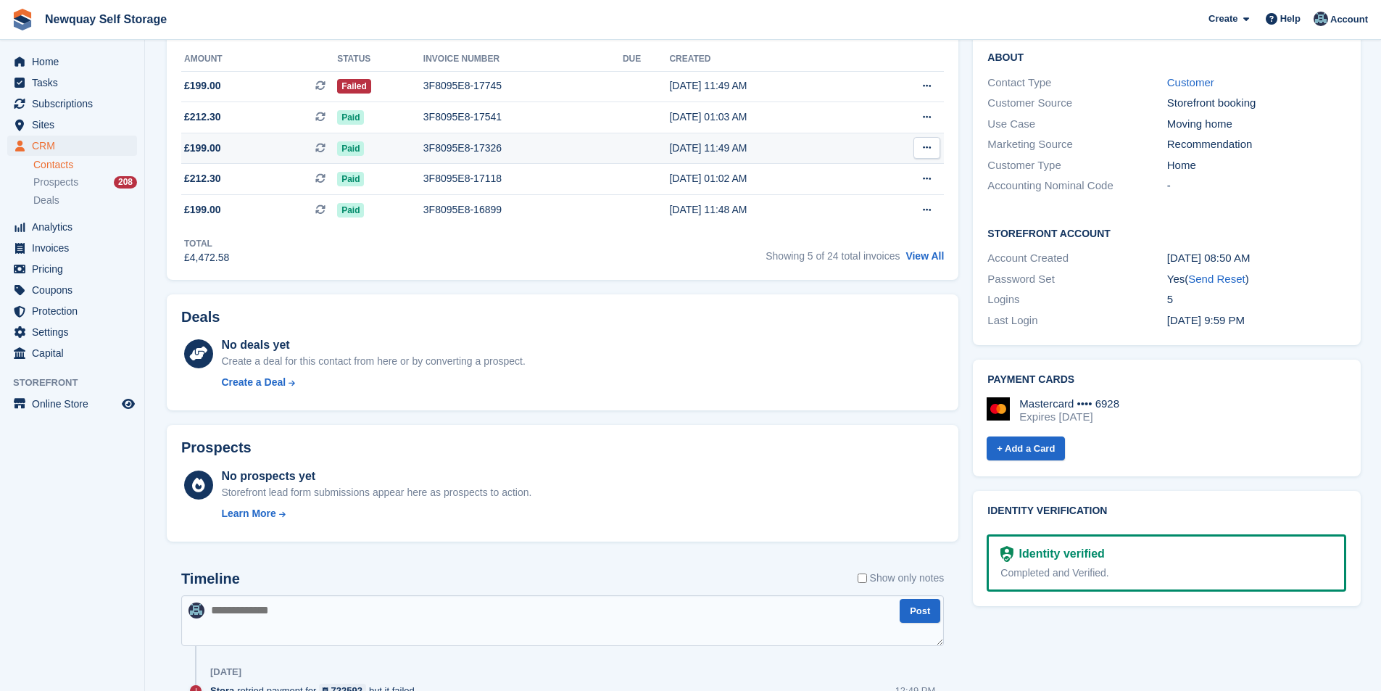
scroll to position [580, 0]
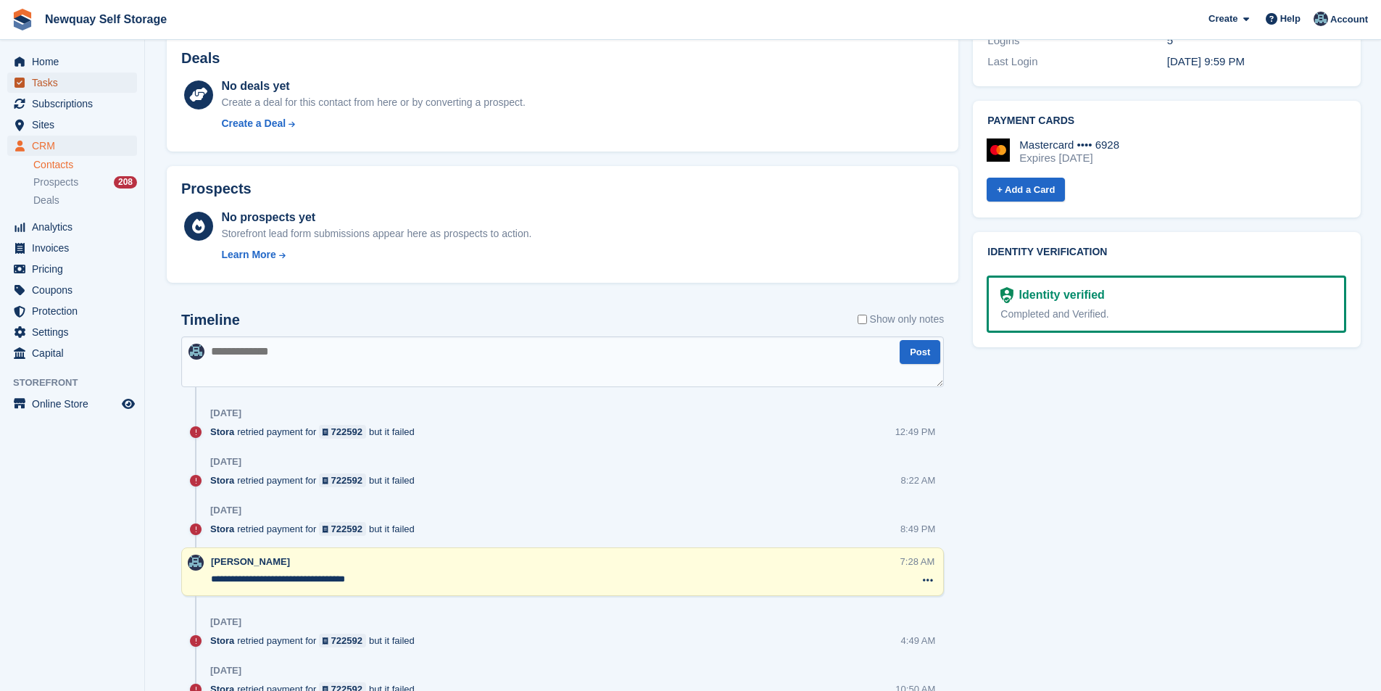
click at [67, 87] on span "Tasks" at bounding box center [75, 83] width 87 height 20
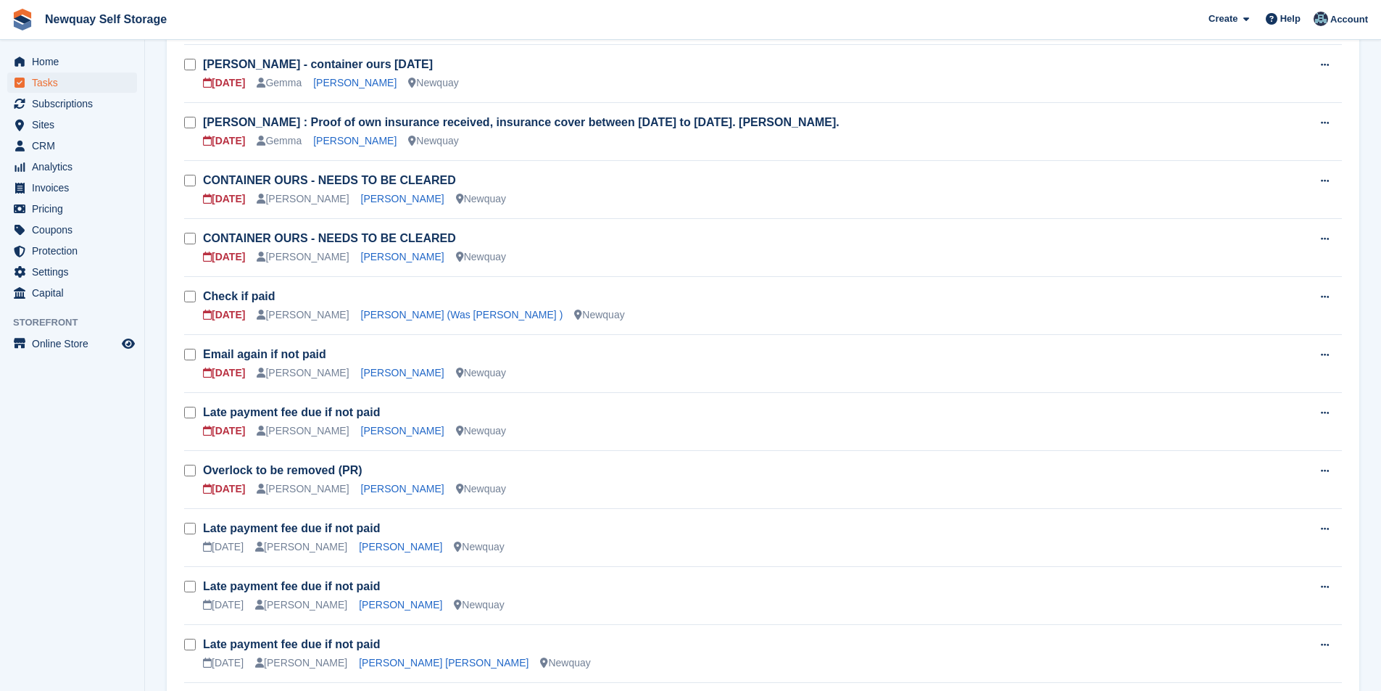
scroll to position [363, 0]
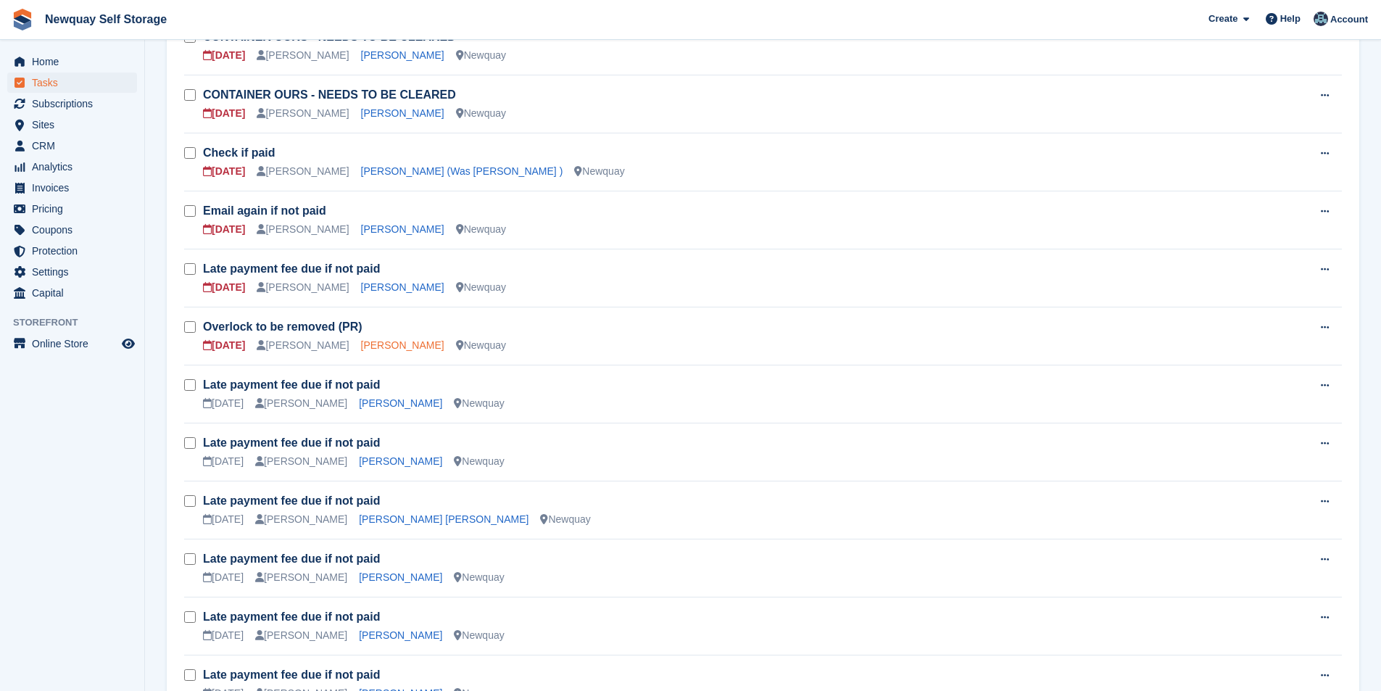
click at [390, 348] on link "Azaria Jeneway" at bounding box center [402, 345] width 83 height 12
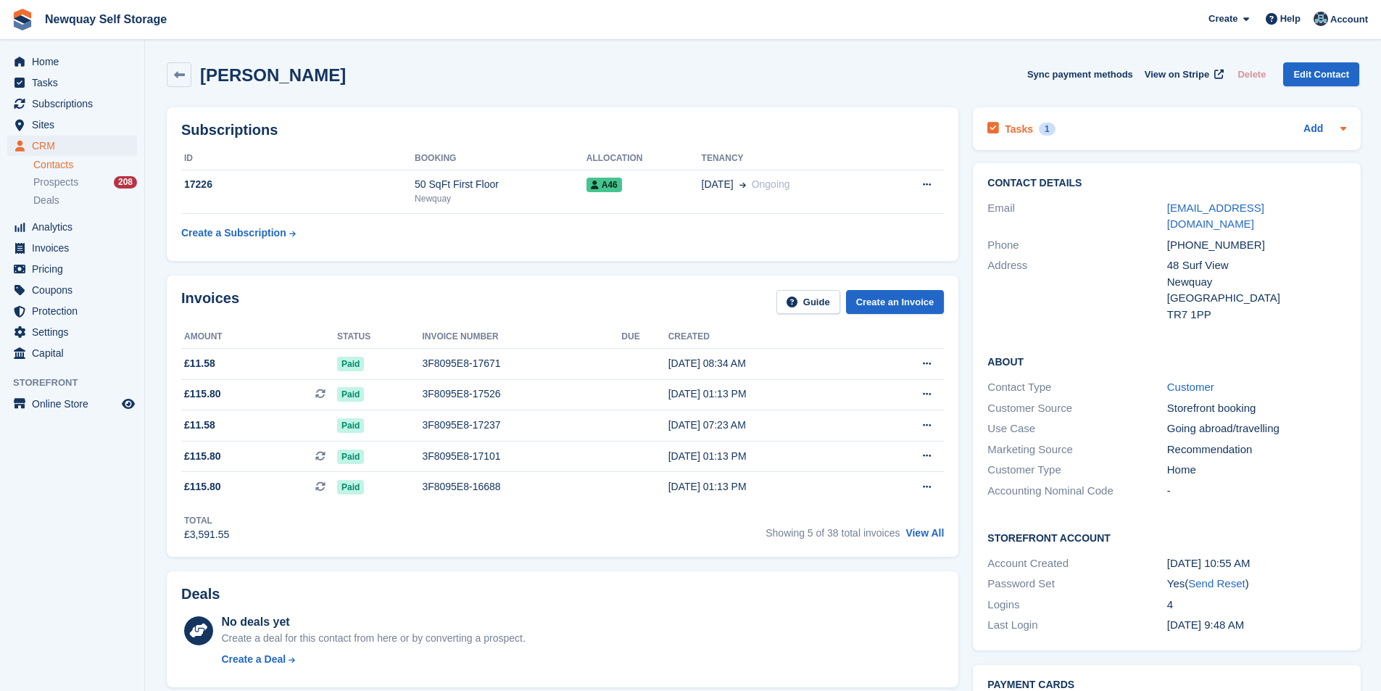
click at [1001, 130] on div "Tasks 1" at bounding box center [1021, 129] width 67 height 20
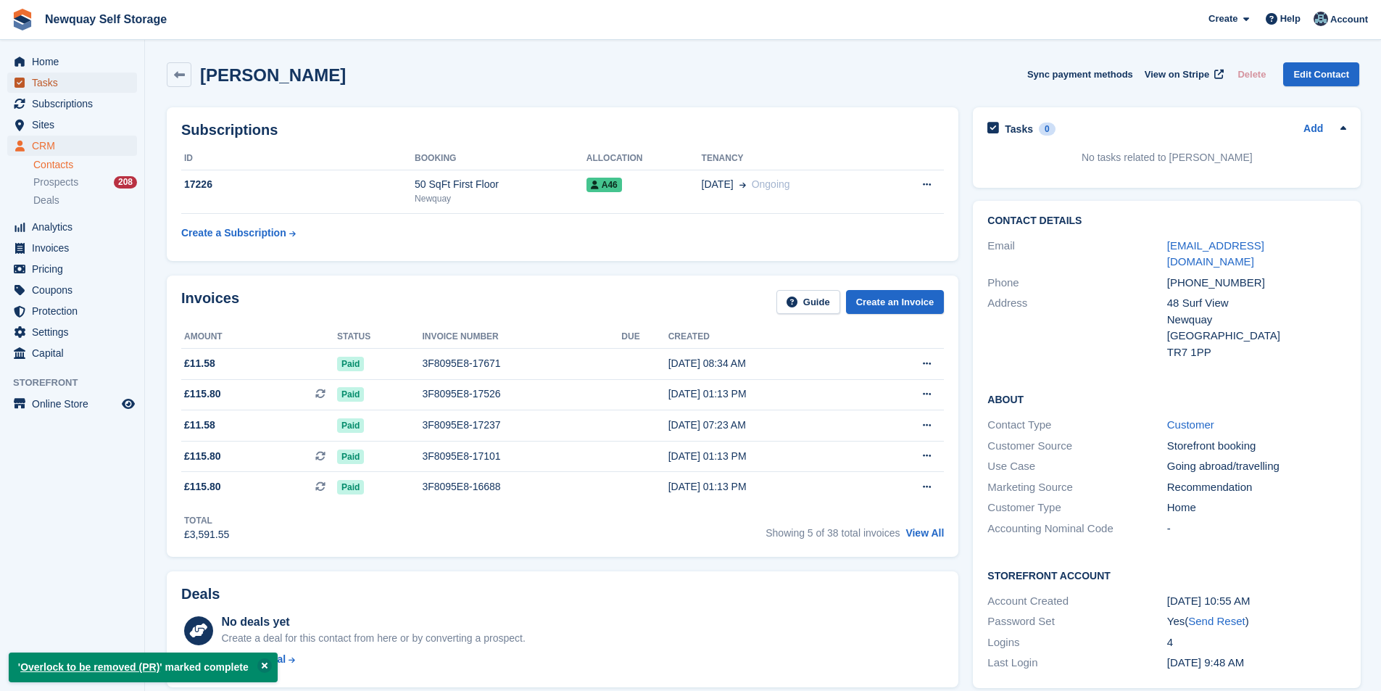
click at [62, 82] on span "Tasks" at bounding box center [75, 83] width 87 height 20
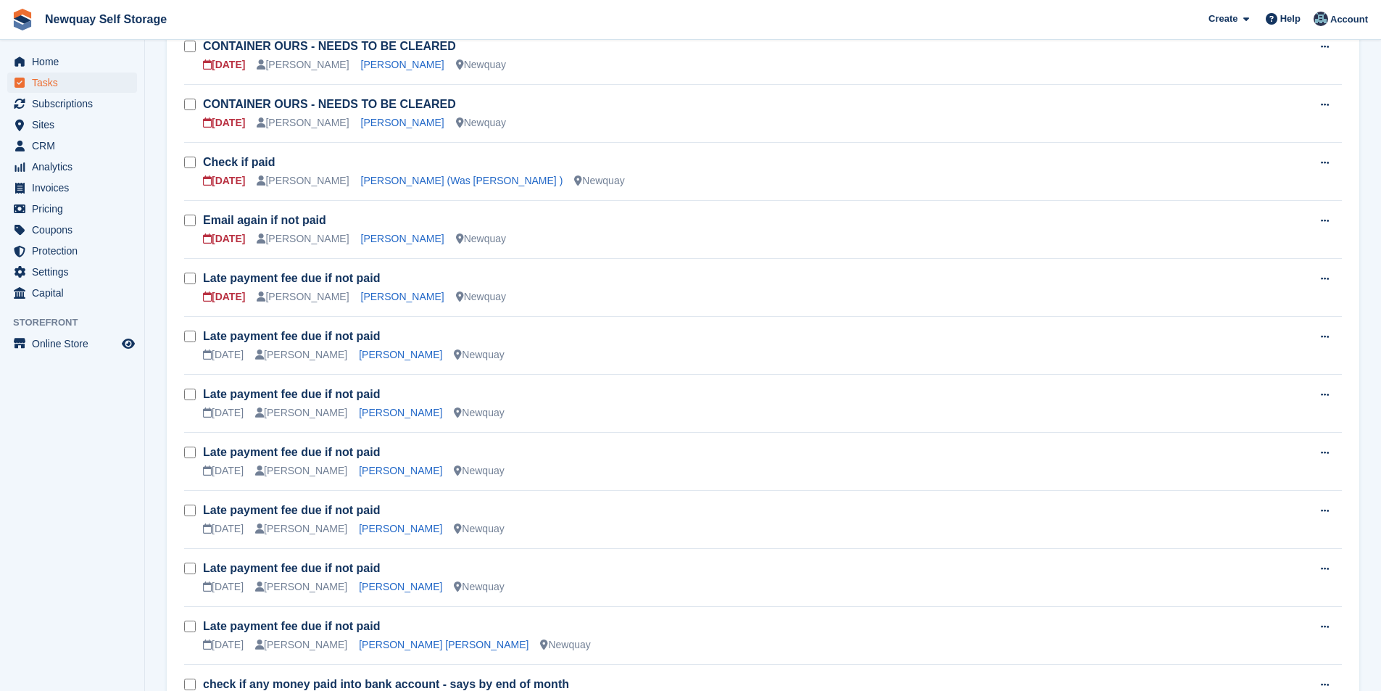
scroll to position [508, 0]
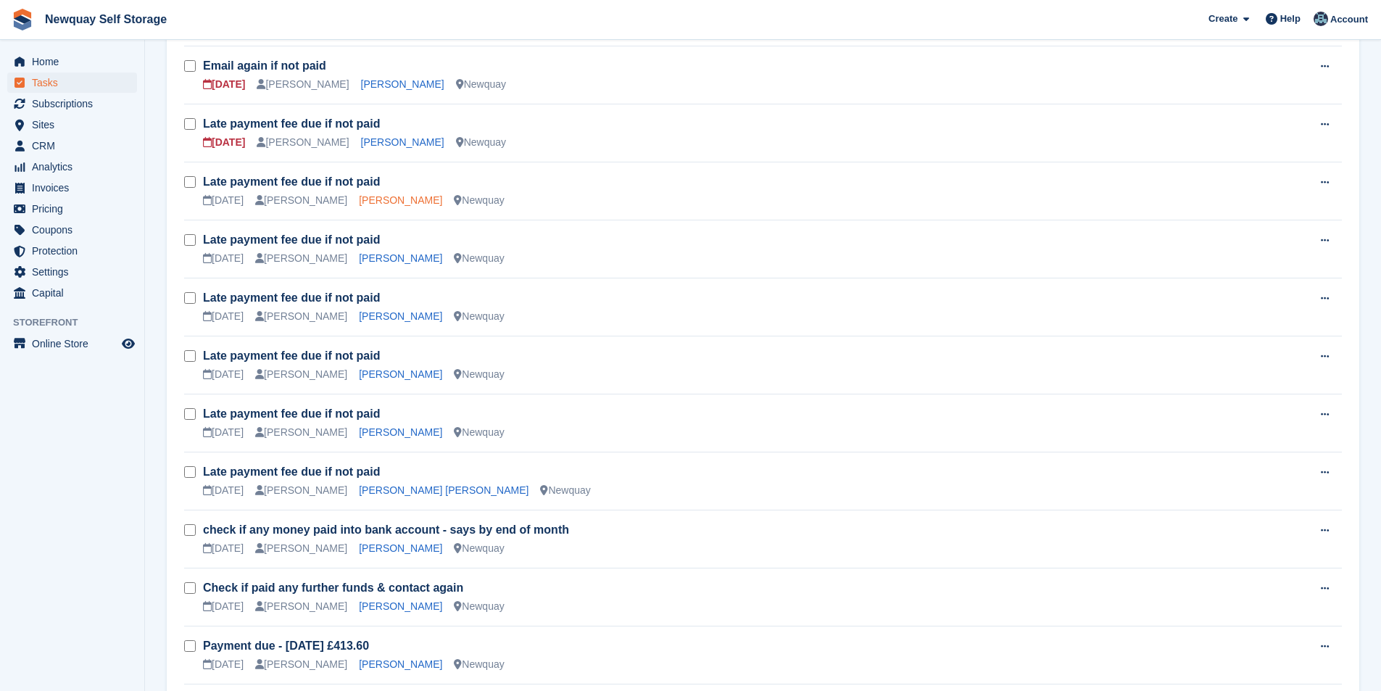
click at [375, 201] on link "[PERSON_NAME]" at bounding box center [400, 200] width 83 height 12
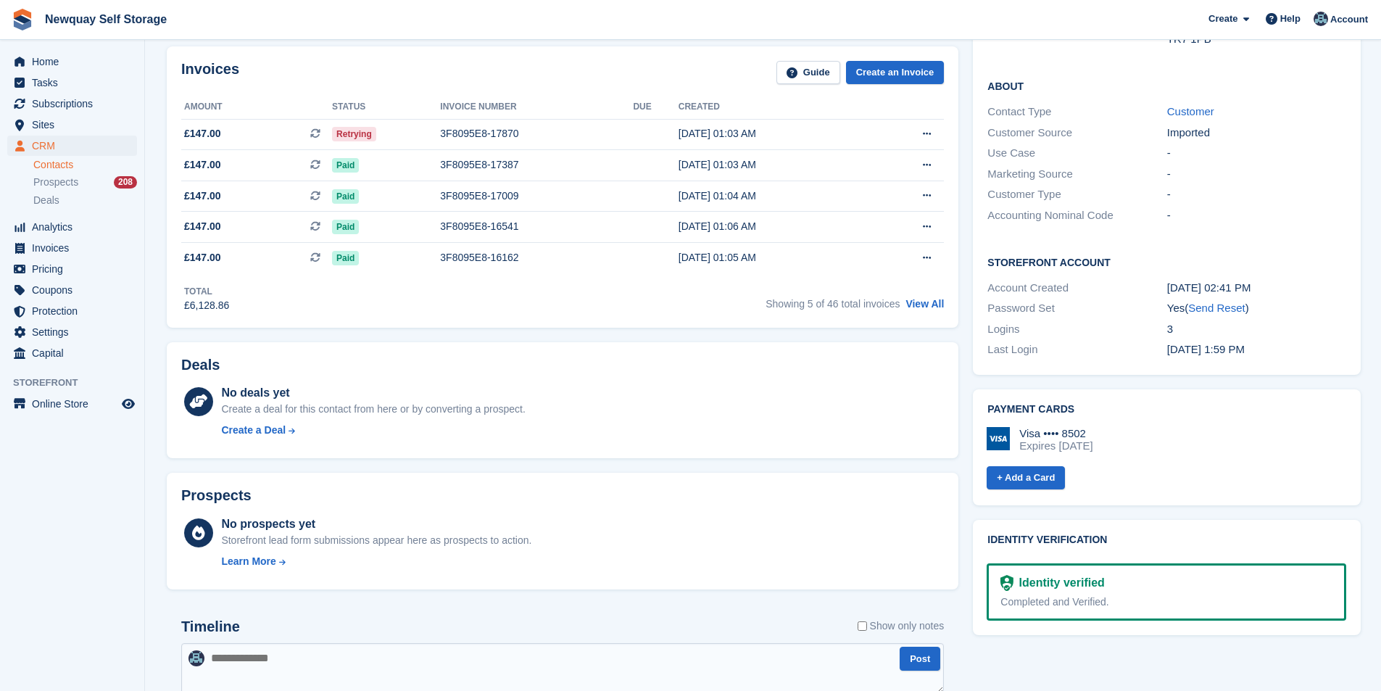
scroll to position [73, 0]
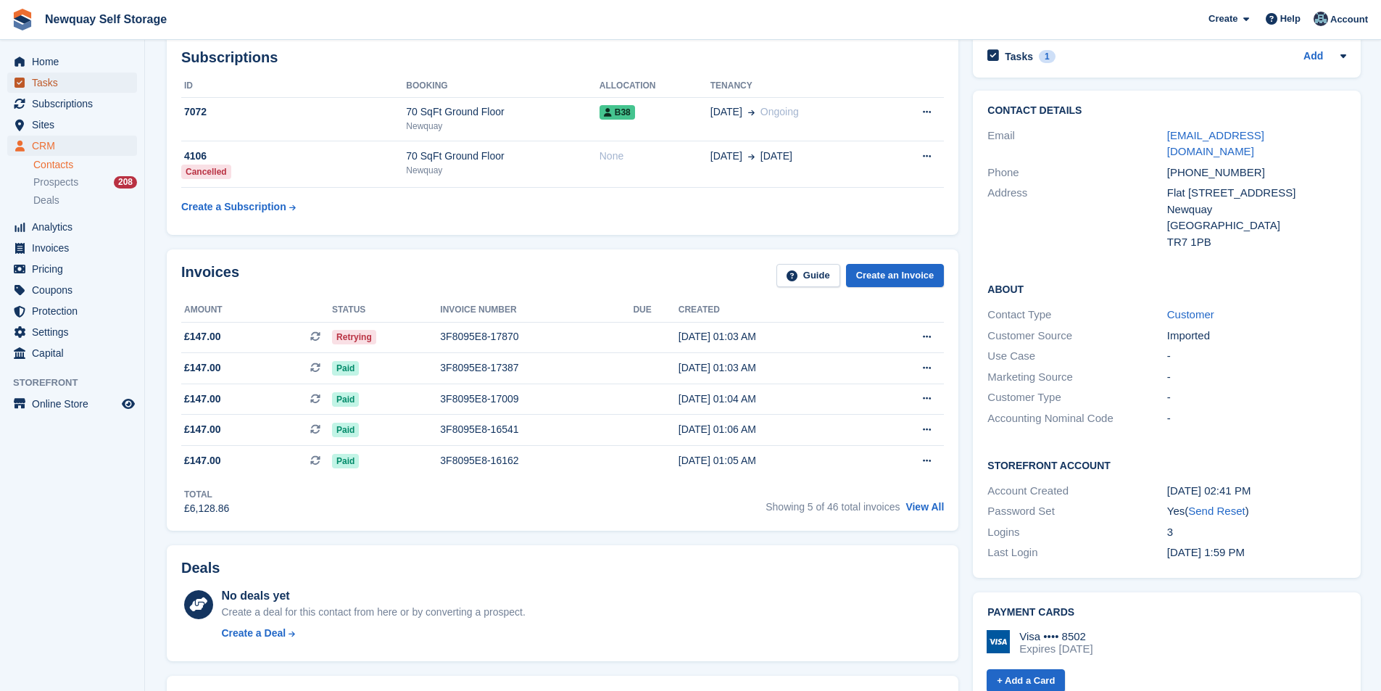
click at [59, 83] on span "Tasks" at bounding box center [75, 83] width 87 height 20
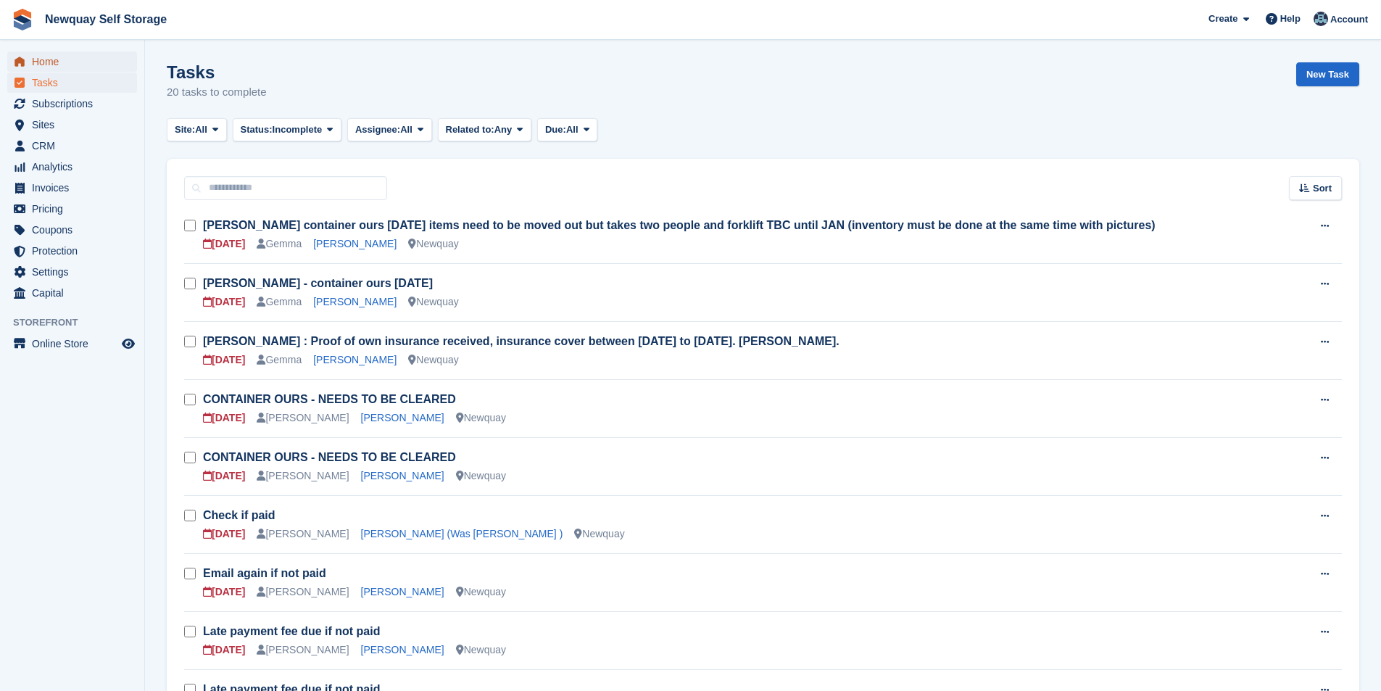
click at [70, 59] on span "Home" at bounding box center [75, 61] width 87 height 20
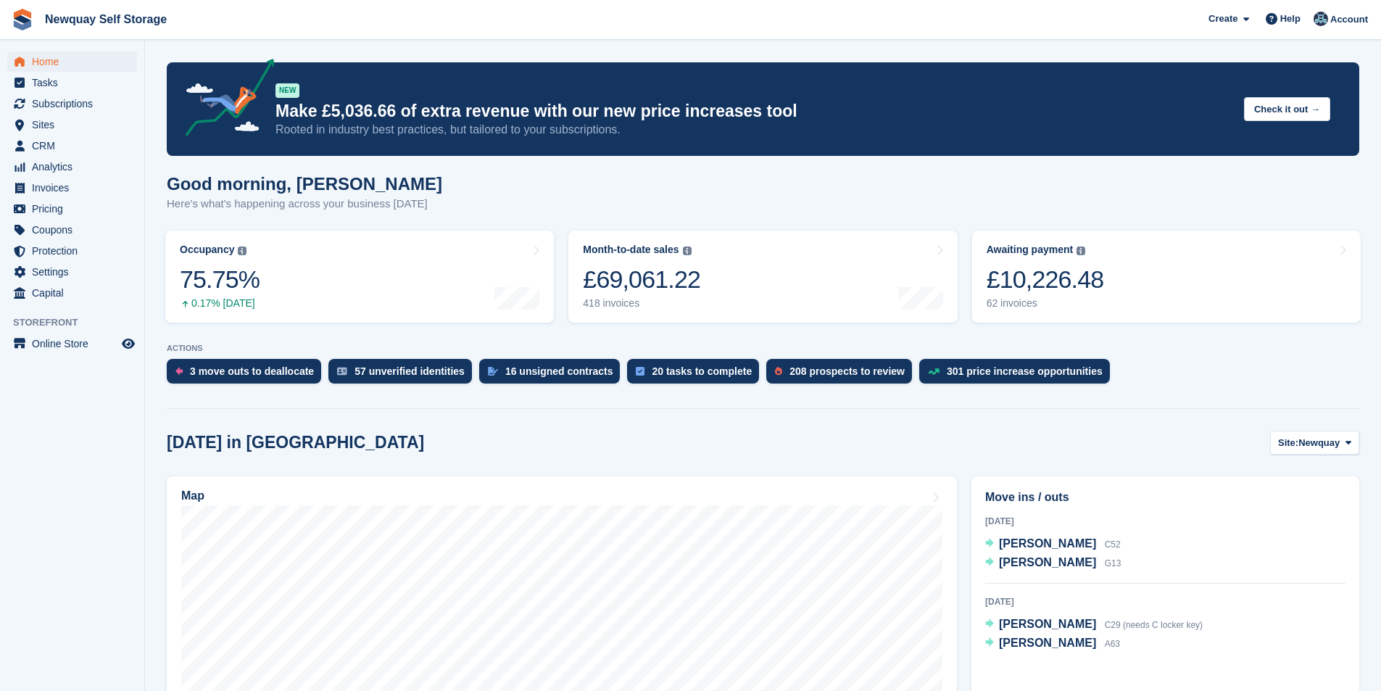
scroll to position [435, 0]
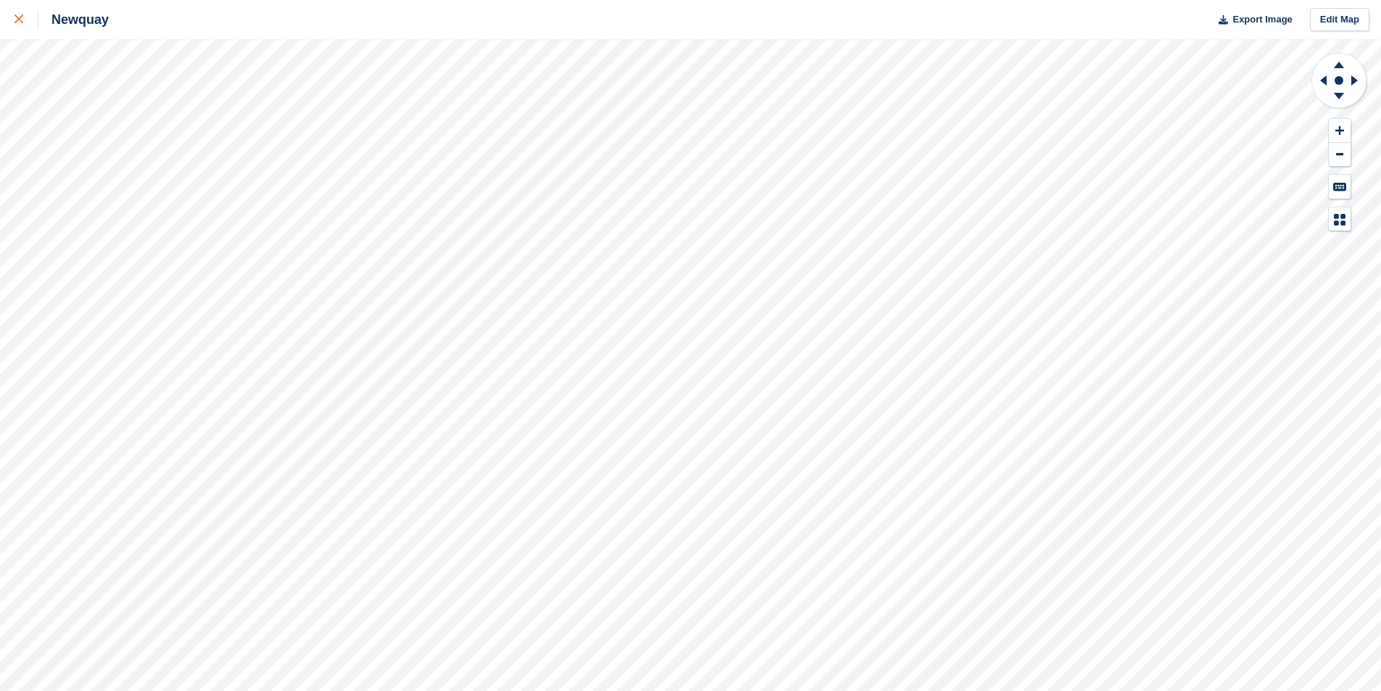
click at [17, 19] on icon at bounding box center [19, 19] width 9 height 9
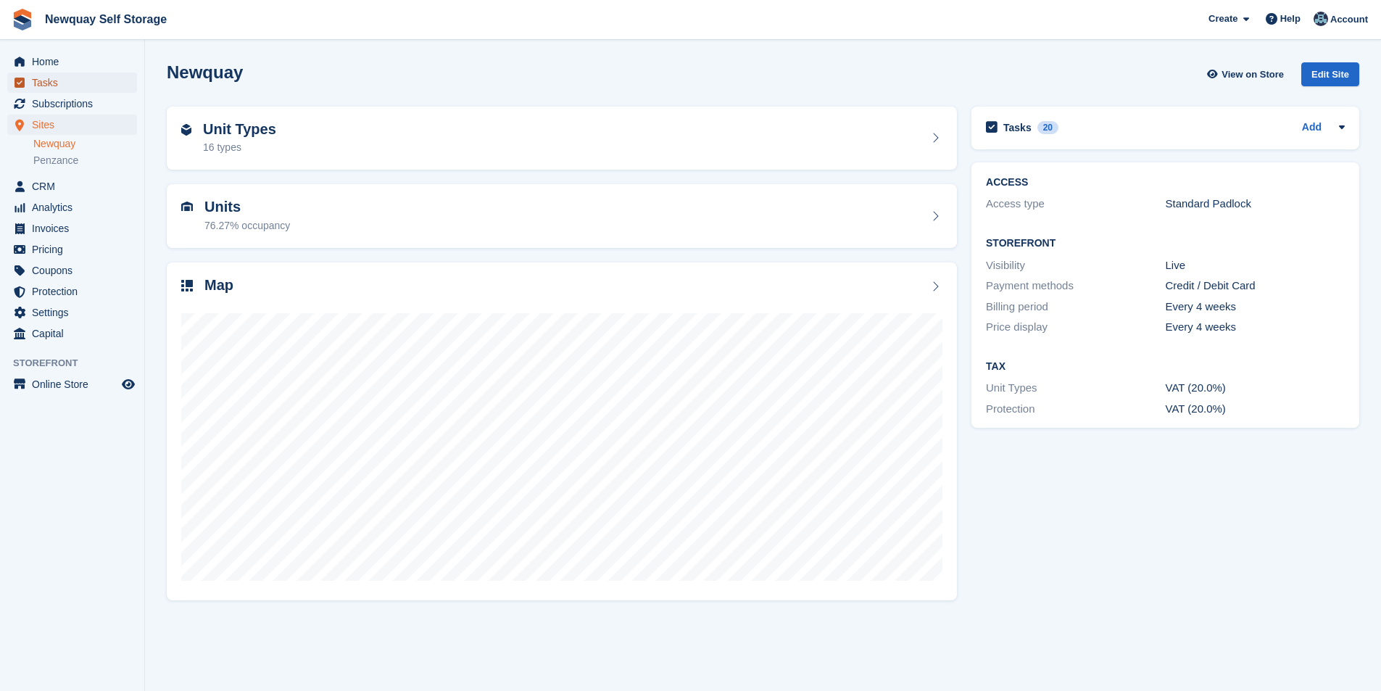
click at [52, 80] on span "Tasks" at bounding box center [75, 83] width 87 height 20
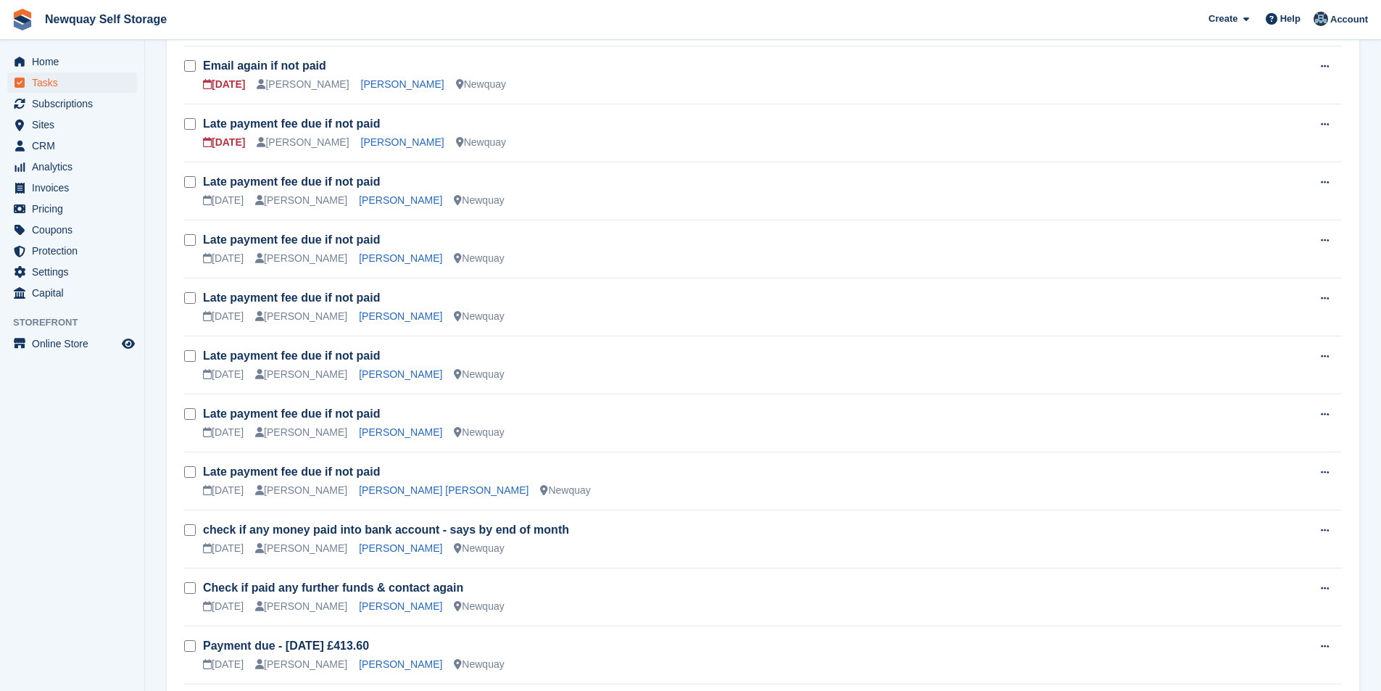
scroll to position [741, 0]
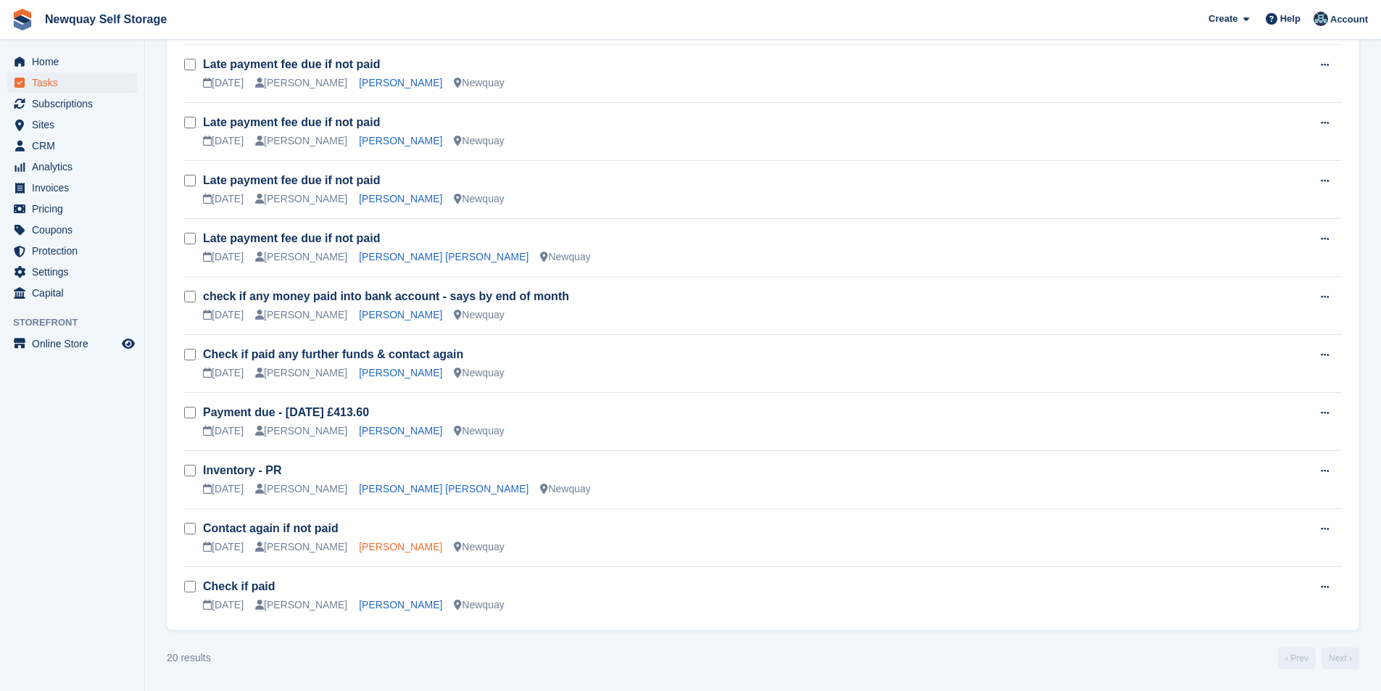
click at [387, 551] on link "[PERSON_NAME]" at bounding box center [400, 547] width 83 height 12
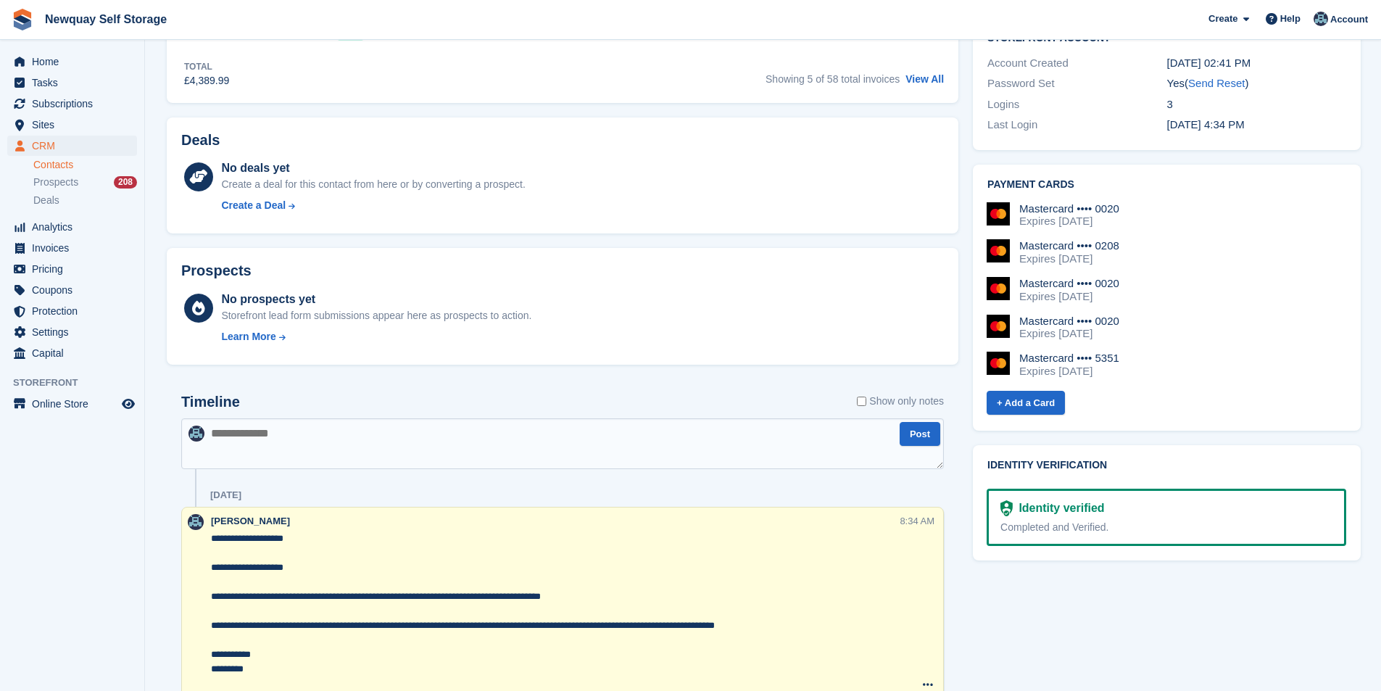
scroll to position [580, 0]
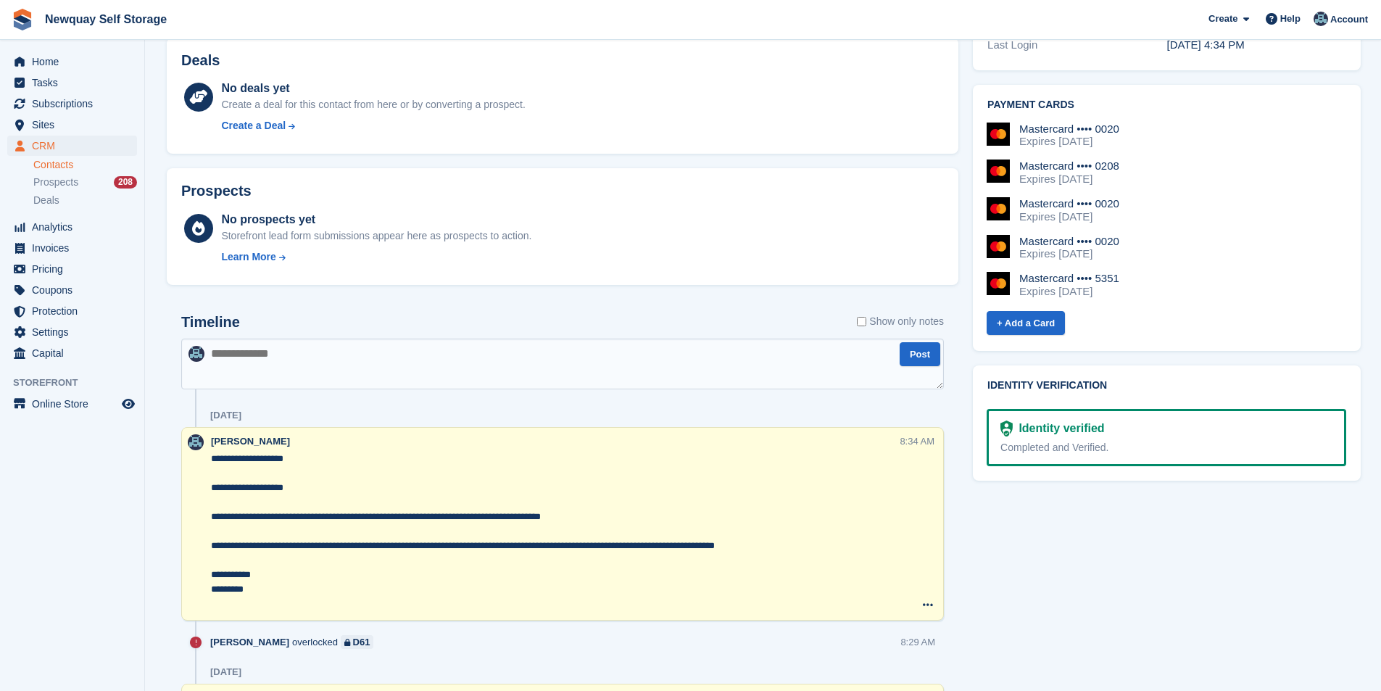
click at [344, 363] on textarea at bounding box center [562, 364] width 763 height 51
paste textarea "**********"
type textarea "**********"
